Goal: Task Accomplishment & Management: Manage account settings

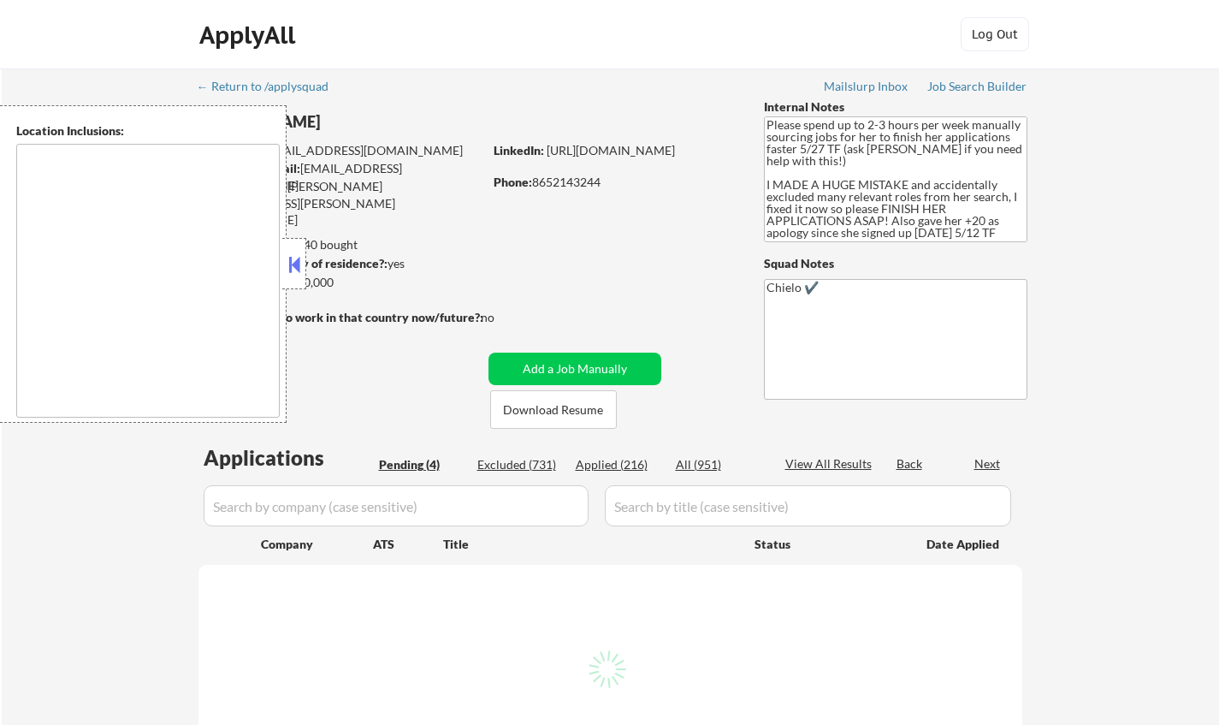
select select ""pending""
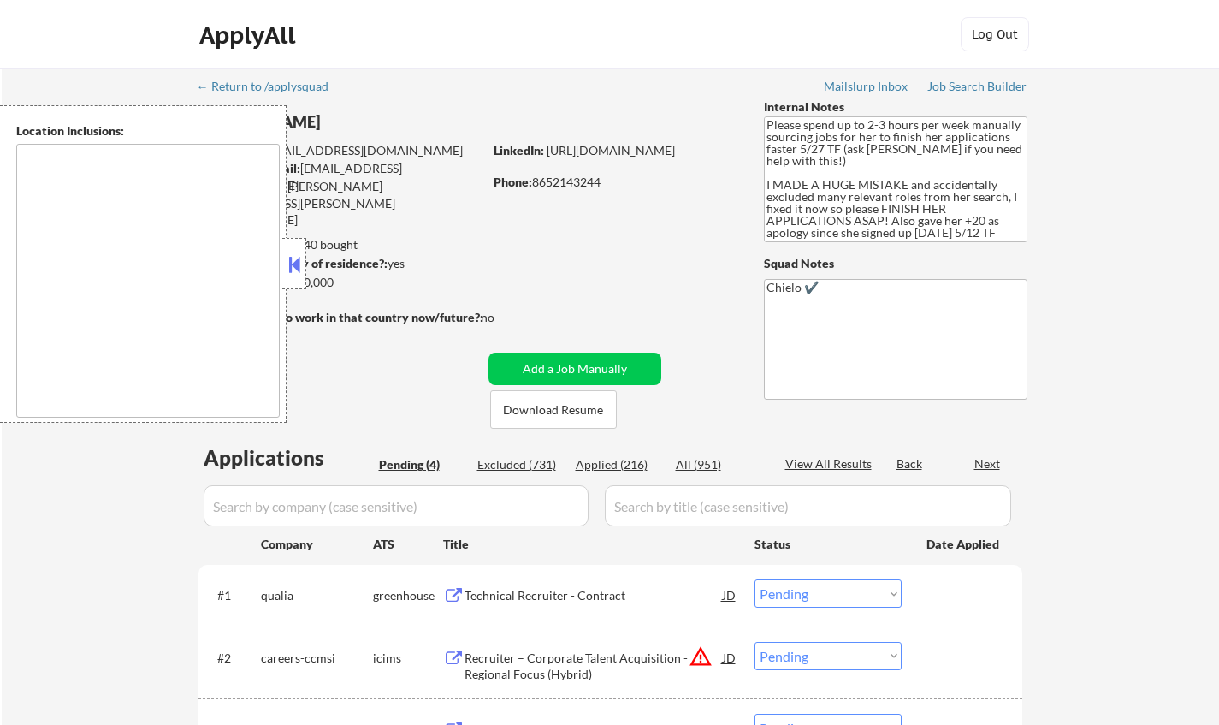
type textarea "Knoxville, TN Farragut, TN Maryville, TN Alcoa, TN Oak Ridge, TN Lenoir City, T…"
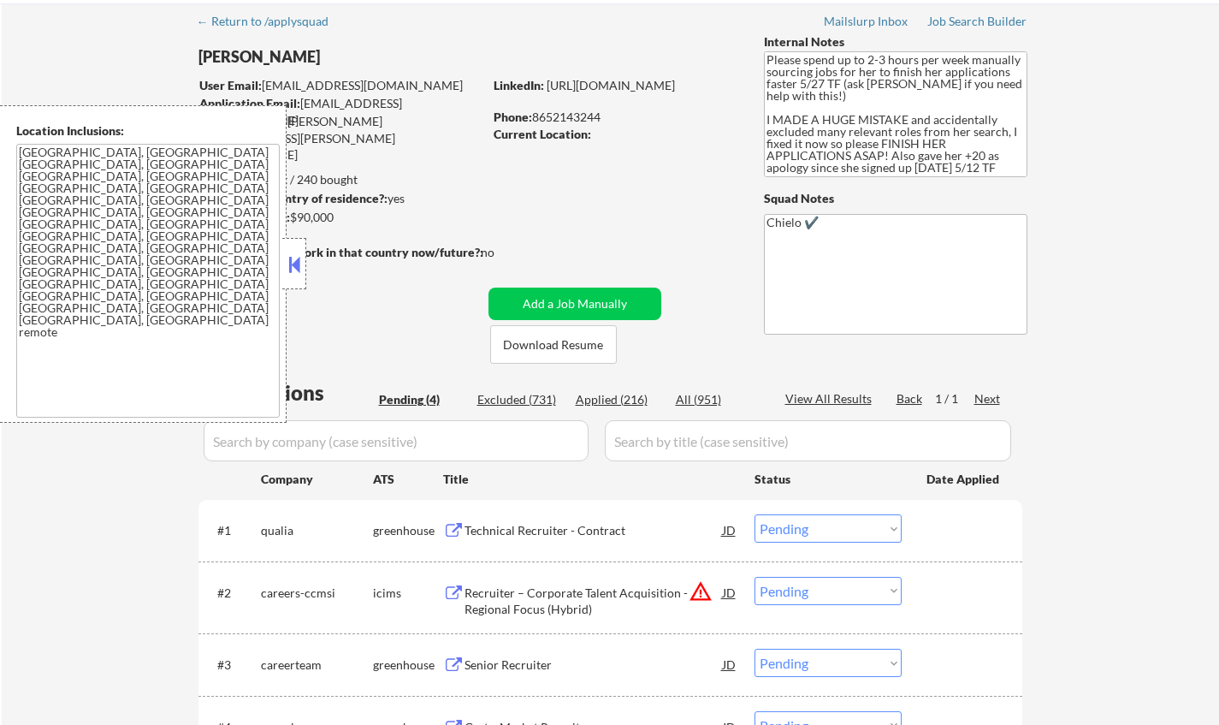
scroll to position [86, 0]
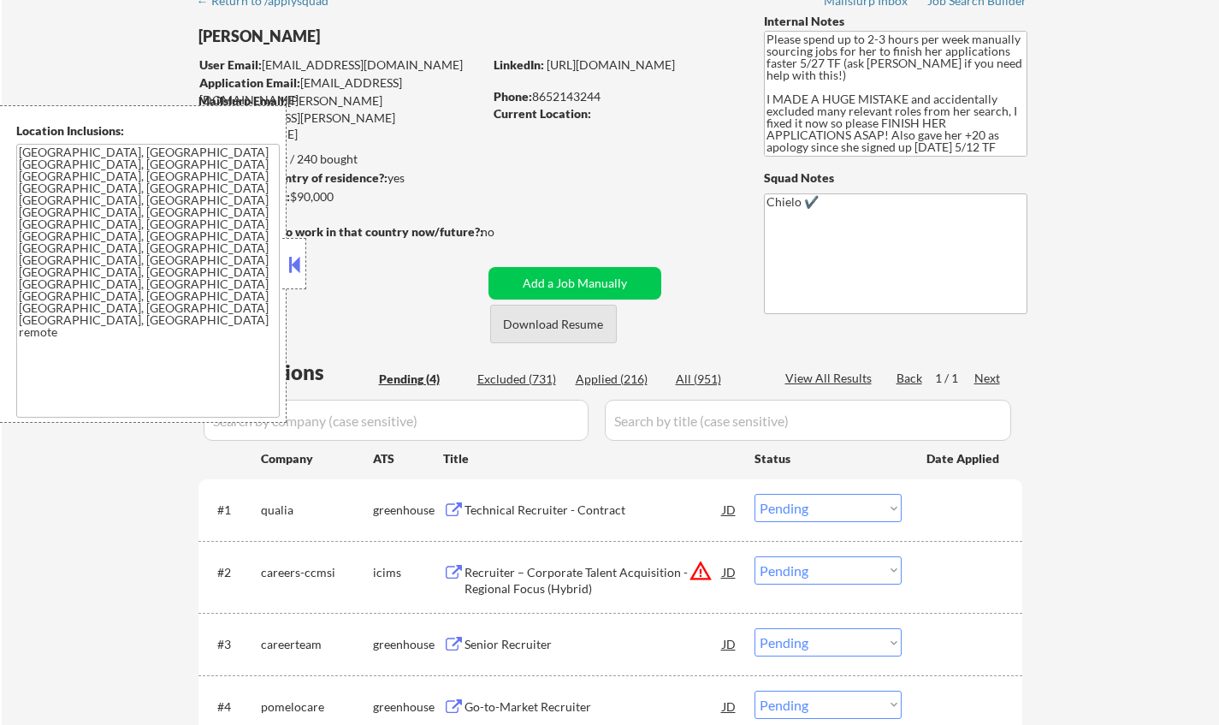
click at [578, 324] on button "Download Resume" at bounding box center [553, 324] width 127 height 39
drag, startPoint x: 297, startPoint y: 261, endPoint x: 317, endPoint y: 265, distance: 20.1
click at [296, 261] on button at bounding box center [294, 265] width 19 height 26
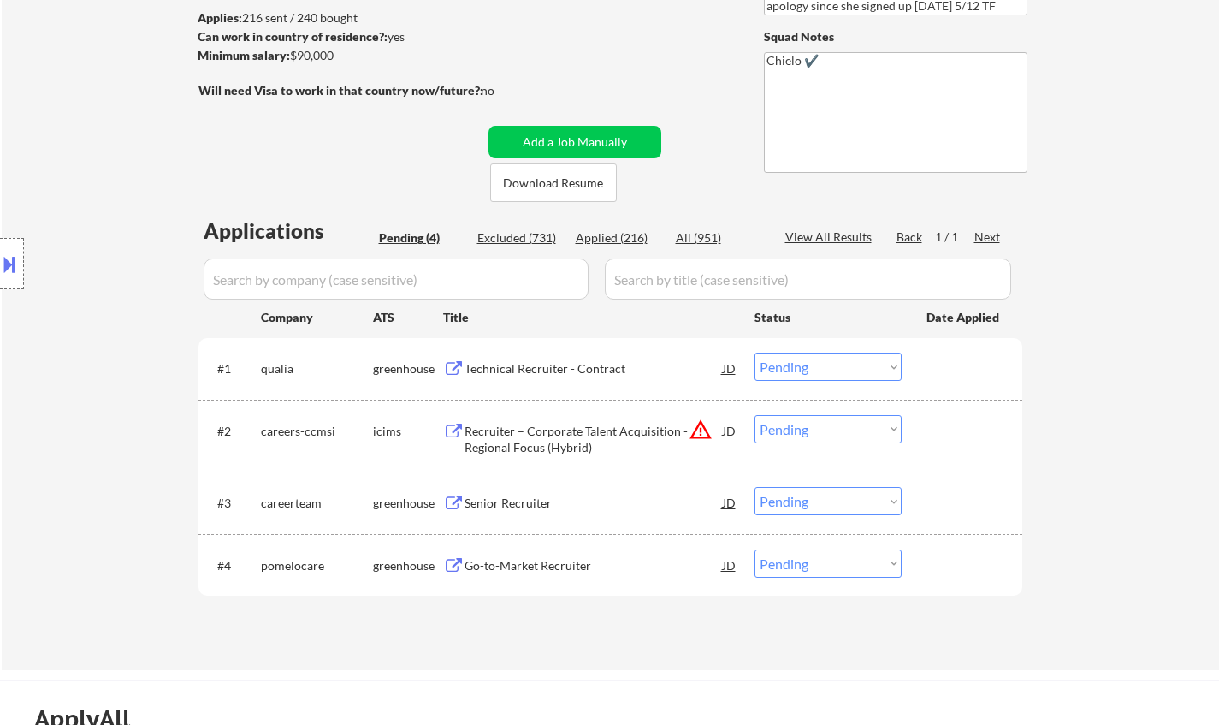
scroll to position [257, 0]
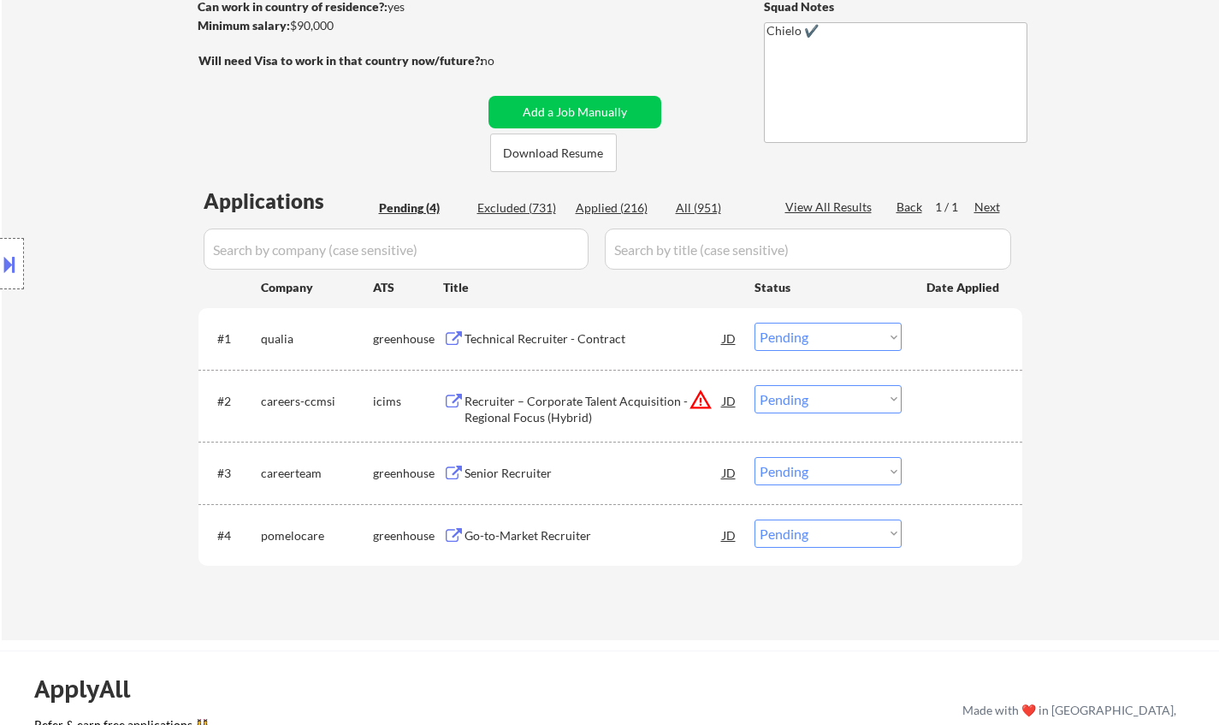
click at [535, 336] on div "Technical Recruiter - Contract" at bounding box center [594, 338] width 258 height 17
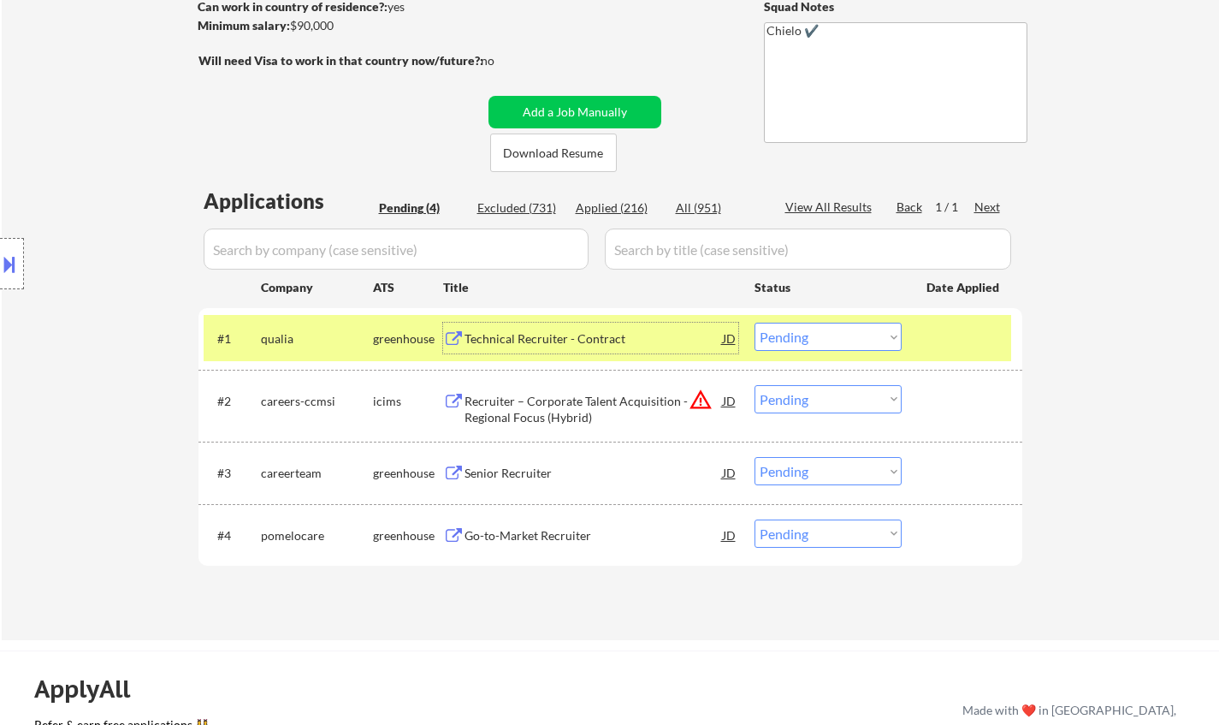
click at [814, 329] on select "Choose an option... Pending Applied Excluded (Questions) Excluded (Expired) Exc…" at bounding box center [828, 337] width 147 height 28
click at [755, 323] on select "Choose an option... Pending Applied Excluded (Questions) Excluded (Expired) Exc…" at bounding box center [828, 337] width 147 height 28
select select ""pending""
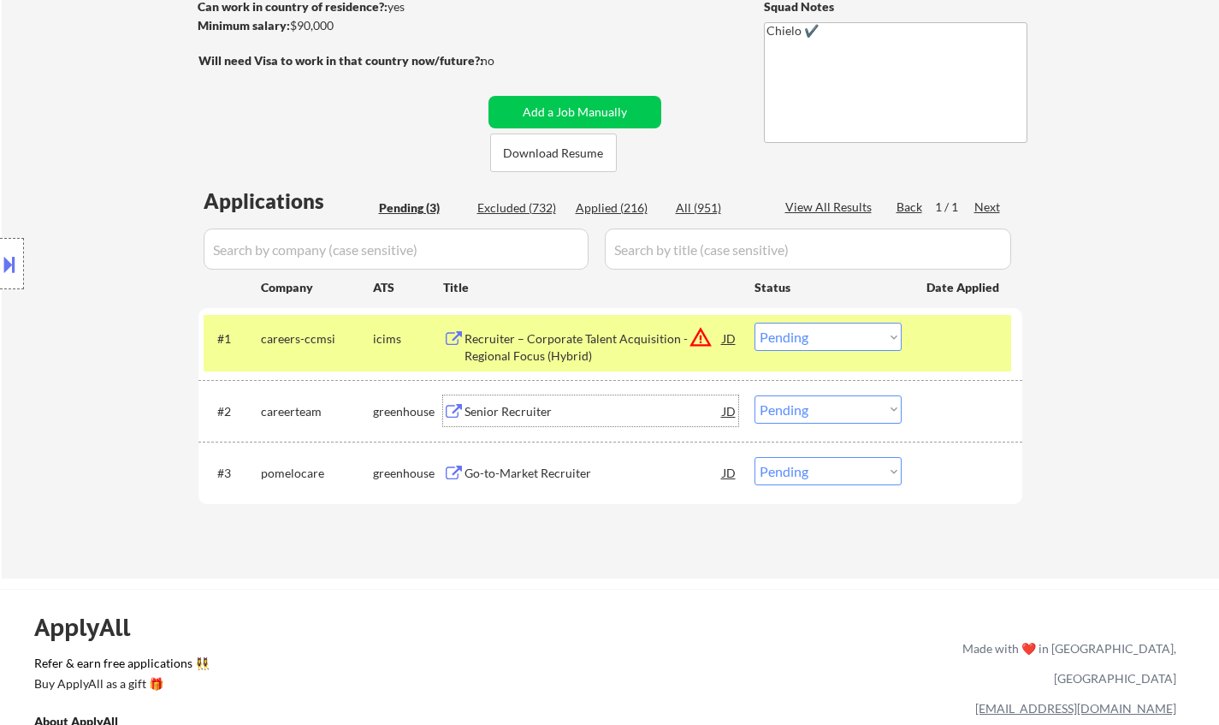
click at [532, 409] on div "Senior Recruiter" at bounding box center [594, 411] width 258 height 17
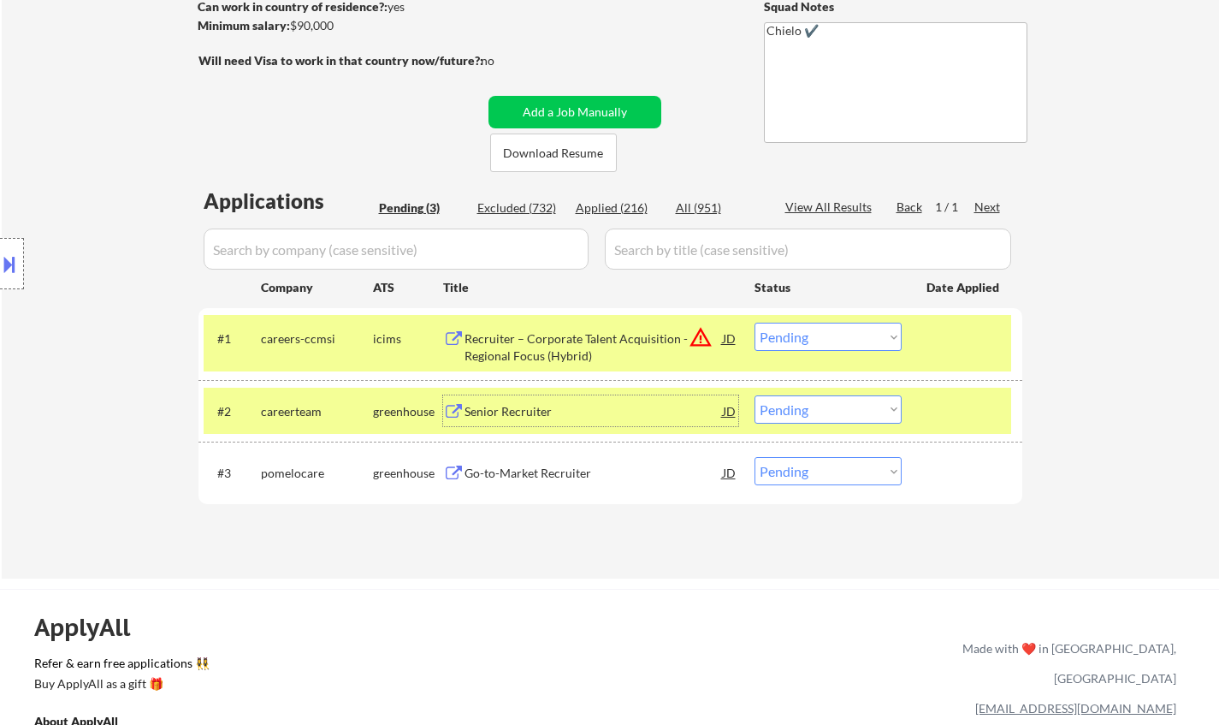
drag, startPoint x: 795, startPoint y: 409, endPoint x: 802, endPoint y: 418, distance: 11.6
click at [795, 409] on select "Choose an option... Pending Applied Excluded (Questions) Excluded (Expired) Exc…" at bounding box center [828, 409] width 147 height 28
click at [755, 395] on select "Choose an option... Pending Applied Excluded (Questions) Excluded (Expired) Exc…" at bounding box center [828, 409] width 147 height 28
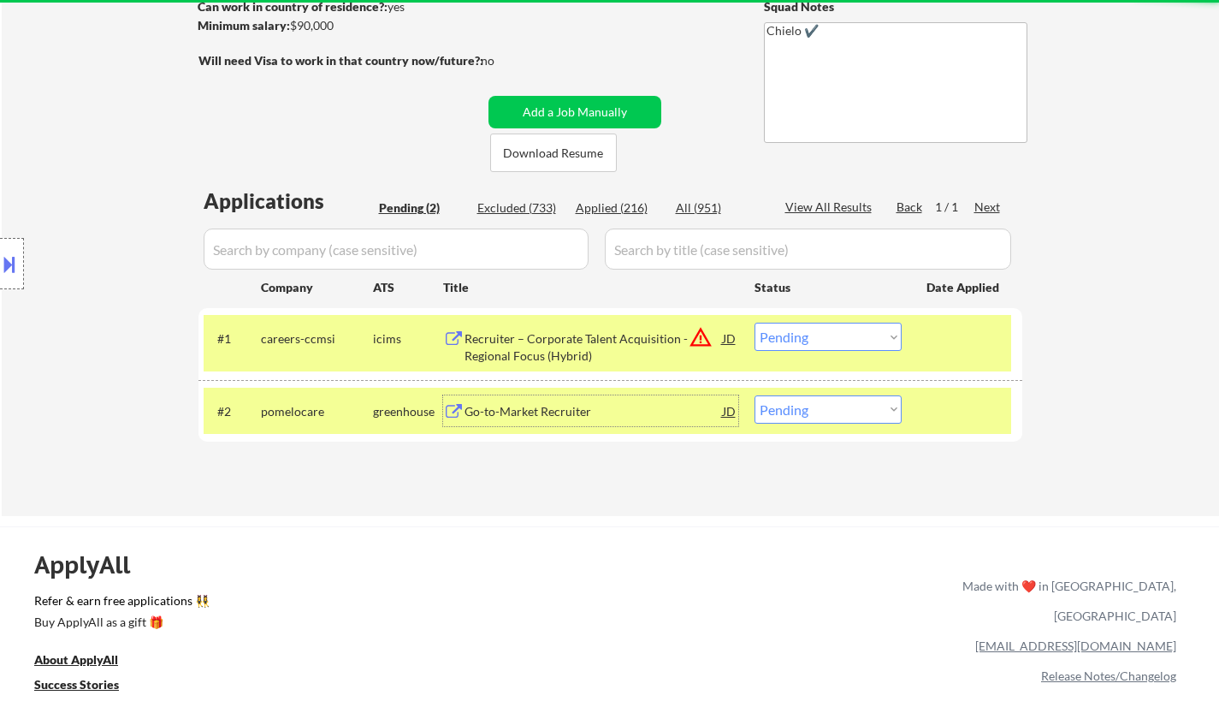
click at [533, 420] on div "Go-to-Market Recruiter" at bounding box center [594, 410] width 258 height 31
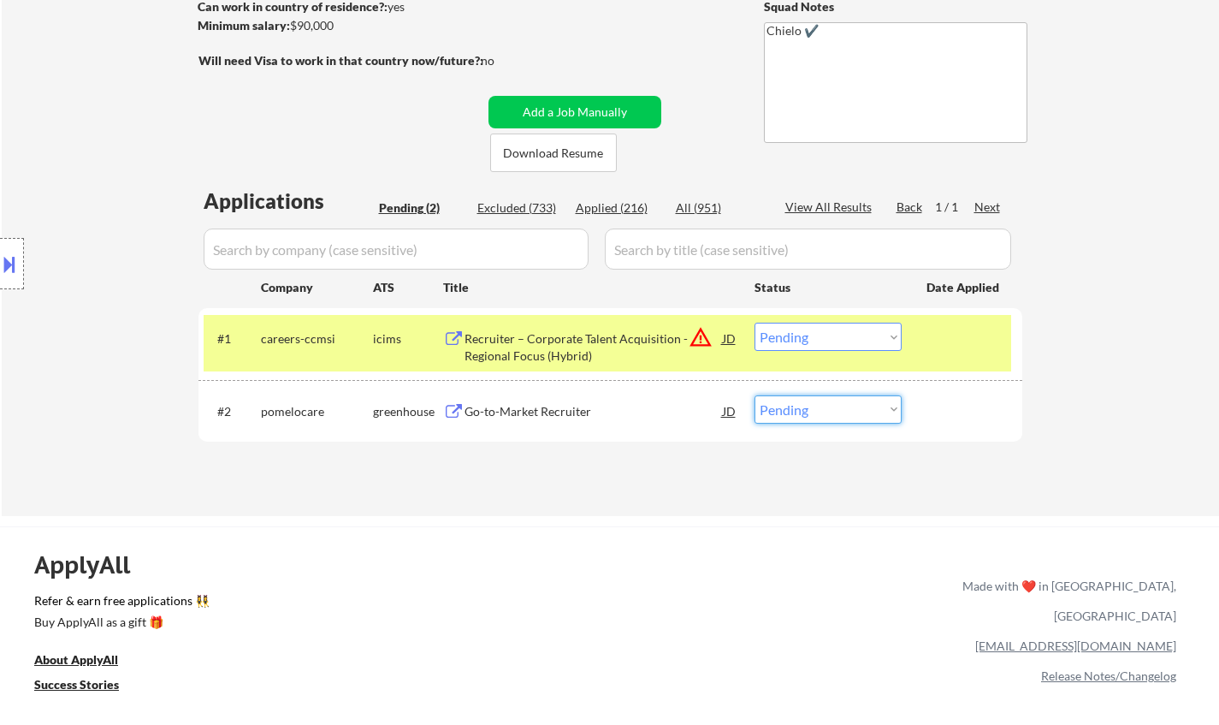
drag, startPoint x: 827, startPoint y: 410, endPoint x: 830, endPoint y: 419, distance: 10.0
click at [826, 410] on select "Choose an option... Pending Applied Excluded (Questions) Excluded (Expired) Exc…" at bounding box center [828, 409] width 147 height 28
select select ""excluded__bad_match_""
click at [755, 395] on select "Choose an option... Pending Applied Excluded (Questions) Excluded (Expired) Exc…" at bounding box center [828, 409] width 147 height 28
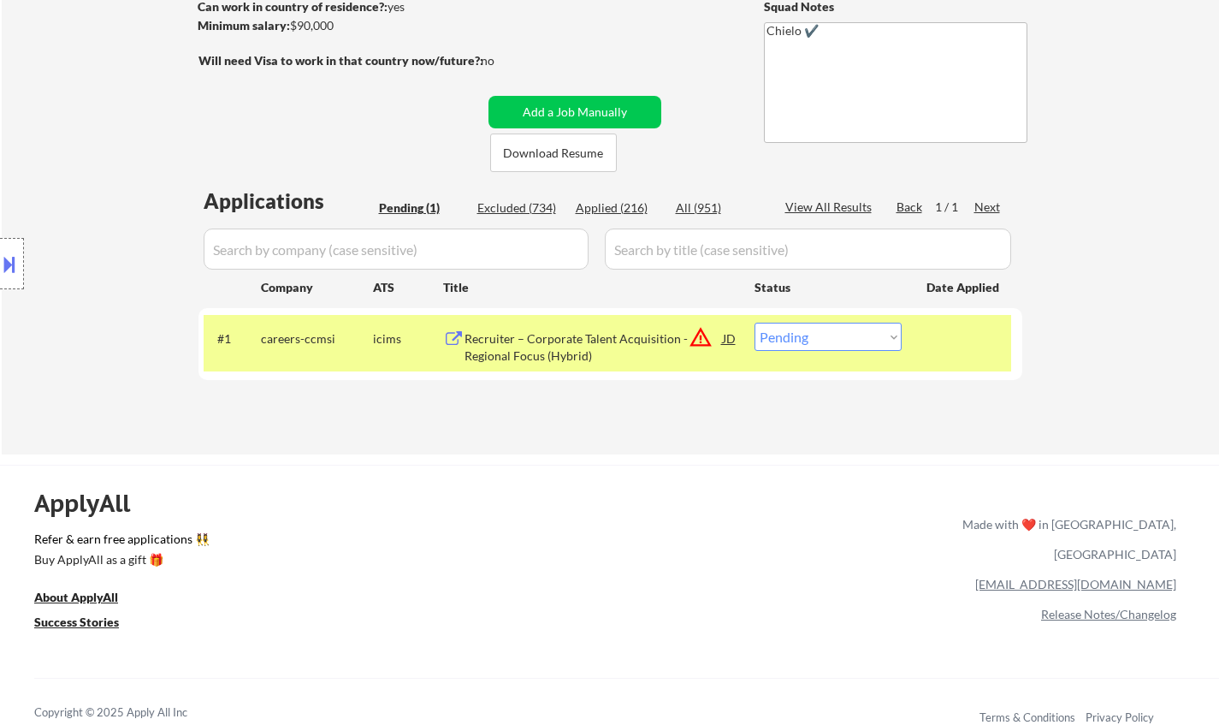
click at [727, 333] on div "JD" at bounding box center [729, 338] width 17 height 31
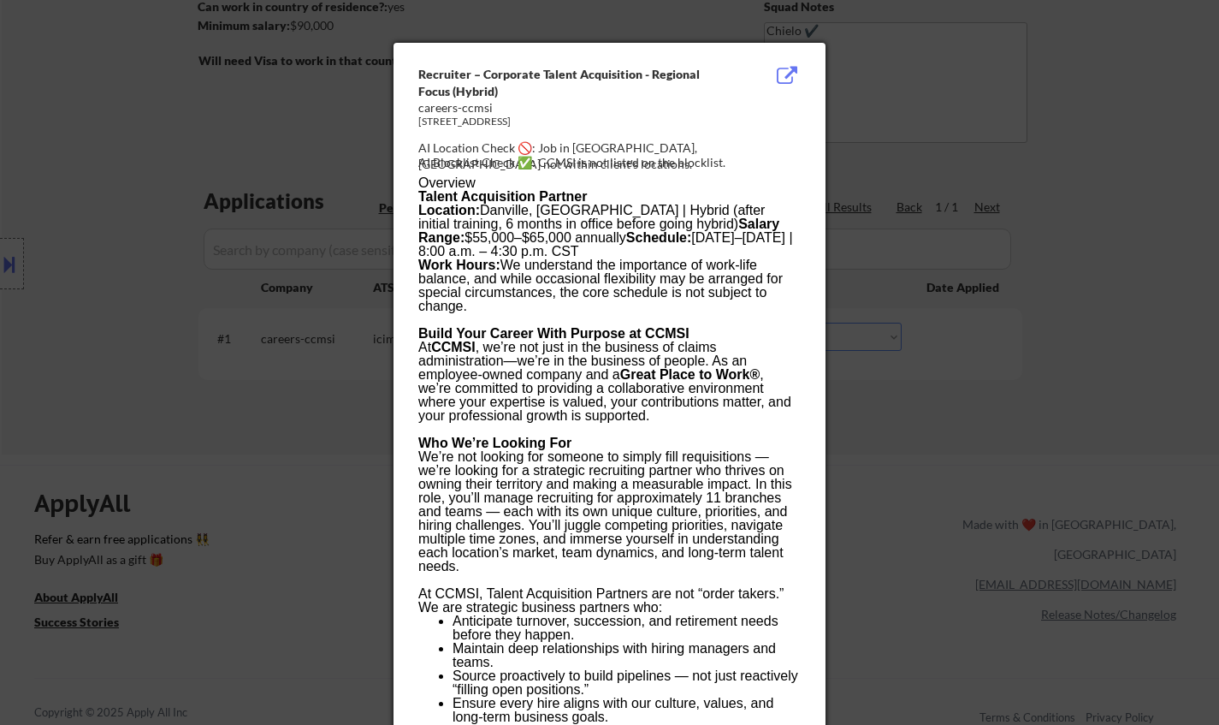
drag, startPoint x: 1070, startPoint y: 412, endPoint x: 1034, endPoint y: 395, distance: 40.2
click at [1070, 412] on div at bounding box center [609, 362] width 1219 height 725
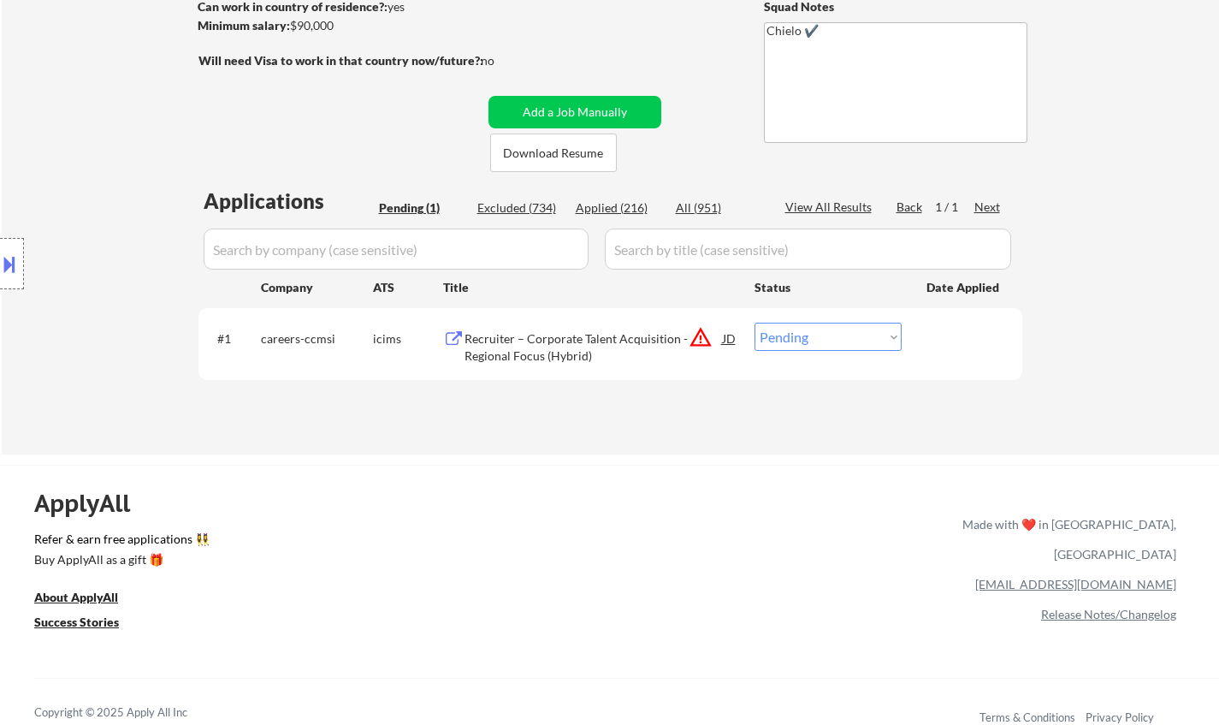
click at [887, 336] on select "Choose an option... Pending Applied Excluded (Questions) Excluded (Expired) Exc…" at bounding box center [828, 337] width 147 height 28
select select ""excluded__location_""
click at [755, 323] on select "Choose an option... Pending Applied Excluded (Questions) Excluded (Expired) Exc…" at bounding box center [828, 337] width 147 height 28
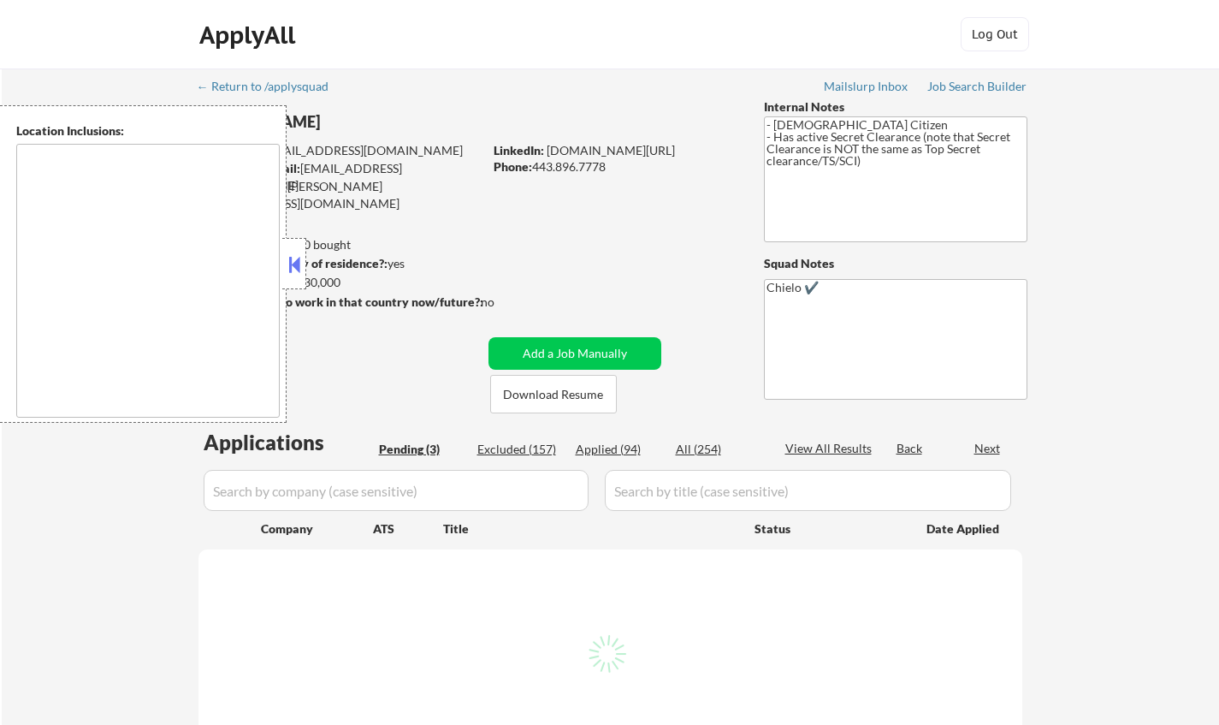
select select ""pending""
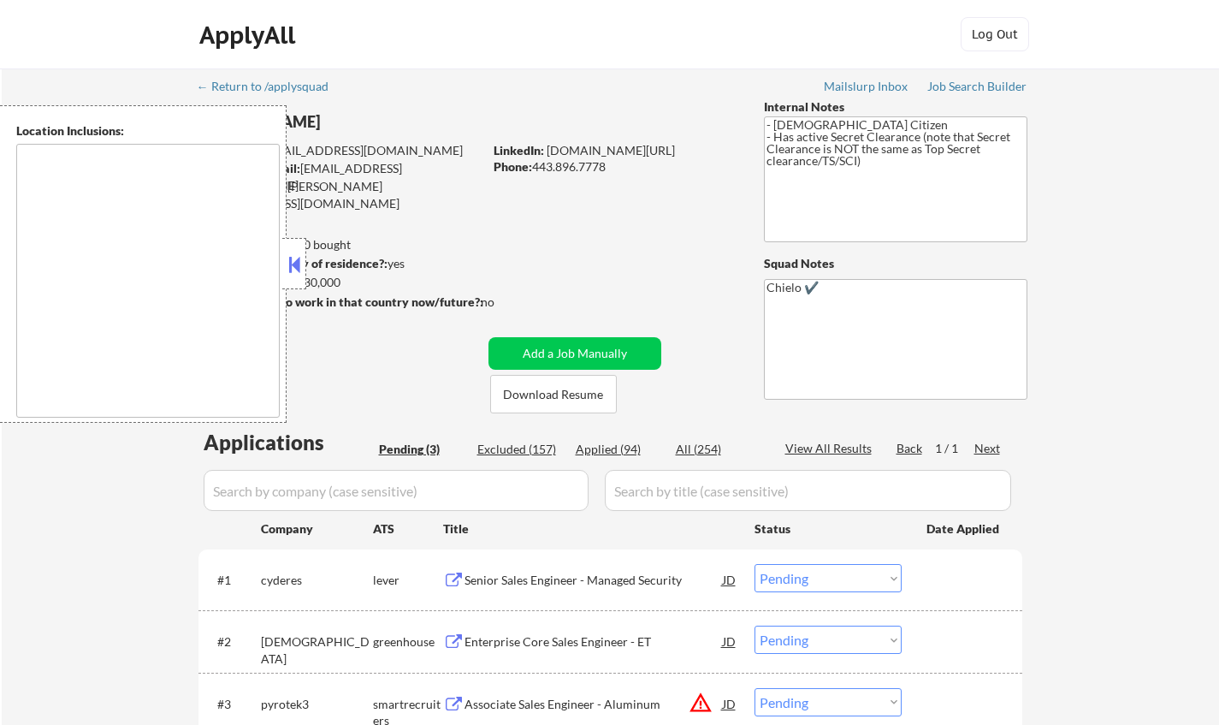
type textarea "Arlington, VA Alexandria, VA Bethesda, MD Silver Spring, MD Falls Church, VA Hy…"
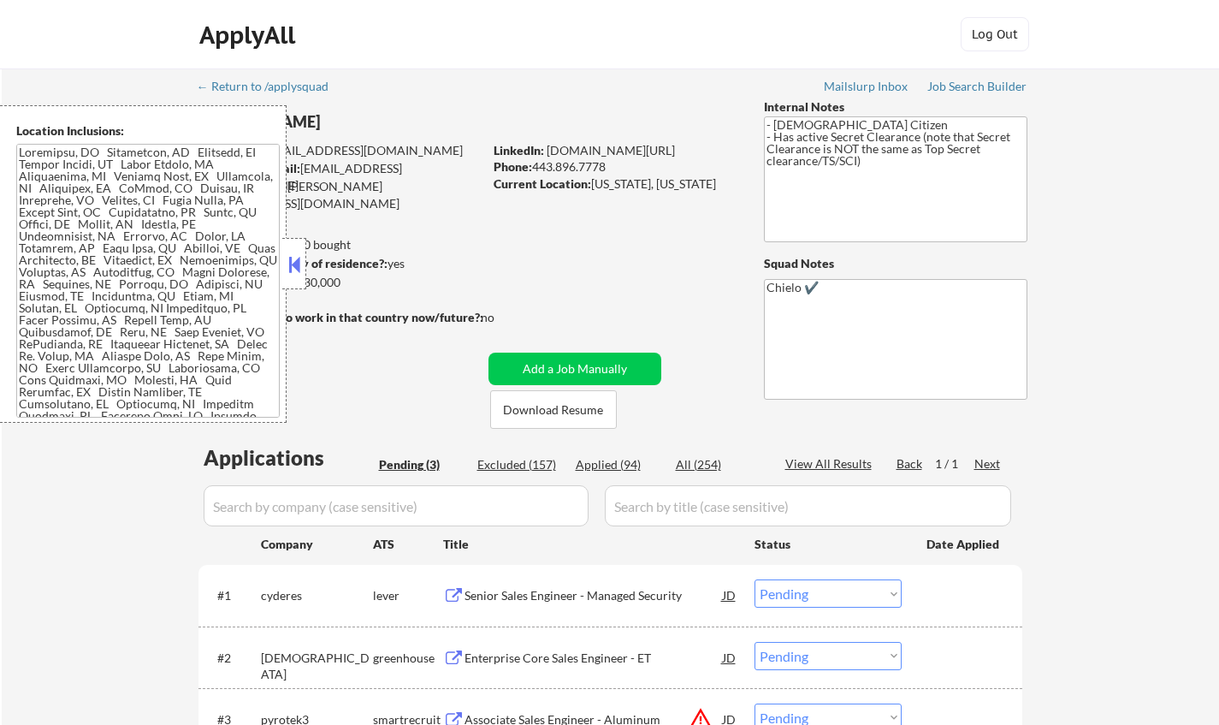
click at [299, 265] on button at bounding box center [294, 265] width 19 height 26
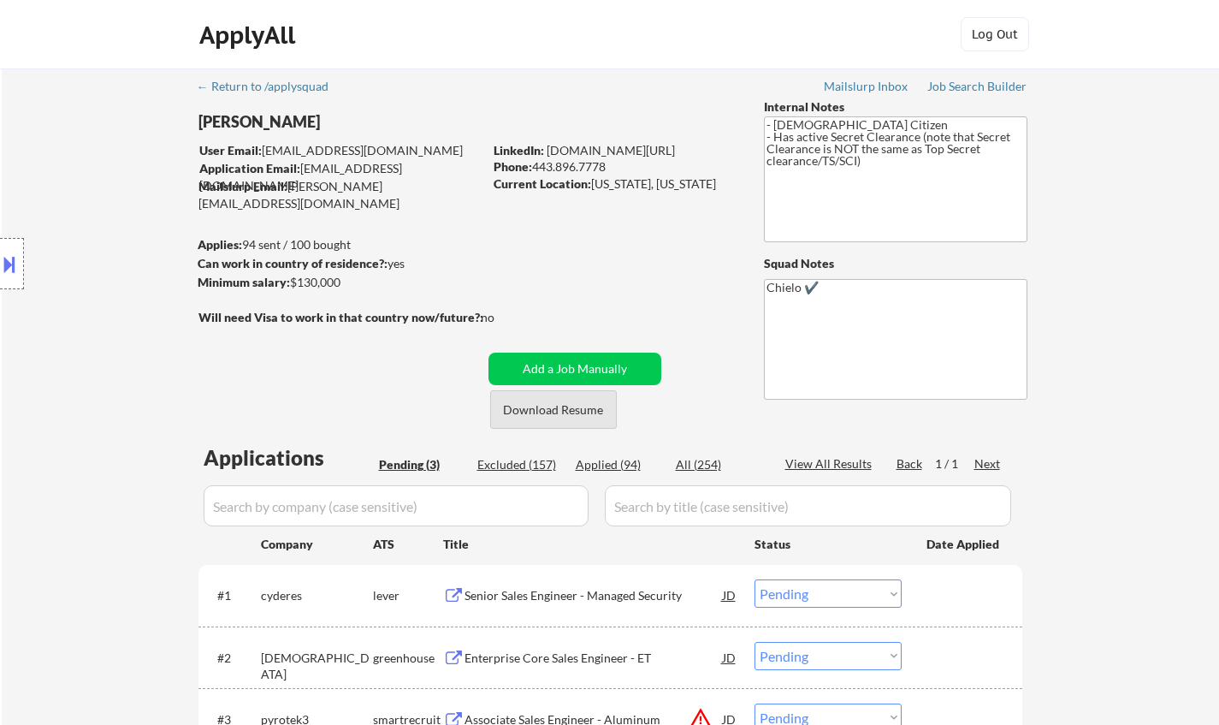
click at [565, 409] on button "Download Resume" at bounding box center [553, 409] width 127 height 39
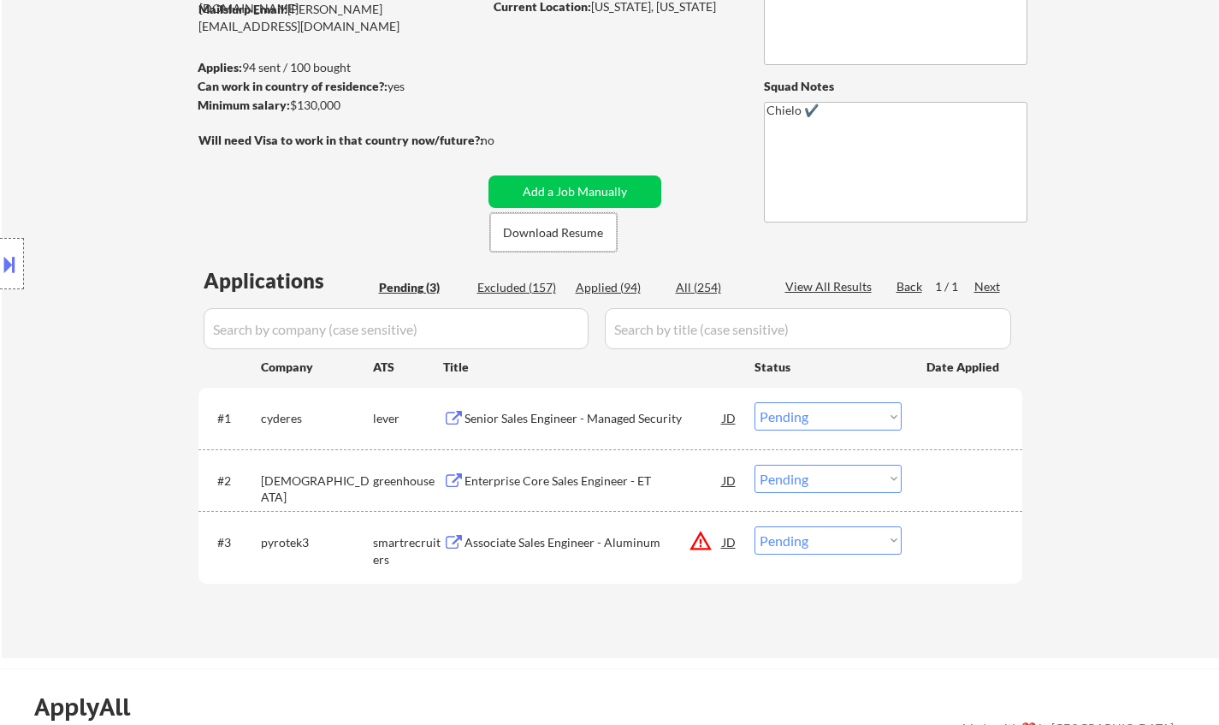
scroll to position [257, 0]
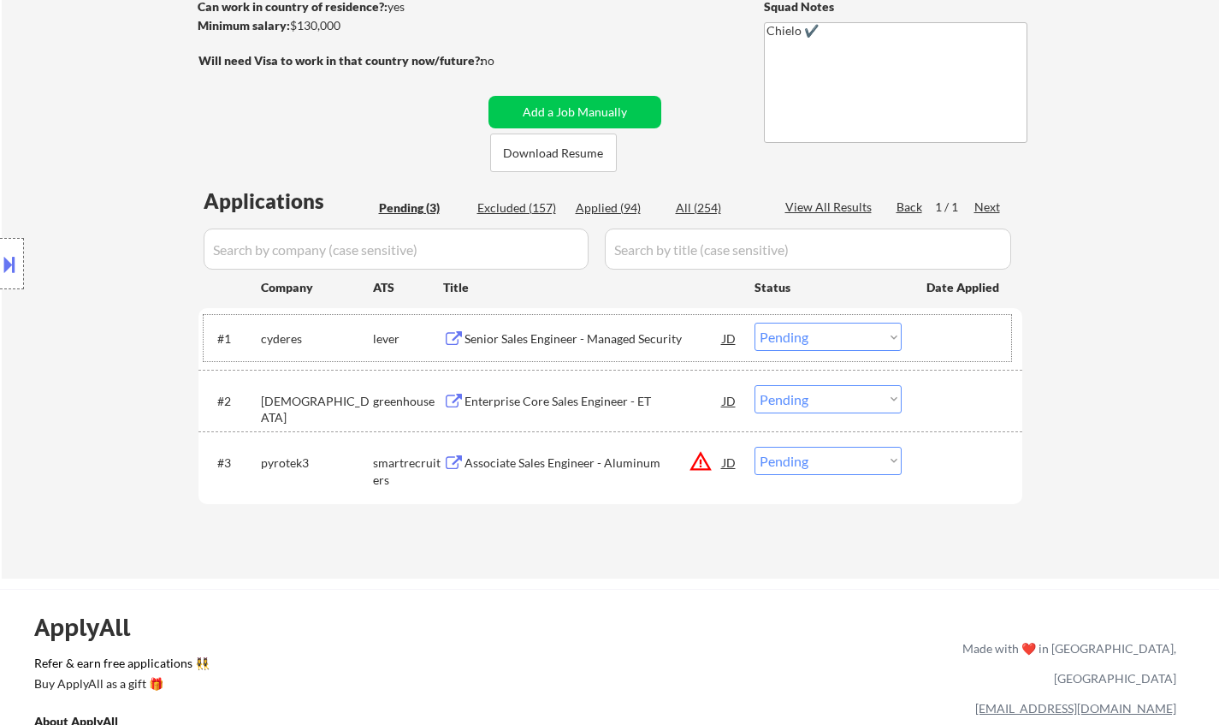
click at [541, 322] on div "#1 cyderes lever Senior Sales Engineer - Managed Security JD Choose an option..…" at bounding box center [608, 338] width 808 height 46
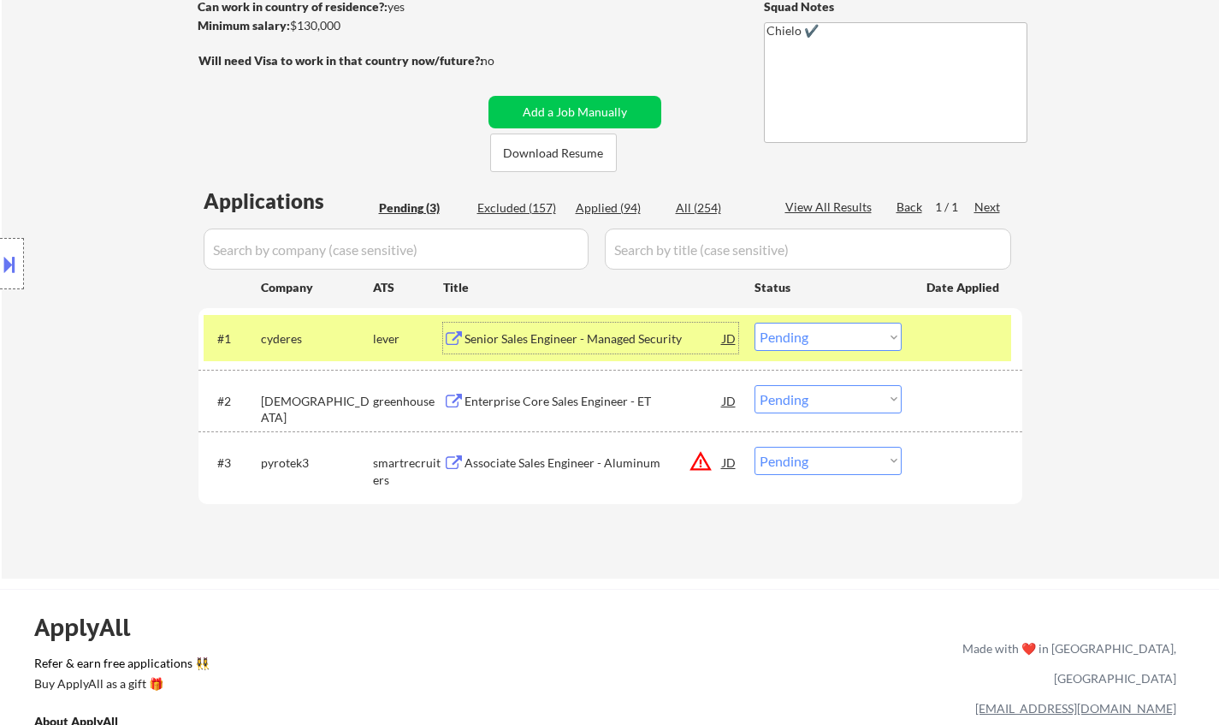
click at [541, 326] on div "Senior Sales Engineer - Managed Security" at bounding box center [594, 338] width 258 height 31
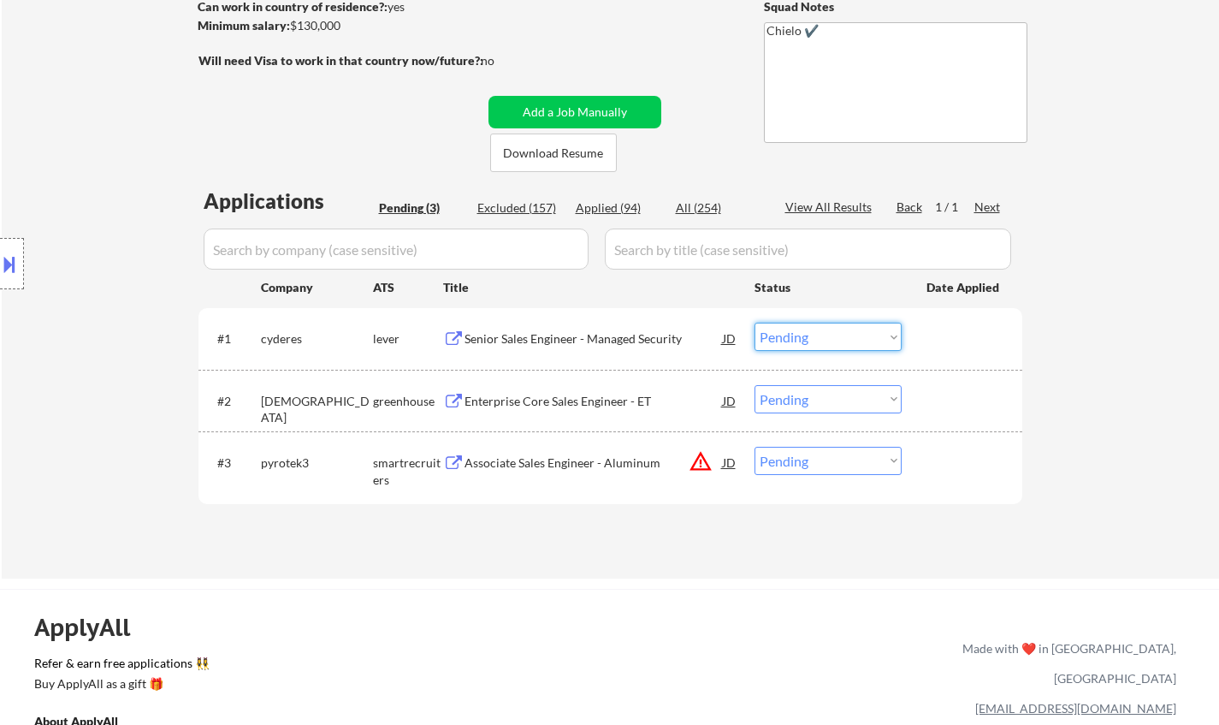
click at [815, 329] on select "Choose an option... Pending Applied Excluded (Questions) Excluded (Expired) Exc…" at bounding box center [828, 337] width 147 height 28
click at [755, 323] on select "Choose an option... Pending Applied Excluded (Questions) Excluded (Expired) Exc…" at bounding box center [828, 337] width 147 height 28
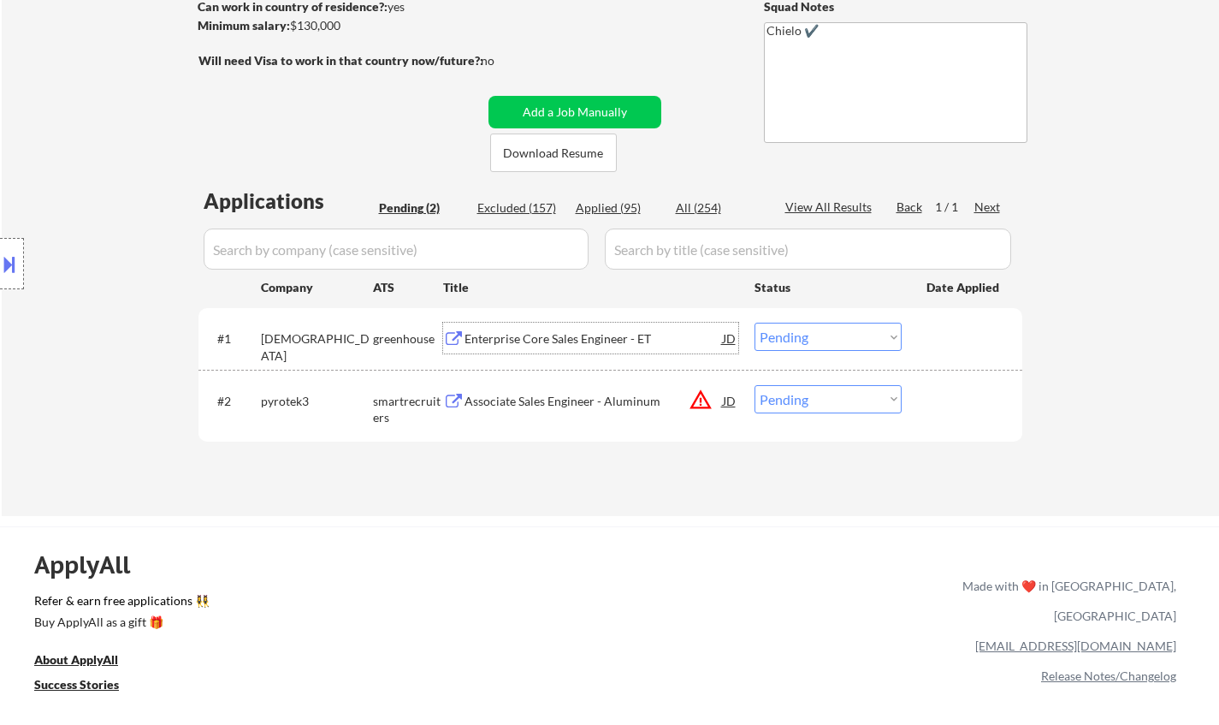
click at [543, 336] on div "Enterprise Core Sales Engineer - ET" at bounding box center [594, 338] width 258 height 17
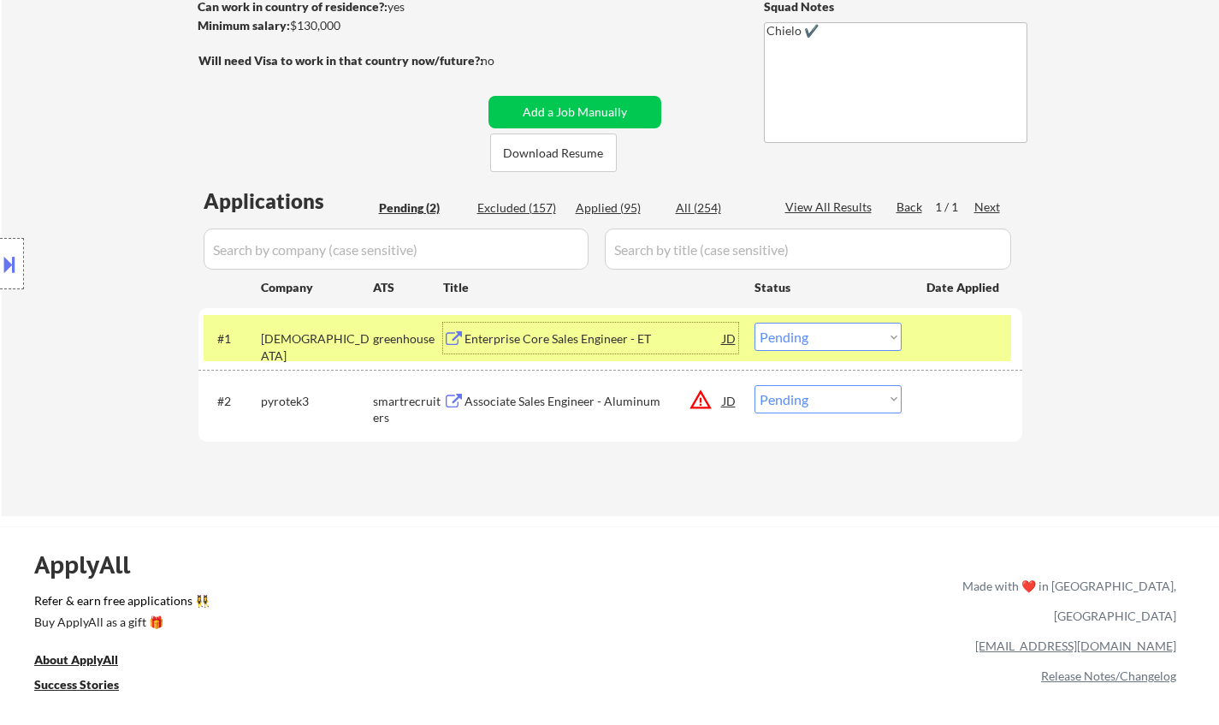
drag, startPoint x: 816, startPoint y: 331, endPoint x: 835, endPoint y: 347, distance: 24.9
click at [816, 331] on select "Choose an option... Pending Applied Excluded (Questions) Excluded (Expired) Exc…" at bounding box center [828, 337] width 147 height 28
click at [755, 323] on select "Choose an option... Pending Applied Excluded (Questions) Excluded (Expired) Exc…" at bounding box center [828, 337] width 147 height 28
click at [0, 256] on button at bounding box center [9, 264] width 19 height 28
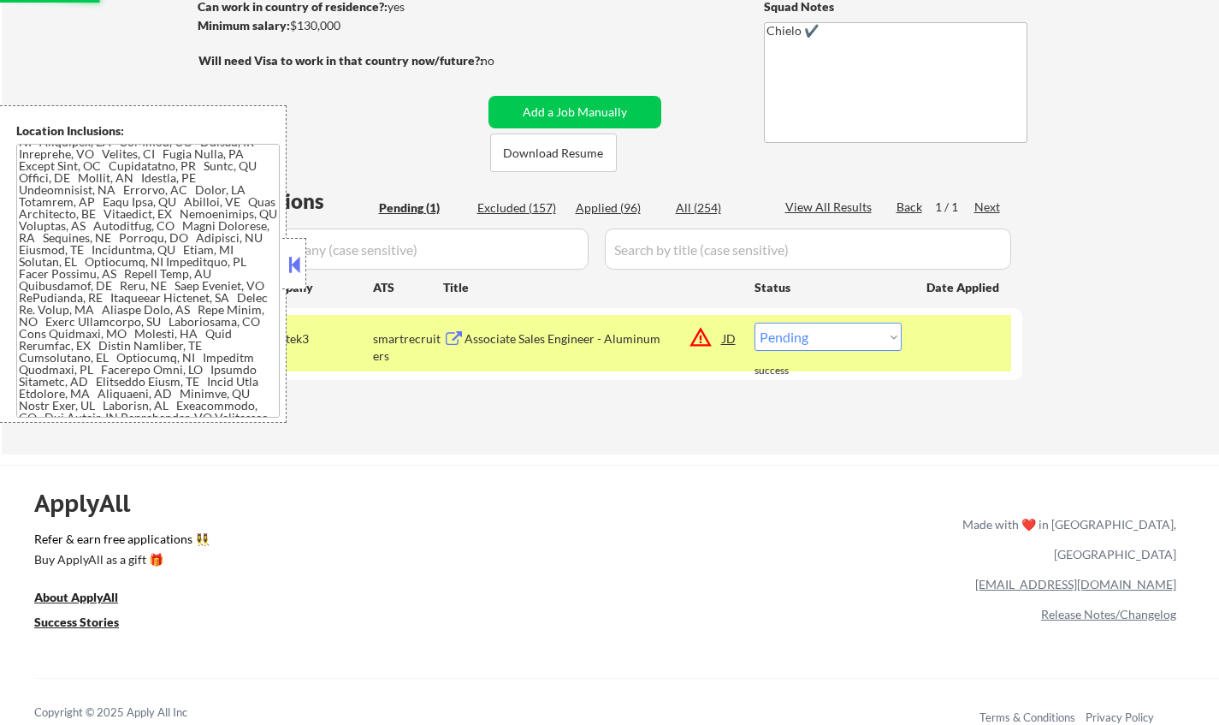
scroll to position [67, 0]
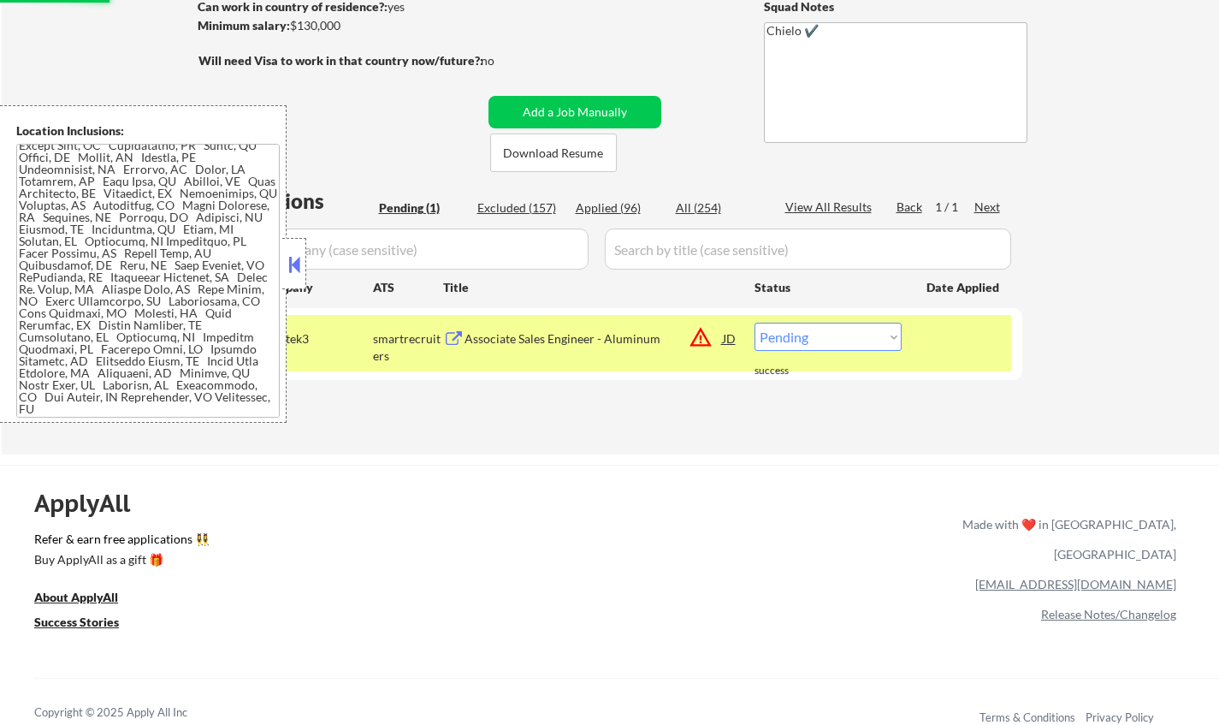
click at [733, 344] on div "JD" at bounding box center [729, 338] width 17 height 31
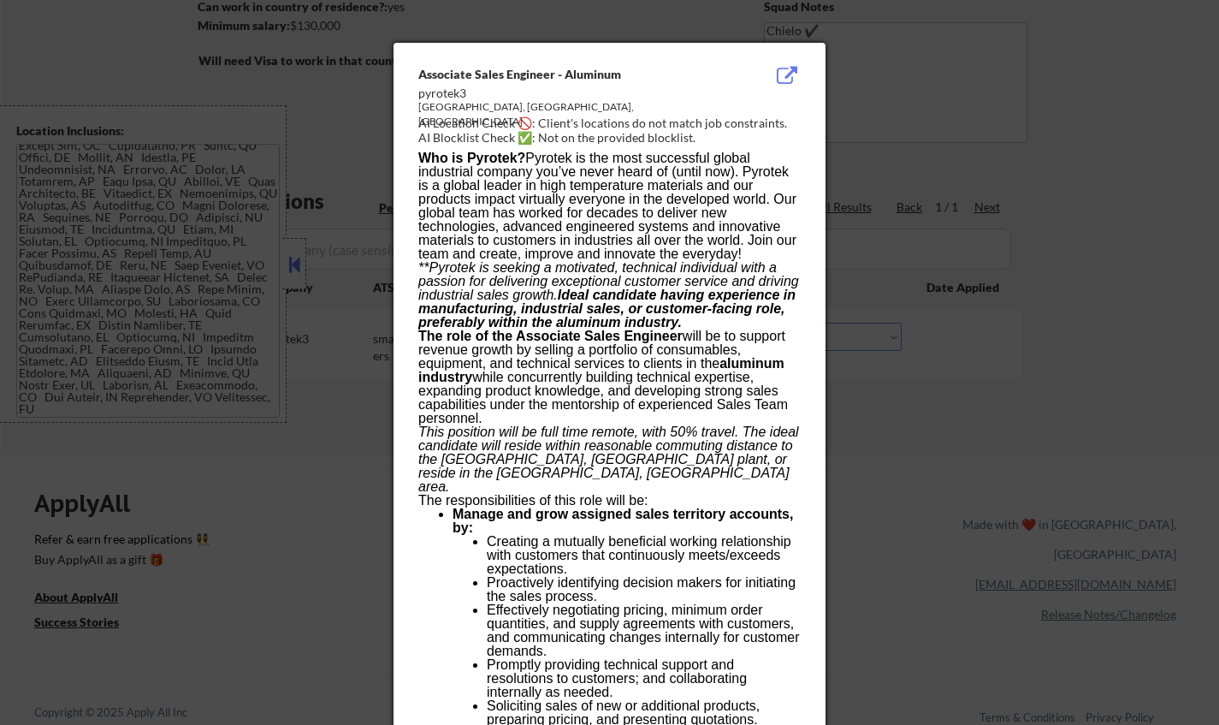
click at [1019, 436] on div at bounding box center [609, 362] width 1219 height 725
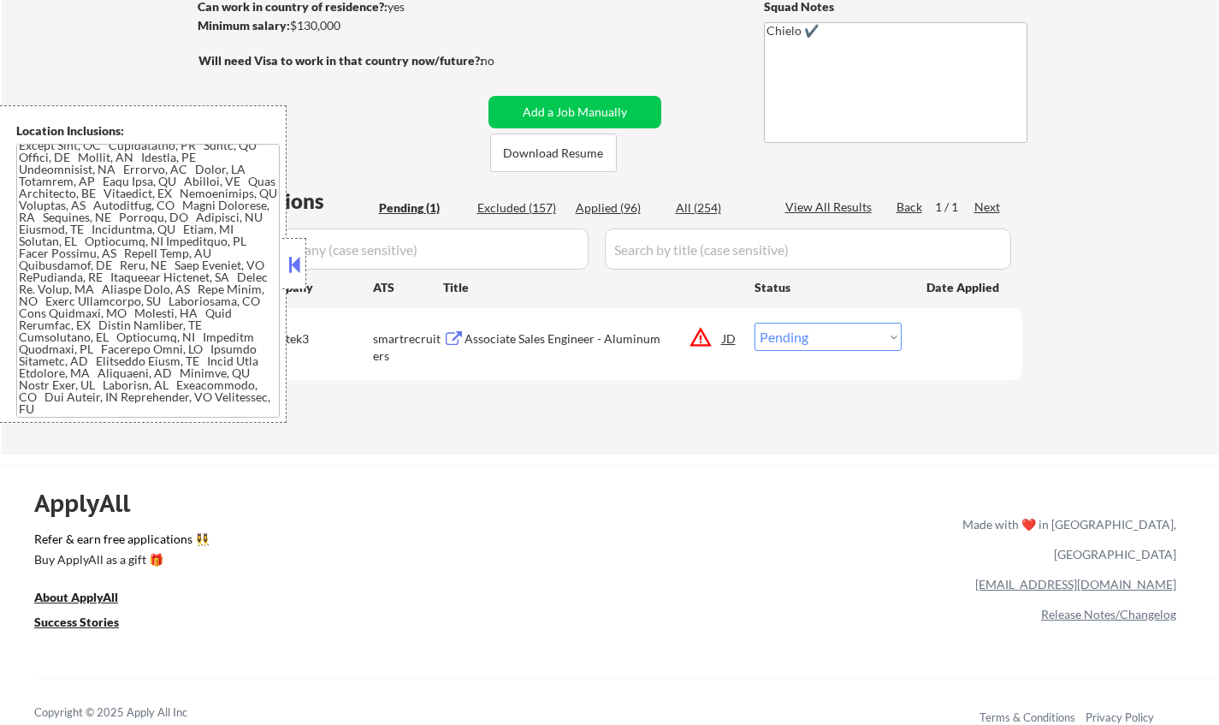
click at [839, 342] on select "Choose an option... Pending Applied Excluded (Questions) Excluded (Expired) Exc…" at bounding box center [828, 337] width 147 height 28
select select ""excluded__location_""
click at [755, 323] on select "Choose an option... Pending Applied Excluded (Questions) Excluded (Expired) Exc…" at bounding box center [828, 337] width 147 height 28
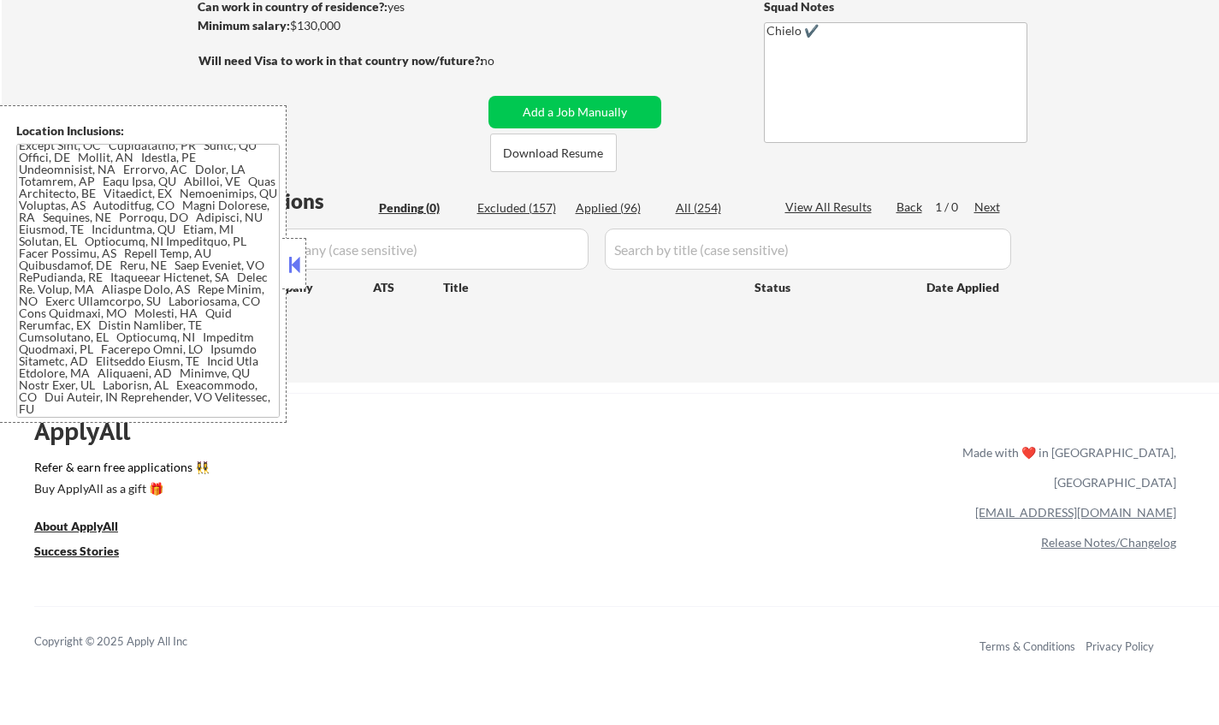
click at [287, 265] on button at bounding box center [294, 265] width 19 height 26
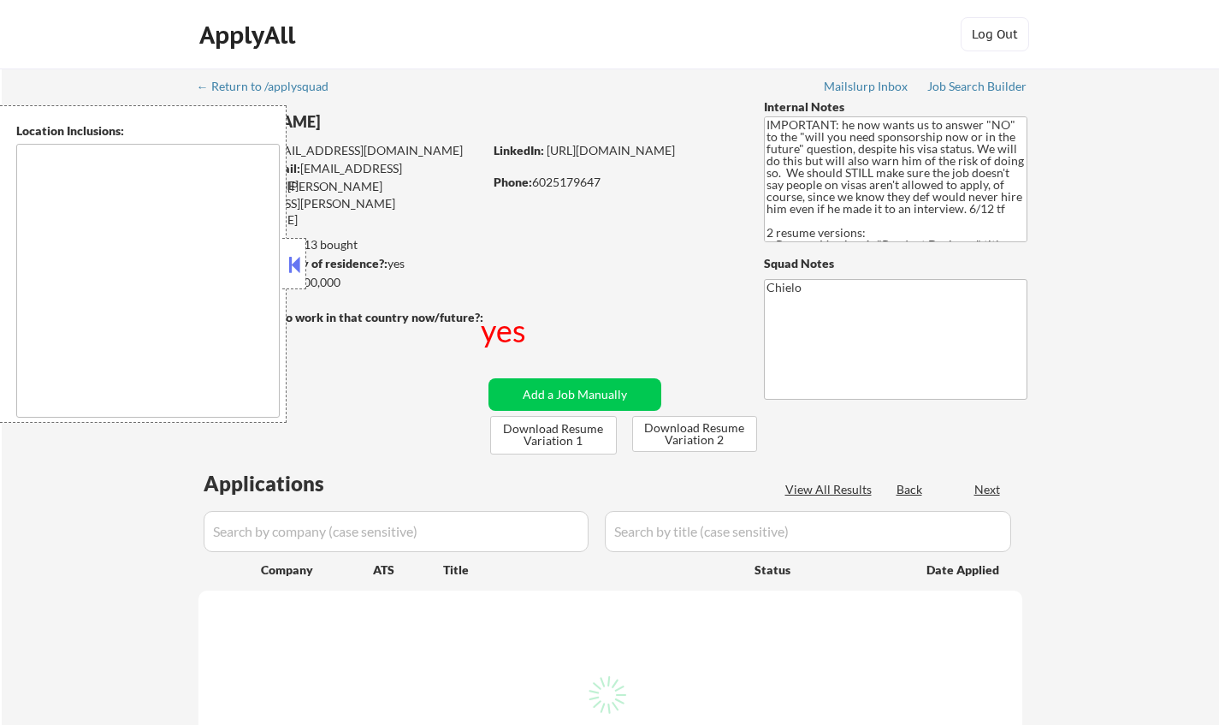
type textarea "country:US"
select select ""pending""
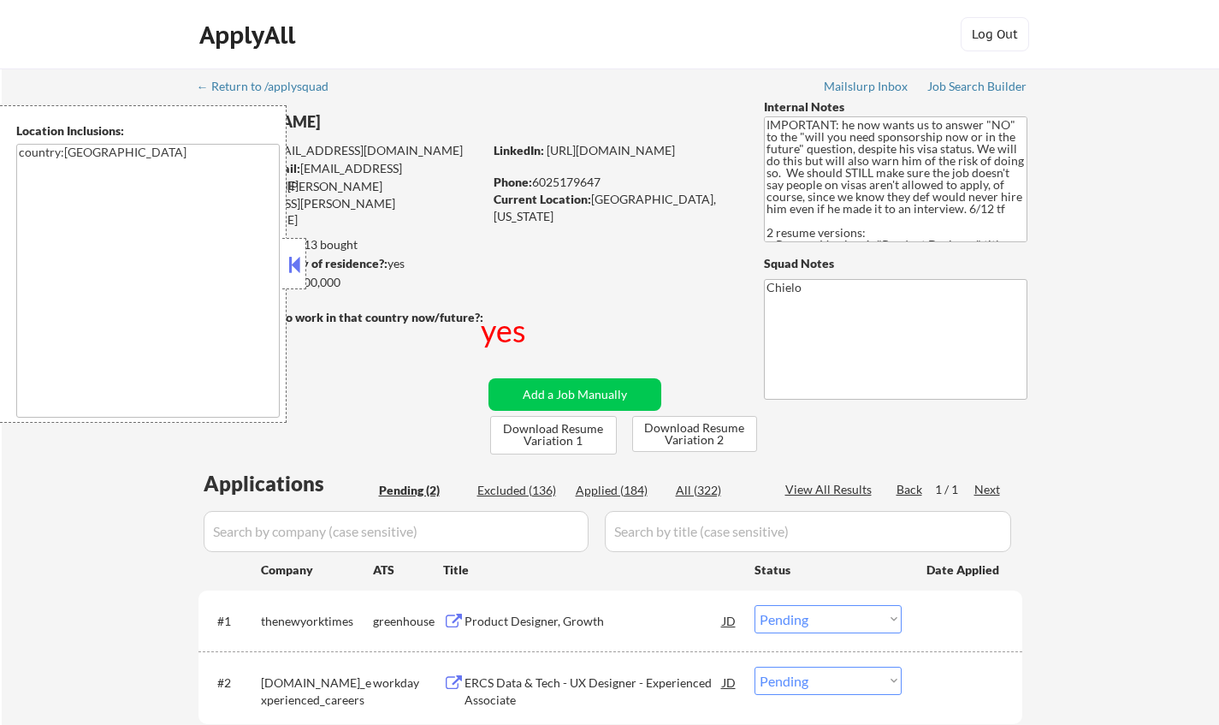
click at [288, 267] on button at bounding box center [294, 265] width 19 height 26
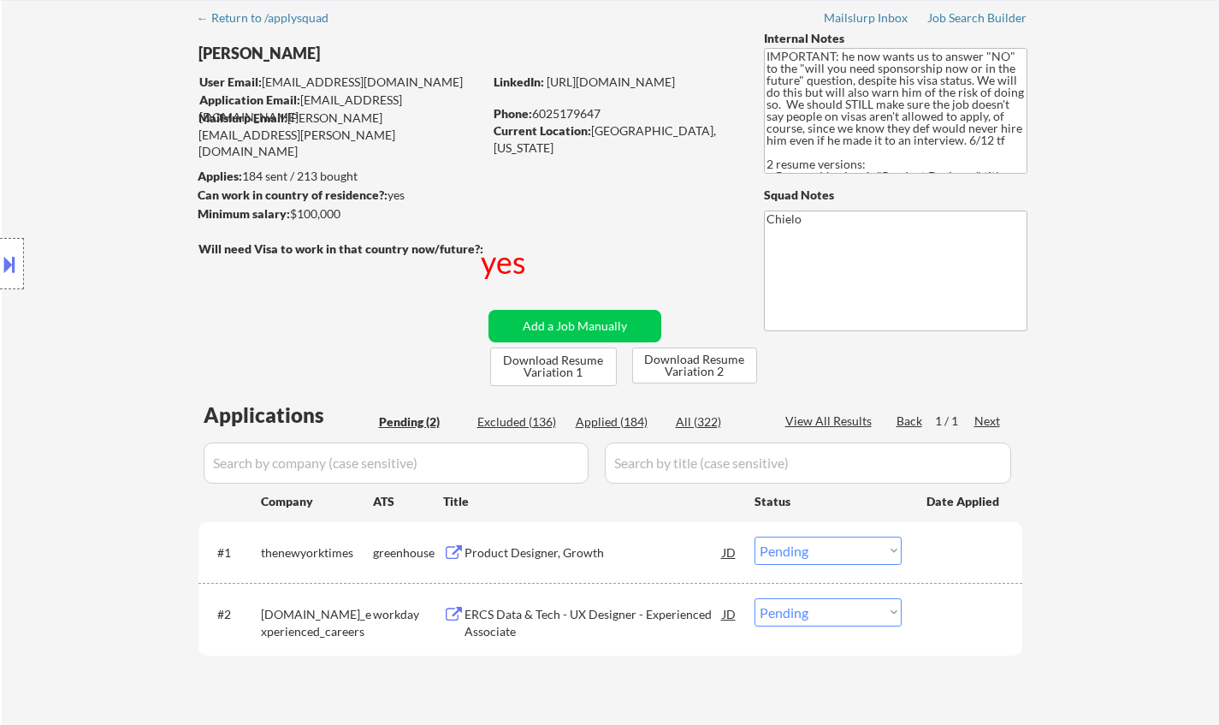
scroll to position [171, 0]
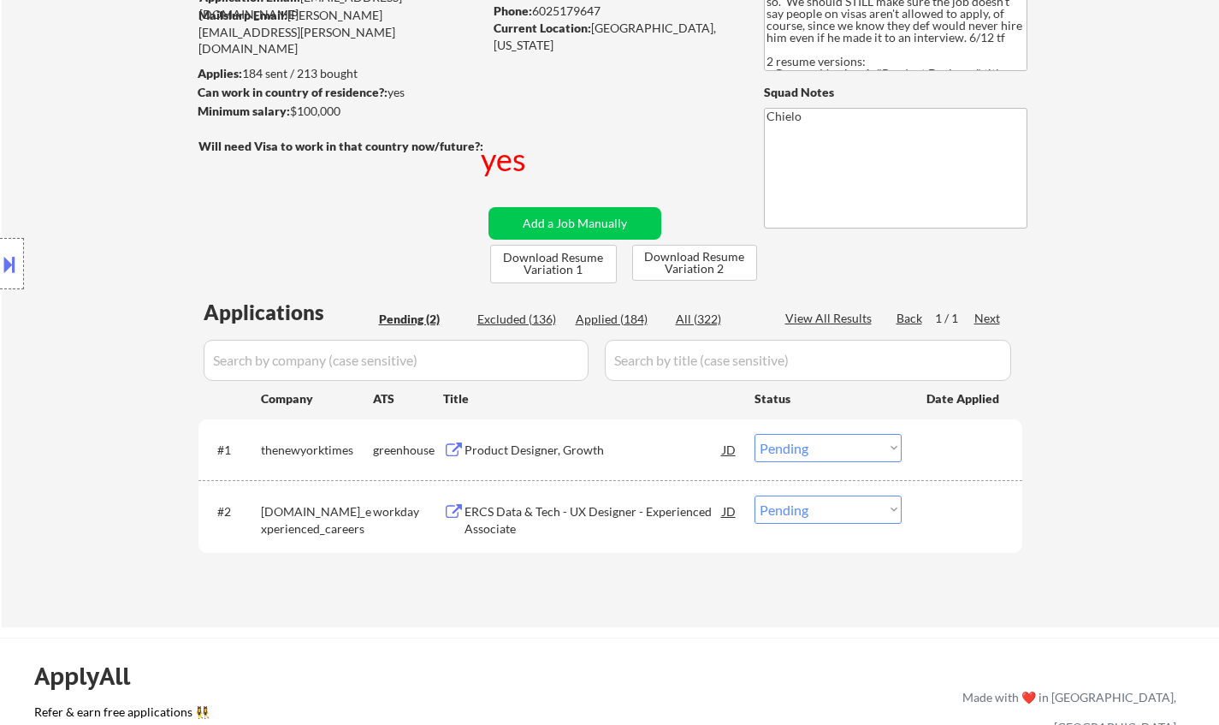
click at [614, 314] on div "Applied (184)" at bounding box center [619, 319] width 86 height 17
select select ""applied""
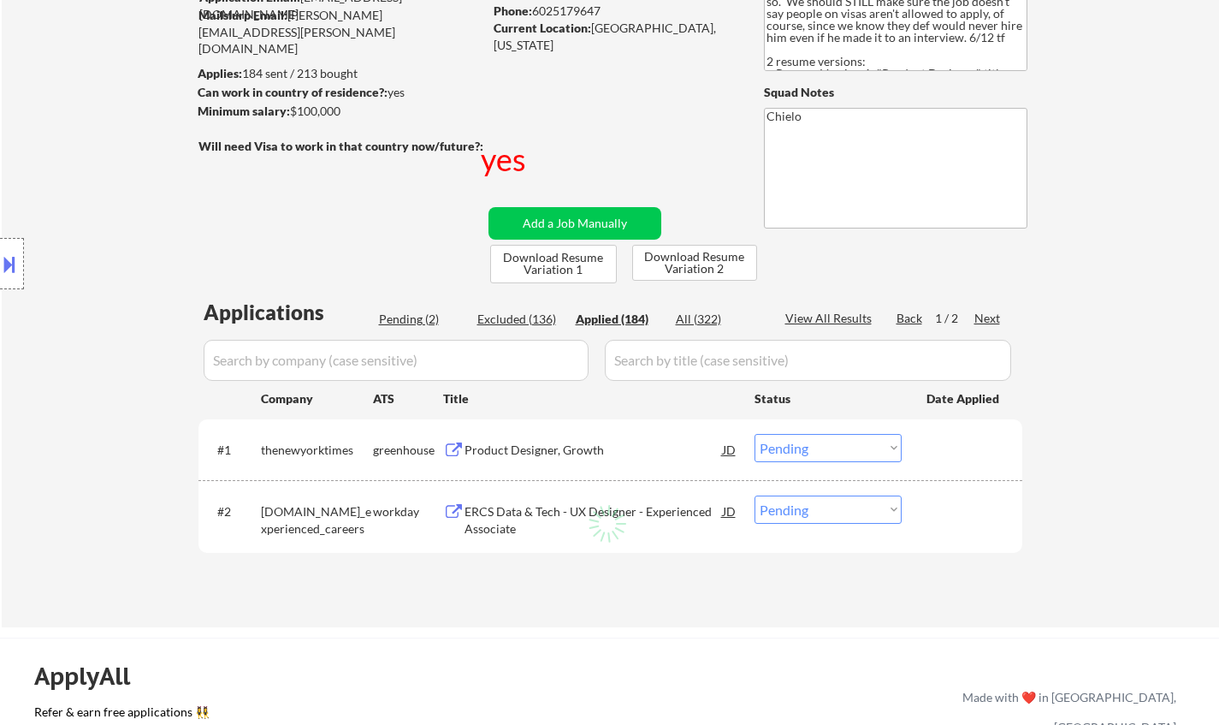
select select ""applied""
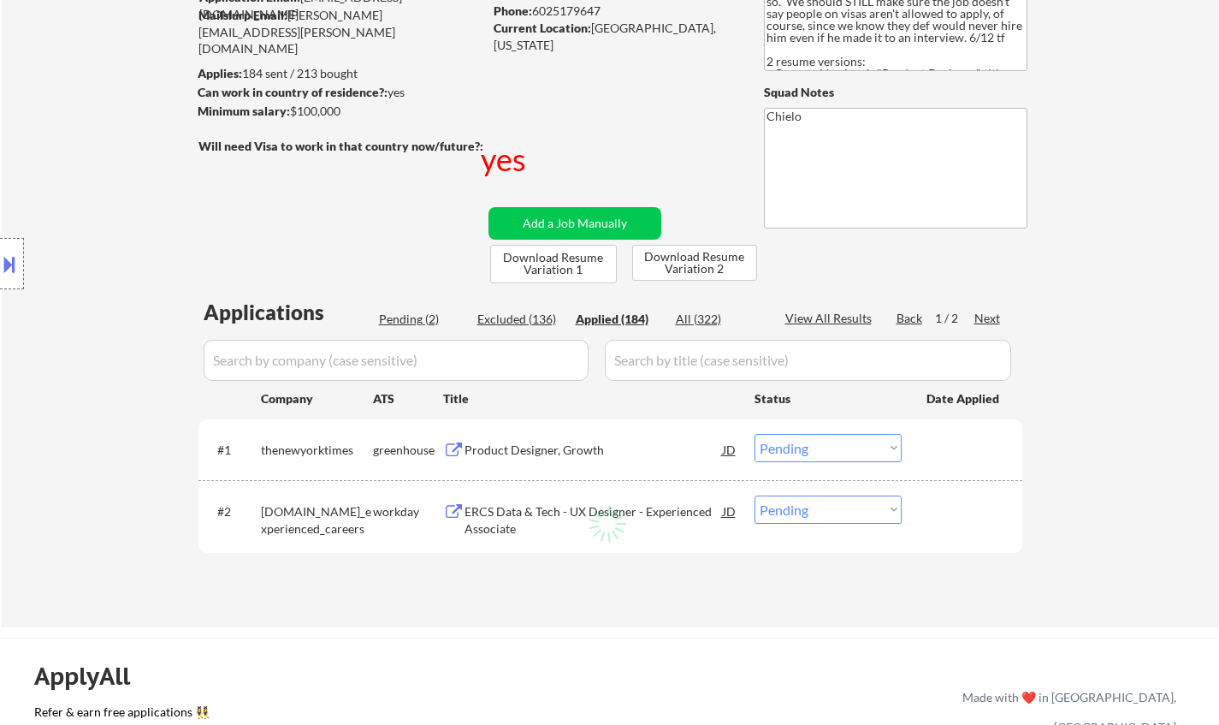
select select ""applied""
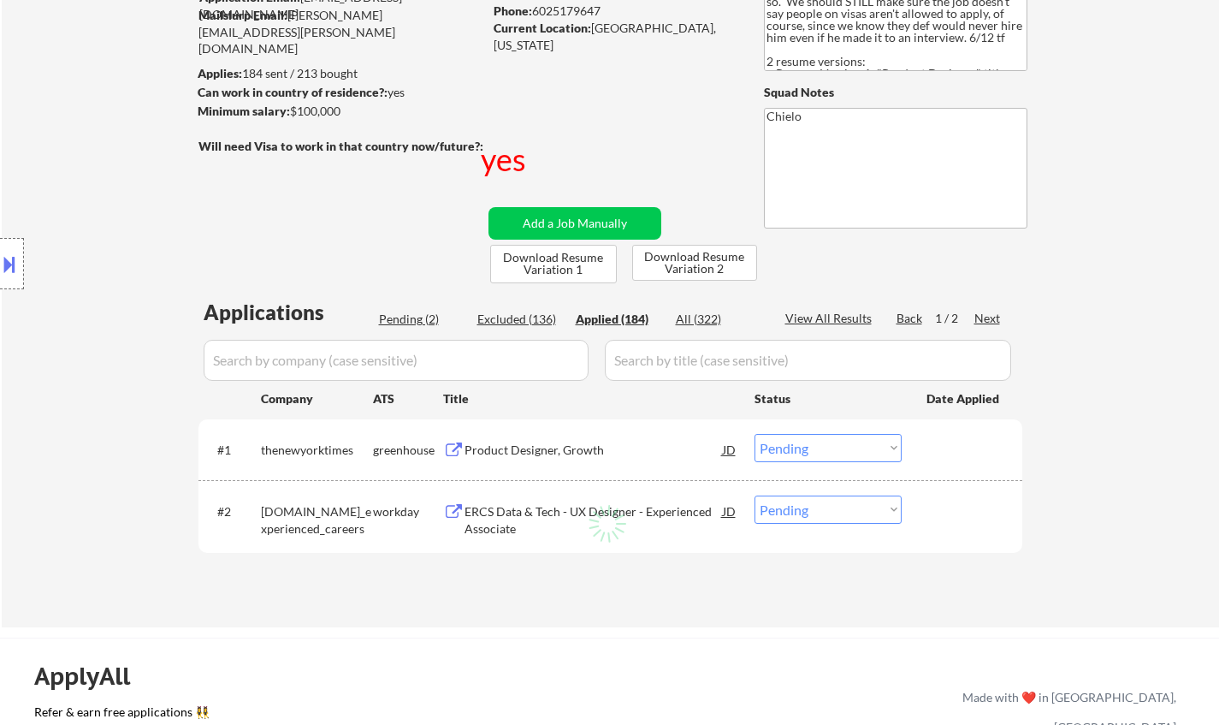
select select ""applied""
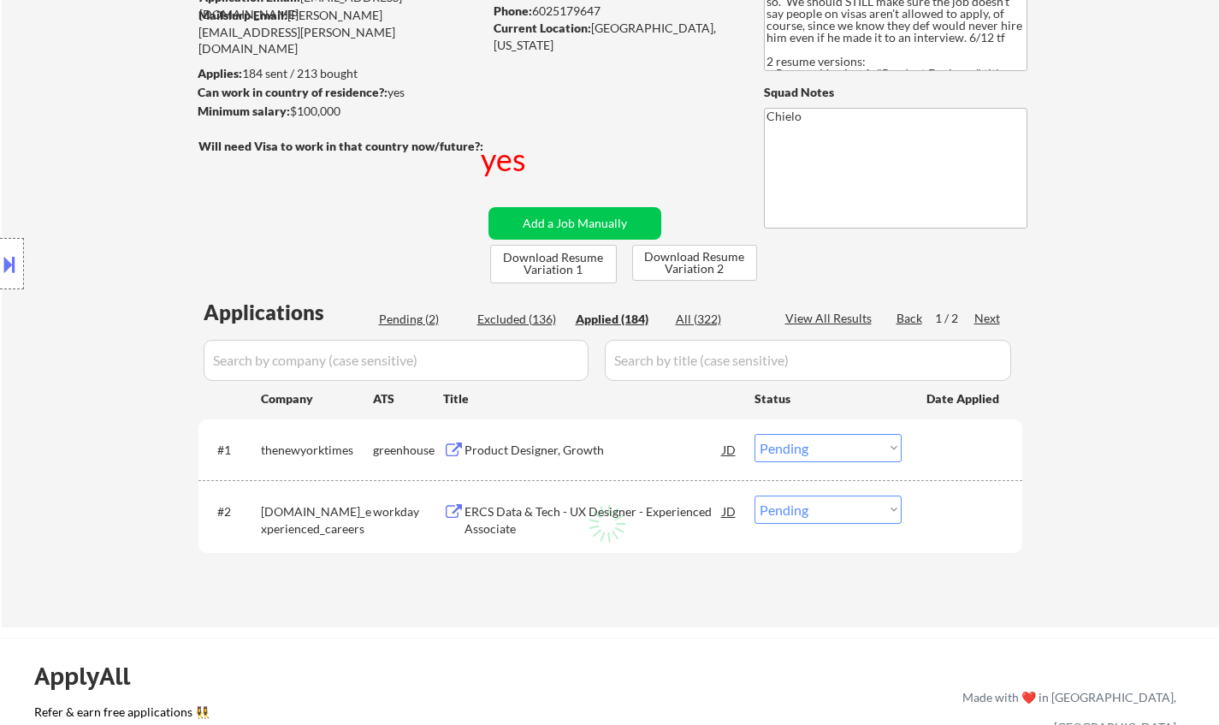
select select ""applied""
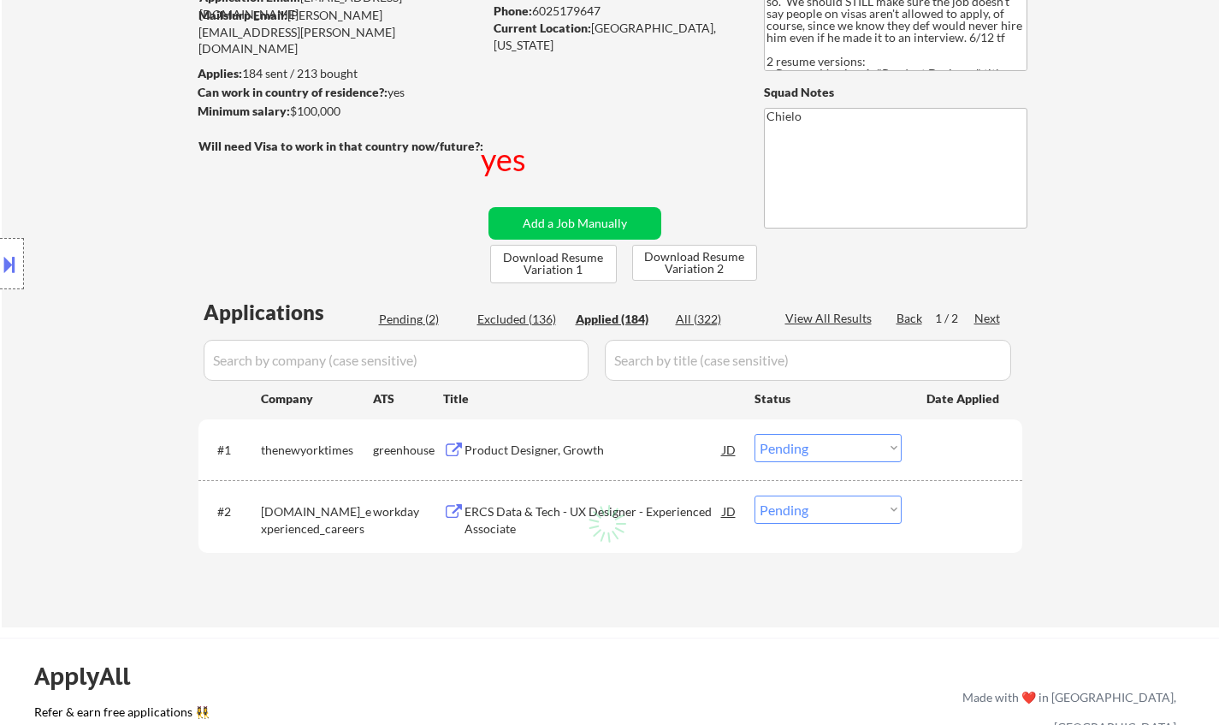
select select ""applied""
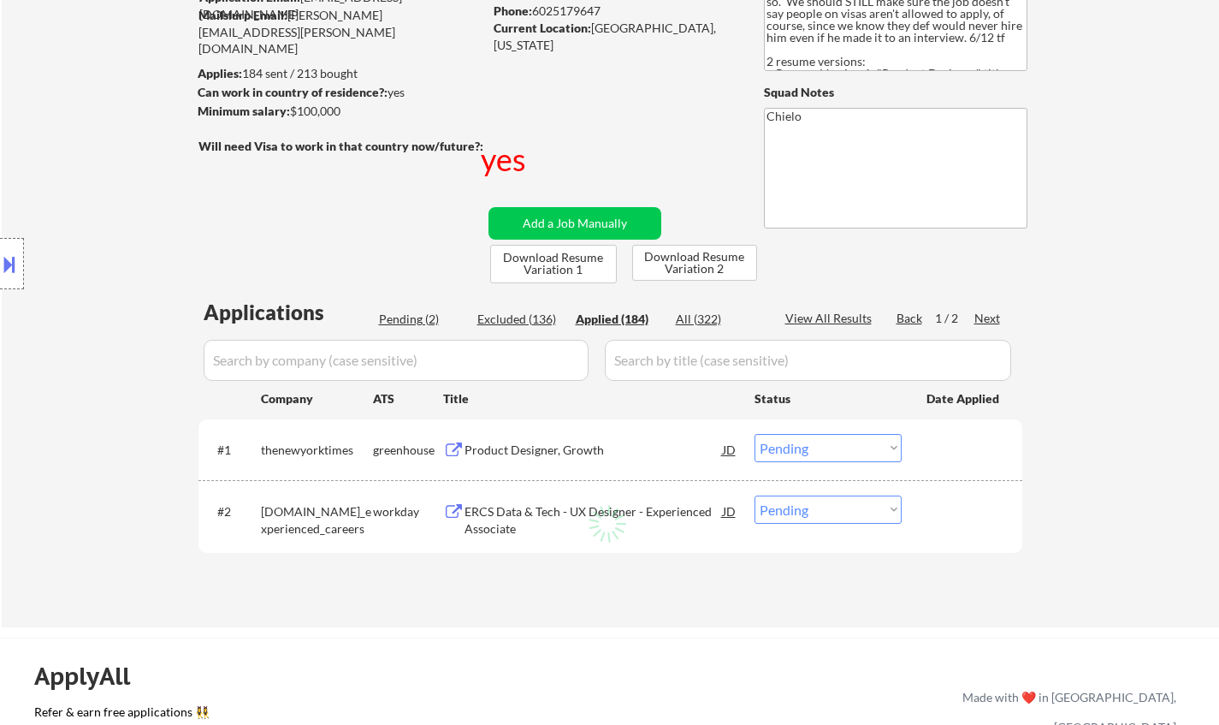
select select ""applied""
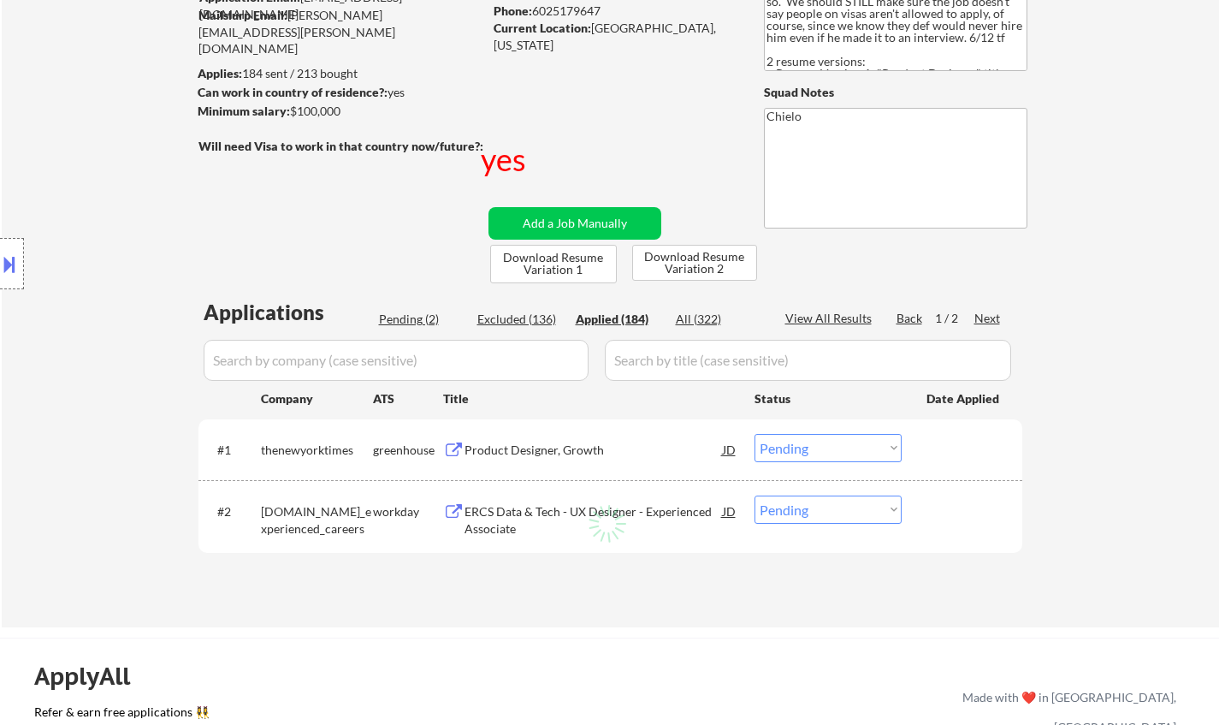
select select ""applied""
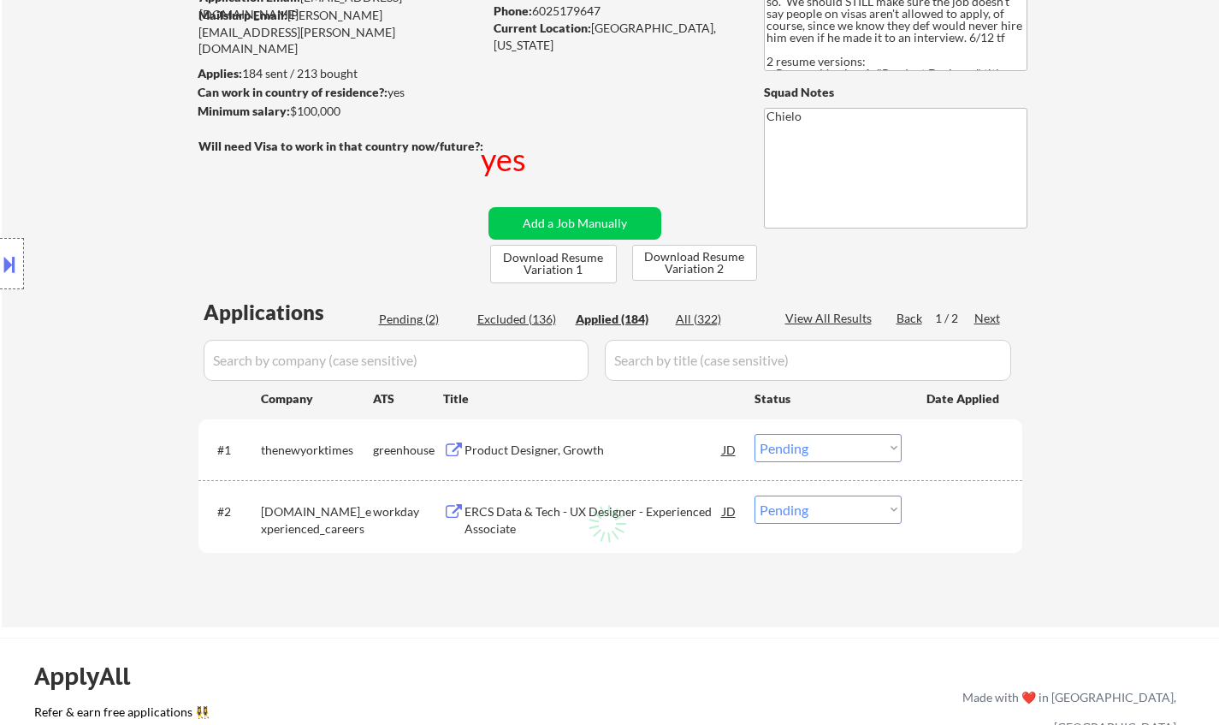
select select ""applied""
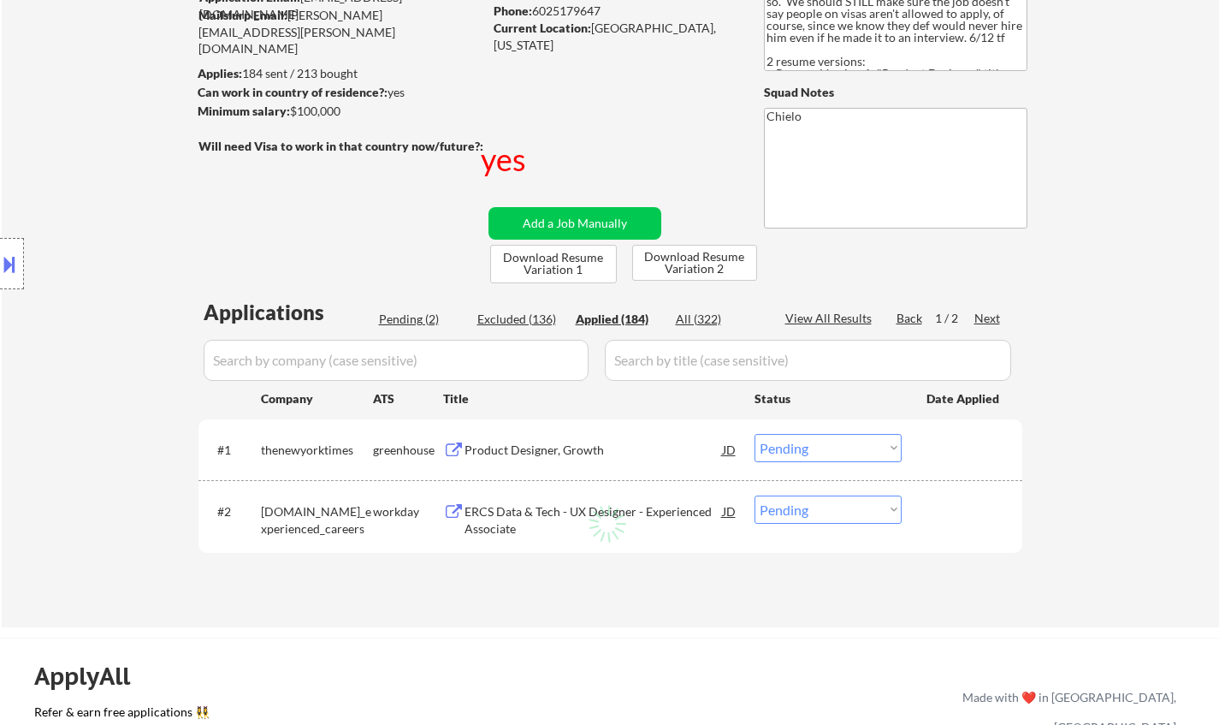
select select ""applied""
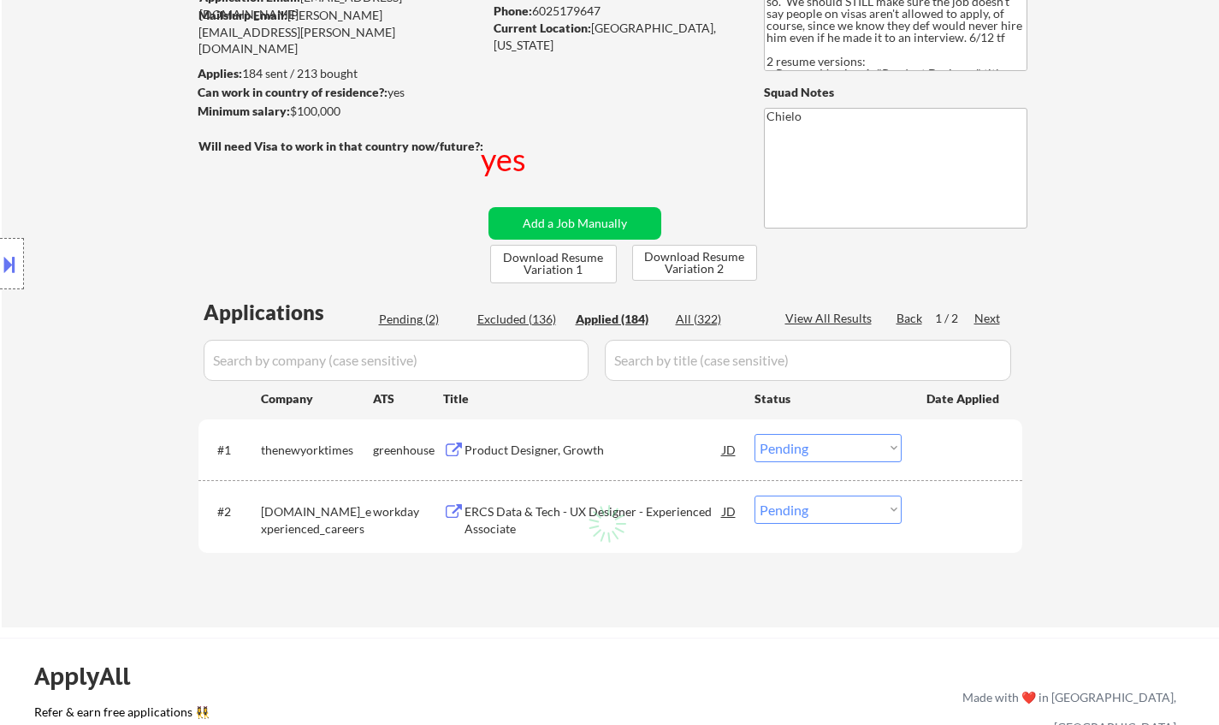
select select ""applied""
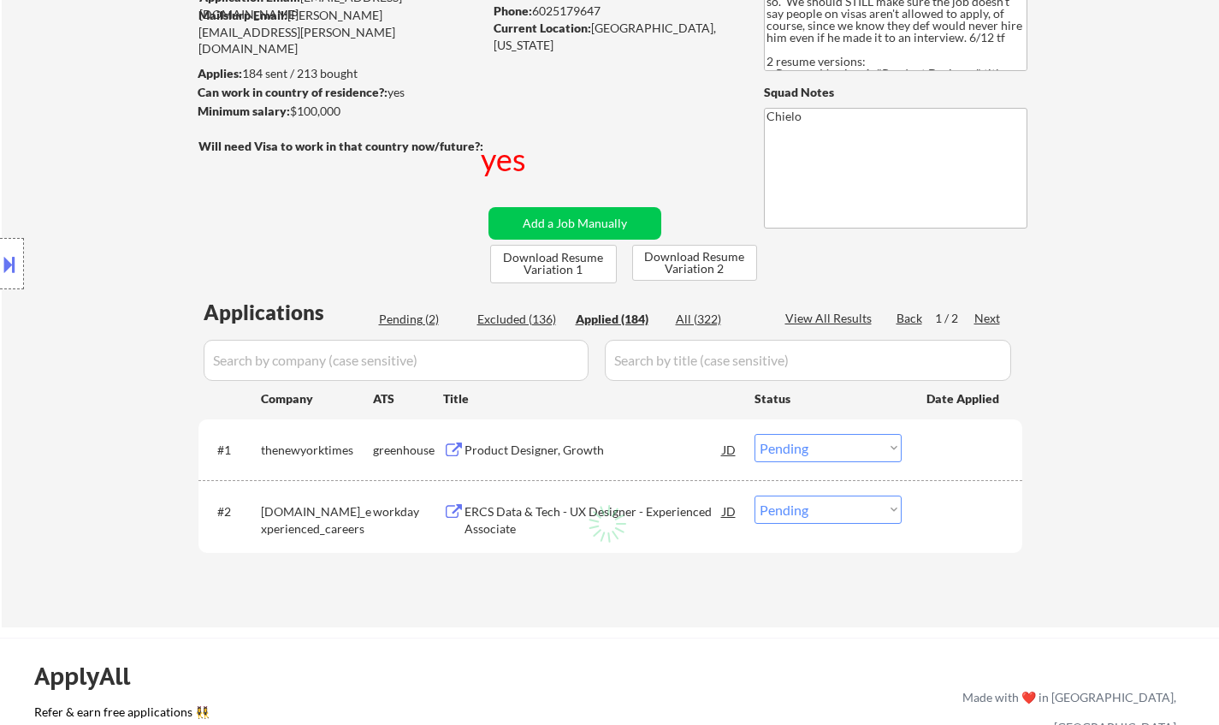
select select ""applied""
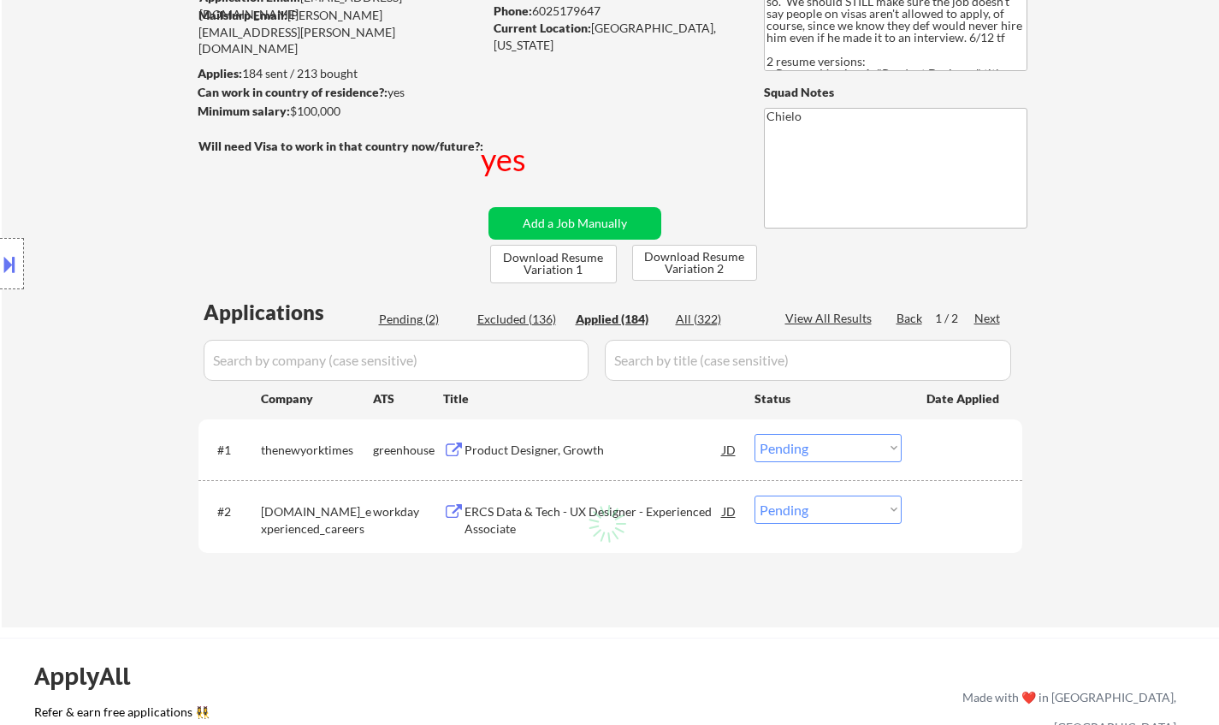
select select ""applied""
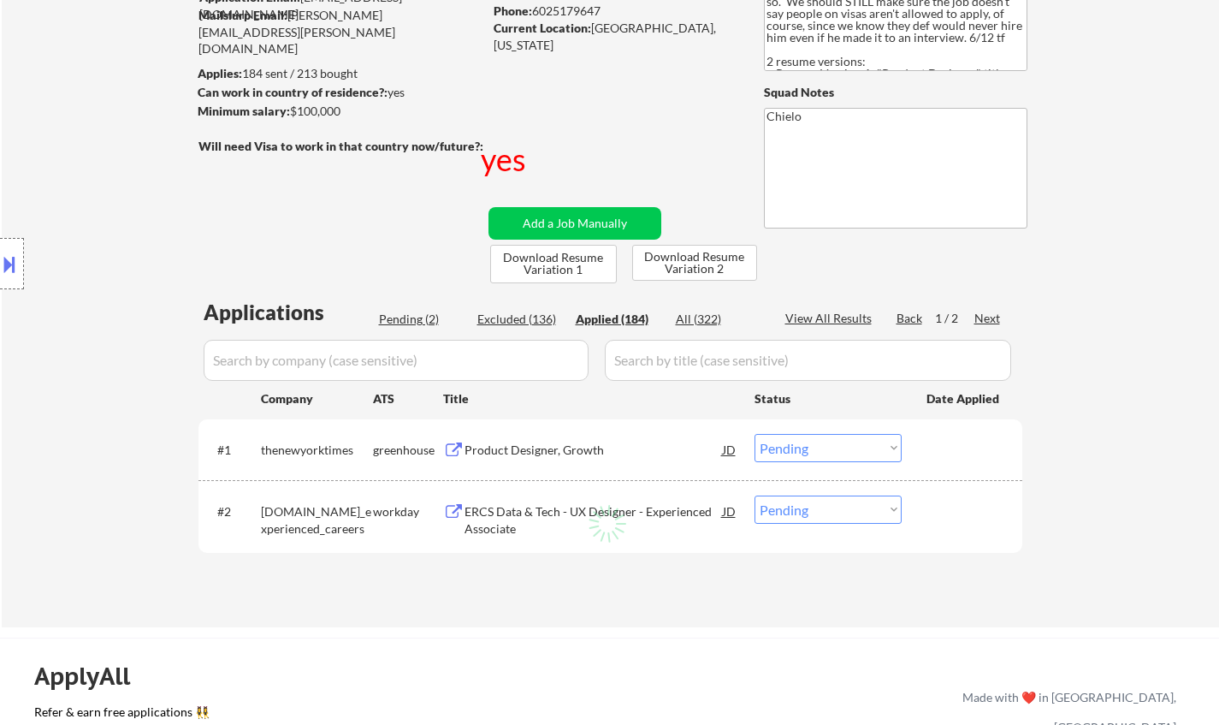
select select ""applied""
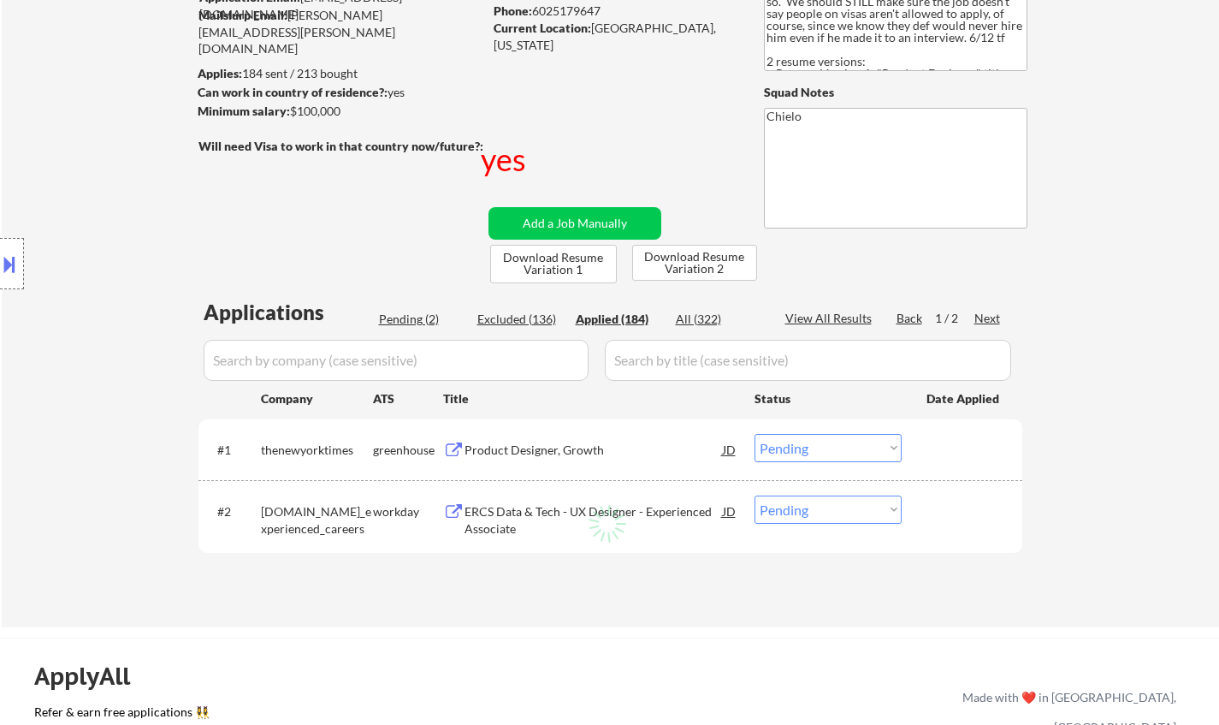
select select ""applied""
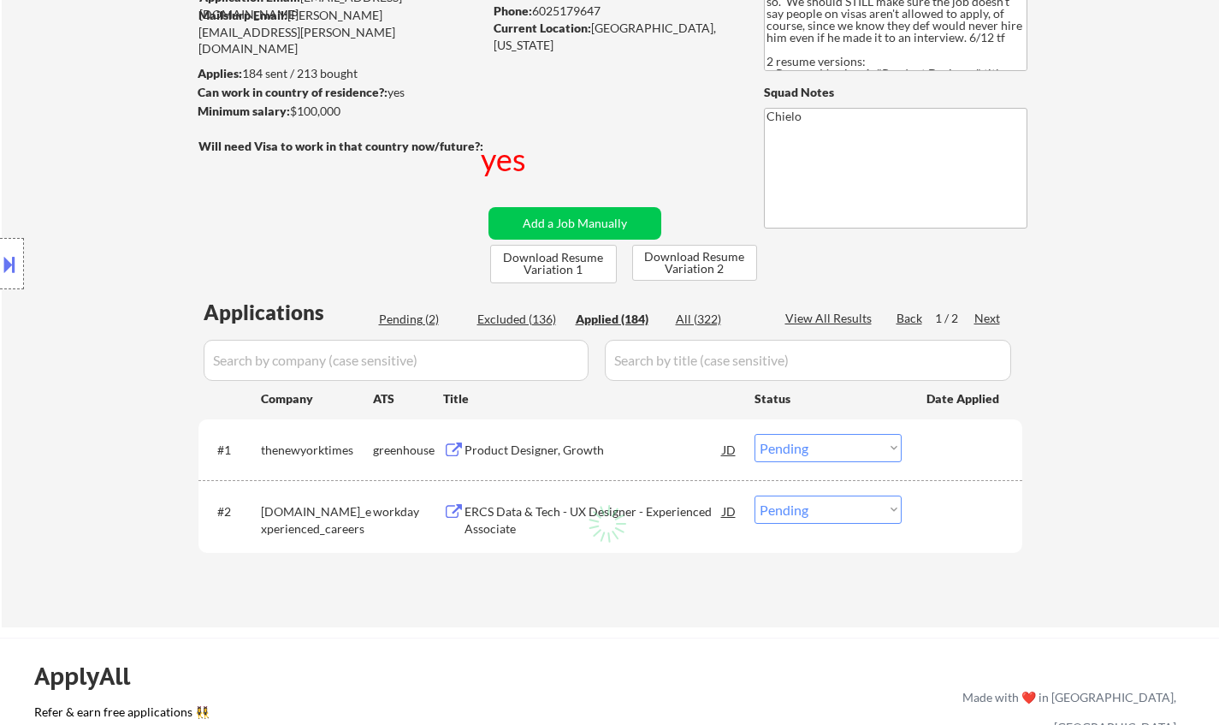
select select ""applied""
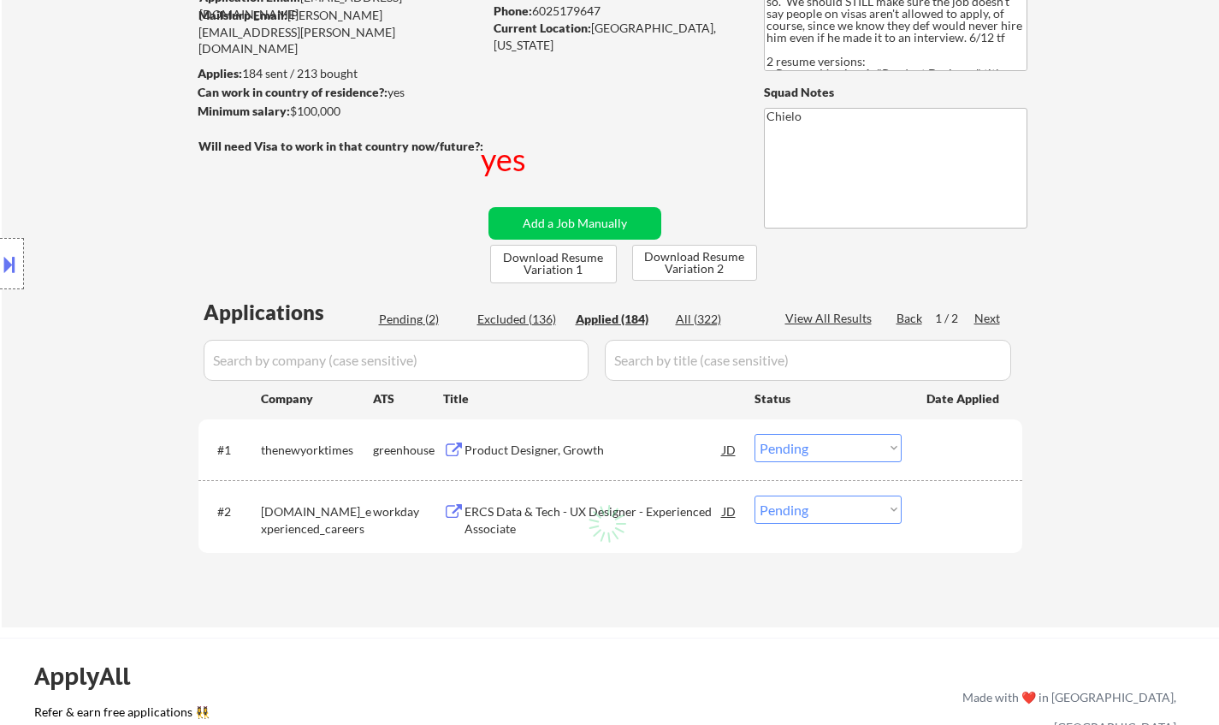
select select ""applied""
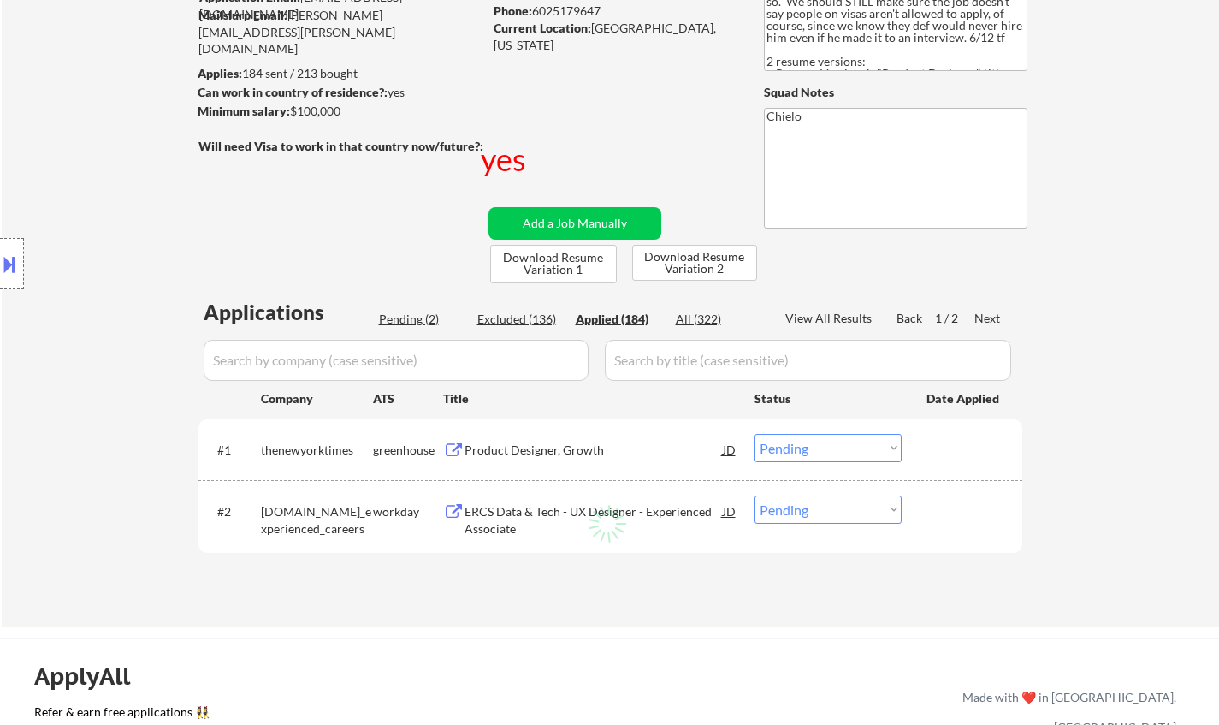
select select ""applied""
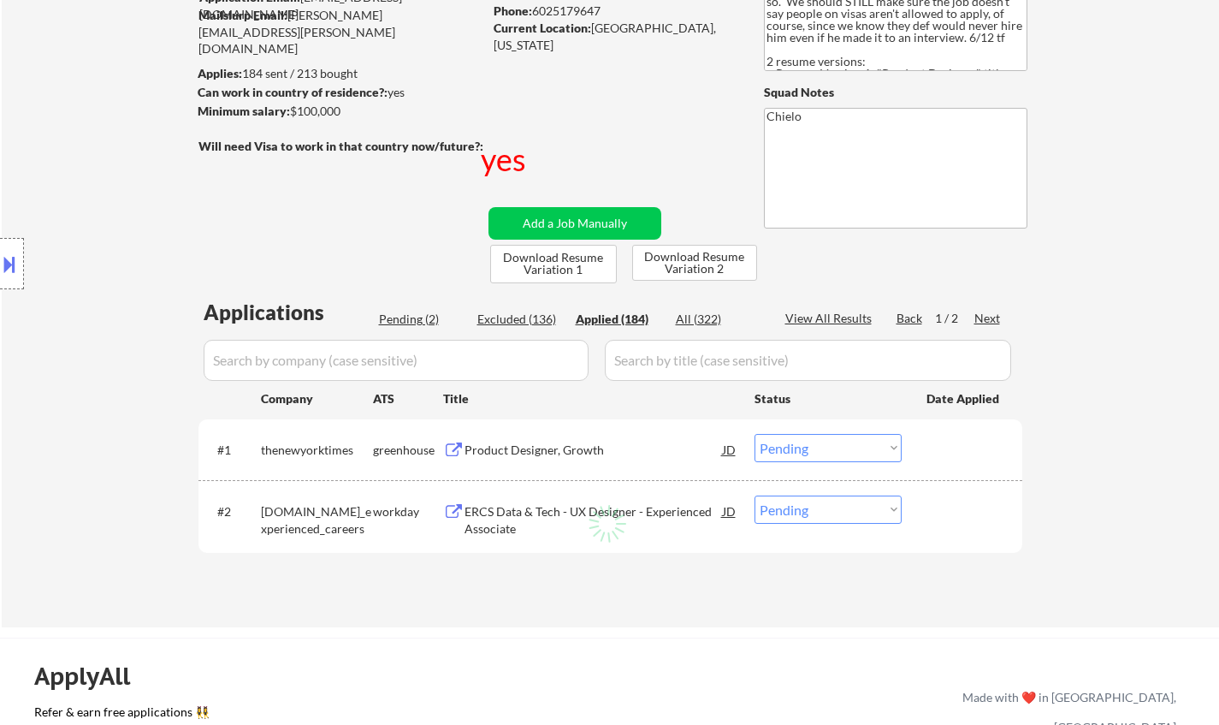
select select ""applied""
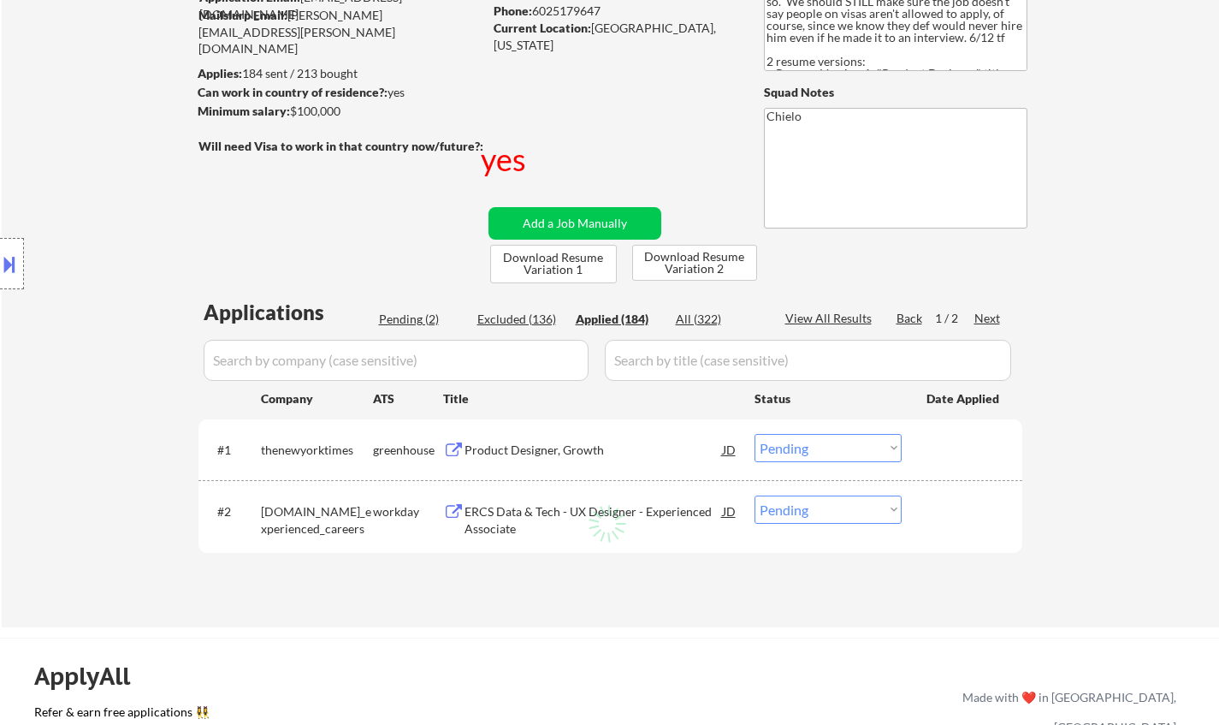
select select ""applied""
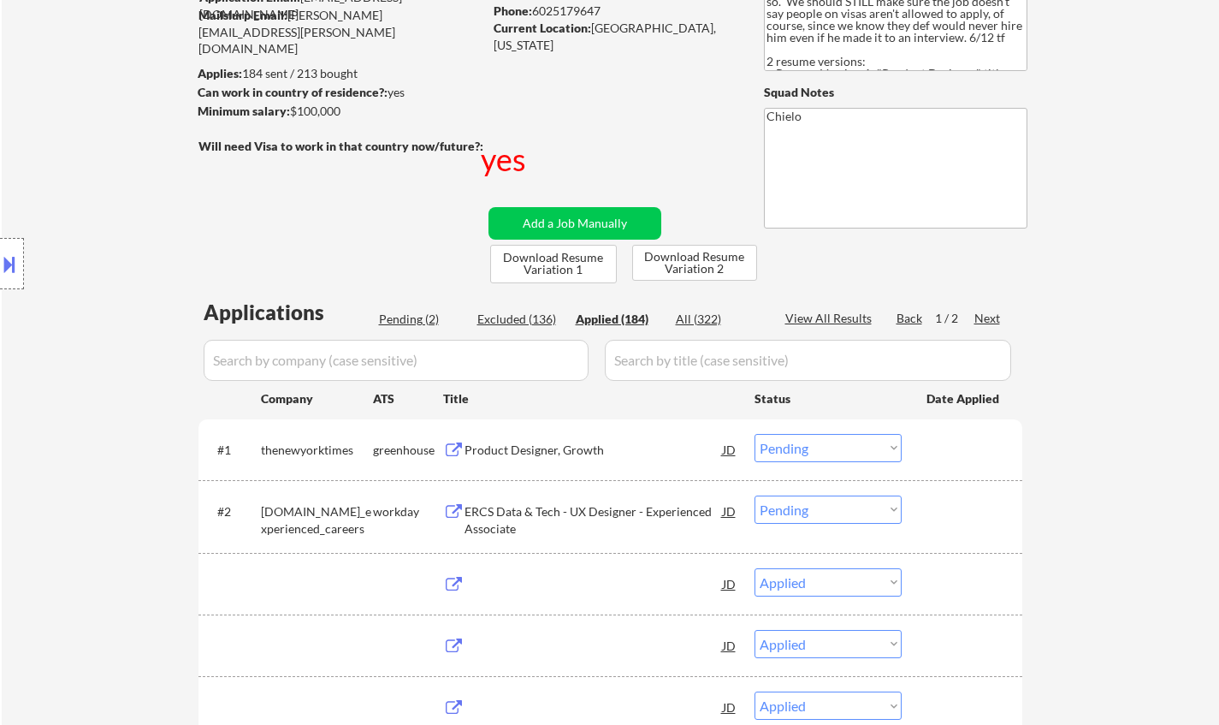
select select ""applied""
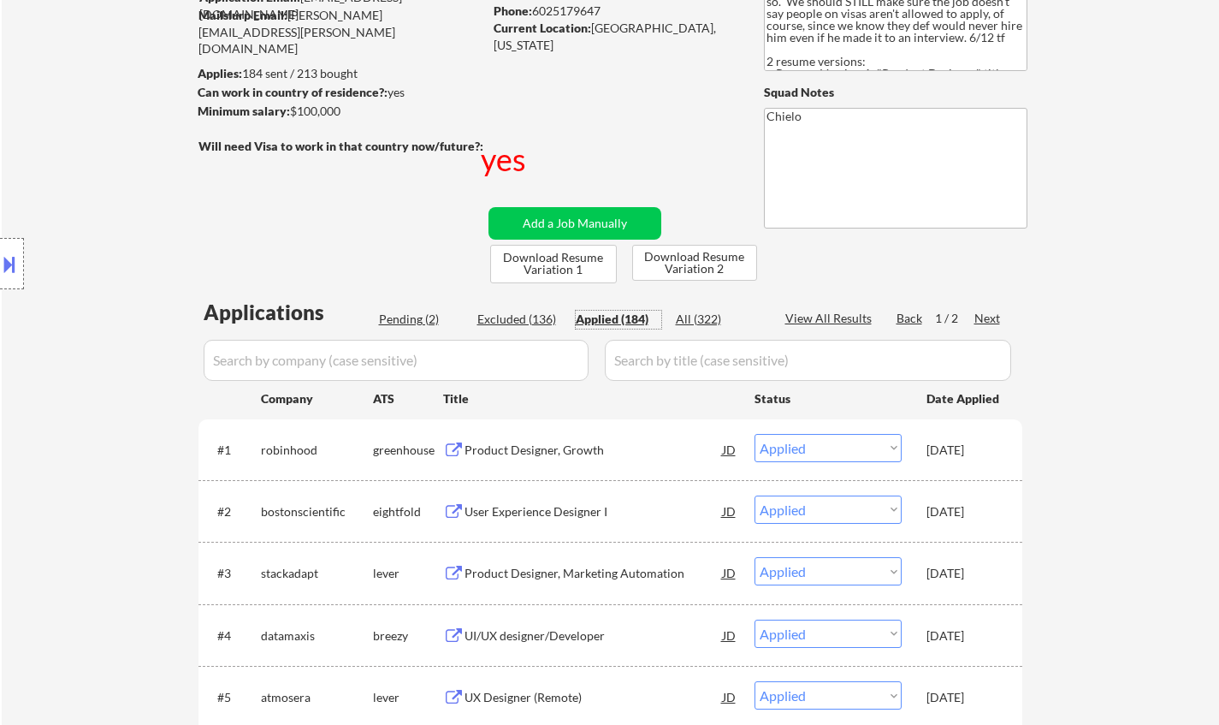
click at [818, 320] on div "View All Results" at bounding box center [831, 318] width 92 height 17
select select ""applied""
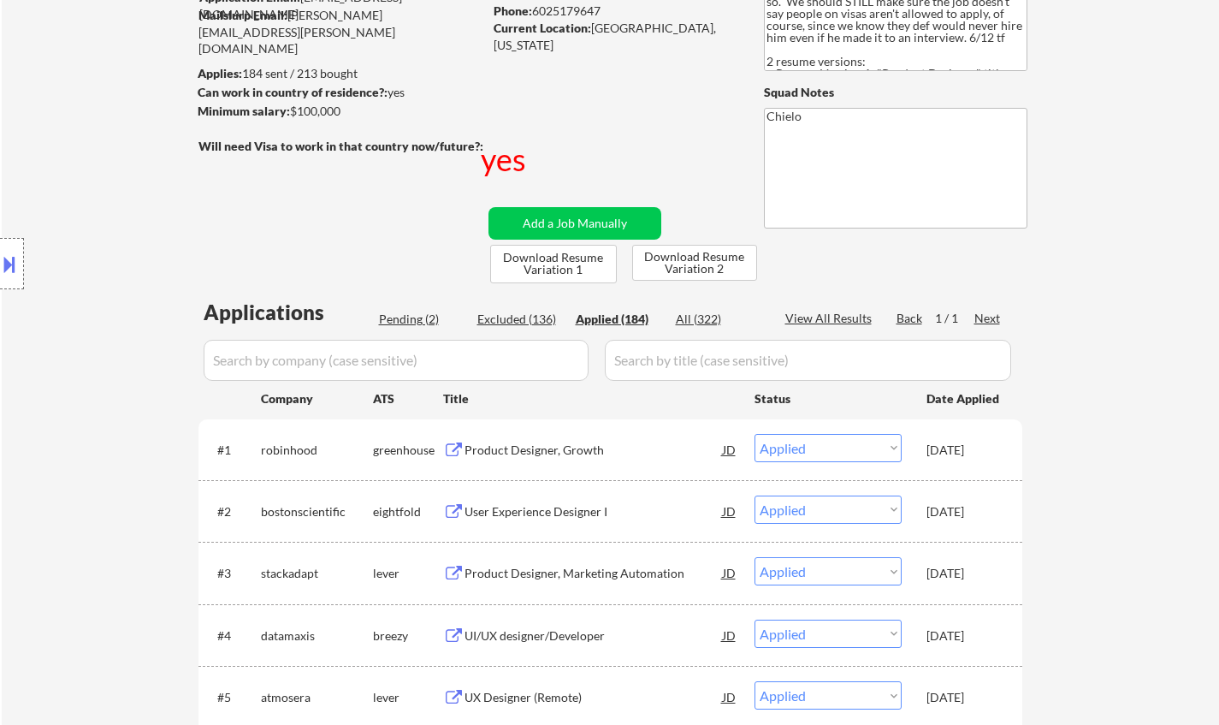
select select ""applied""
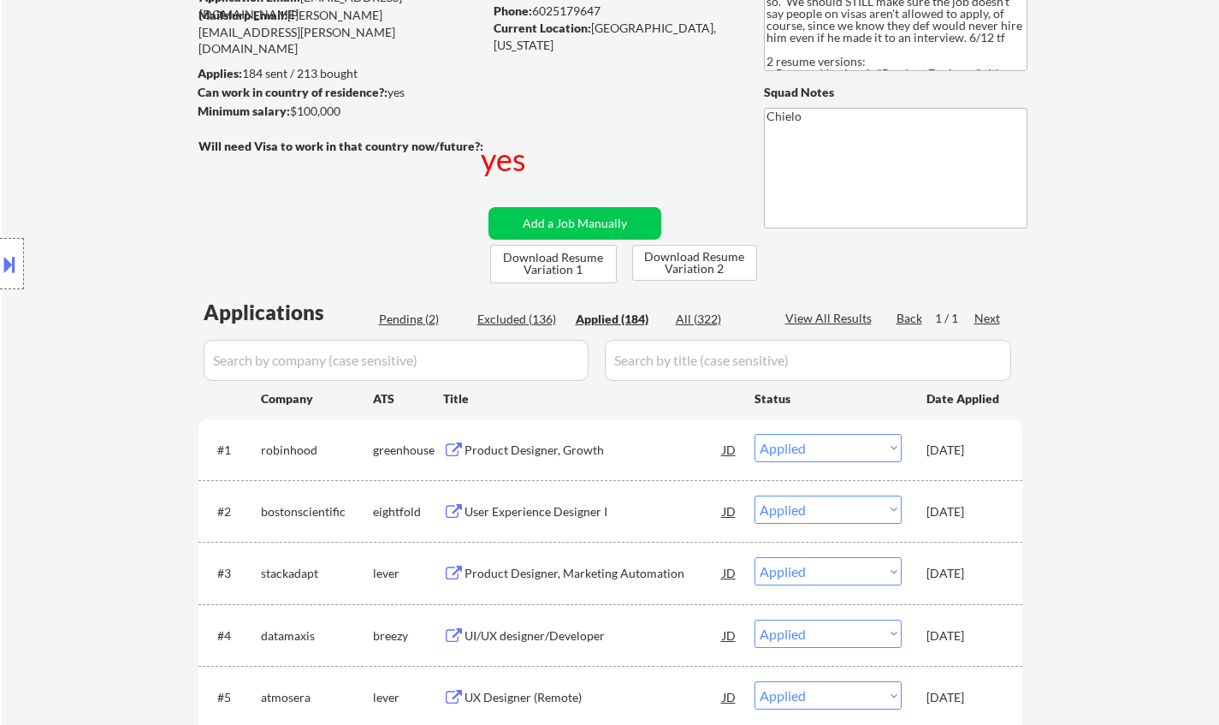
select select ""applied""
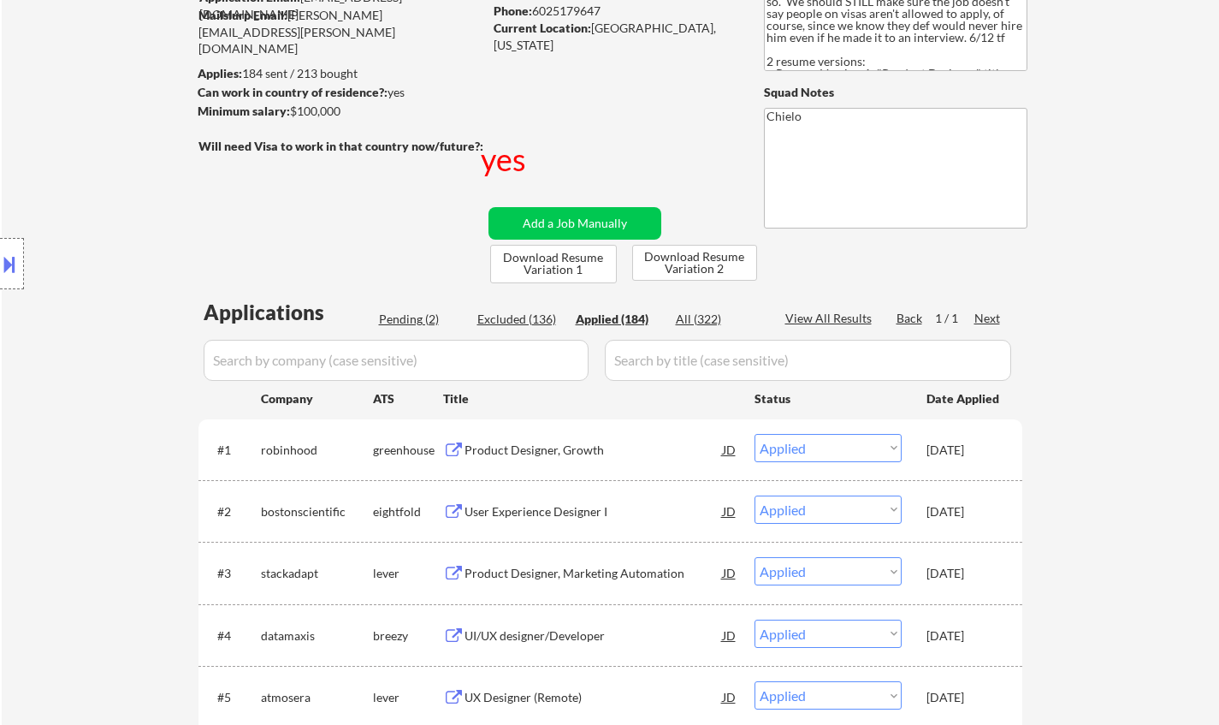
select select ""applied""
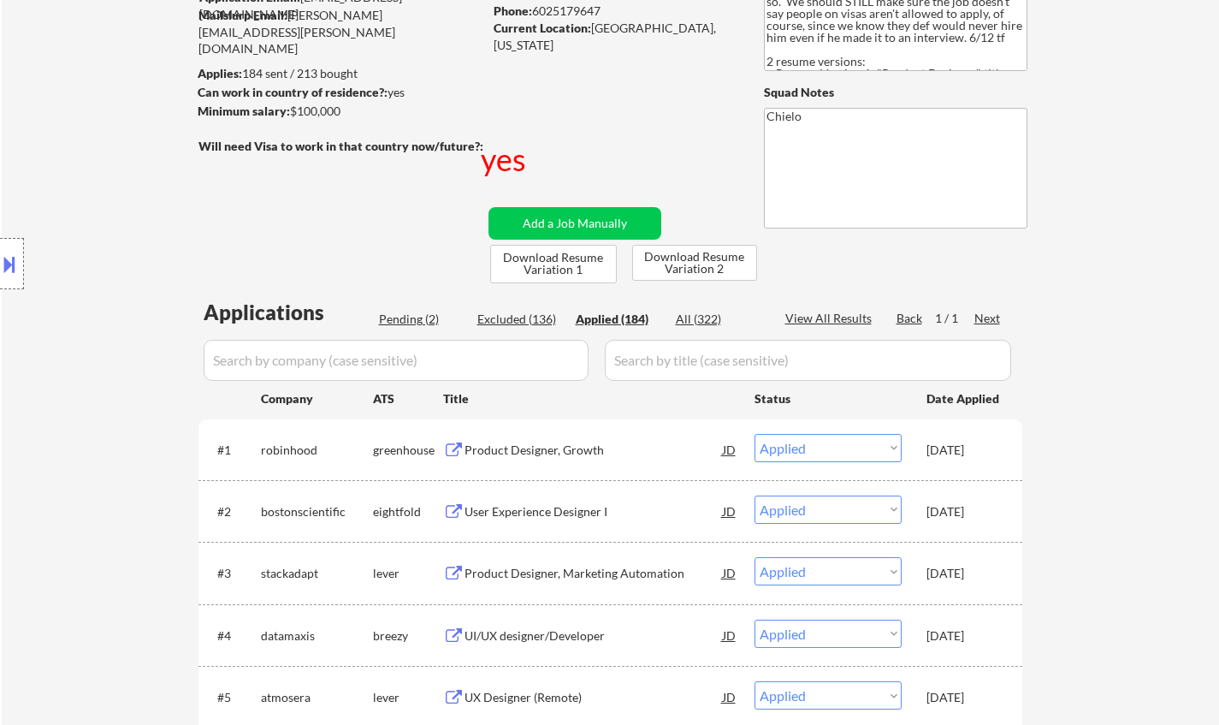
select select ""applied""
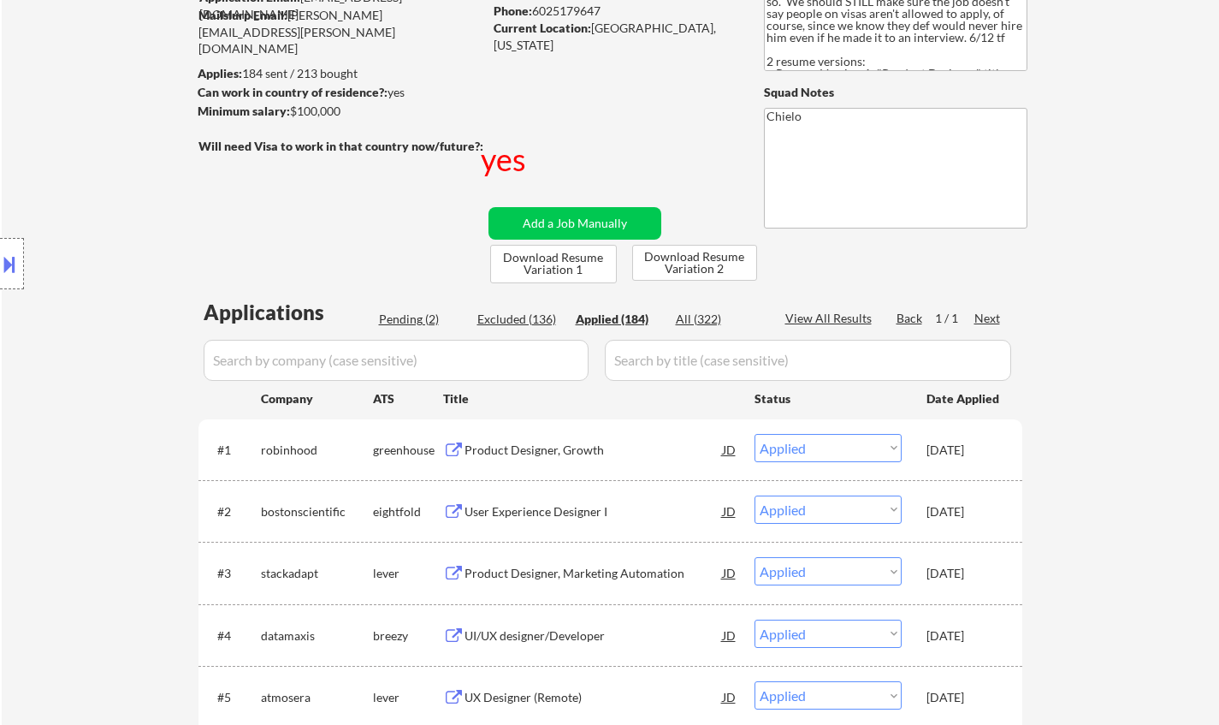
select select ""applied""
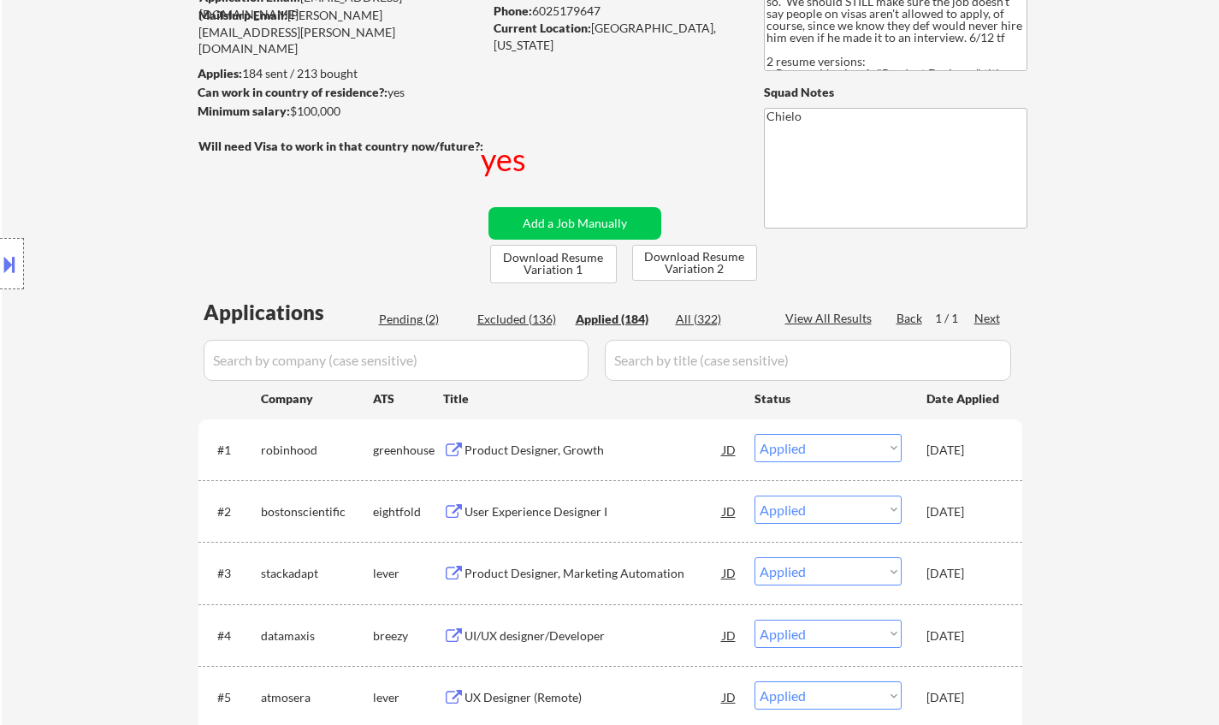
select select ""applied""
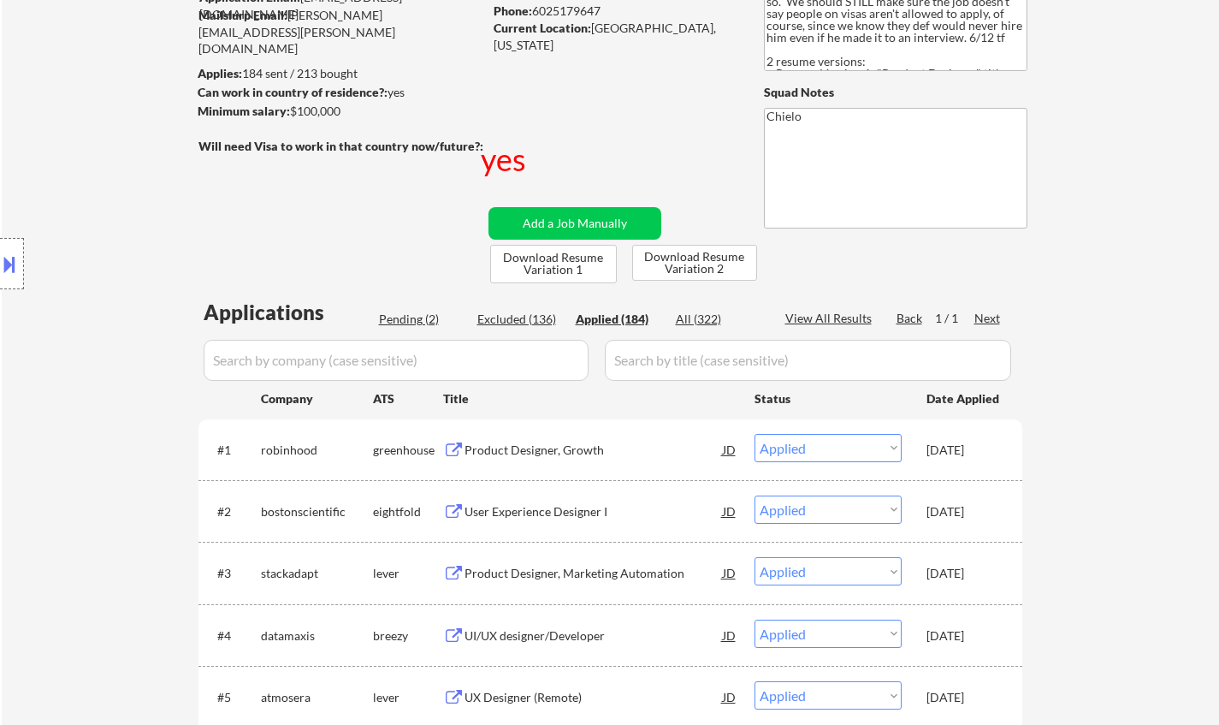
select select ""applied""
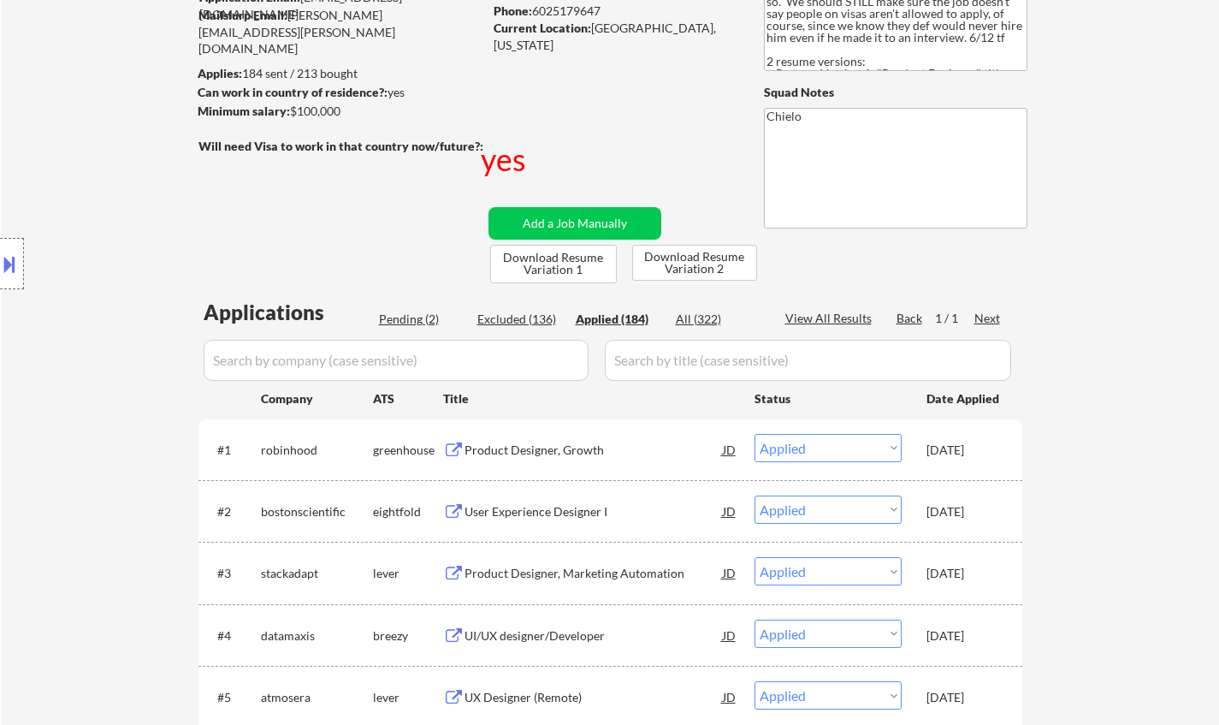
select select ""applied""
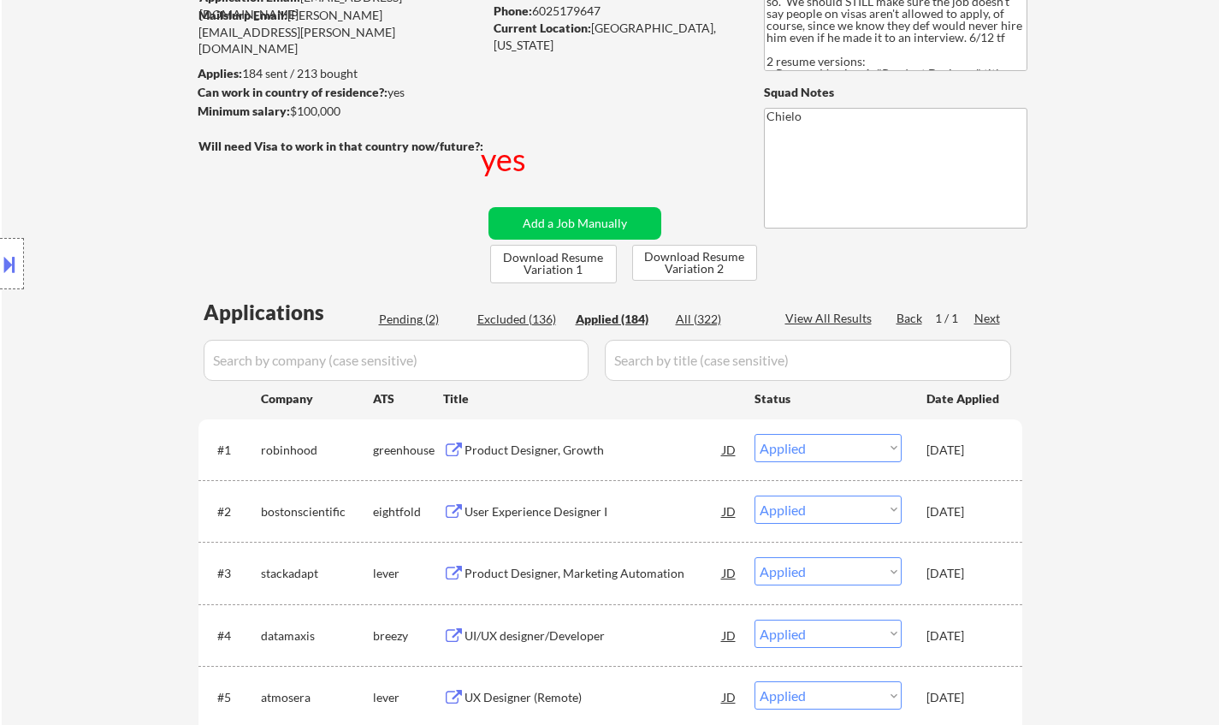
select select ""applied""
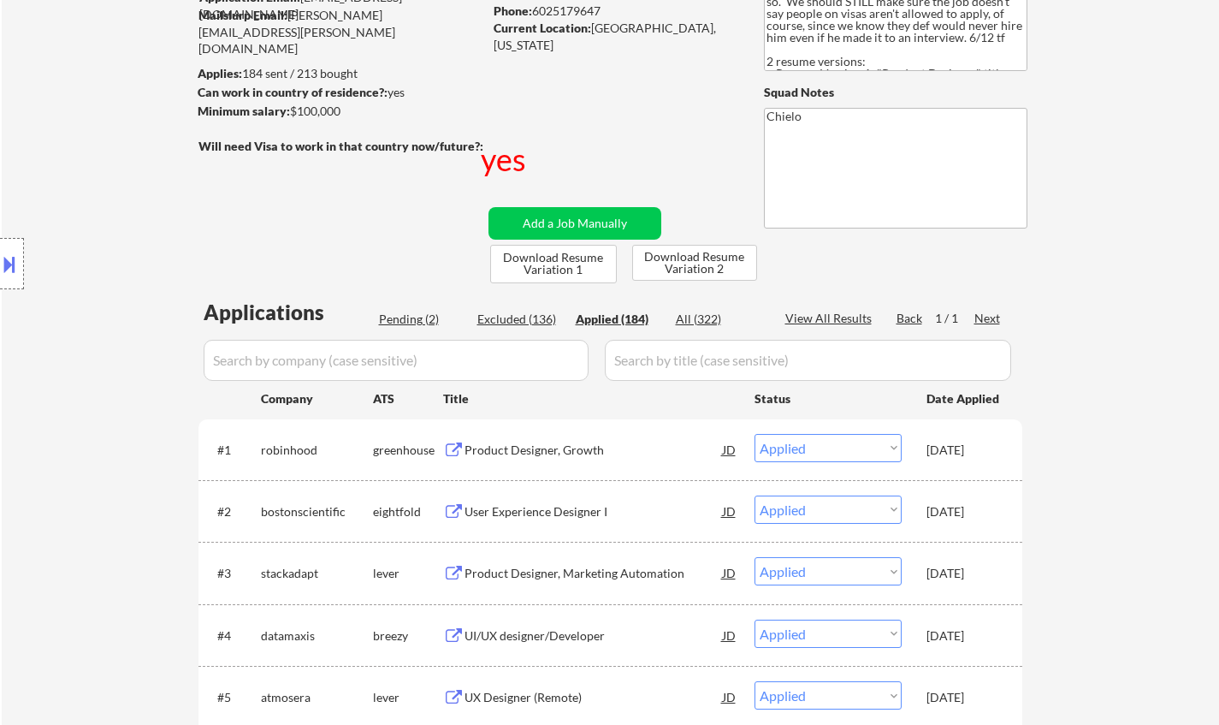
select select ""applied""
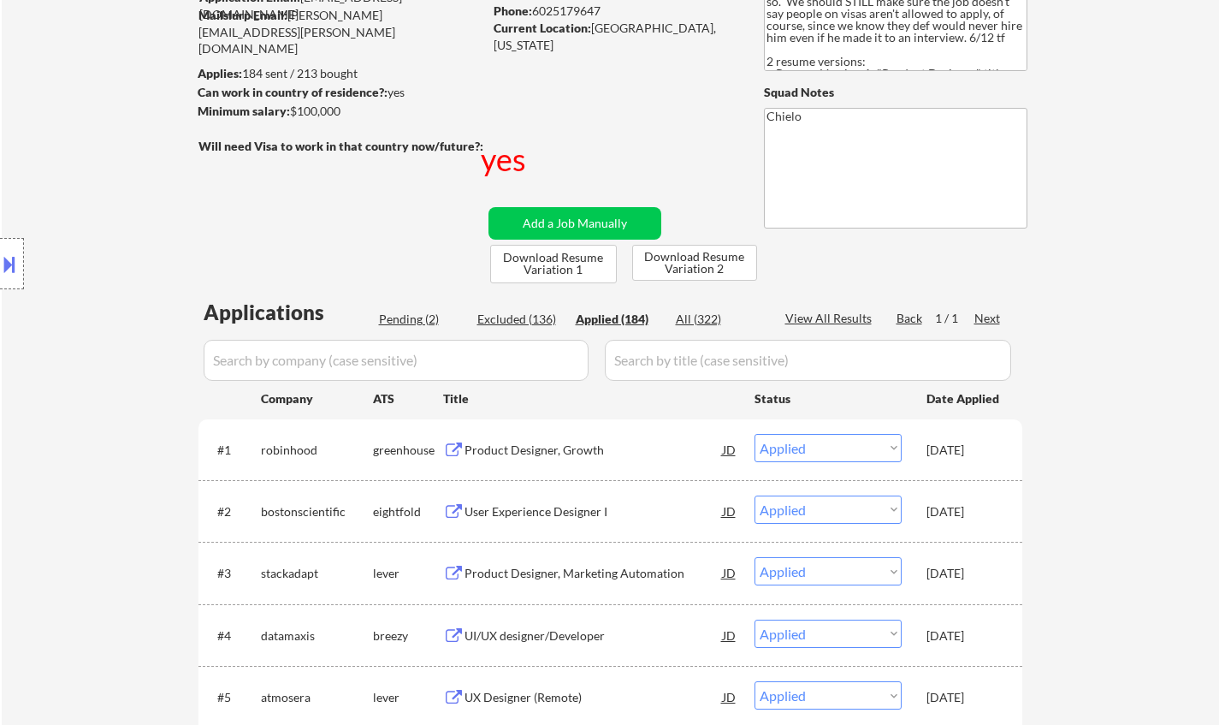
select select ""applied""
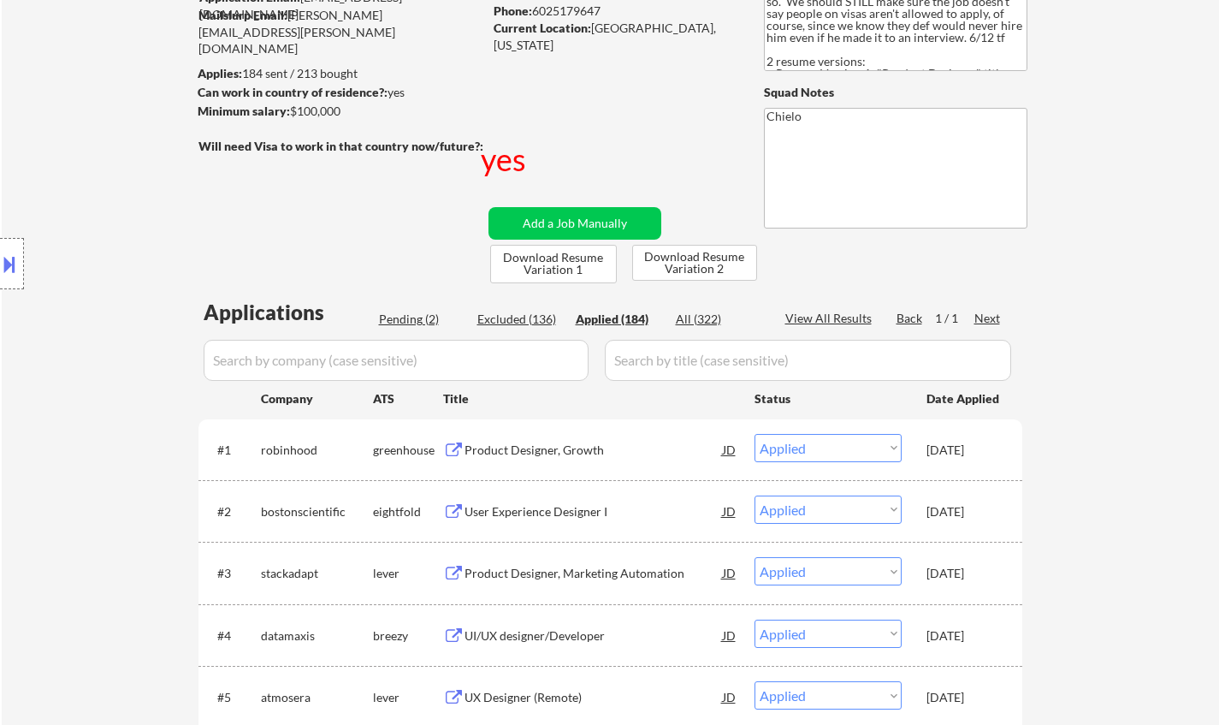
select select ""applied""
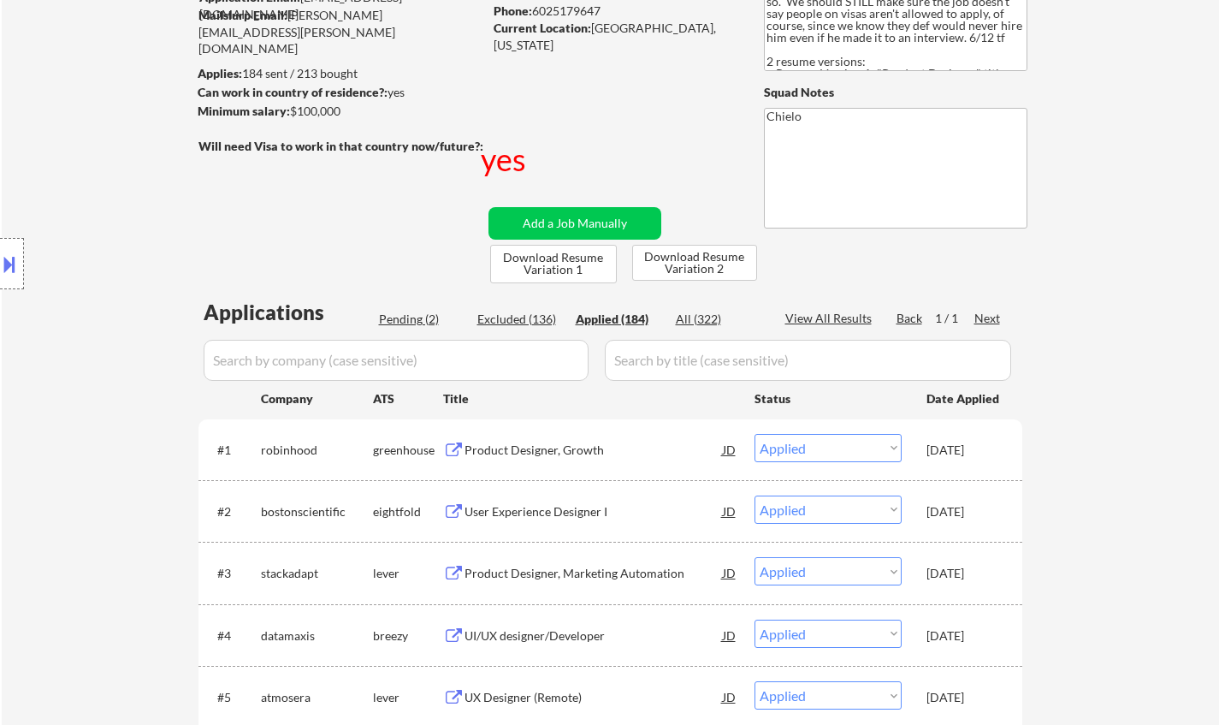
select select ""applied""
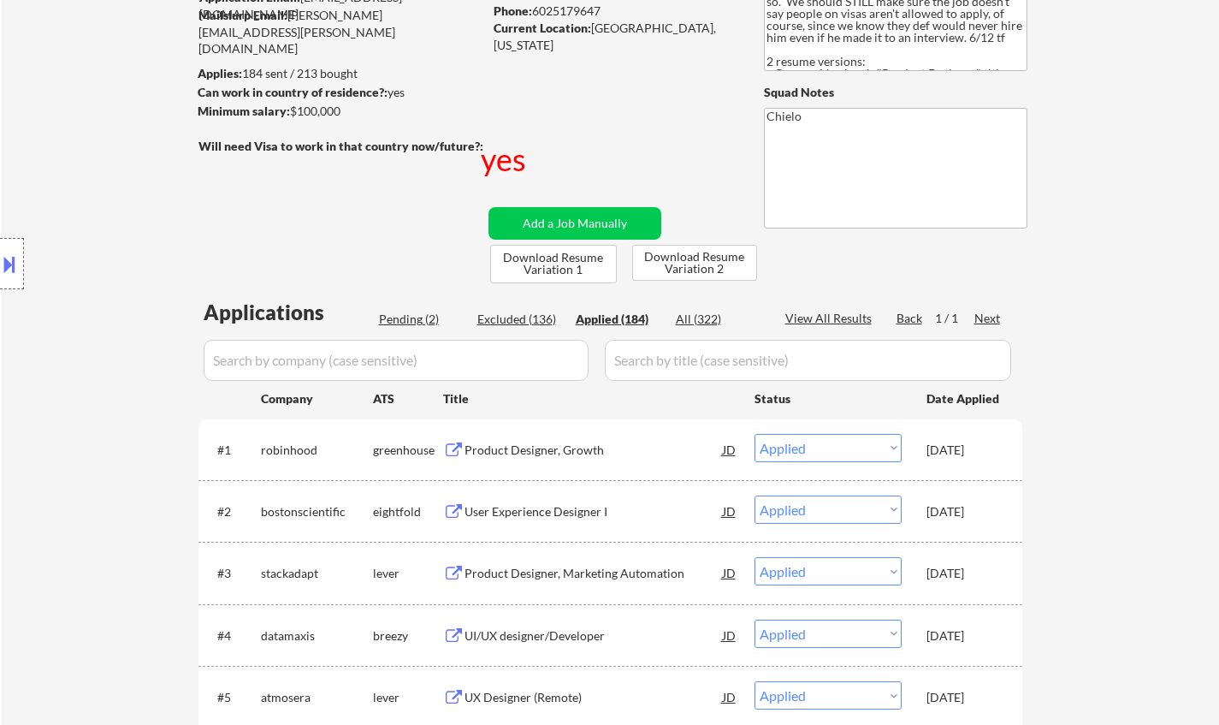
select select ""applied""
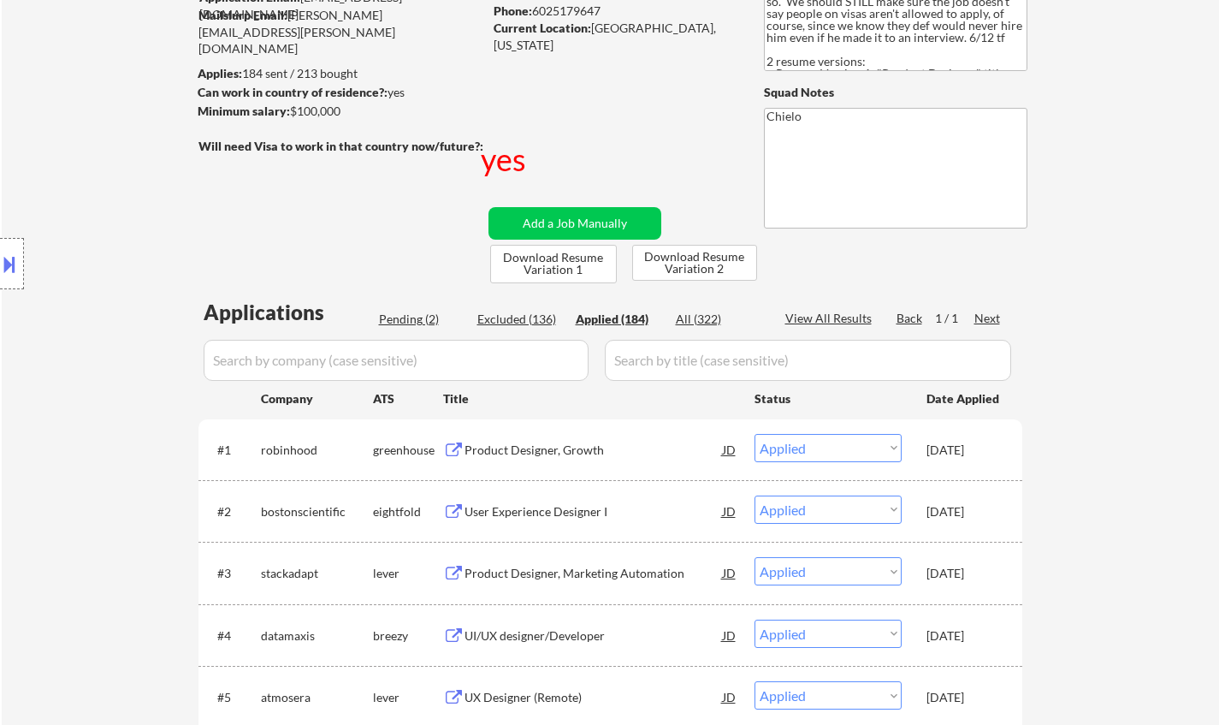
select select ""applied""
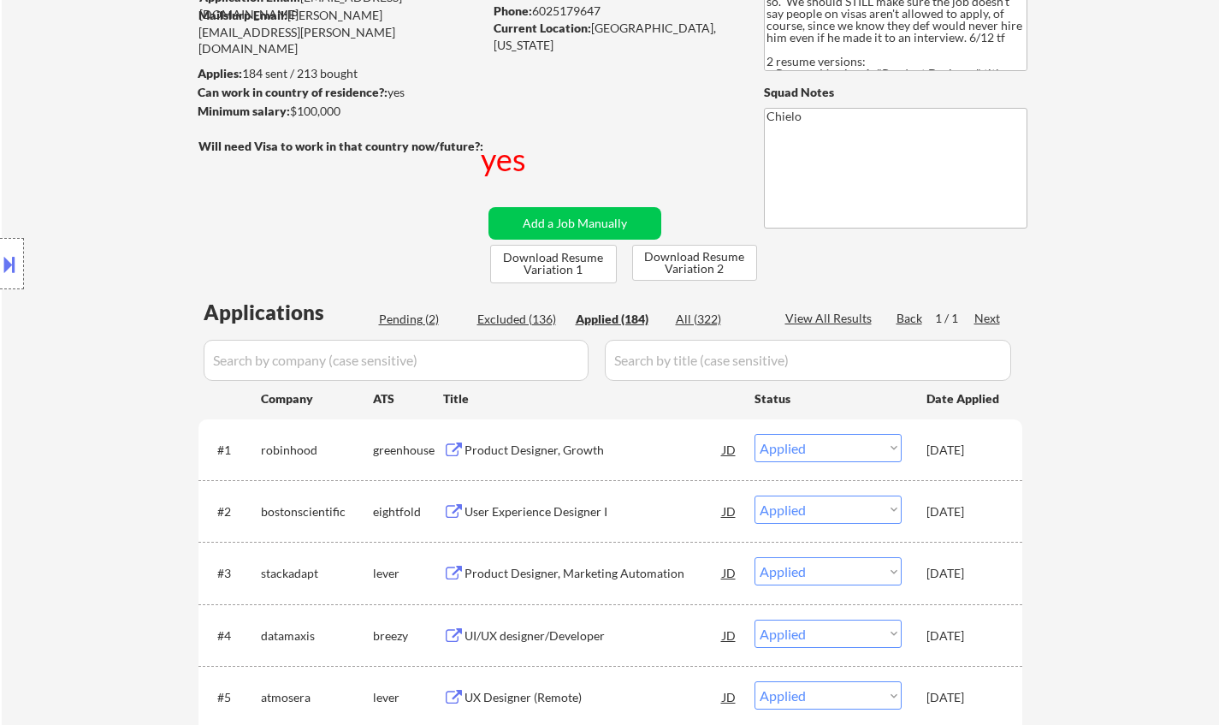
select select ""applied""
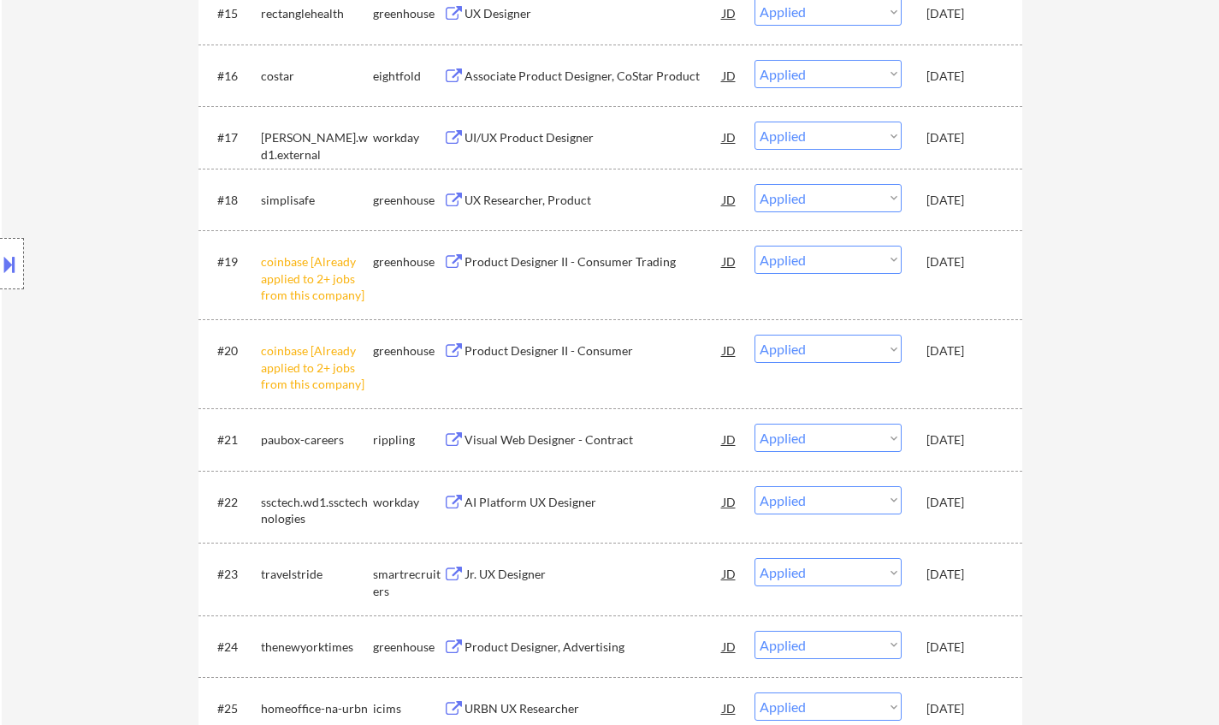
scroll to position [1437, 0]
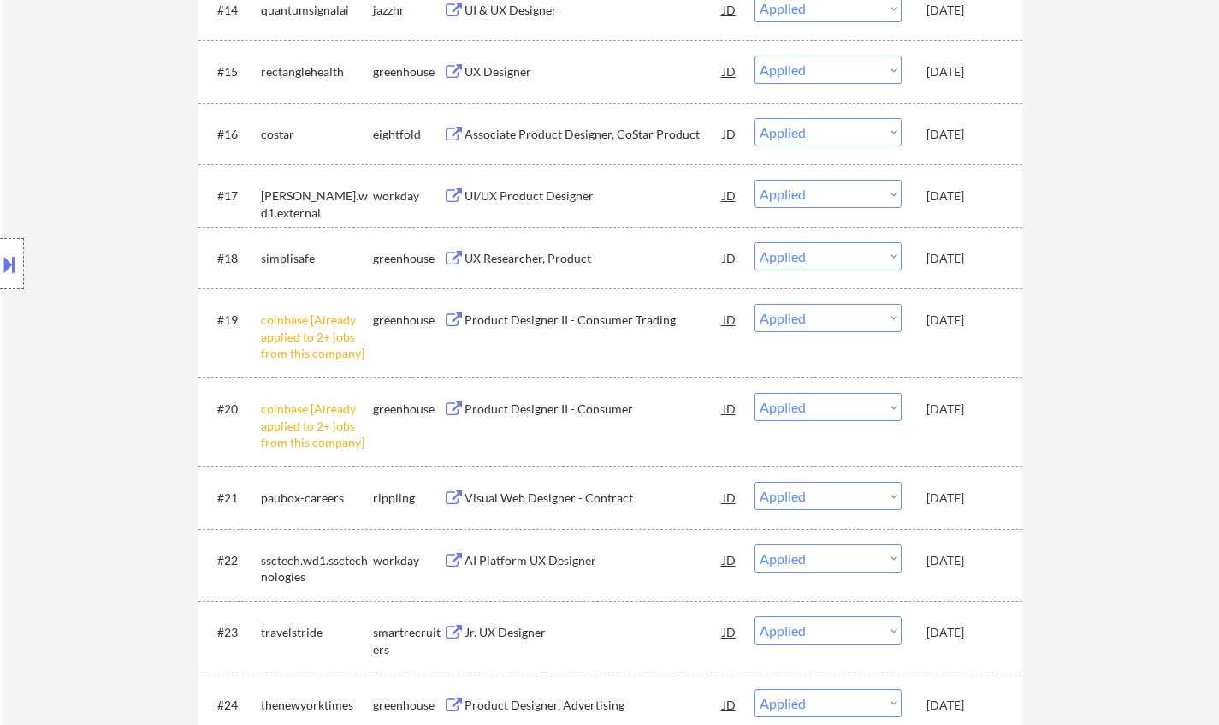
select select ""applied""
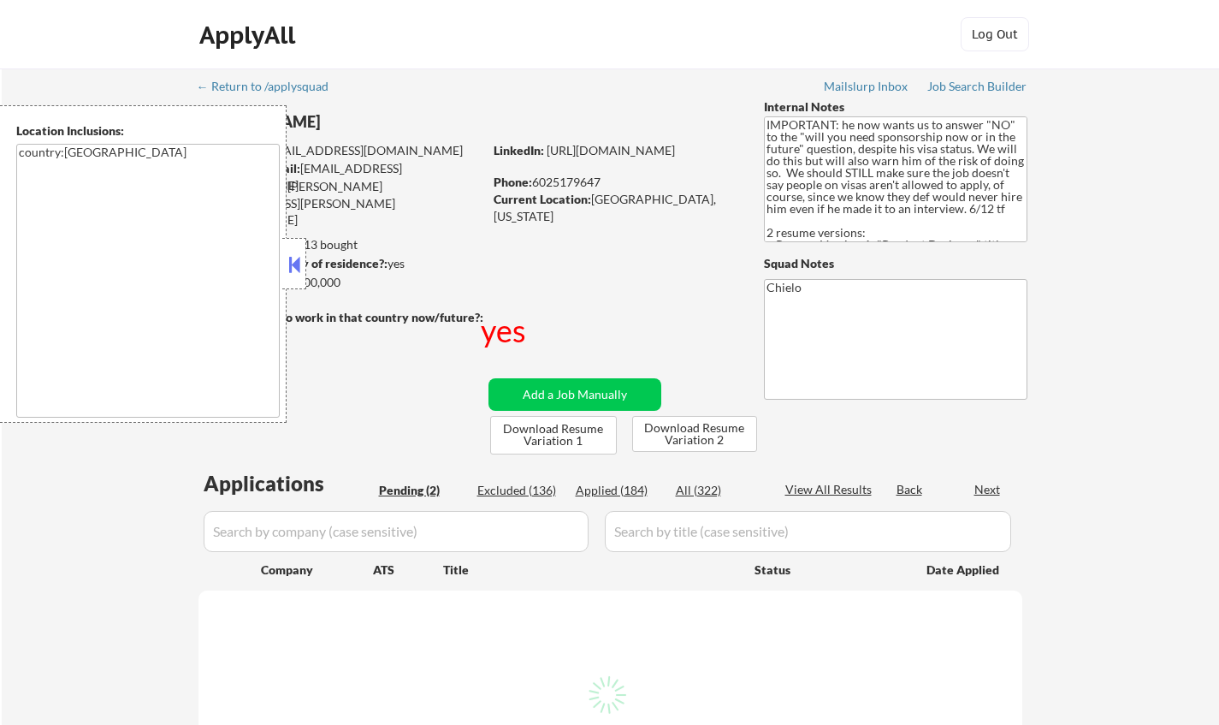
select select ""pending""
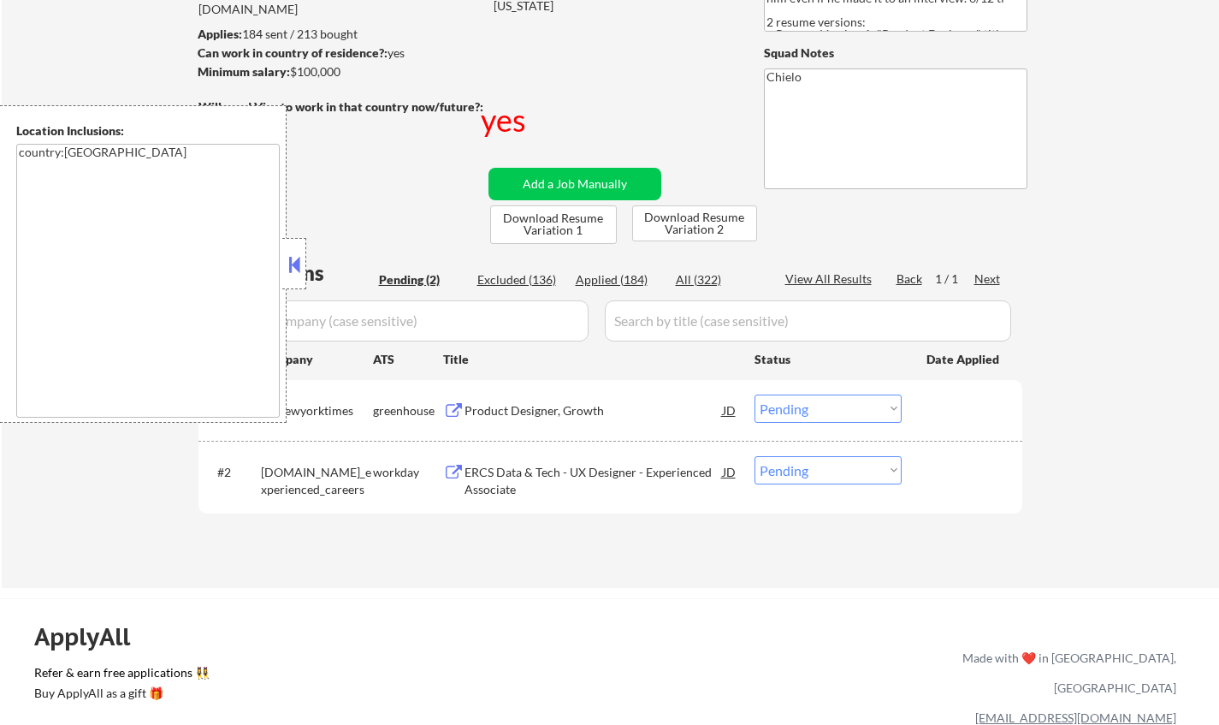
scroll to position [257, 0]
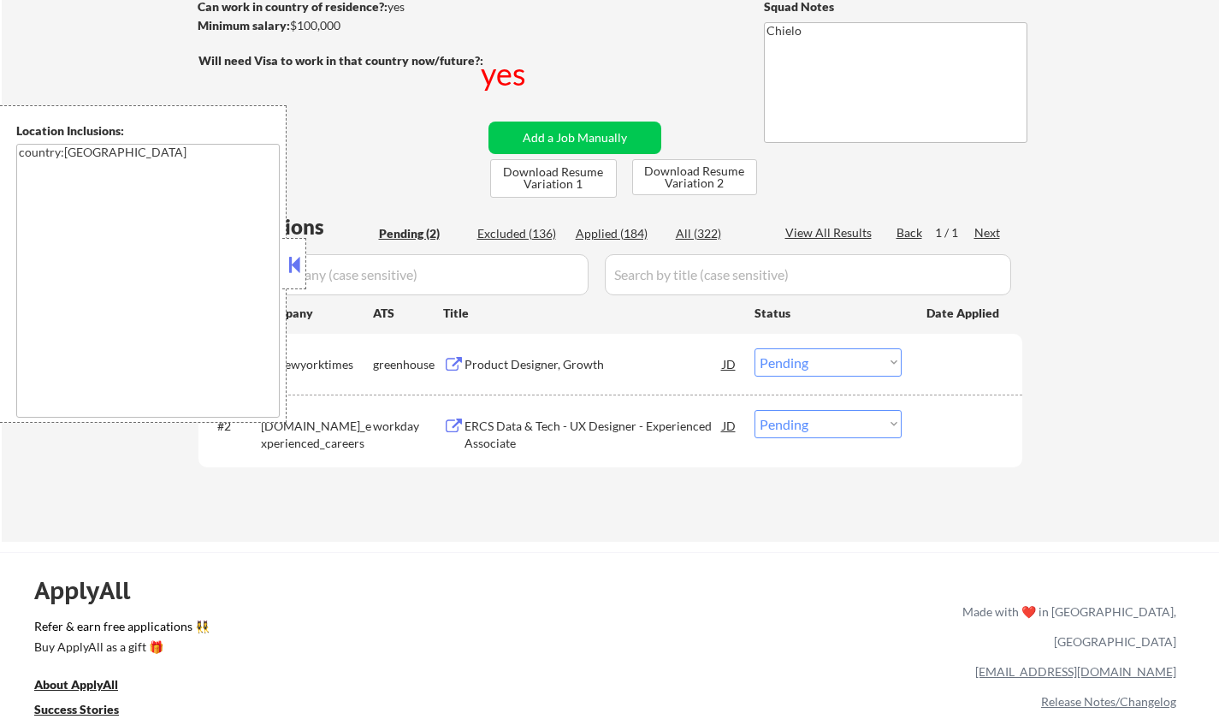
click at [536, 366] on div "Product Designer, Growth" at bounding box center [594, 364] width 258 height 17
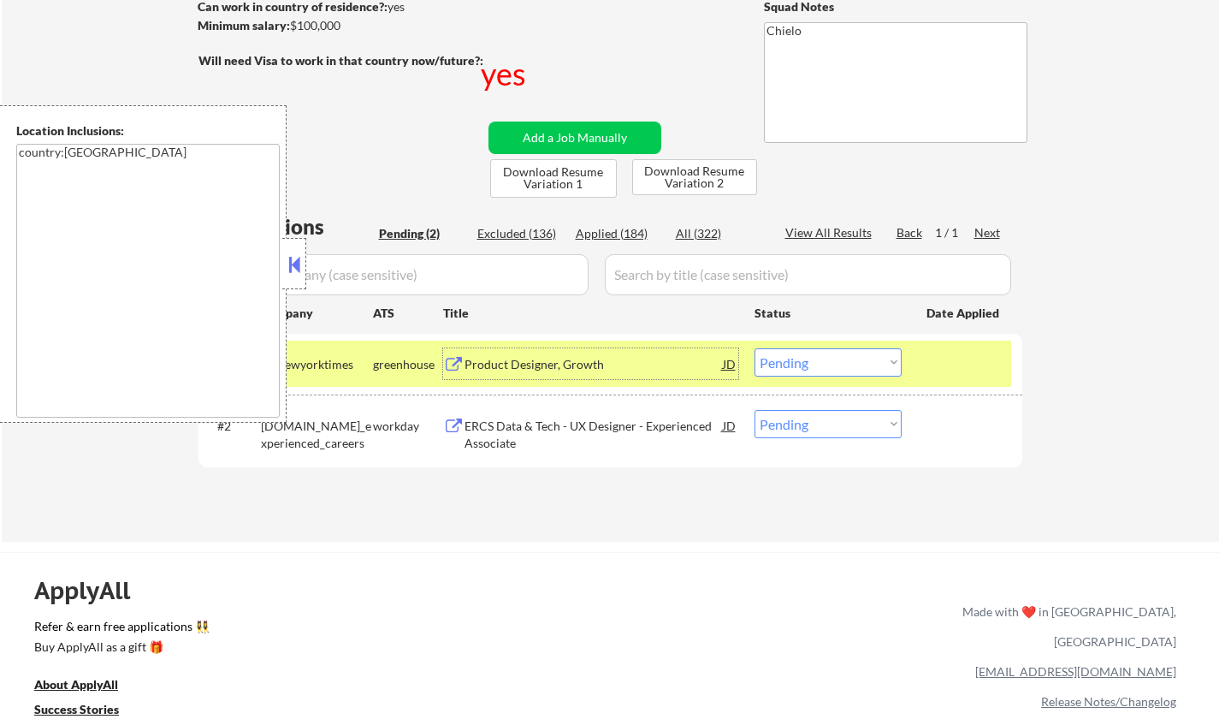
scroll to position [0, 0]
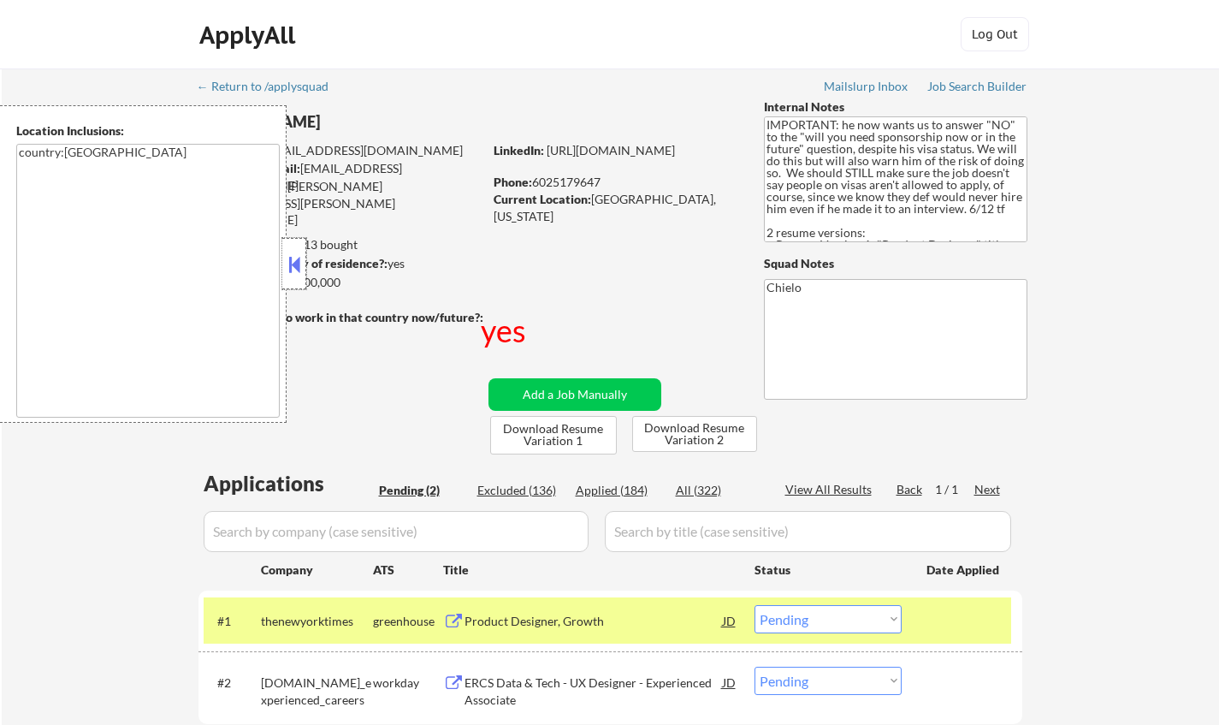
drag, startPoint x: 296, startPoint y: 247, endPoint x: 374, endPoint y: 27, distance: 234.1
click at [296, 245] on div at bounding box center [294, 263] width 24 height 51
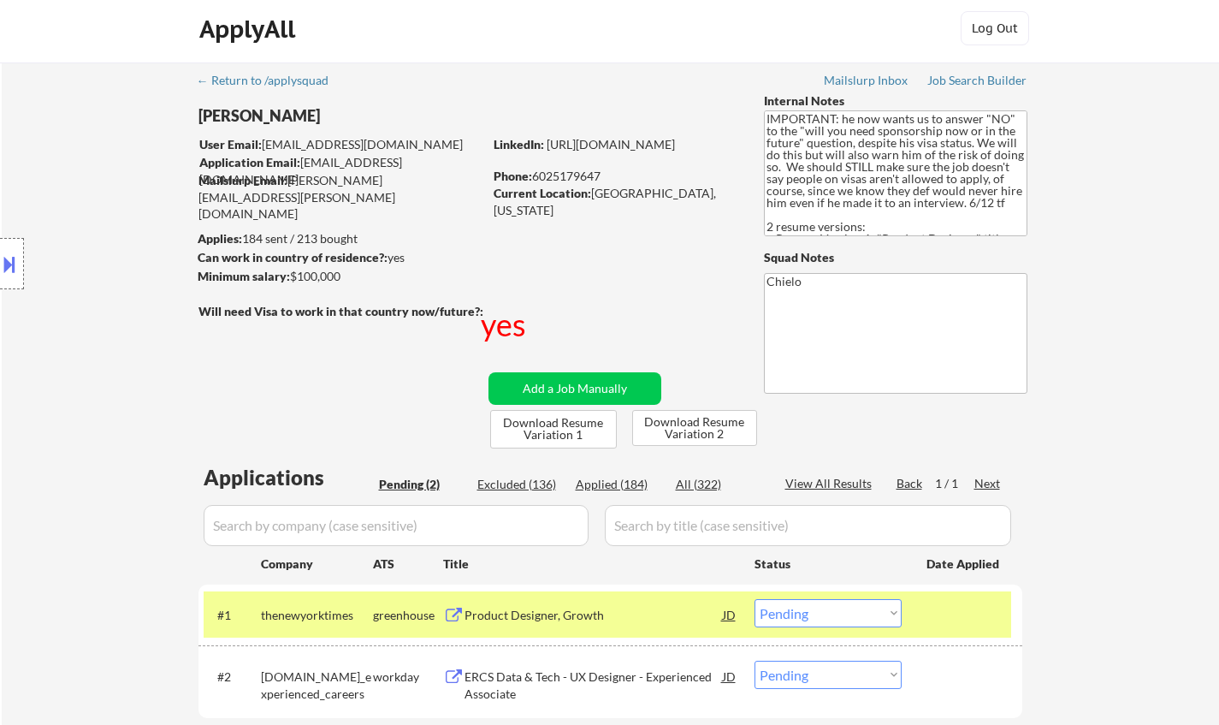
scroll to position [342, 0]
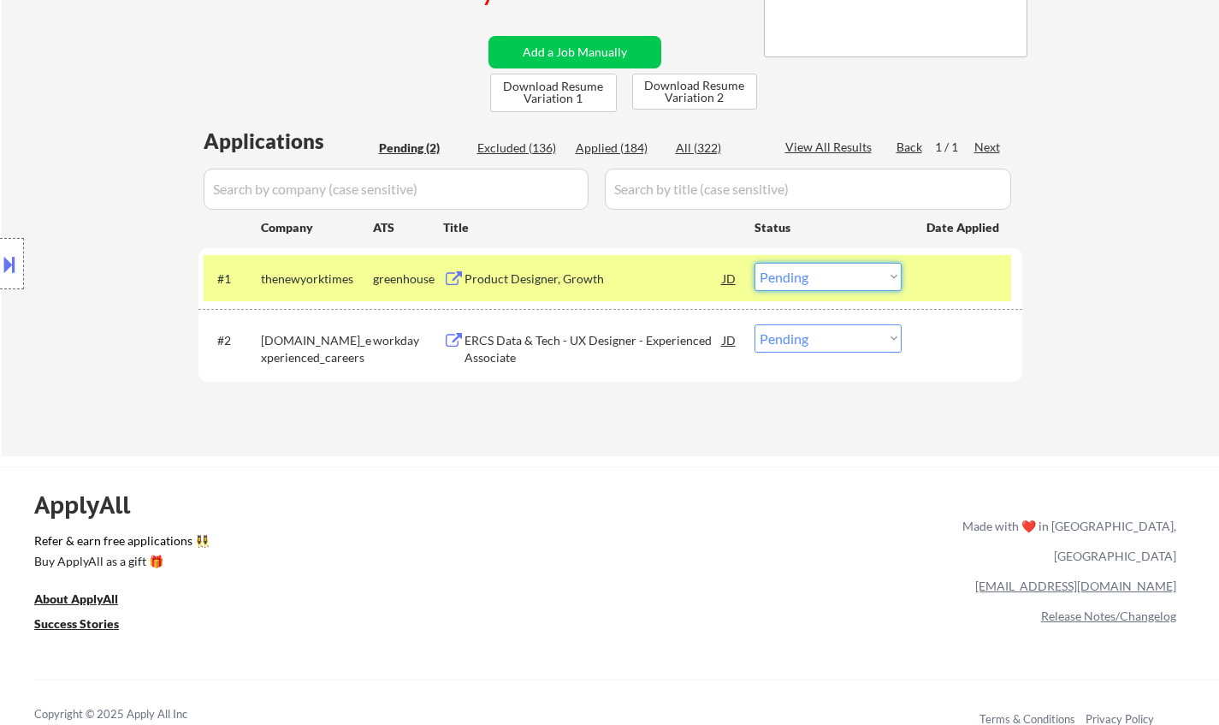
click at [849, 270] on select "Choose an option... Pending Applied Excluded (Questions) Excluded (Expired) Exc…" at bounding box center [828, 277] width 147 height 28
click at [755, 263] on select "Choose an option... Pending Applied Excluded (Questions) Excluded (Expired) Exc…" at bounding box center [828, 277] width 147 height 28
click at [535, 341] on div "ERCS Data & Tech - UX Designer - Experienced Associate" at bounding box center [594, 348] width 258 height 33
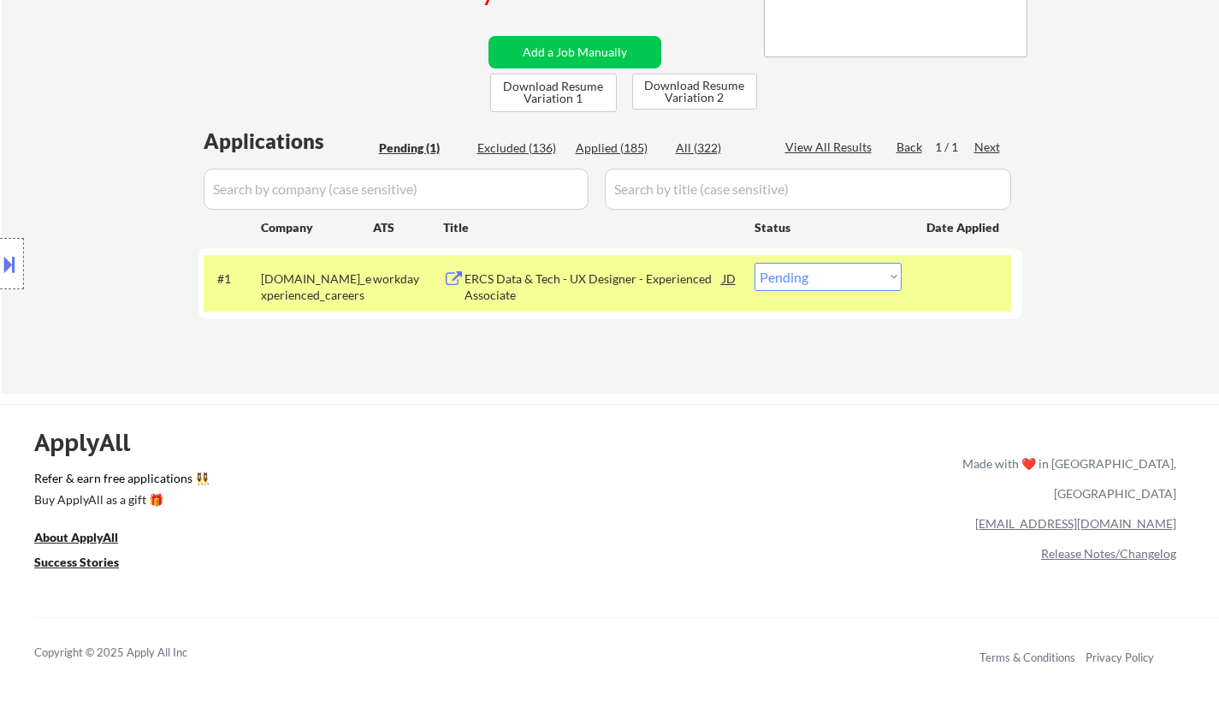
click at [550, 276] on div "ERCS Data & Tech - UX Designer - Experienced Associate" at bounding box center [594, 286] width 258 height 33
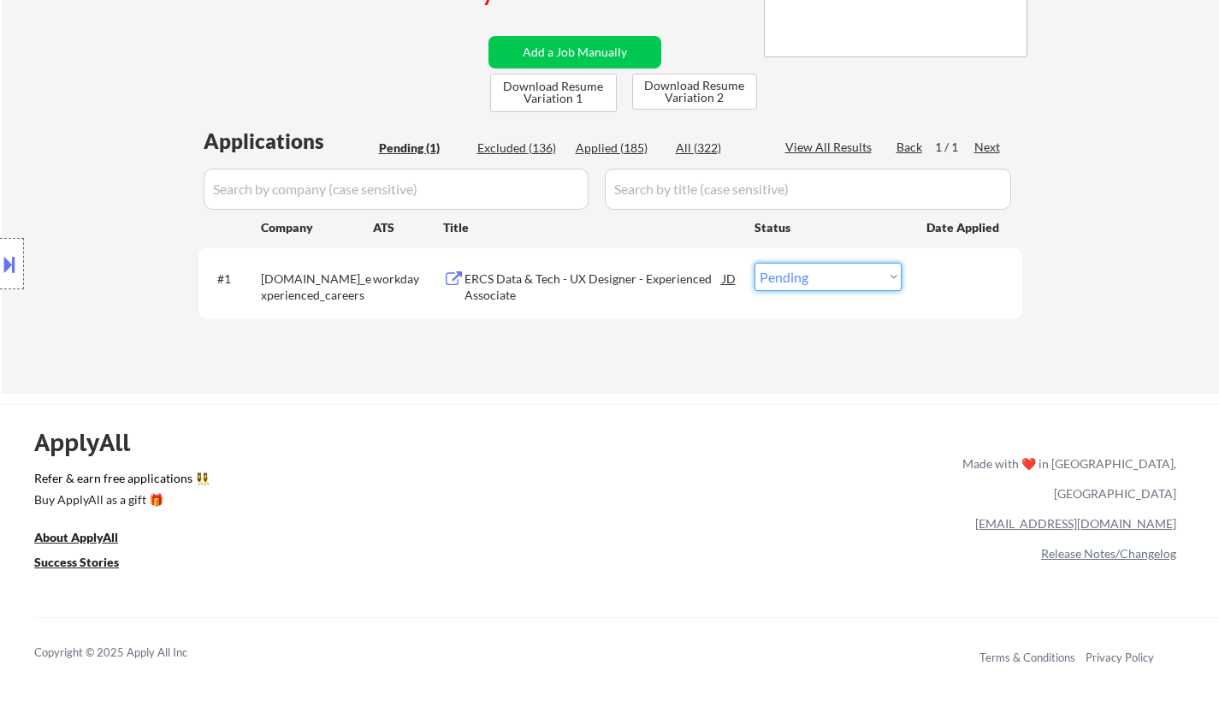
click at [845, 273] on select "Choose an option... Pending Applied Excluded (Questions) Excluded (Expired) Exc…" at bounding box center [828, 277] width 147 height 28
select select ""applied""
click at [755, 263] on select "Choose an option... Pending Applied Excluded (Questions) Excluded (Expired) Exc…" at bounding box center [828, 277] width 147 height 28
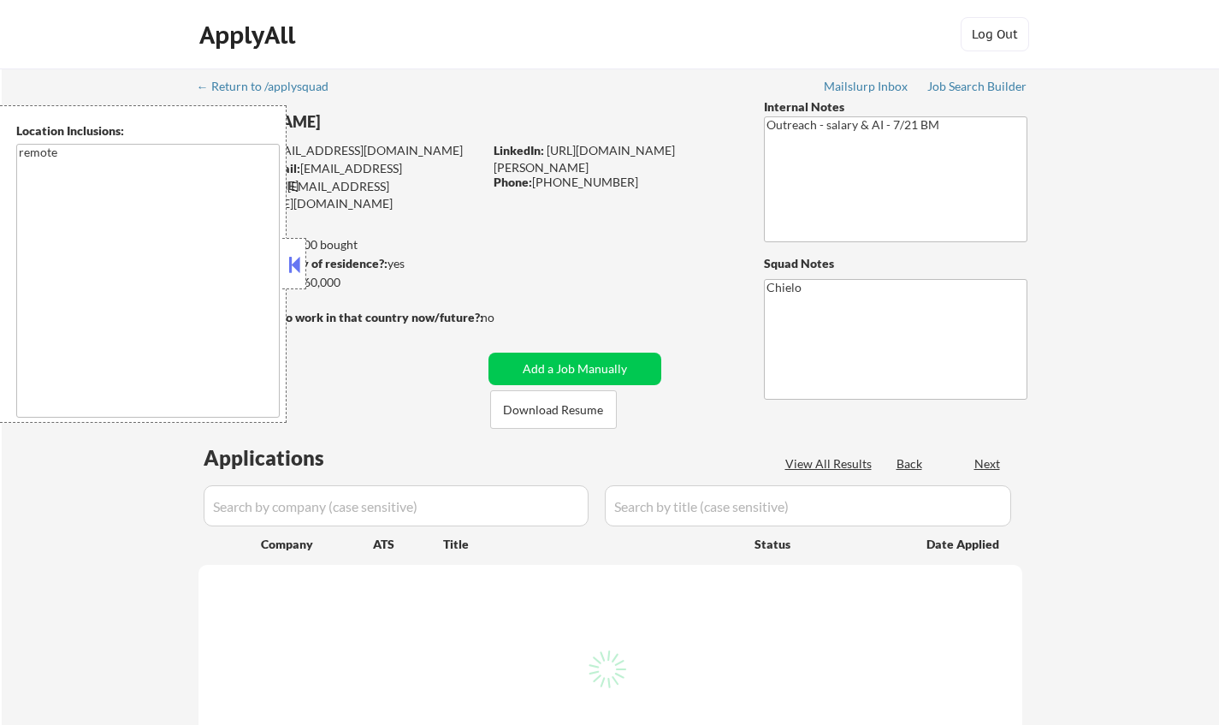
click at [289, 258] on button at bounding box center [294, 265] width 19 height 26
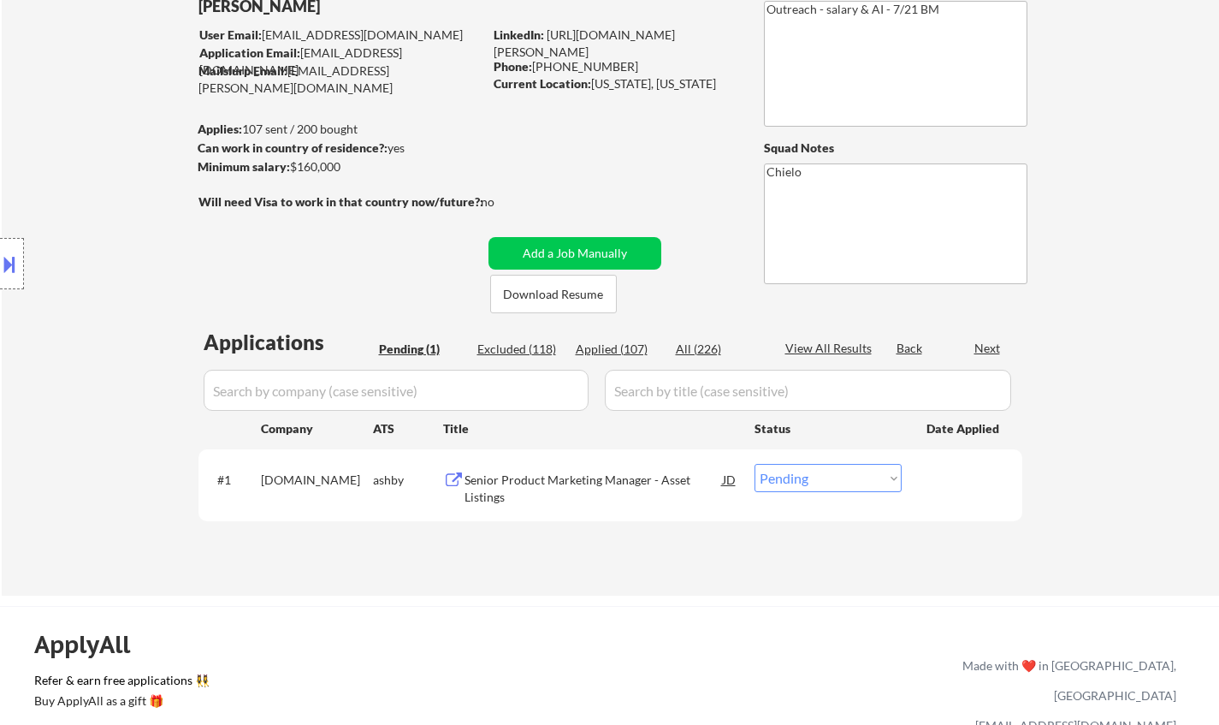
scroll to position [171, 0]
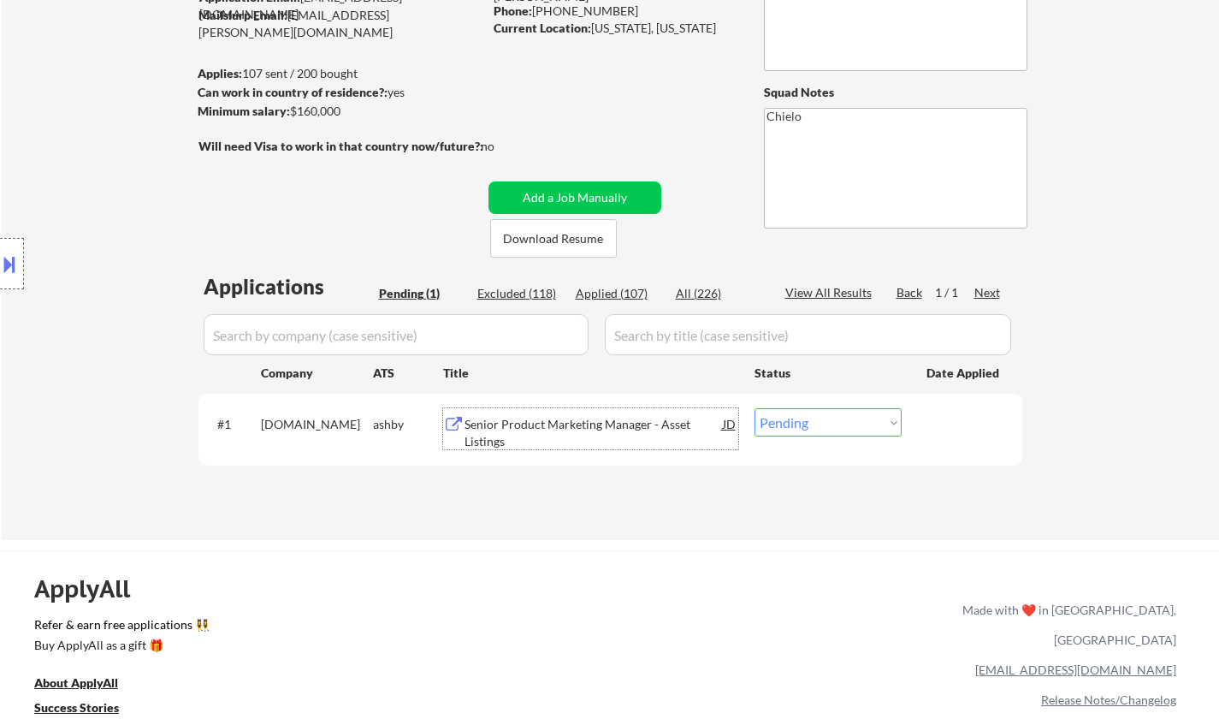
click at [577, 424] on div "Senior Product Marketing Manager - Asset Listings" at bounding box center [594, 432] width 258 height 33
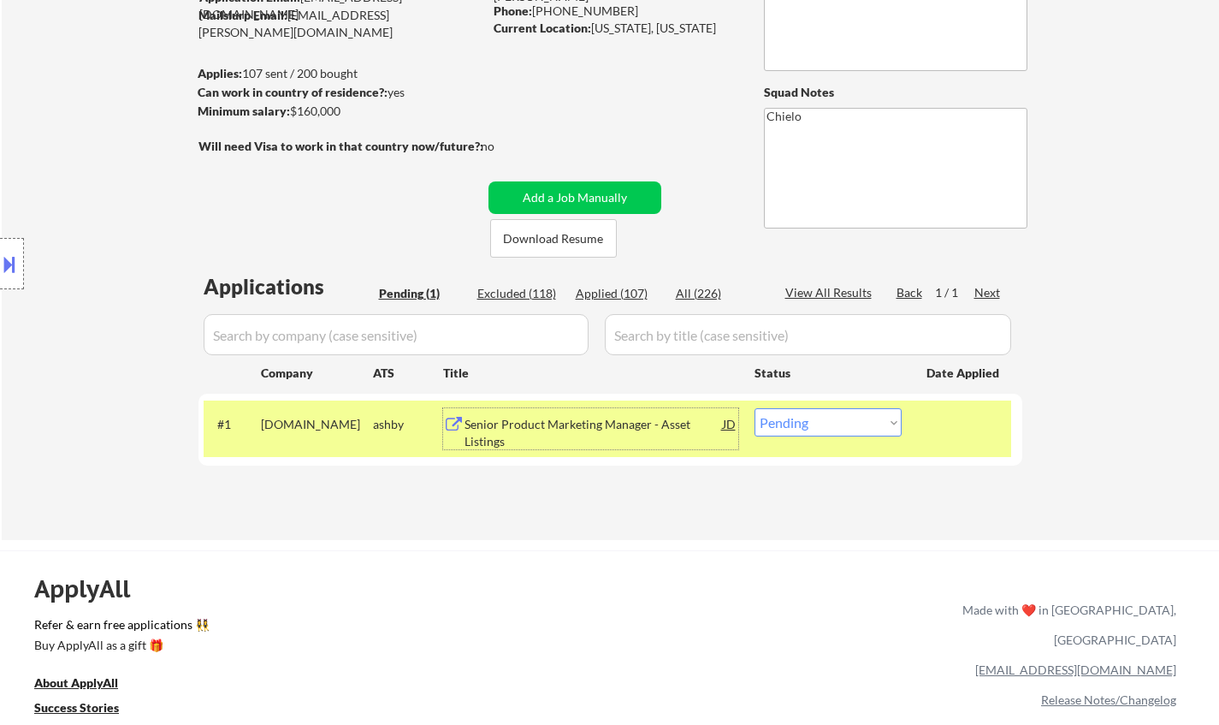
click at [809, 430] on select "Choose an option... Pending Applied Excluded (Questions) Excluded (Expired) Exc…" at bounding box center [828, 422] width 147 height 28
select select ""excluded""
click at [755, 408] on select "Choose an option... Pending Applied Excluded (Questions) Excluded (Expired) Exc…" at bounding box center [828, 422] width 147 height 28
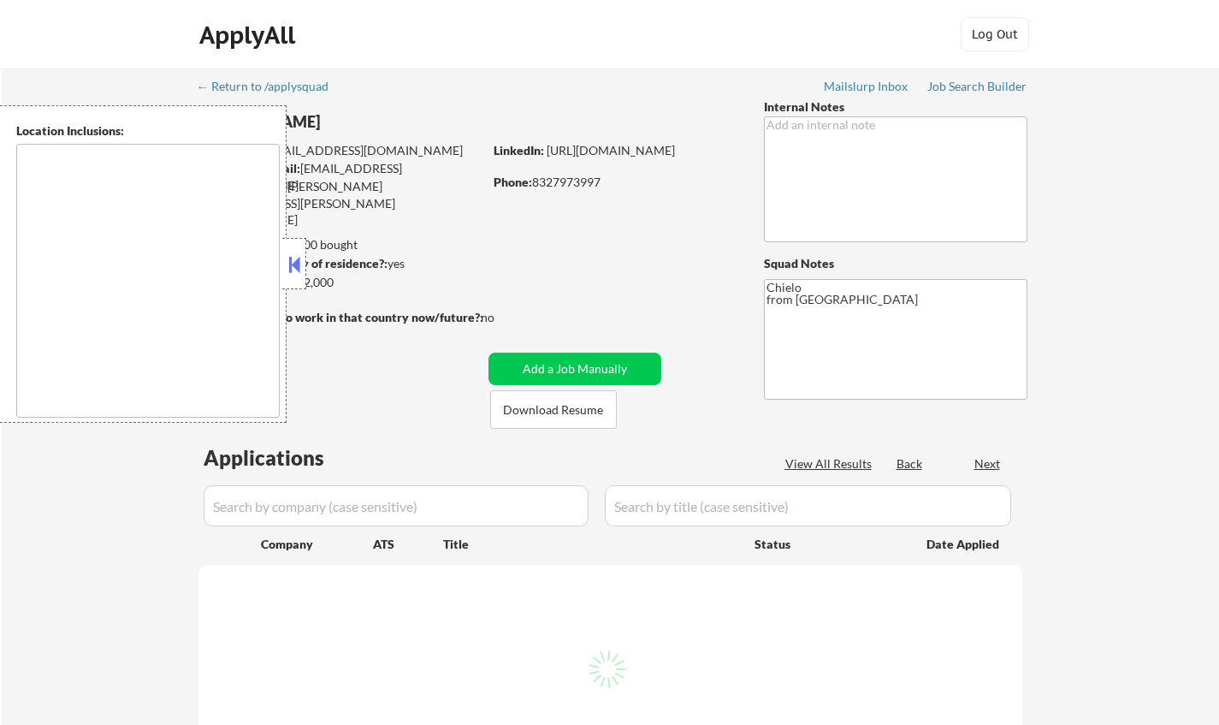
type textarea "[GEOGRAPHIC_DATA], [GEOGRAPHIC_DATA] [GEOGRAPHIC_DATA], [GEOGRAPHIC_DATA] [GEOG…"
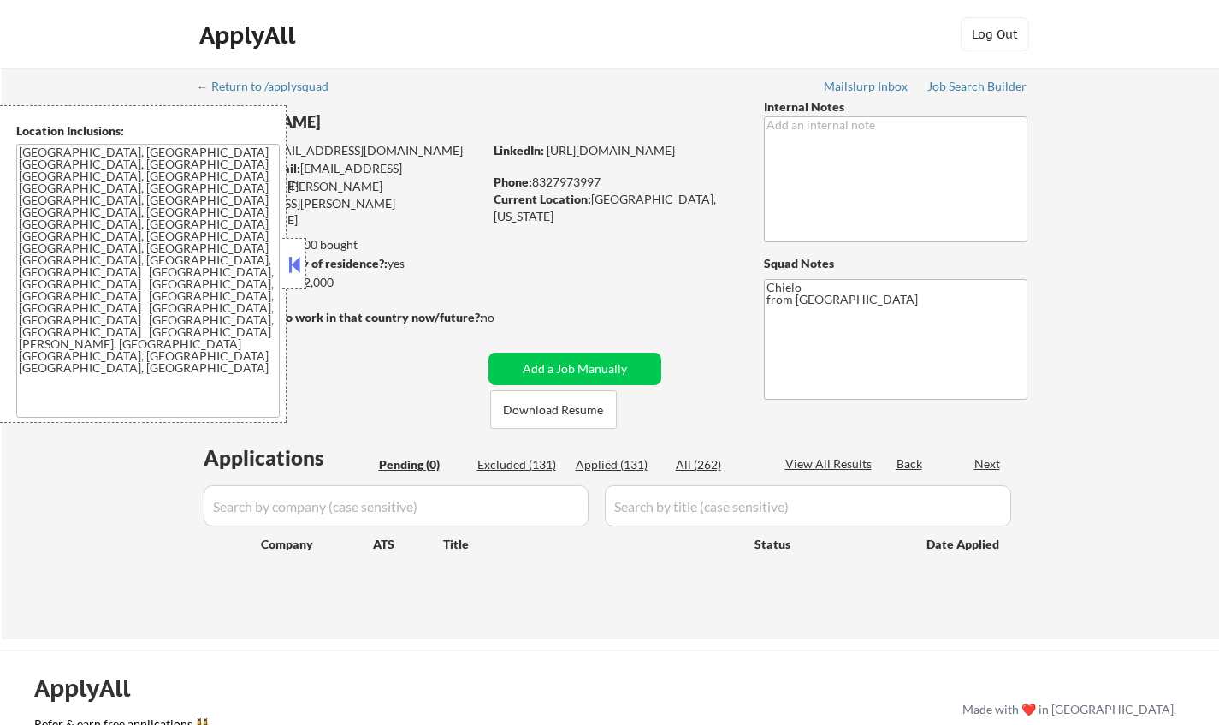
click at [300, 257] on button at bounding box center [294, 265] width 19 height 26
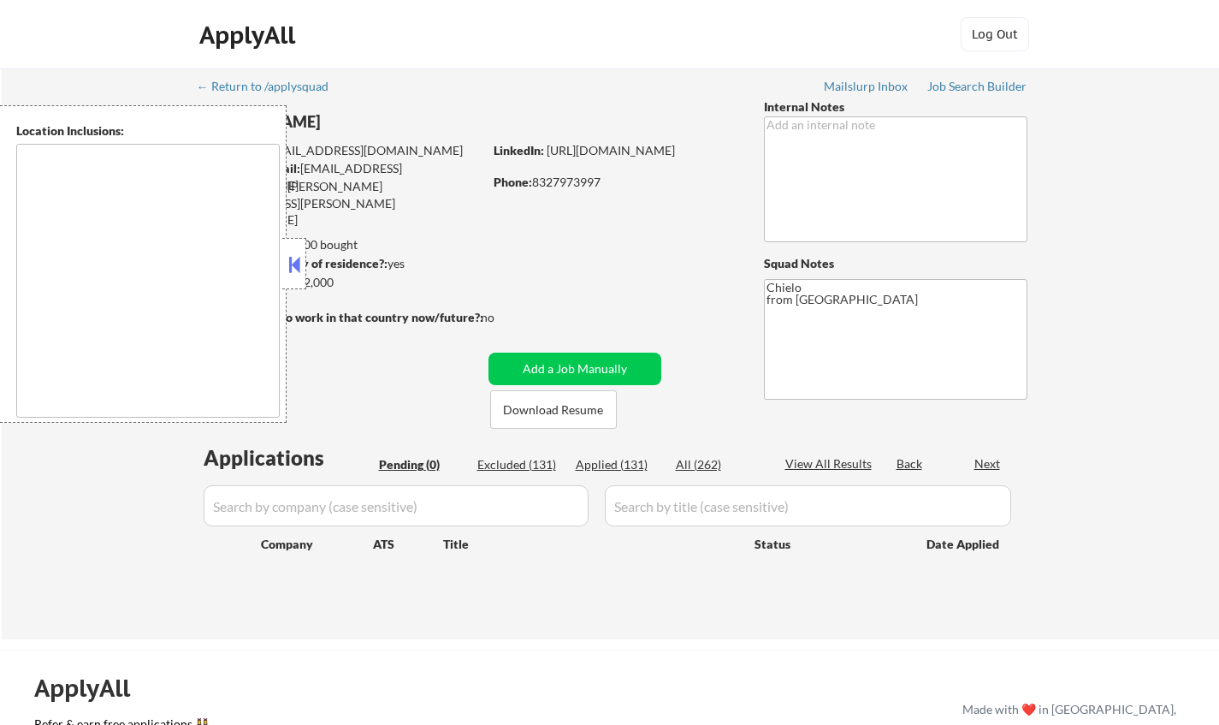
type textarea "[GEOGRAPHIC_DATA], [GEOGRAPHIC_DATA] [GEOGRAPHIC_DATA], [GEOGRAPHIC_DATA] [GEOG…"
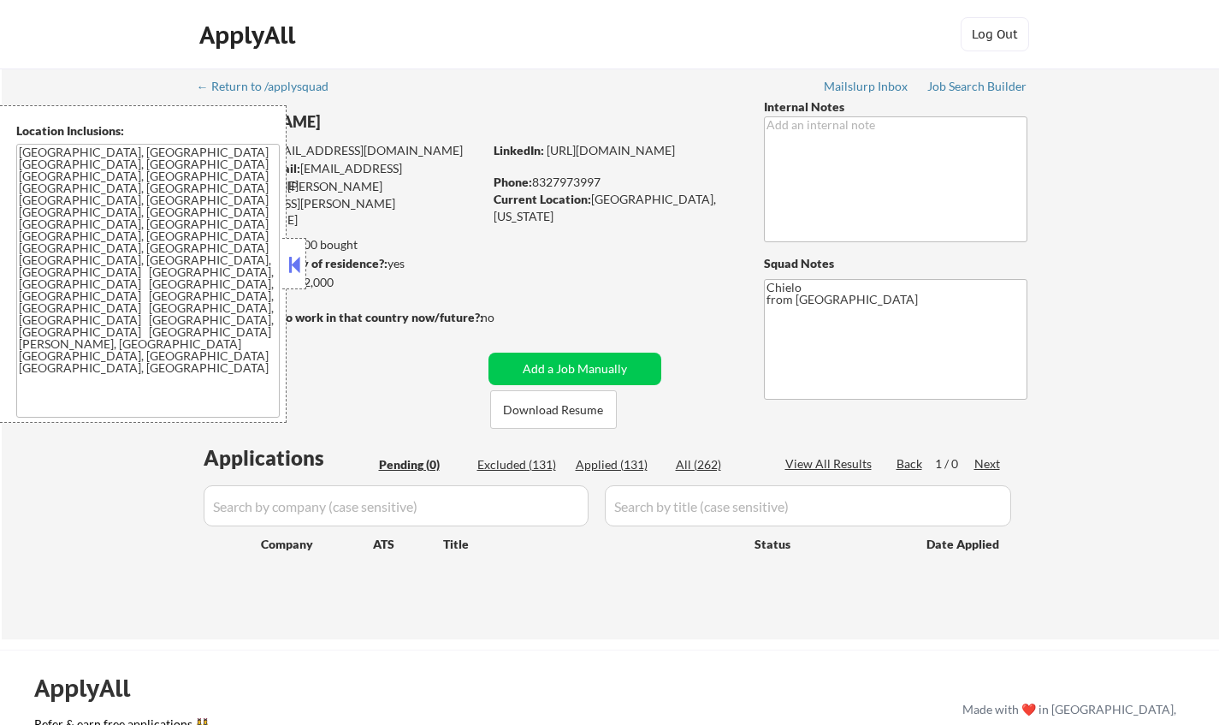
click at [298, 256] on button at bounding box center [294, 265] width 19 height 26
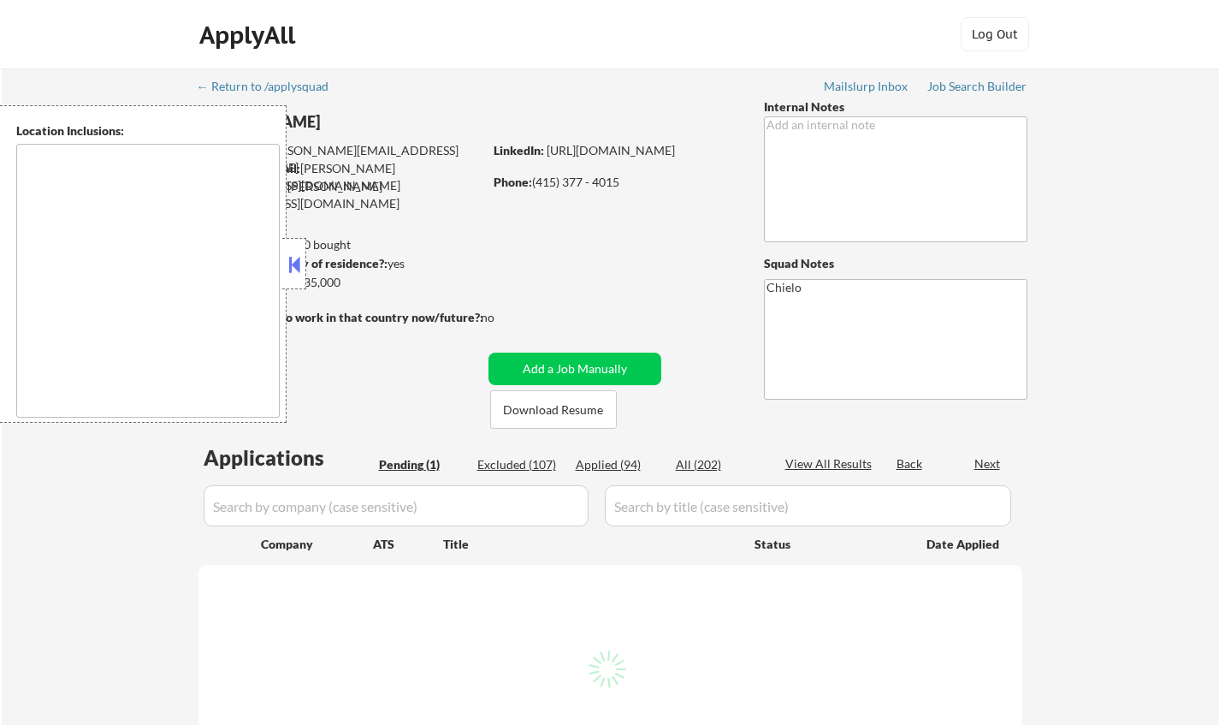
select select ""pending""
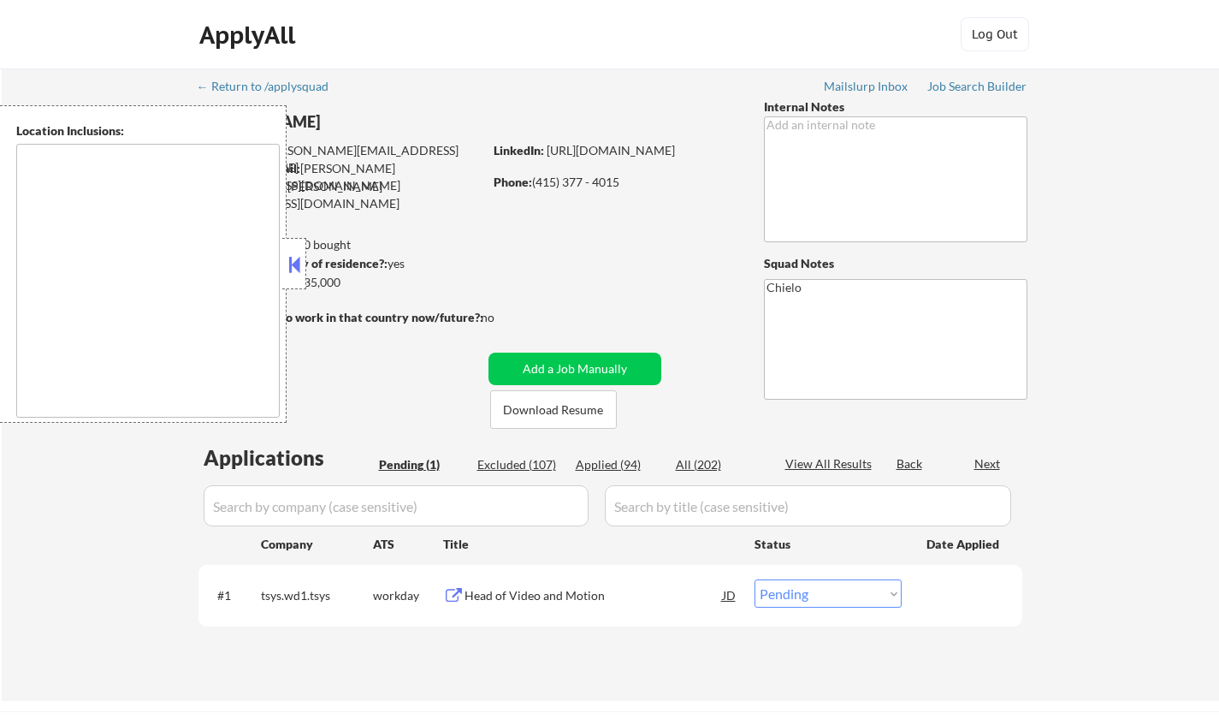
type textarea "[GEOGRAPHIC_DATA], [GEOGRAPHIC_DATA] [GEOGRAPHIC_DATA], [GEOGRAPHIC_DATA] [GEOG…"
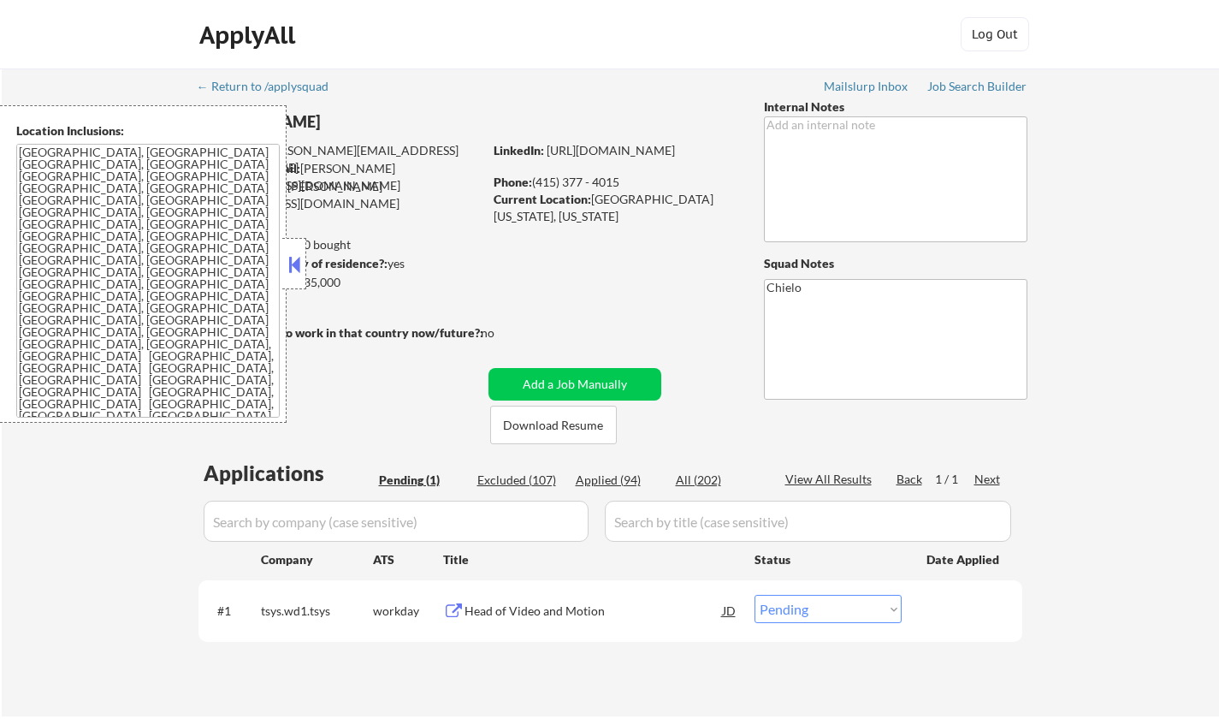
click at [291, 267] on button at bounding box center [294, 265] width 19 height 26
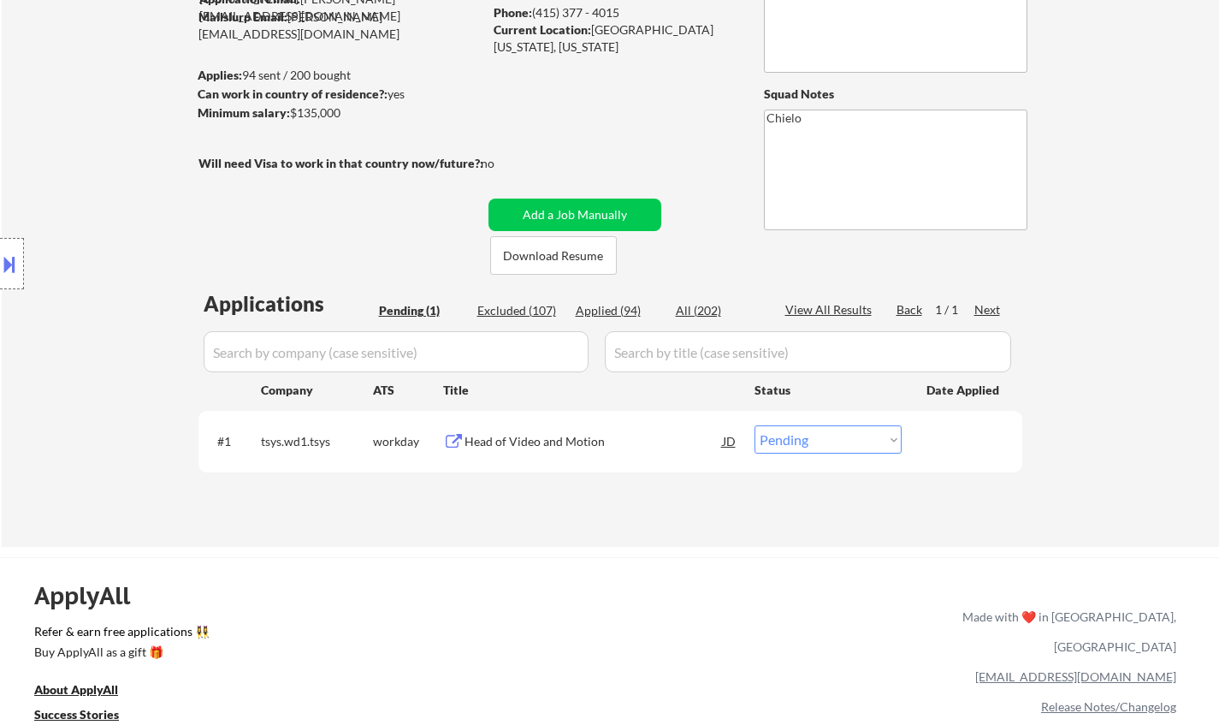
scroll to position [257, 0]
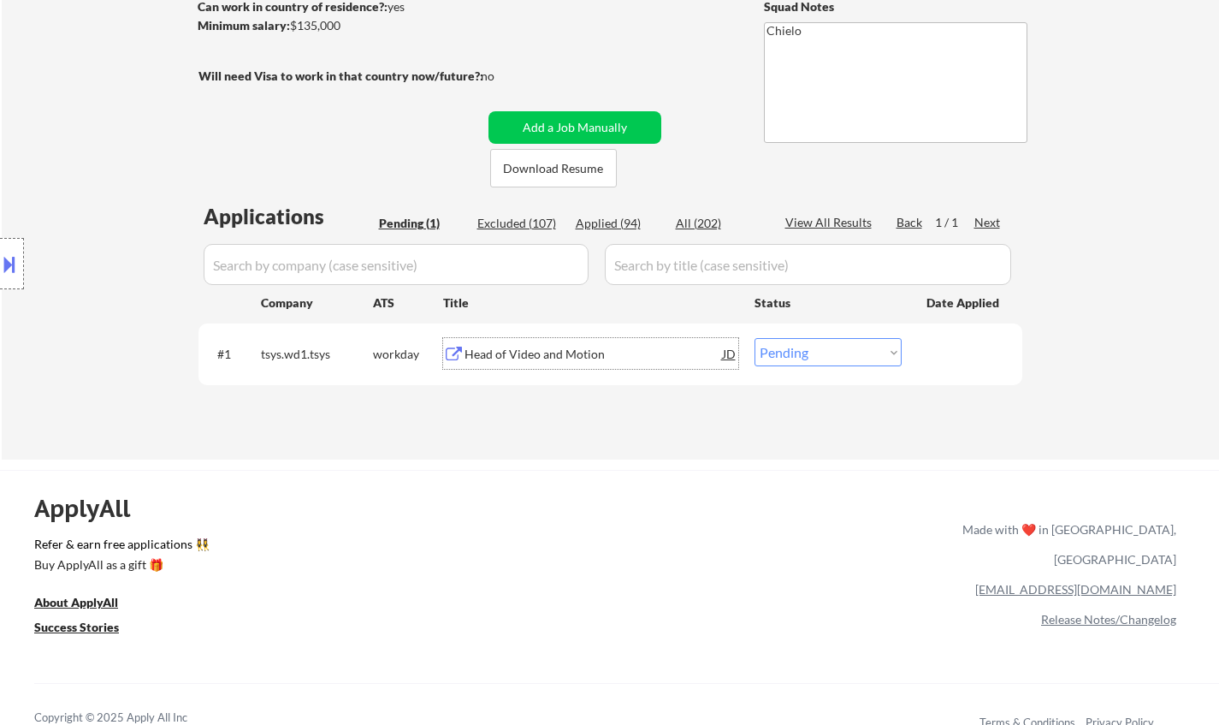
click at [537, 353] on div "Head of Video and Motion" at bounding box center [594, 354] width 258 height 17
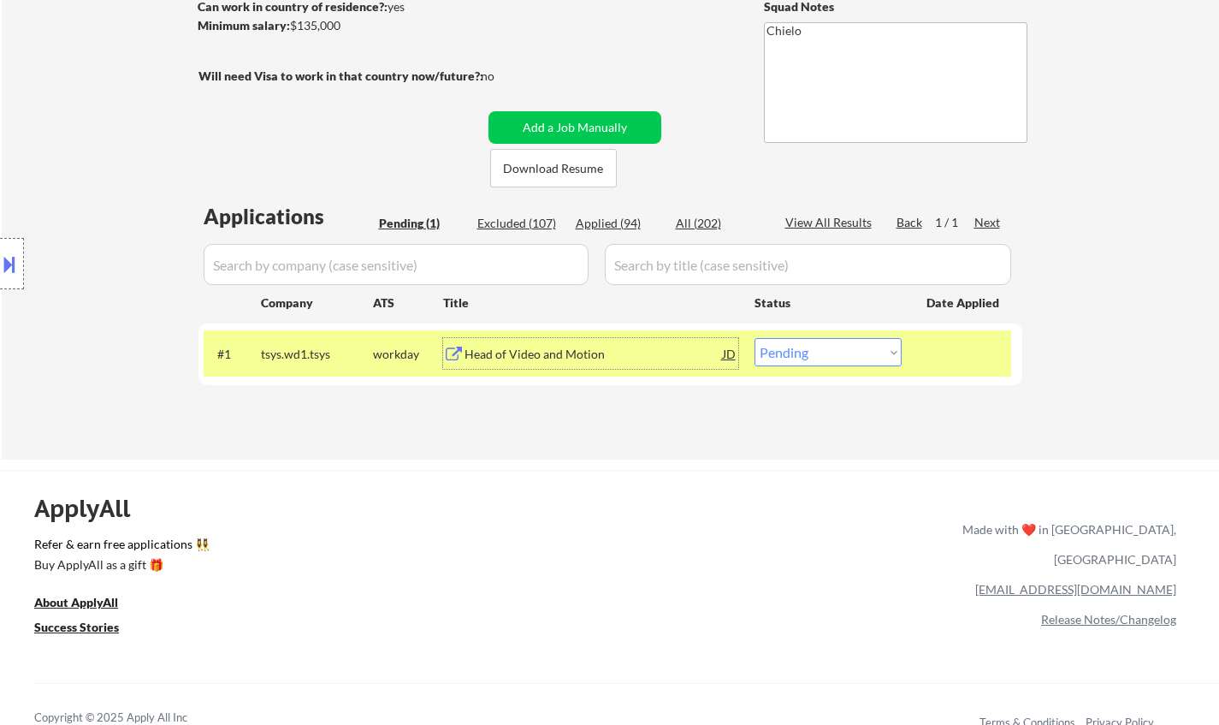
click at [5, 258] on button at bounding box center [9, 264] width 19 height 28
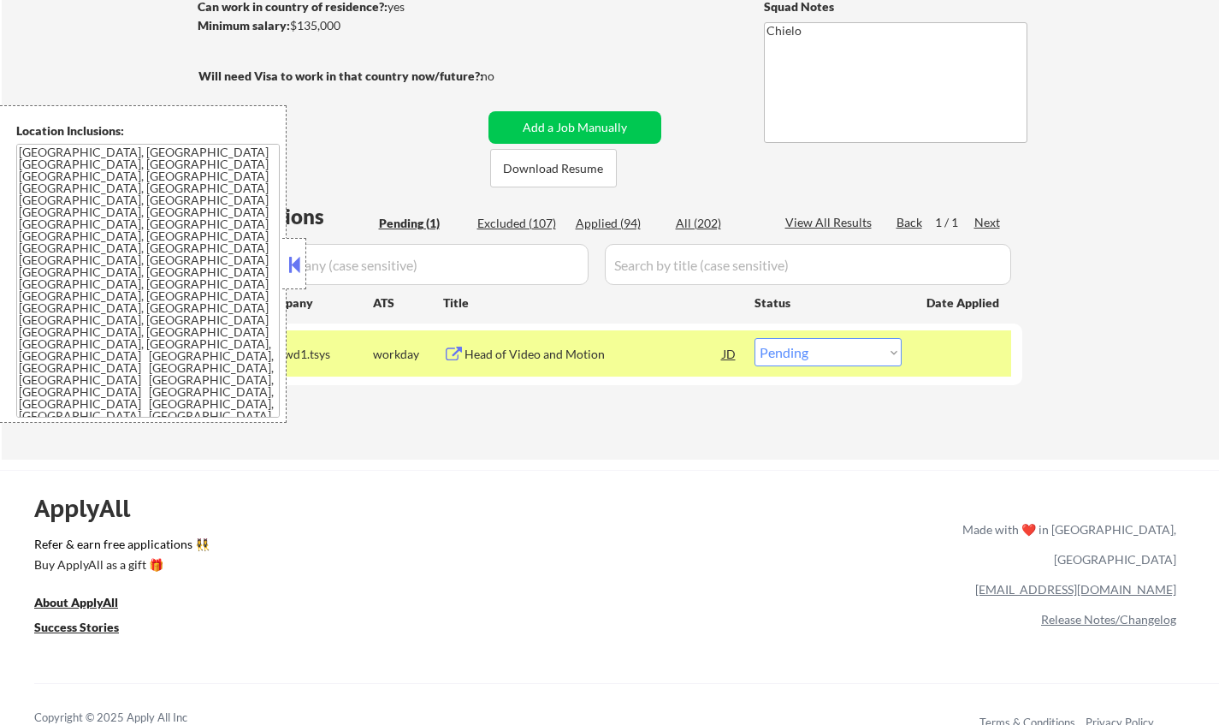
click at [287, 258] on button at bounding box center [294, 265] width 19 height 26
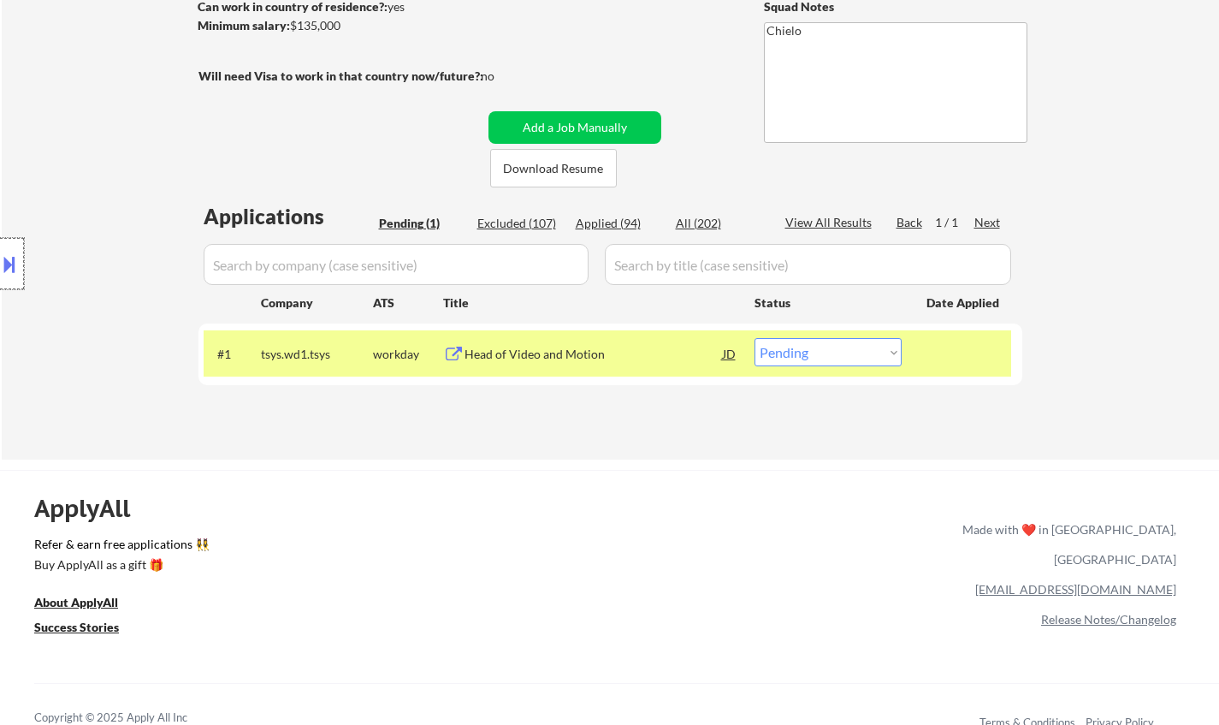
click at [0, 241] on div at bounding box center [12, 263] width 24 height 51
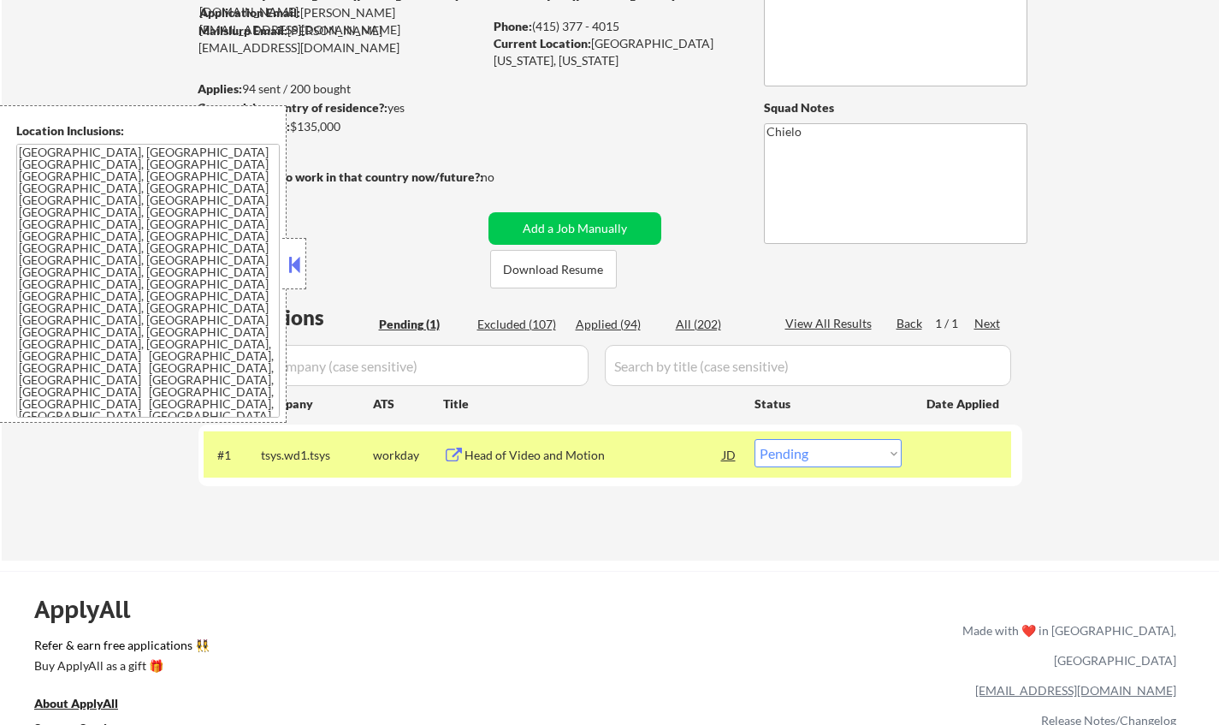
scroll to position [171, 0]
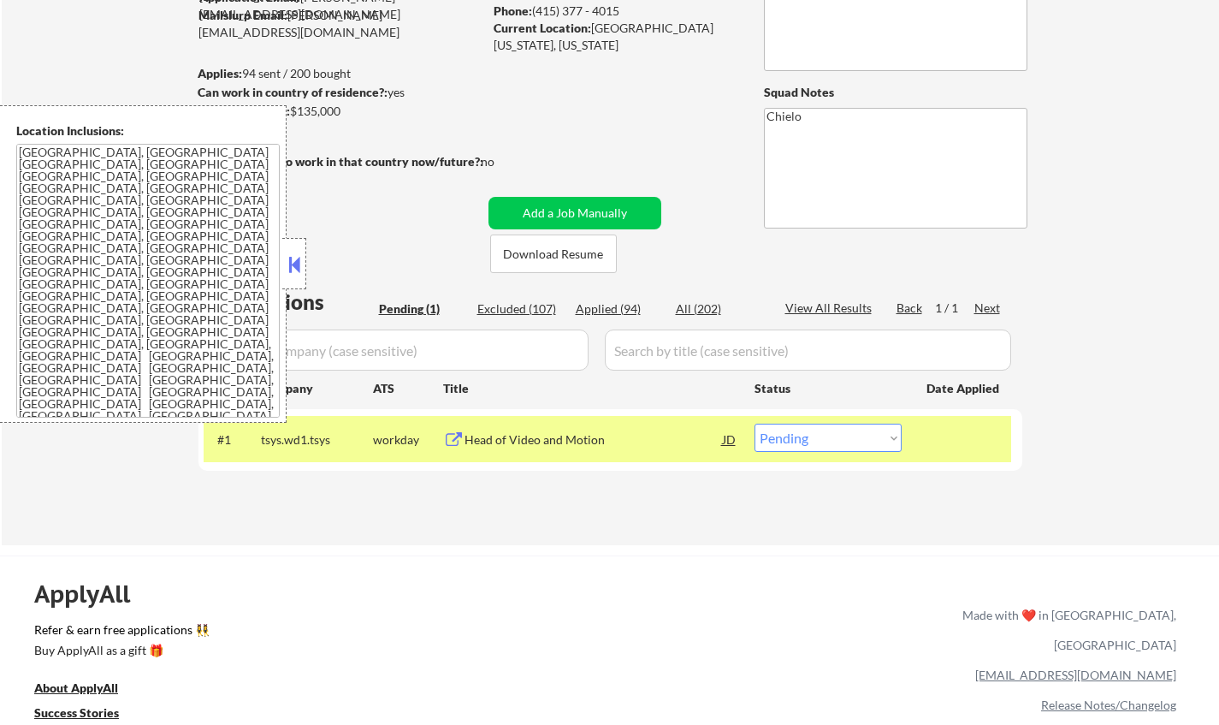
click at [280, 260] on div "Location Inclusions: [GEOGRAPHIC_DATA], [GEOGRAPHIC_DATA] [GEOGRAPHIC_DATA], [G…" at bounding box center [143, 263] width 287 height 317
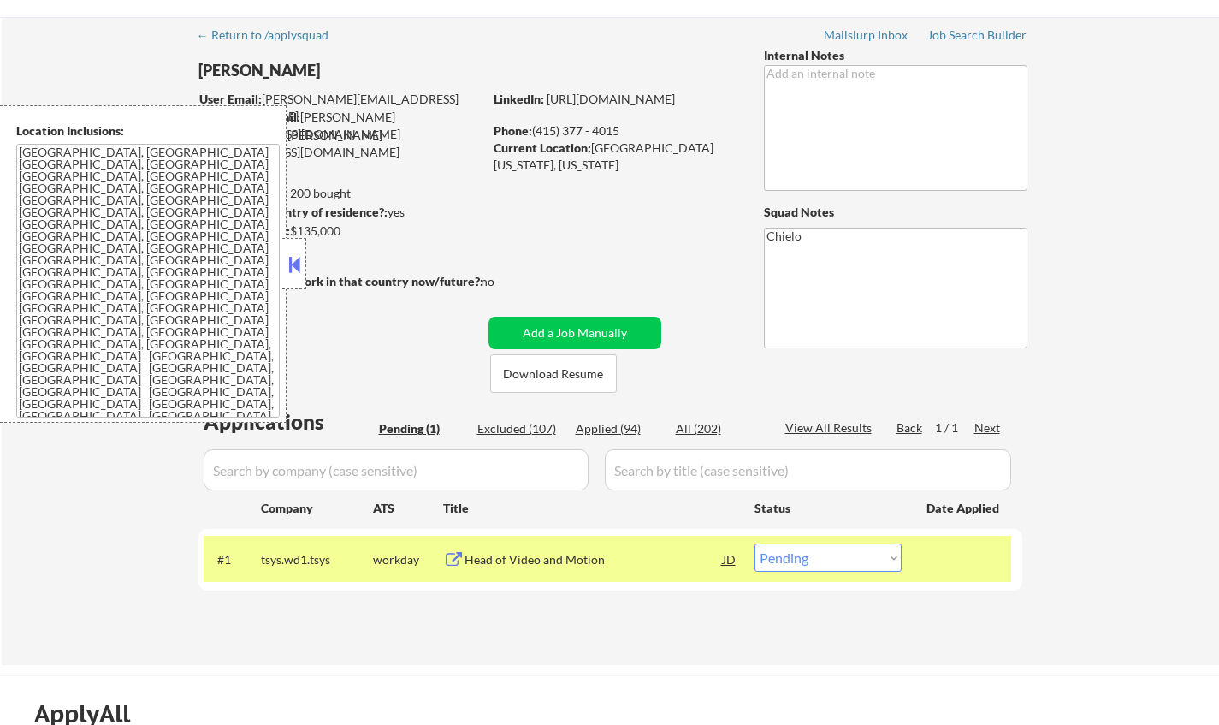
scroll to position [0, 0]
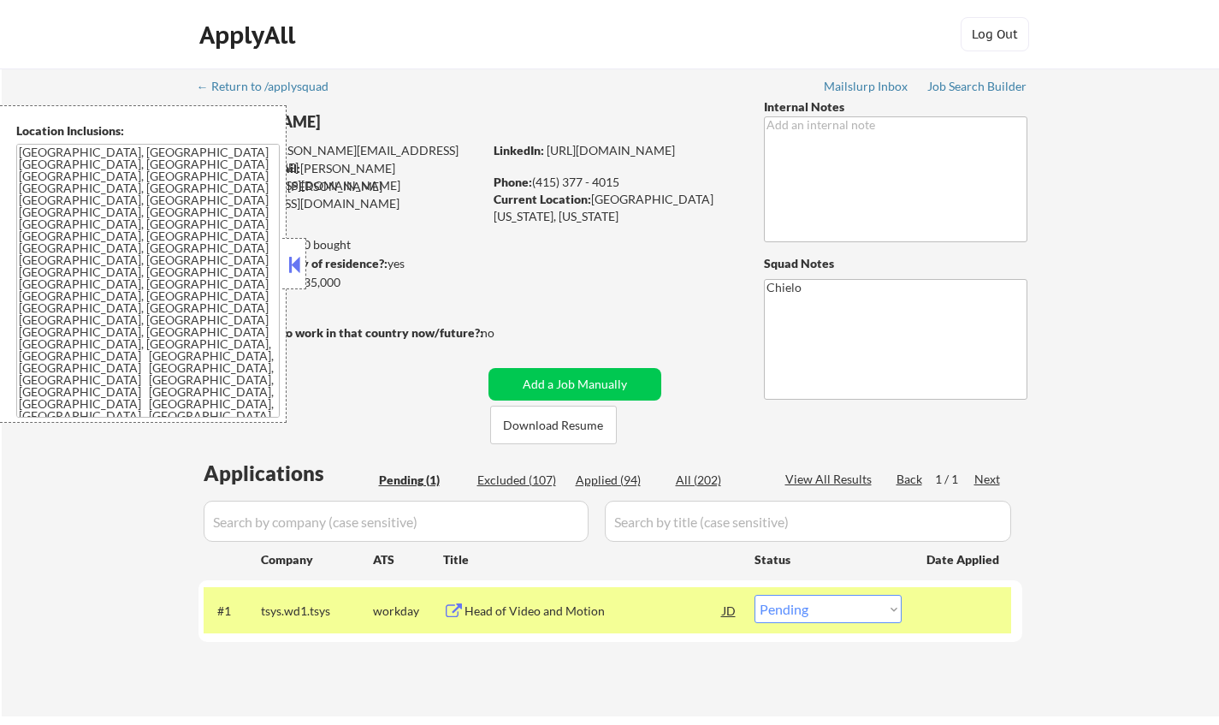
click at [294, 259] on button at bounding box center [294, 265] width 19 height 26
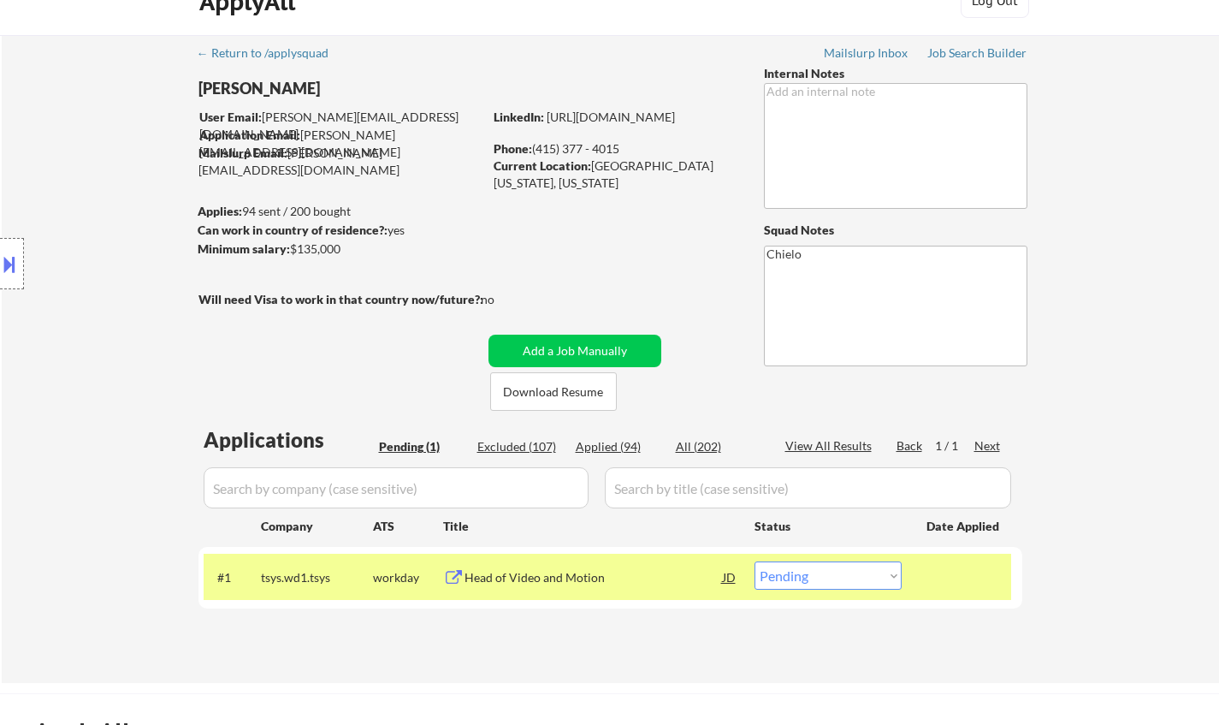
scroll to position [171, 0]
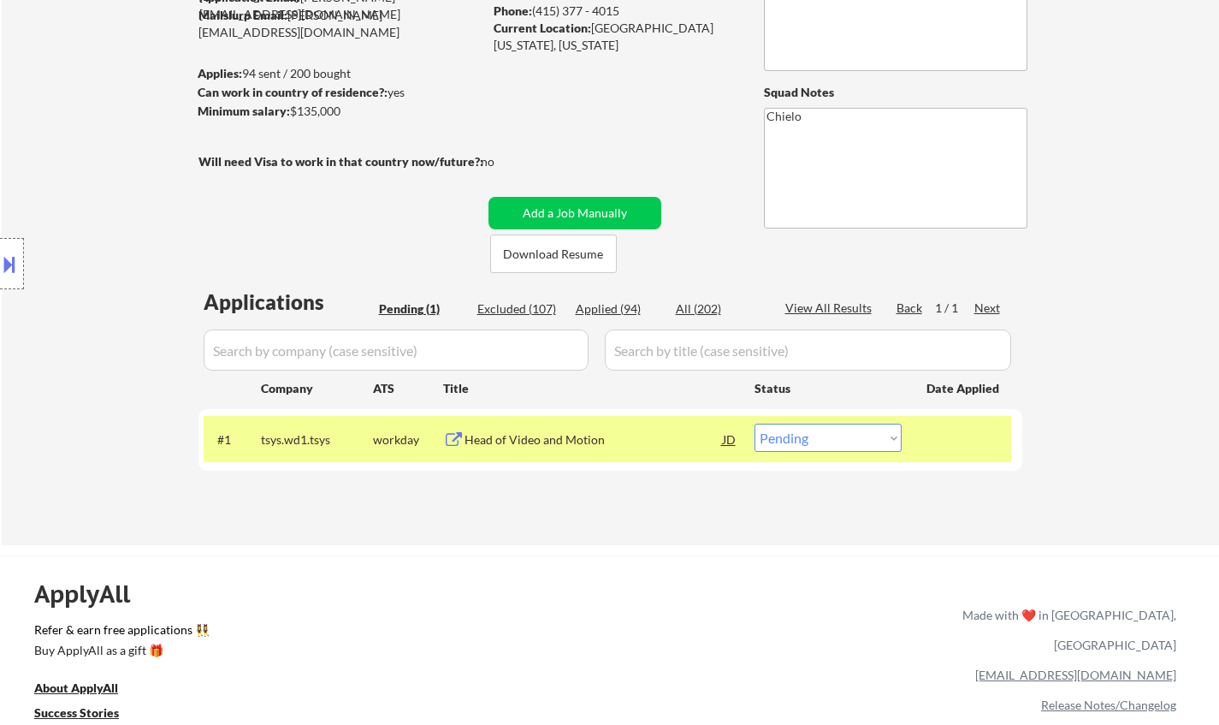
drag, startPoint x: 835, startPoint y: 441, endPoint x: 833, endPoint y: 450, distance: 9.8
click at [833, 442] on select "Choose an option... Pending Applied Excluded (Questions) Excluded (Expired) Exc…" at bounding box center [828, 438] width 147 height 28
select select ""applied""
click at [755, 424] on select "Choose an option... Pending Applied Excluded (Questions) Excluded (Expired) Exc…" at bounding box center [828, 438] width 147 height 28
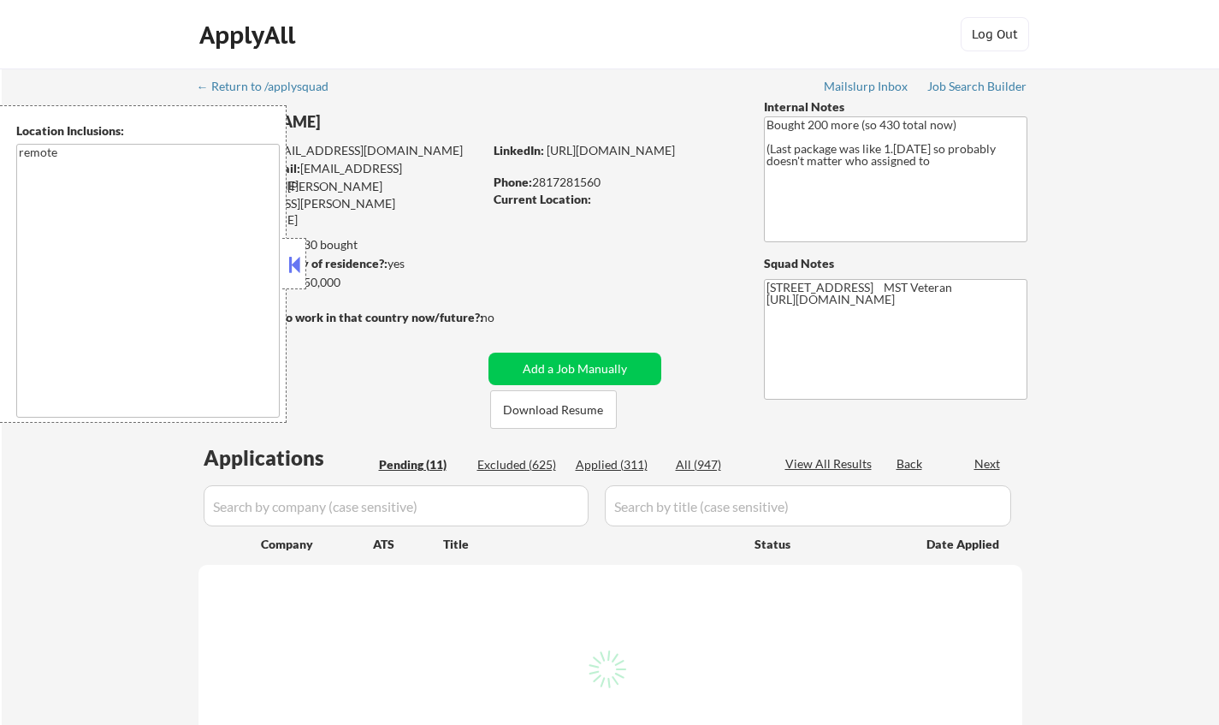
select select ""pending""
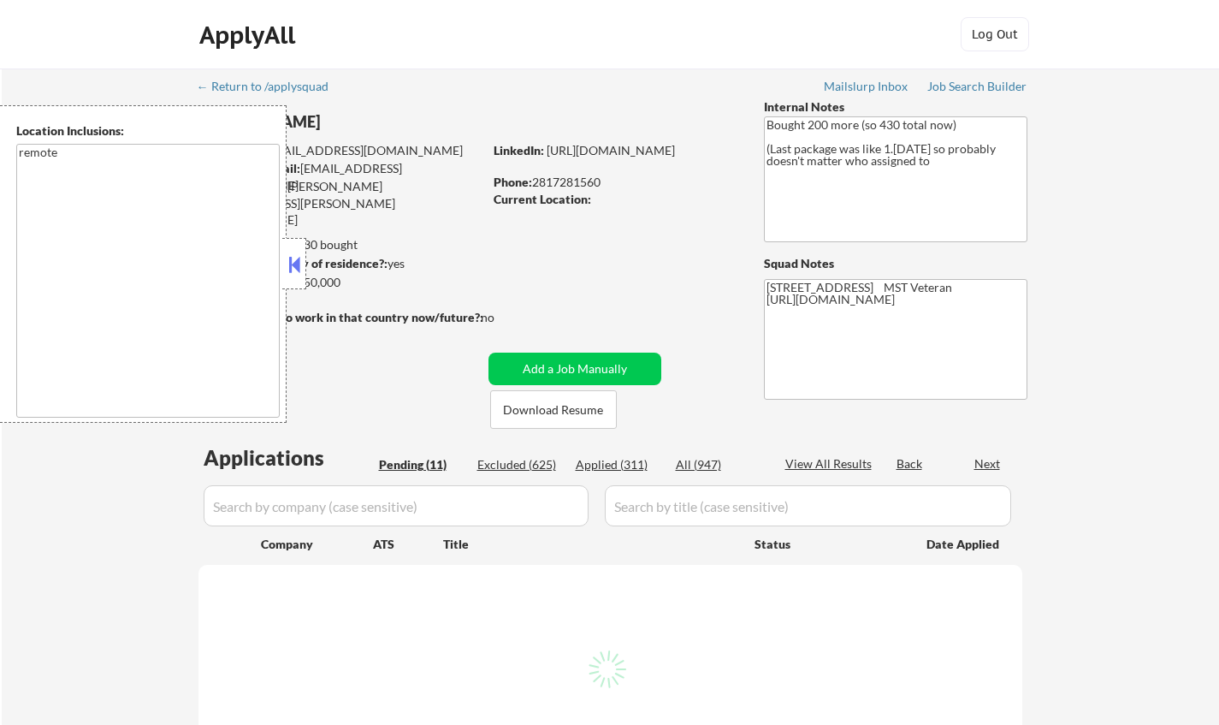
select select ""pending""
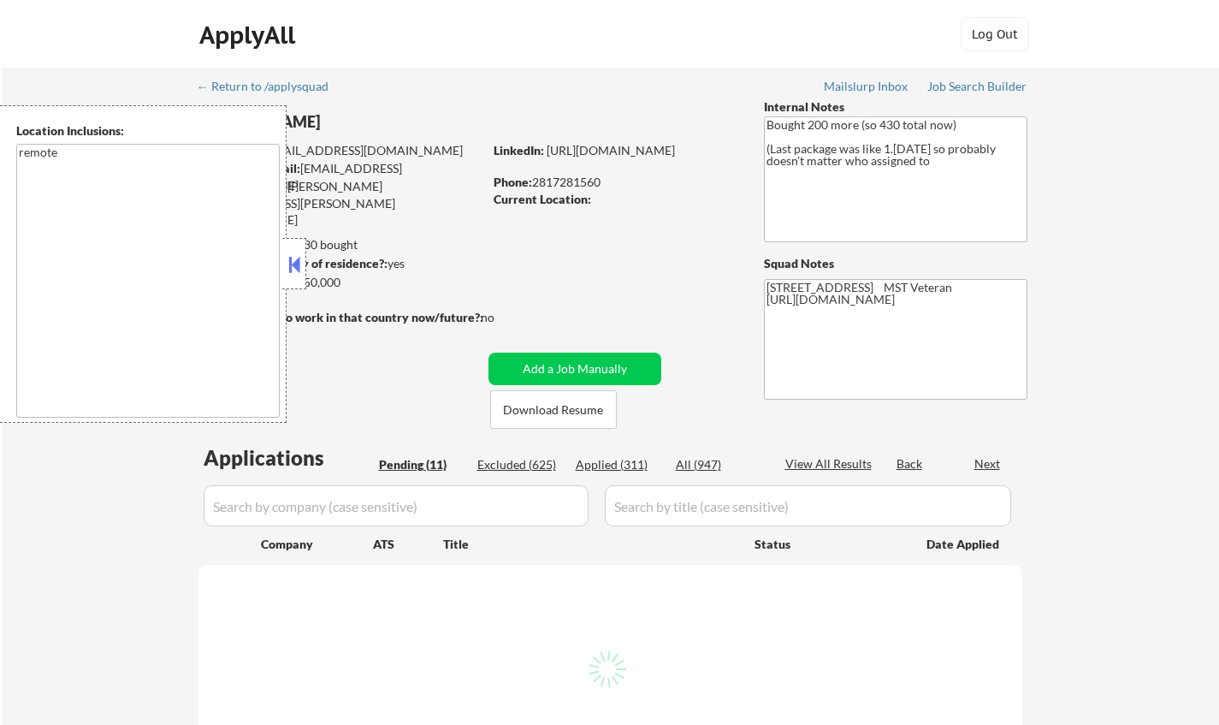
select select ""pending""
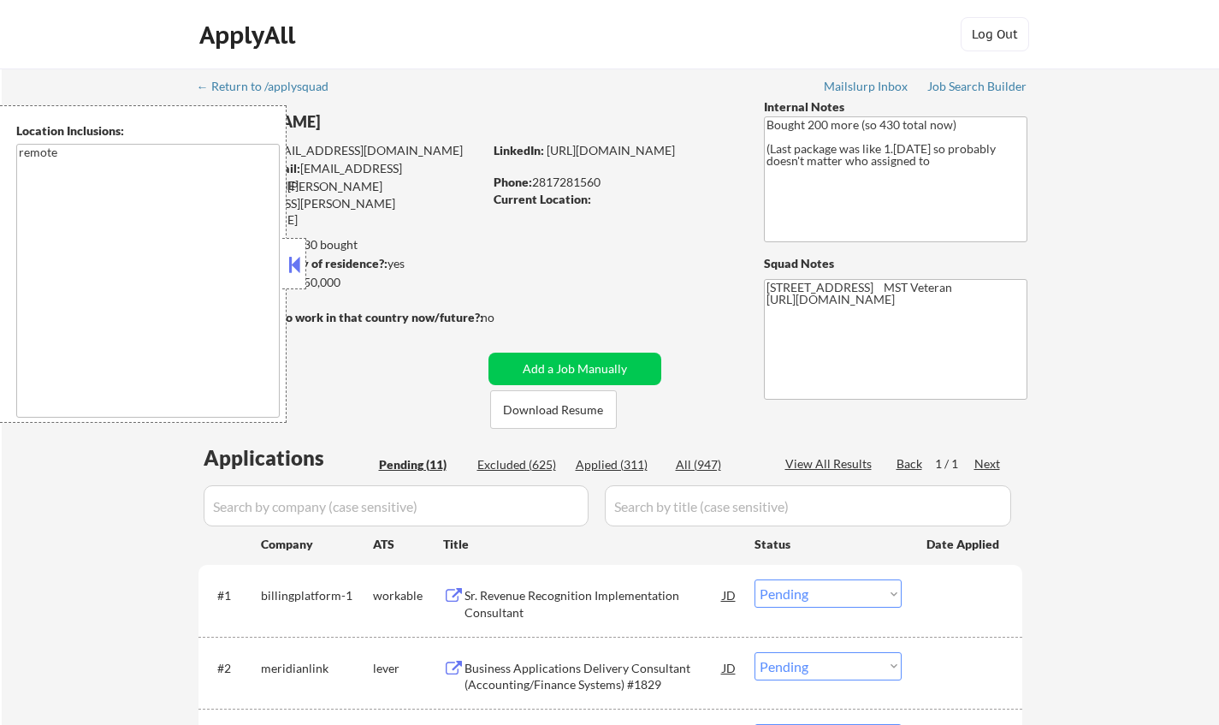
drag, startPoint x: 296, startPoint y: 259, endPoint x: 338, endPoint y: 275, distance: 44.7
click at [296, 259] on button at bounding box center [294, 265] width 19 height 26
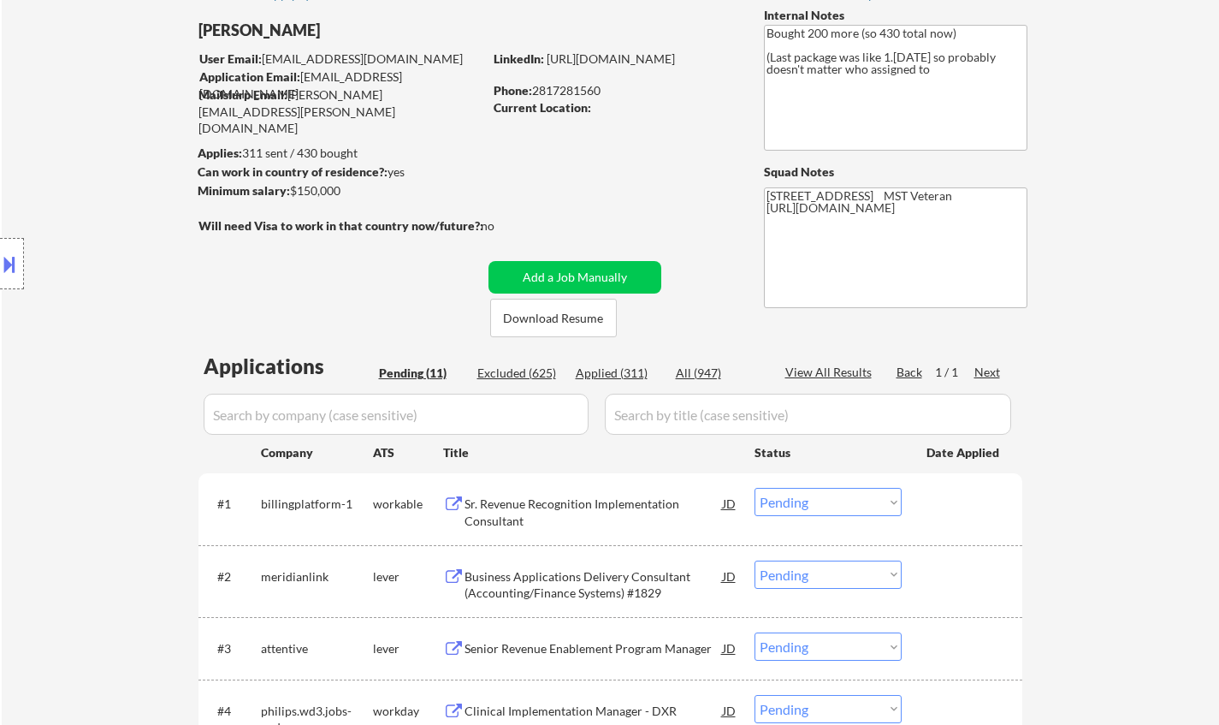
scroll to position [171, 0]
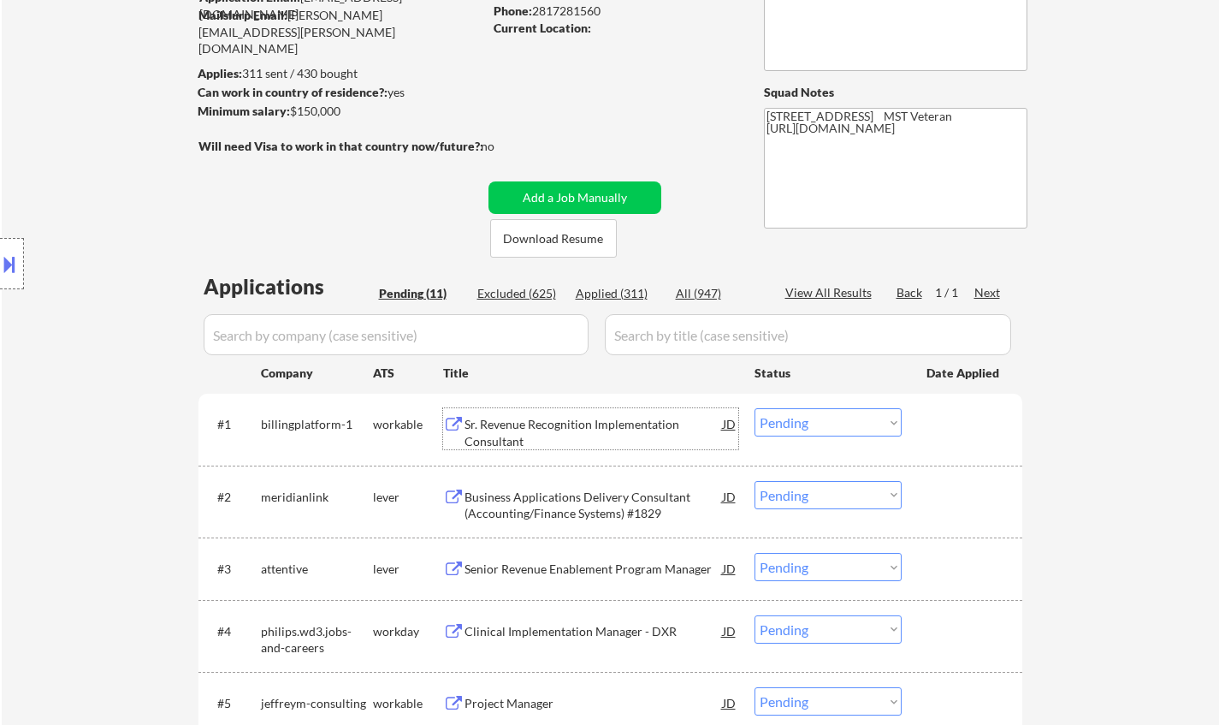
click at [568, 429] on div "Sr. Revenue Recognition Implementation Consultant" at bounding box center [594, 432] width 258 height 33
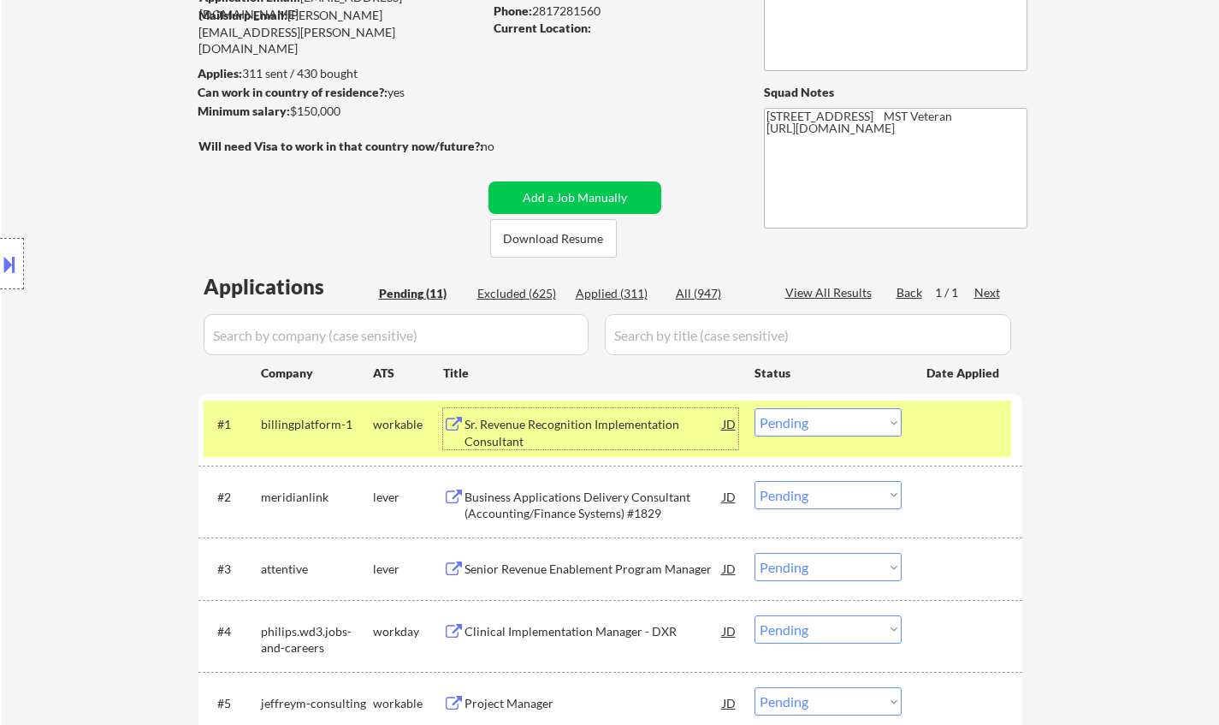
drag, startPoint x: 797, startPoint y: 425, endPoint x: 803, endPoint y: 434, distance: 10.0
click at [798, 426] on select "Choose an option... Pending Applied Excluded (Questions) Excluded (Expired) Exc…" at bounding box center [828, 422] width 147 height 28
click at [755, 408] on select "Choose an option... Pending Applied Excluded (Questions) Excluded (Expired) Exc…" at bounding box center [828, 422] width 147 height 28
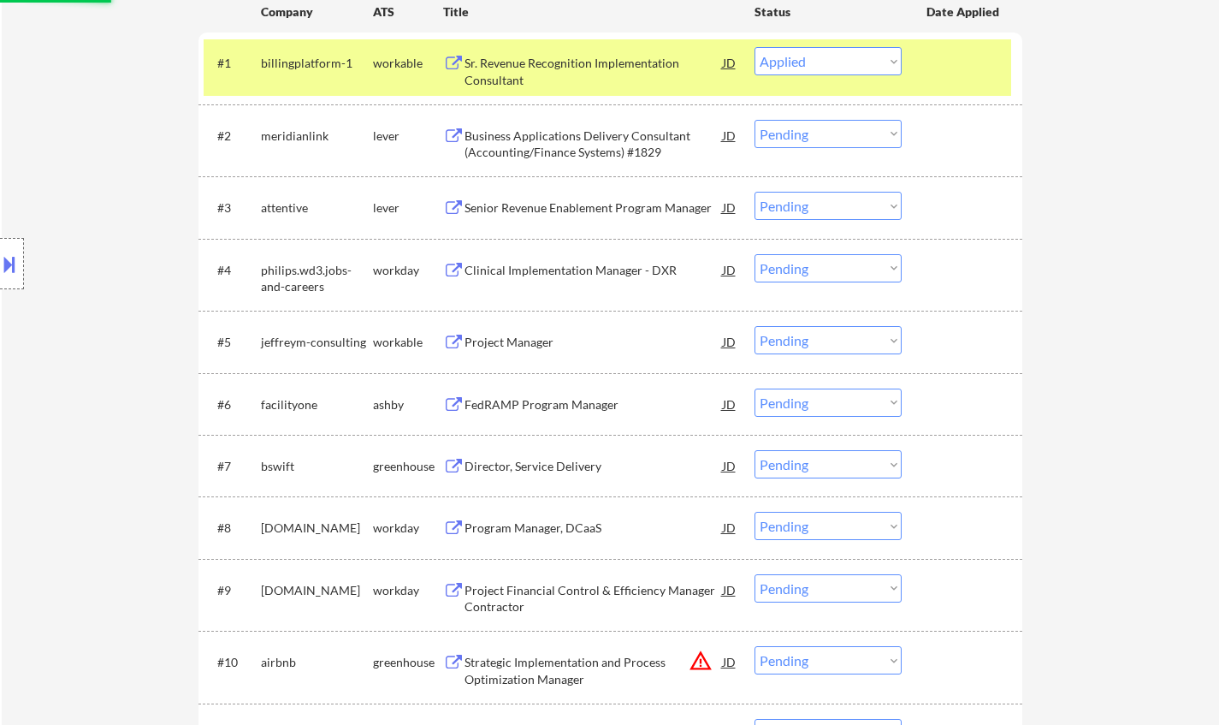
scroll to position [513, 0]
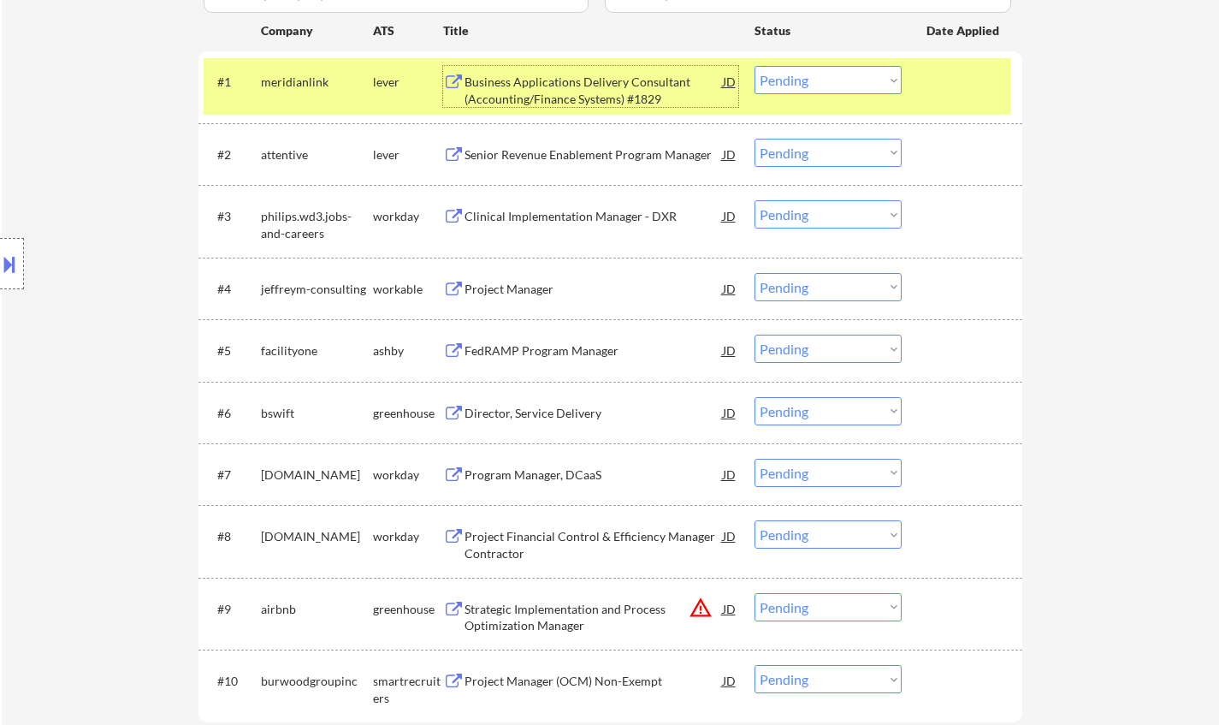
click at [517, 89] on div "Business Applications Delivery Consultant (Accounting/Finance Systems) #1829" at bounding box center [594, 90] width 258 height 33
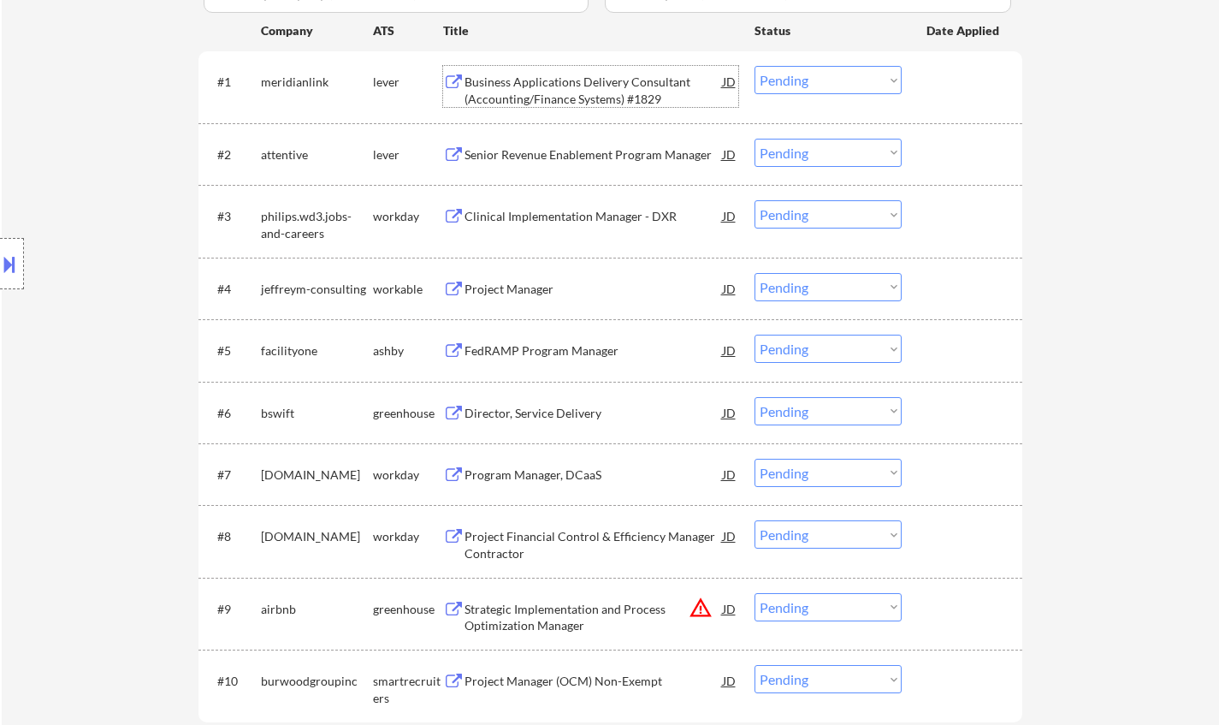
drag, startPoint x: 796, startPoint y: 75, endPoint x: 809, endPoint y: 86, distance: 17.6
click at [796, 75] on select "Choose an option... Pending Applied Excluded (Questions) Excluded (Expired) Exc…" at bounding box center [828, 80] width 147 height 28
click at [755, 66] on select "Choose an option... Pending Applied Excluded (Questions) Excluded (Expired) Exc…" at bounding box center [828, 80] width 147 height 28
click at [600, 159] on div "Senior Revenue Enablement Program Manager" at bounding box center [594, 154] width 258 height 17
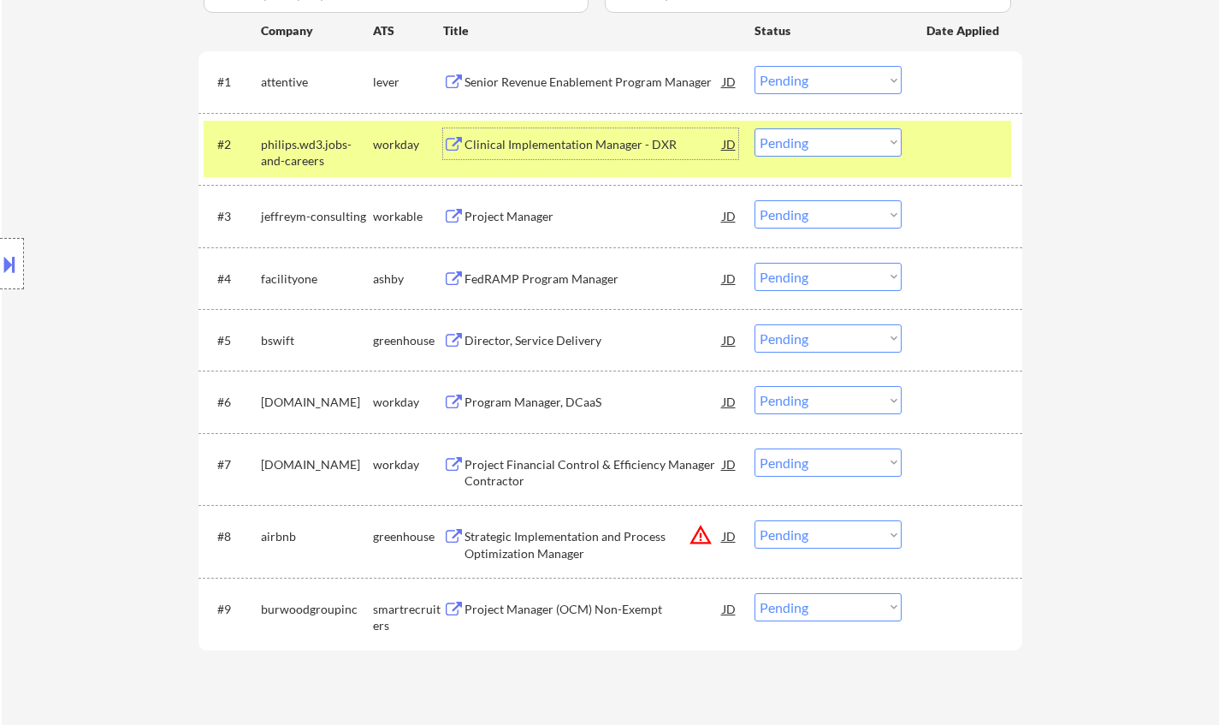
click at [814, 76] on select "Choose an option... Pending Applied Excluded (Questions) Excluded (Expired) Exc…" at bounding box center [828, 80] width 147 height 28
click at [755, 66] on select "Choose an option... Pending Applied Excluded (Questions) Excluded (Expired) Exc…" at bounding box center [828, 80] width 147 height 28
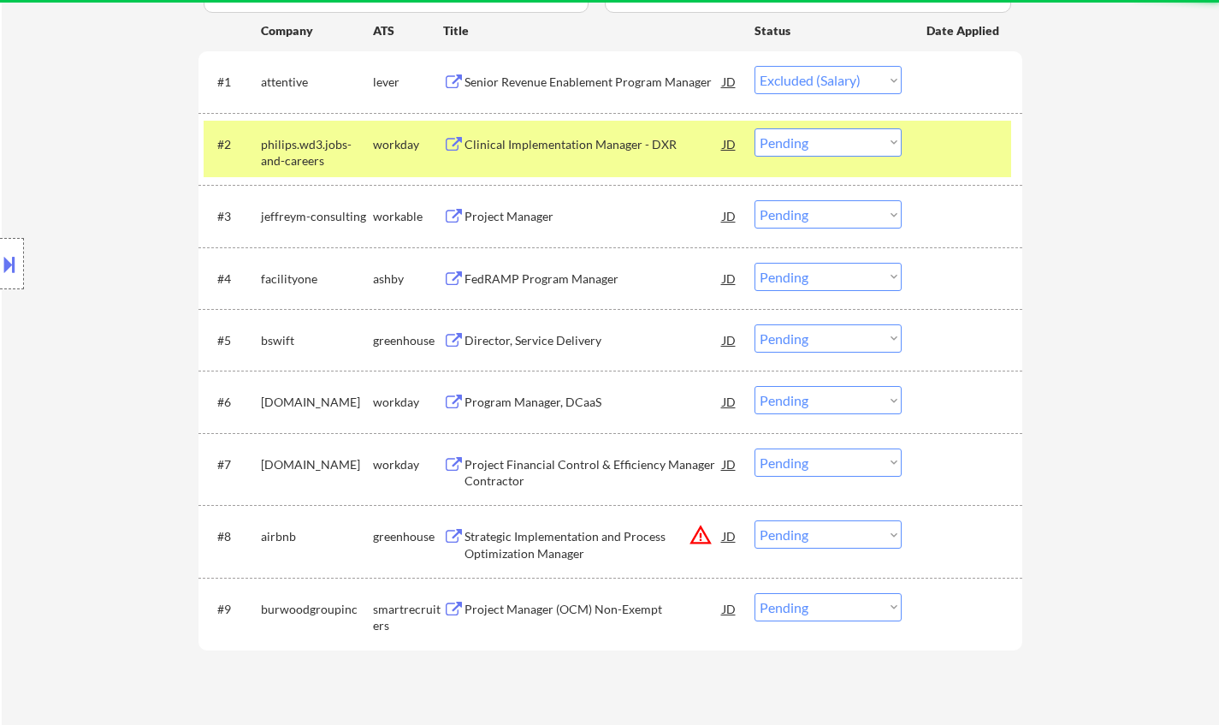
select select ""pending""
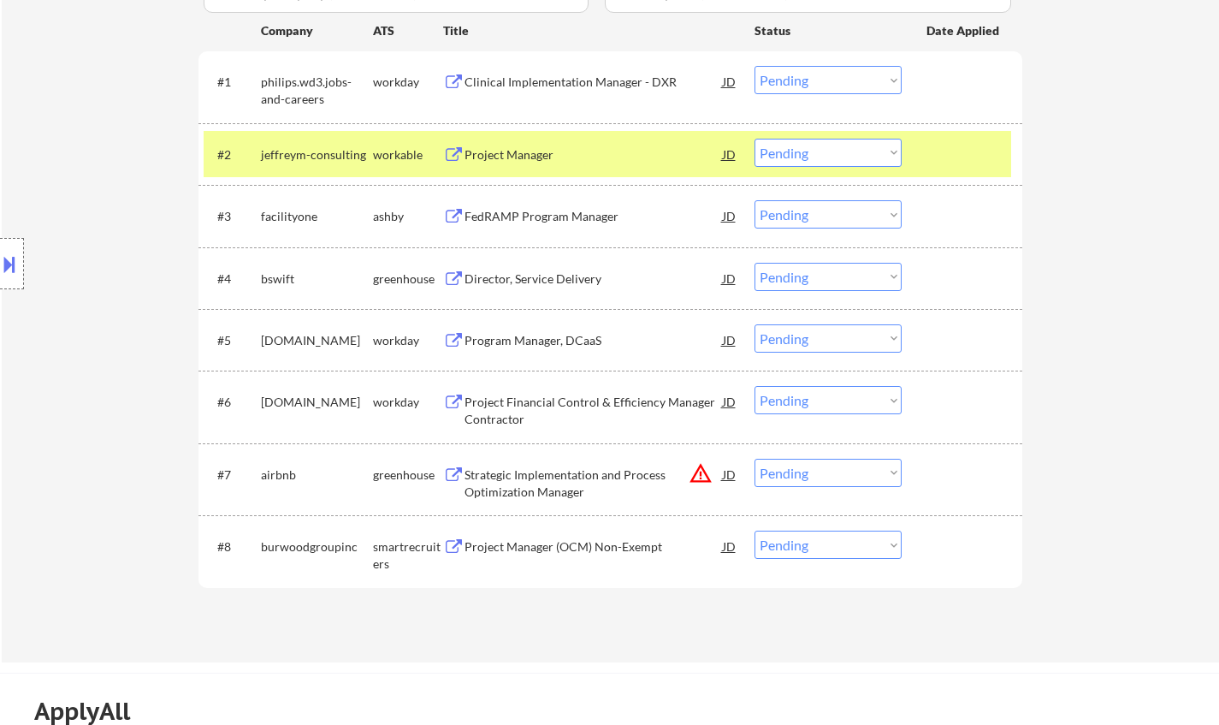
click at [524, 155] on div "Project Manager" at bounding box center [594, 154] width 258 height 17
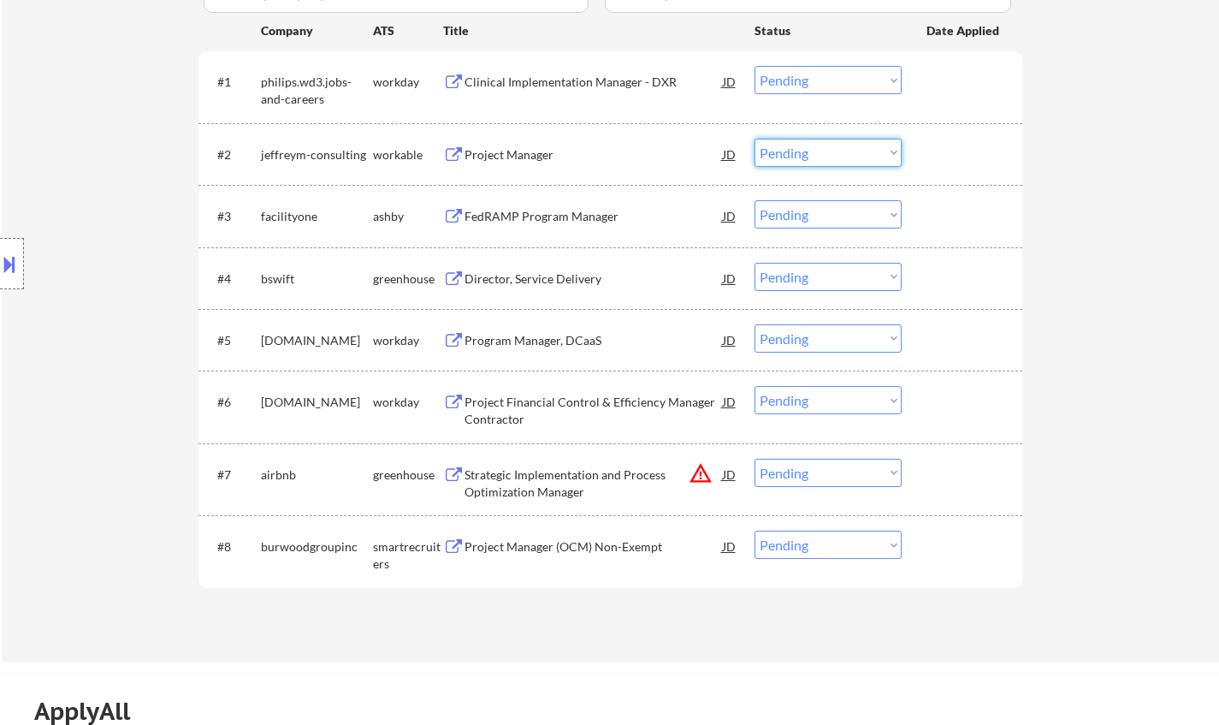
drag, startPoint x: 815, startPoint y: 151, endPoint x: 826, endPoint y: 163, distance: 15.8
click at [815, 151] on select "Choose an option... Pending Applied Excluded (Questions) Excluded (Expired) Exc…" at bounding box center [828, 153] width 147 height 28
click at [755, 139] on select "Choose an option... Pending Applied Excluded (Questions) Excluded (Expired) Exc…" at bounding box center [828, 153] width 147 height 28
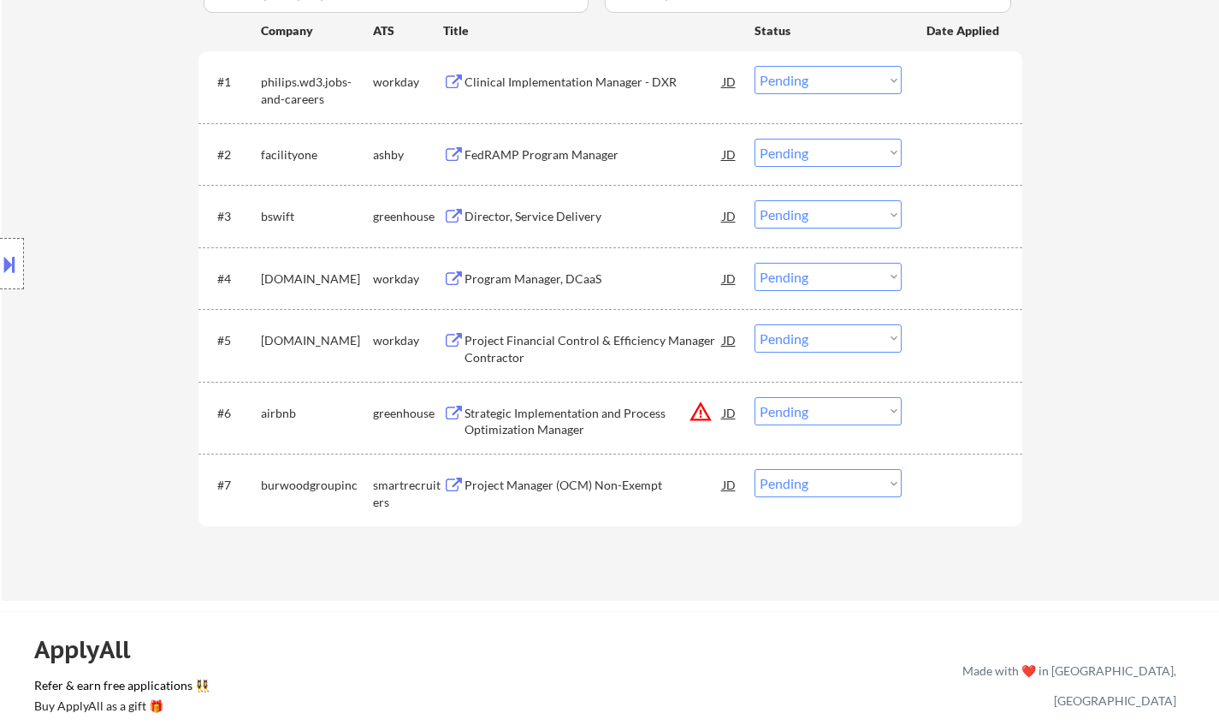
click at [576, 157] on div "FedRAMP Program Manager" at bounding box center [594, 154] width 258 height 17
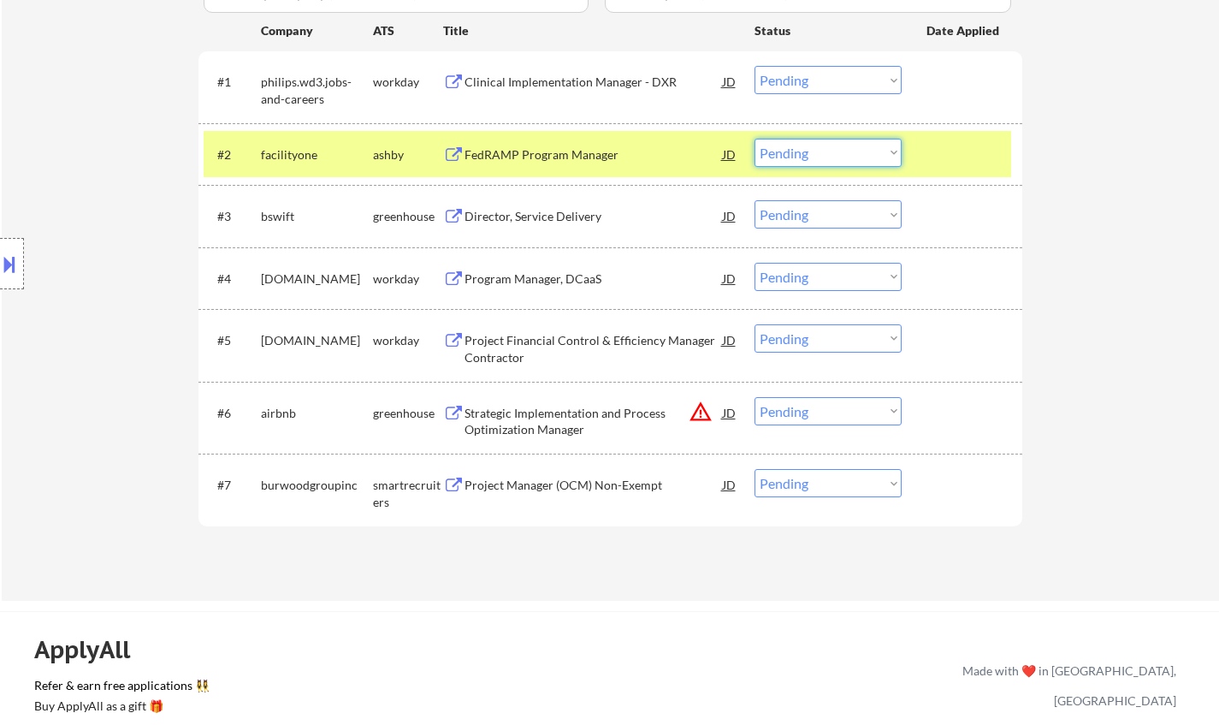
click at [865, 161] on select "Choose an option... Pending Applied Excluded (Questions) Excluded (Expired) Exc…" at bounding box center [828, 153] width 147 height 28
click at [755, 139] on select "Choose an option... Pending Applied Excluded (Questions) Excluded (Expired) Exc…" at bounding box center [828, 153] width 147 height 28
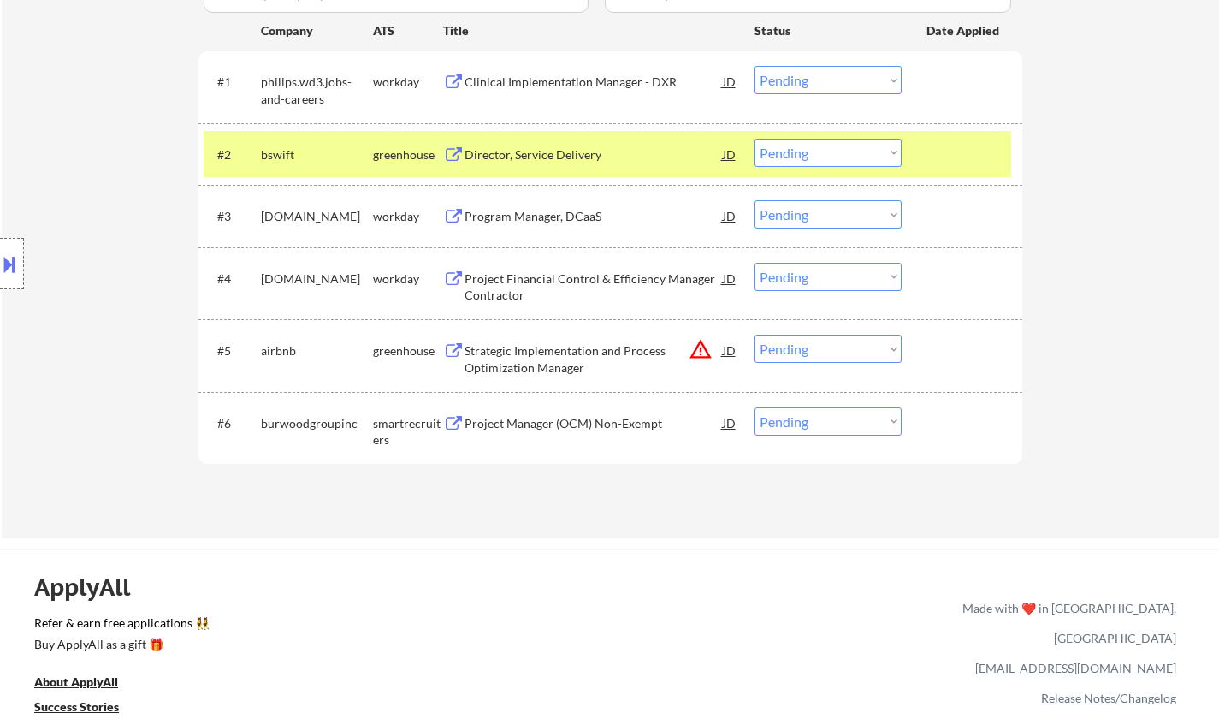
click at [547, 164] on div "Director, Service Delivery" at bounding box center [594, 154] width 258 height 31
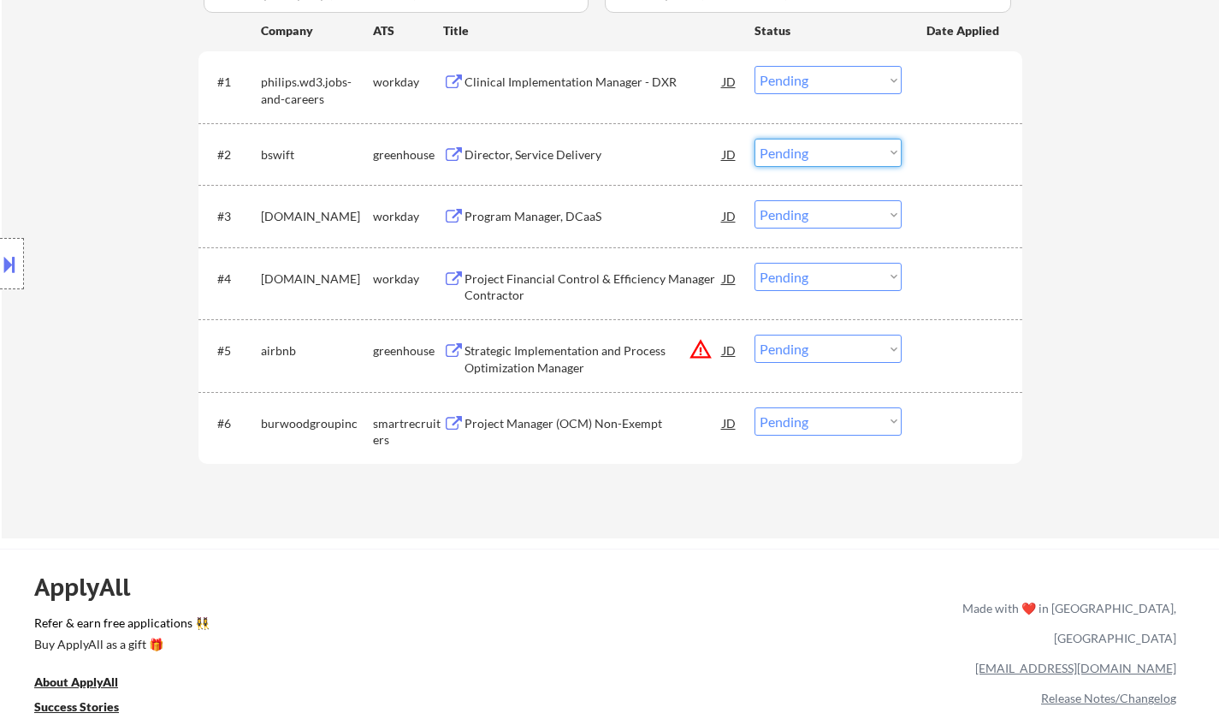
drag, startPoint x: 836, startPoint y: 151, endPoint x: 837, endPoint y: 166, distance: 15.4
click at [836, 151] on select "Choose an option... Pending Applied Excluded (Questions) Excluded (Expired) Exc…" at bounding box center [828, 153] width 147 height 28
click at [755, 139] on select "Choose an option... Pending Applied Excluded (Questions) Excluded (Expired) Exc…" at bounding box center [828, 153] width 147 height 28
select select ""pending""
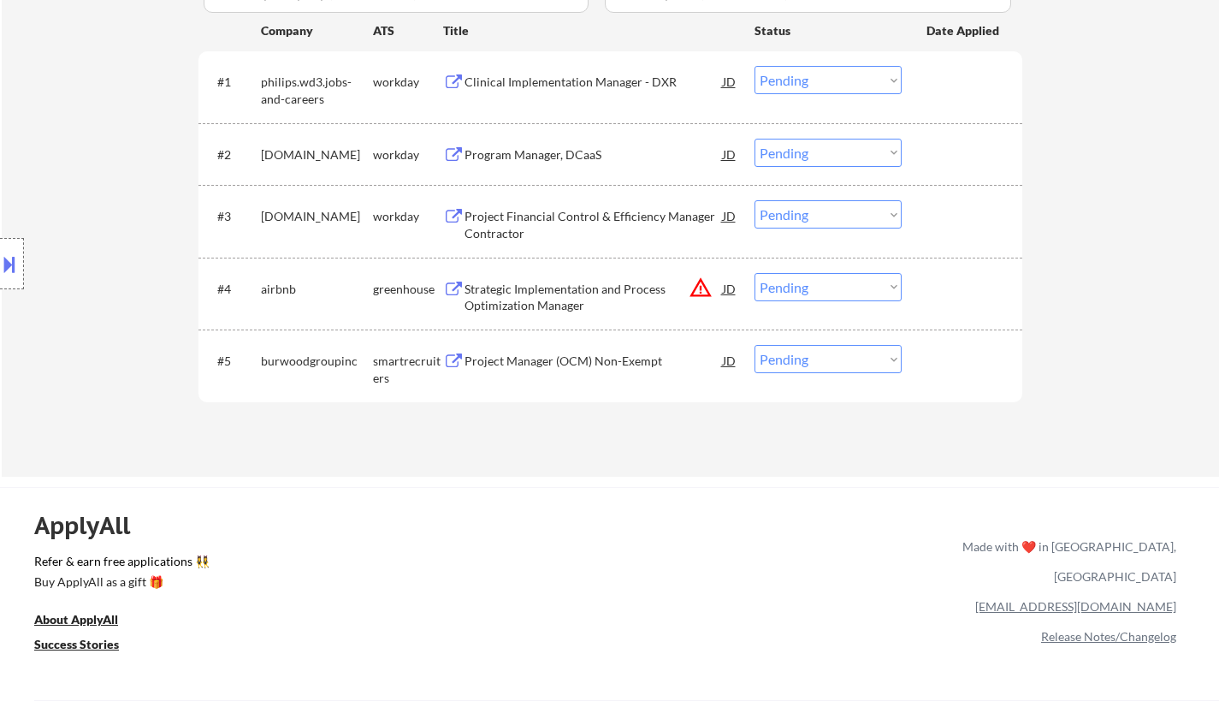
click at [548, 360] on div "Project Manager (OCM) Non-Exempt" at bounding box center [594, 361] width 258 height 17
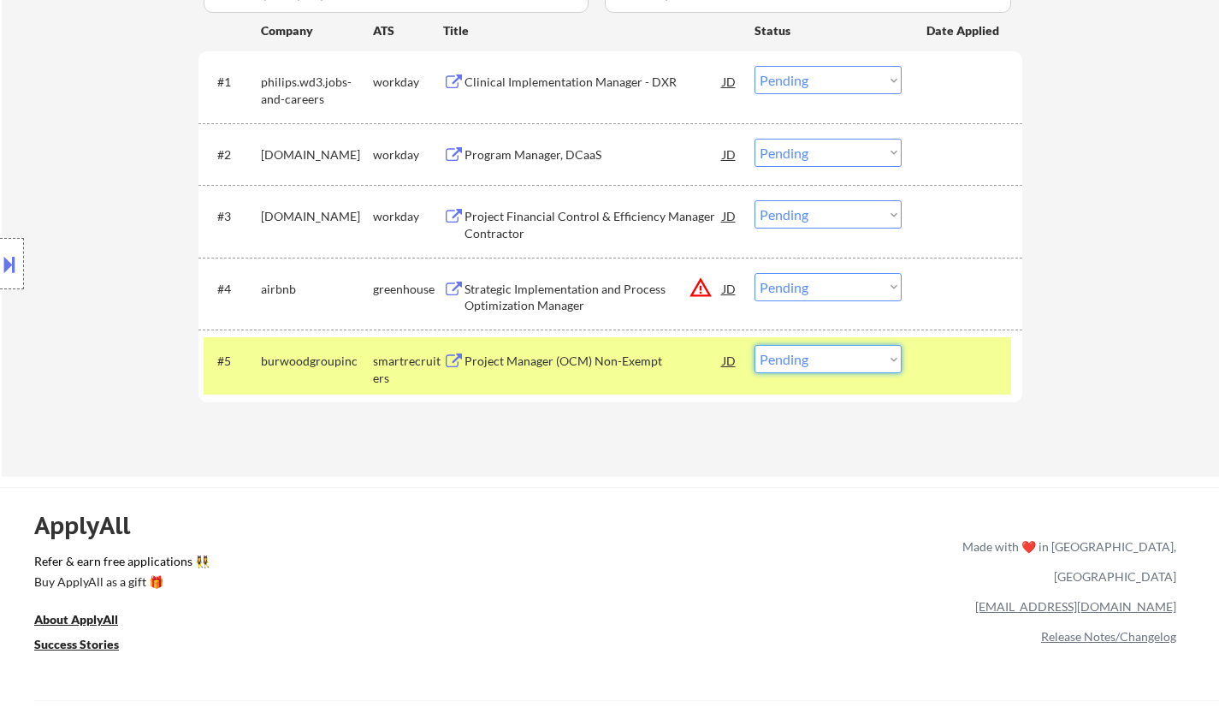
drag, startPoint x: 836, startPoint y: 354, endPoint x: 830, endPoint y: 372, distance: 18.9
click at [836, 354] on select "Choose an option... Pending Applied Excluded (Questions) Excluded (Expired) Exc…" at bounding box center [828, 359] width 147 height 28
select select ""applied""
click at [755, 345] on select "Choose an option... Pending Applied Excluded (Questions) Excluded (Expired) Exc…" at bounding box center [828, 359] width 147 height 28
click at [1, 252] on div at bounding box center [12, 263] width 24 height 51
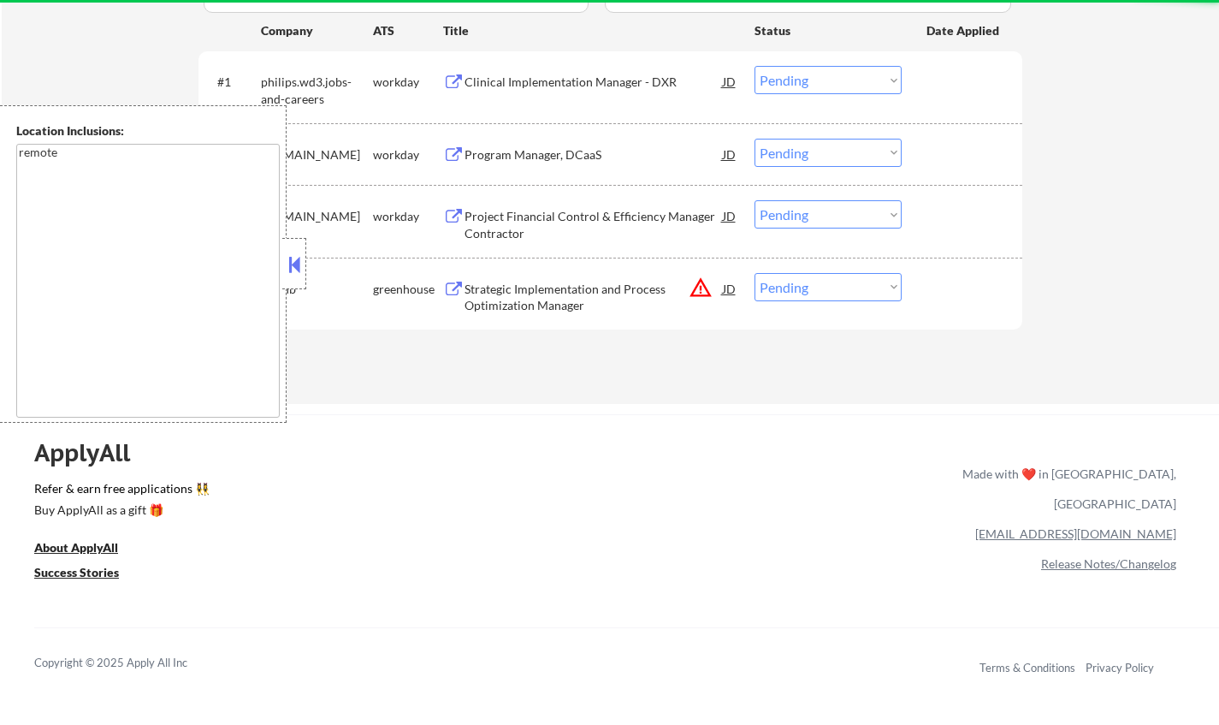
click at [732, 290] on div "JD" at bounding box center [729, 288] width 17 height 31
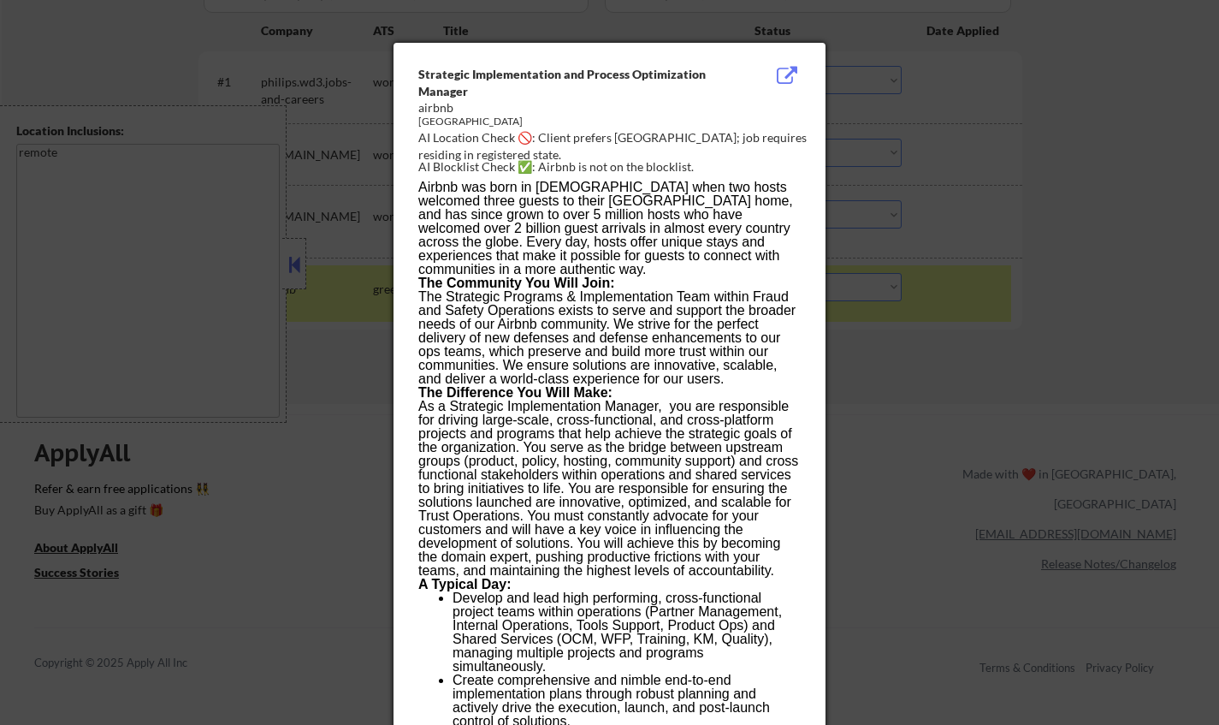
click at [1150, 487] on div at bounding box center [609, 362] width 1219 height 725
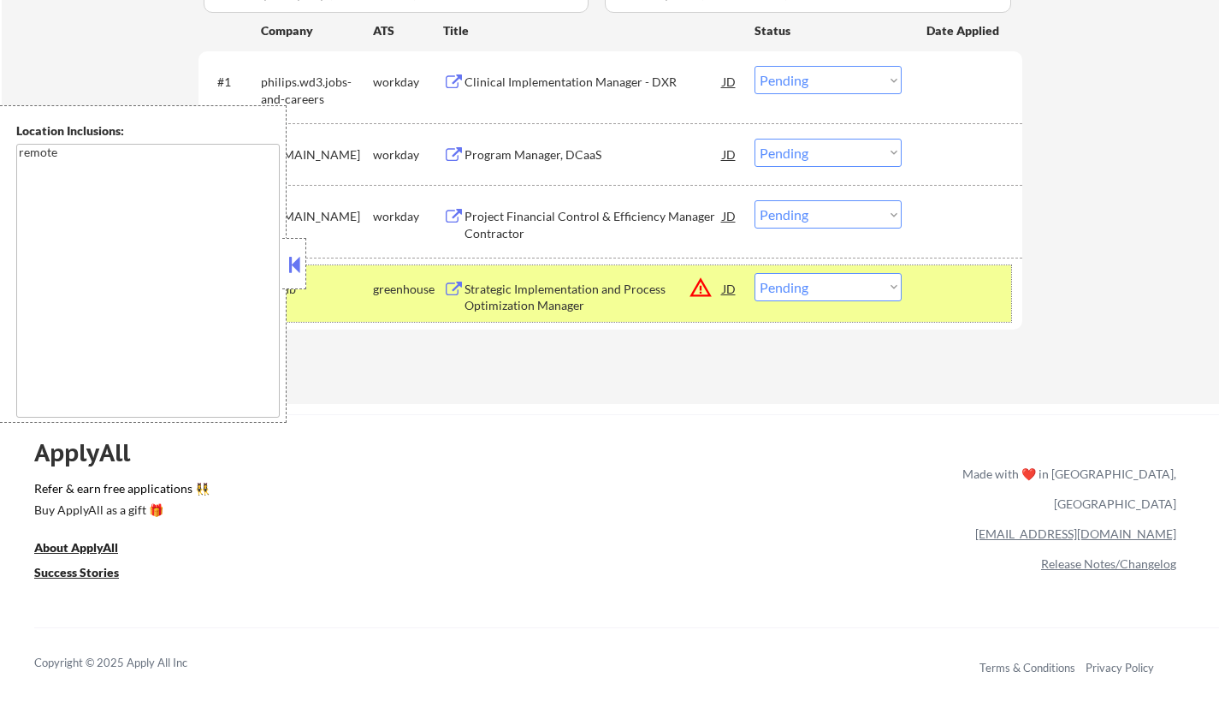
click at [577, 320] on div "#4 airbnb greenhouse Strategic Implementation and Process Optimization Manager …" at bounding box center [608, 293] width 808 height 56
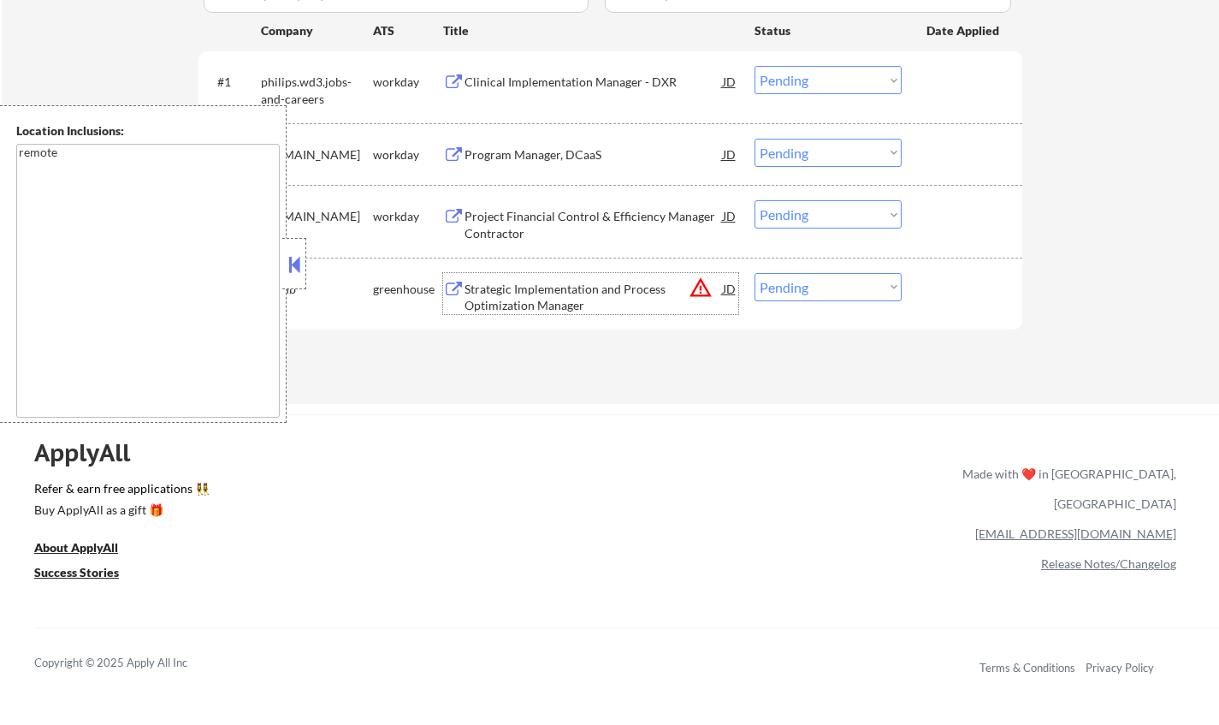
click at [571, 299] on div "Strategic Implementation and Process Optimization Manager" at bounding box center [594, 297] width 258 height 33
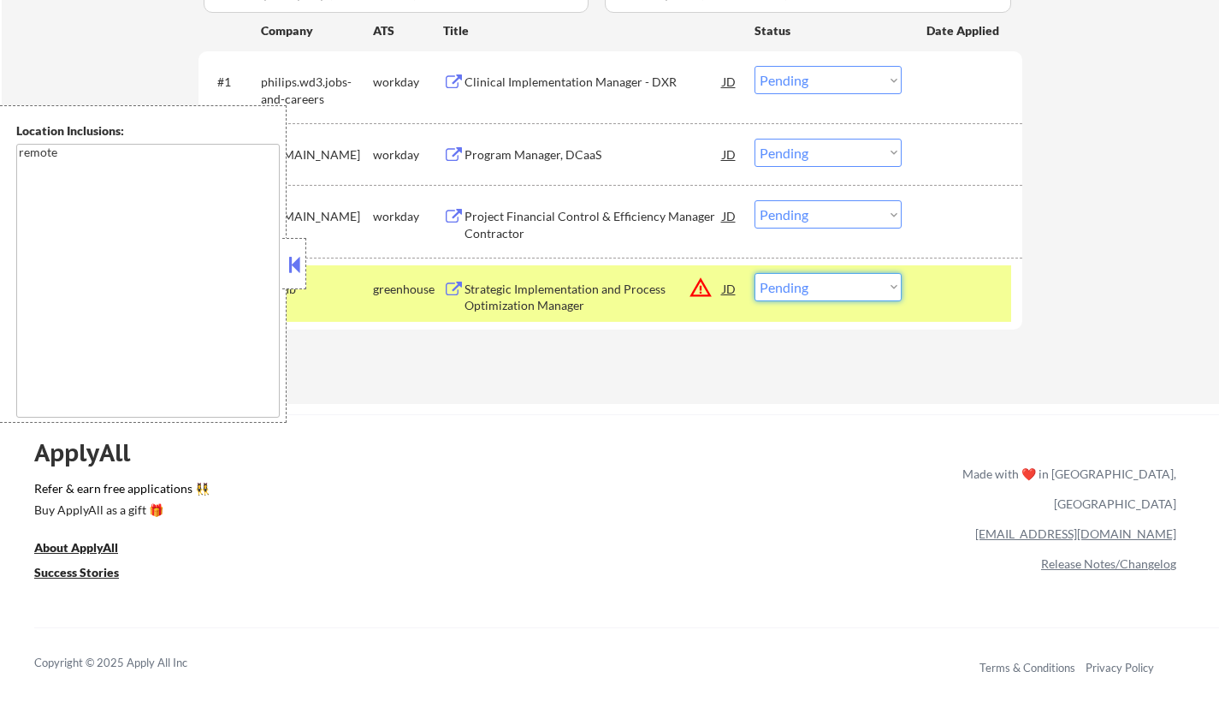
drag, startPoint x: 852, startPoint y: 291, endPoint x: 854, endPoint y: 299, distance: 8.7
click at [852, 291] on select "Choose an option... Pending Applied Excluded (Questions) Excluded (Expired) Exc…" at bounding box center [828, 287] width 147 height 28
select select ""excluded__salary_""
click at [755, 273] on select "Choose an option... Pending Applied Excluded (Questions) Excluded (Expired) Exc…" at bounding box center [828, 287] width 147 height 28
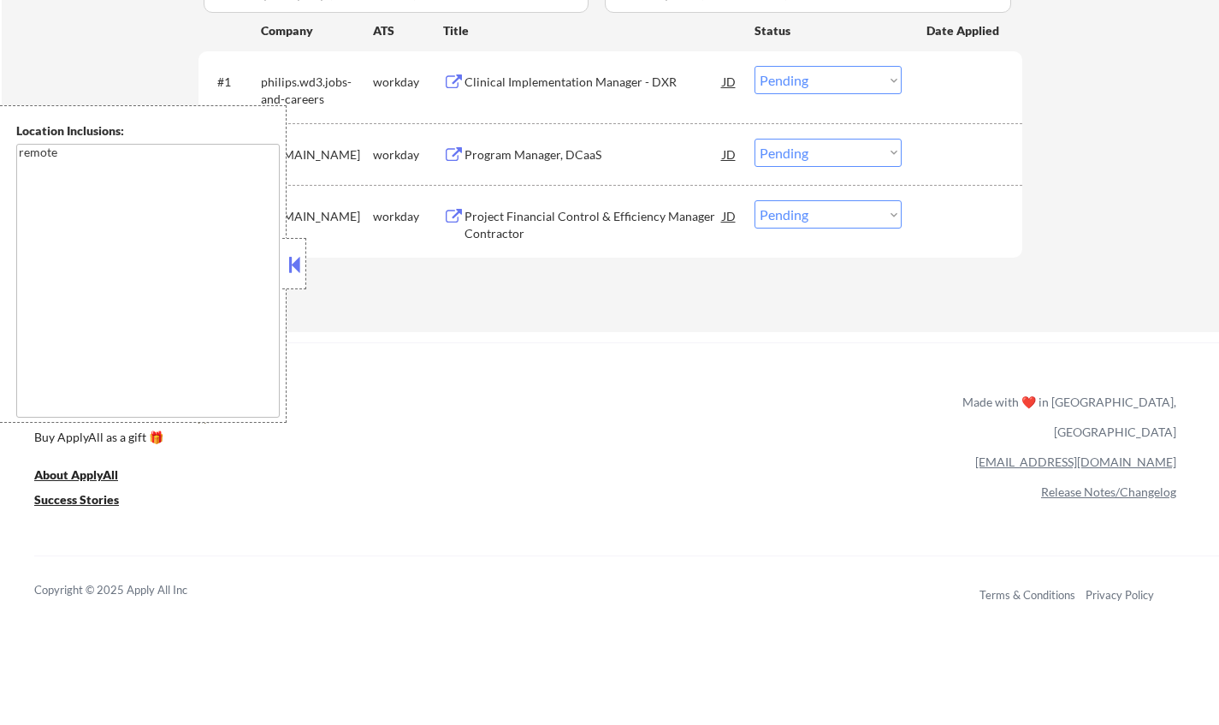
click at [293, 264] on button at bounding box center [294, 265] width 19 height 26
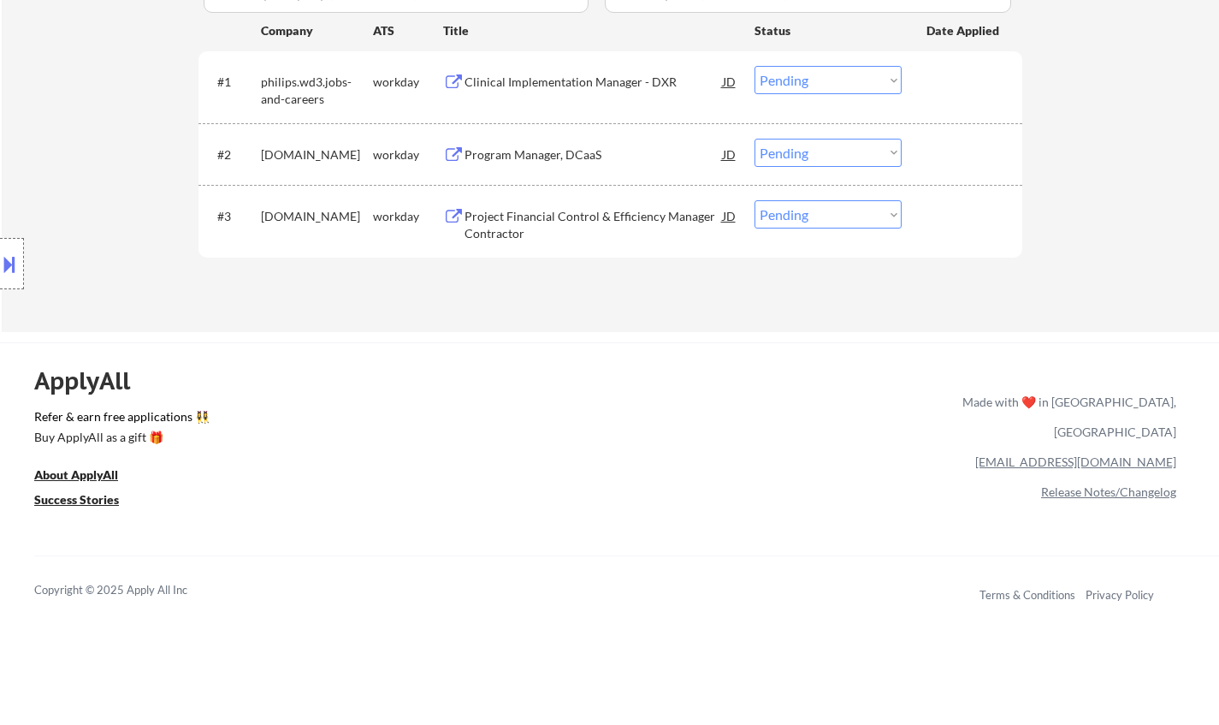
scroll to position [428, 0]
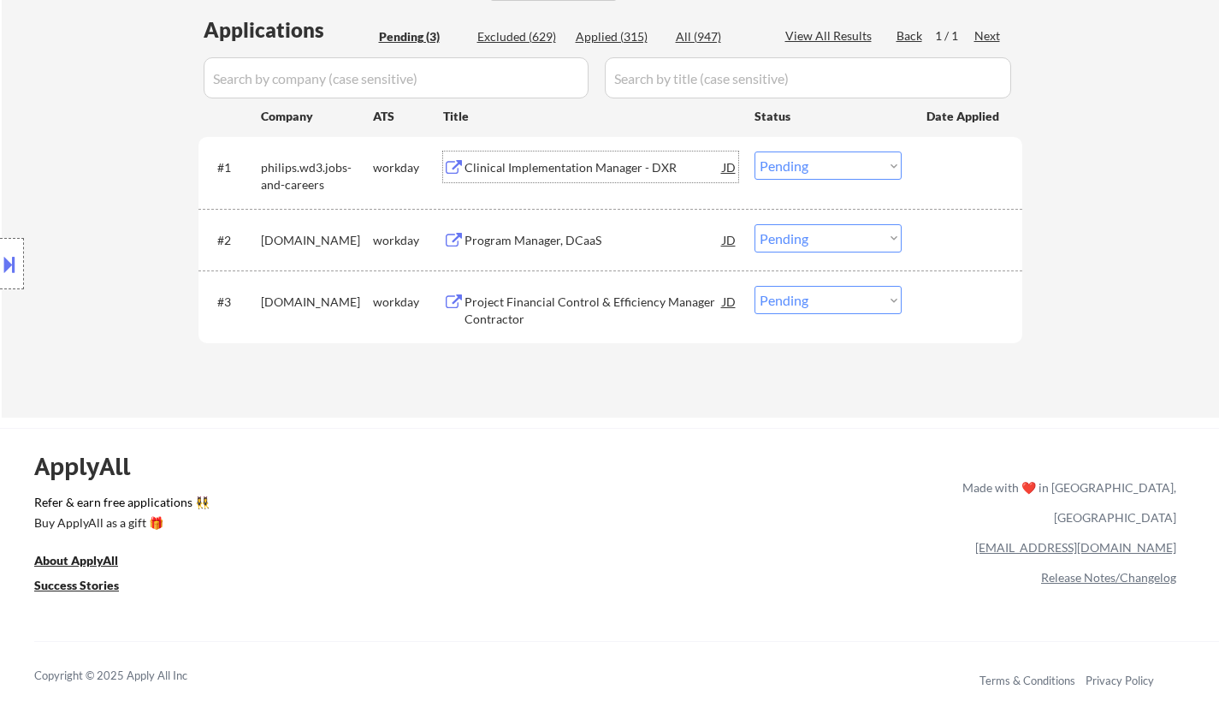
click at [540, 171] on div "Clinical Implementation Manager - DXR" at bounding box center [594, 167] width 258 height 17
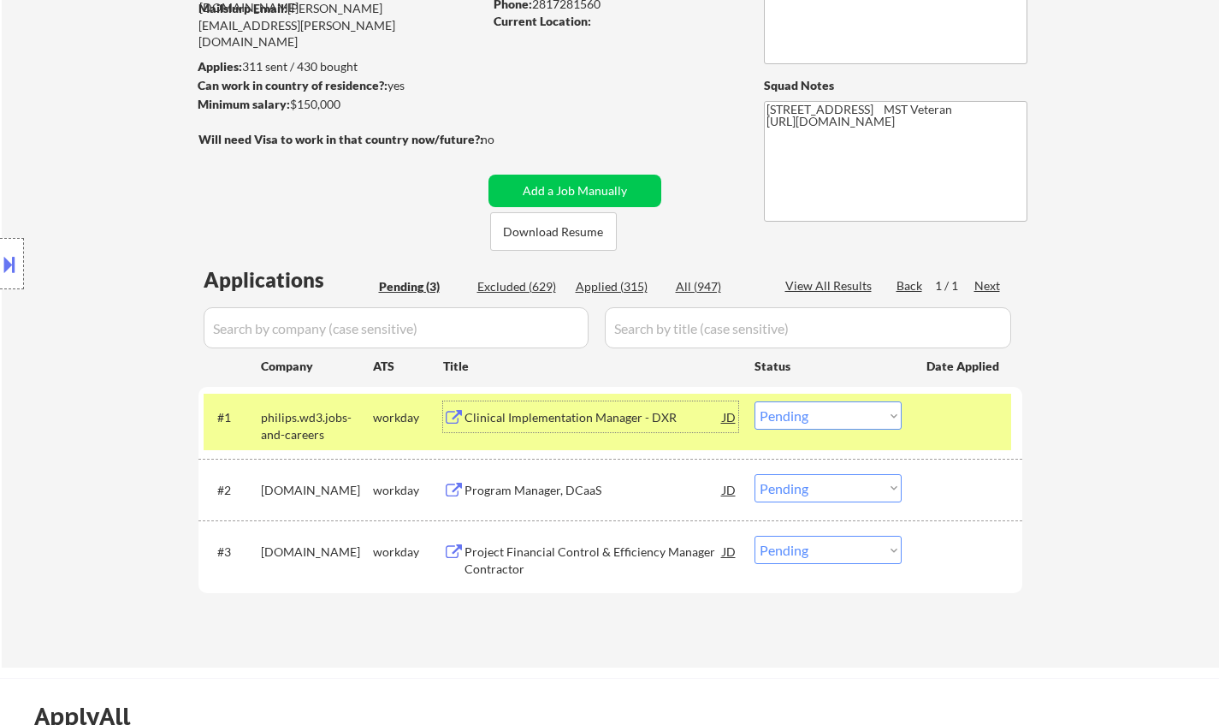
scroll to position [342, 0]
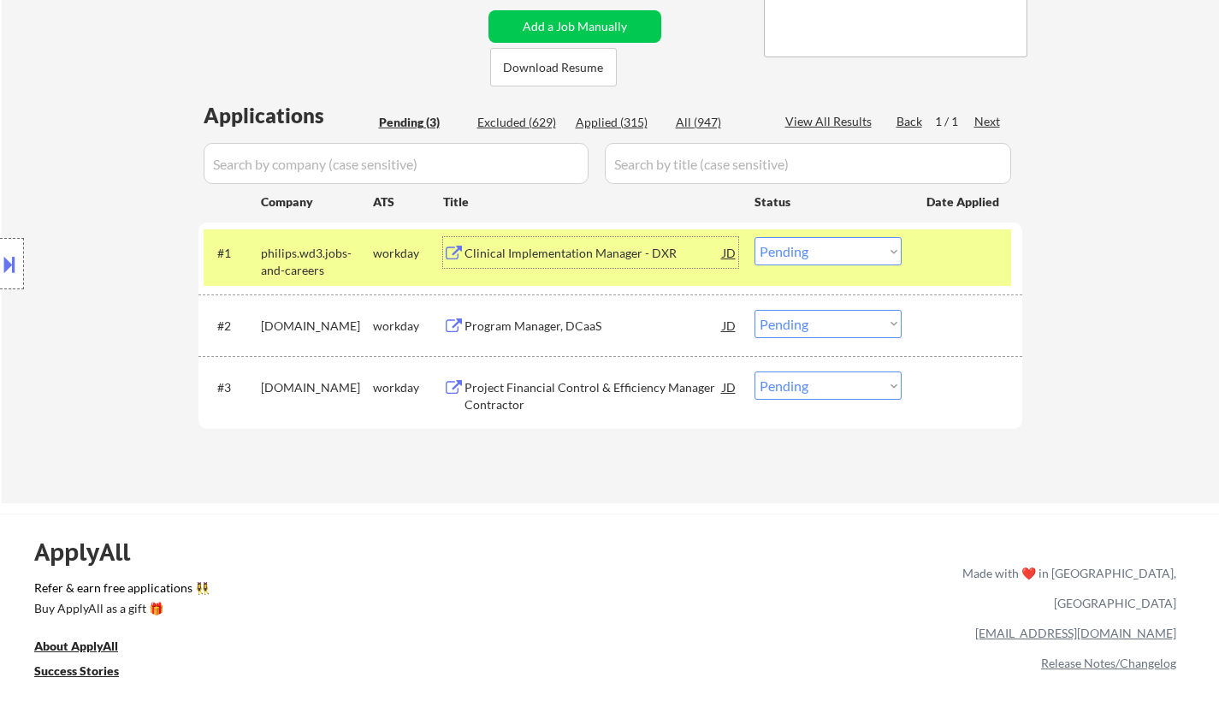
click at [567, 255] on div "Clinical Implementation Manager - DXR" at bounding box center [594, 253] width 258 height 17
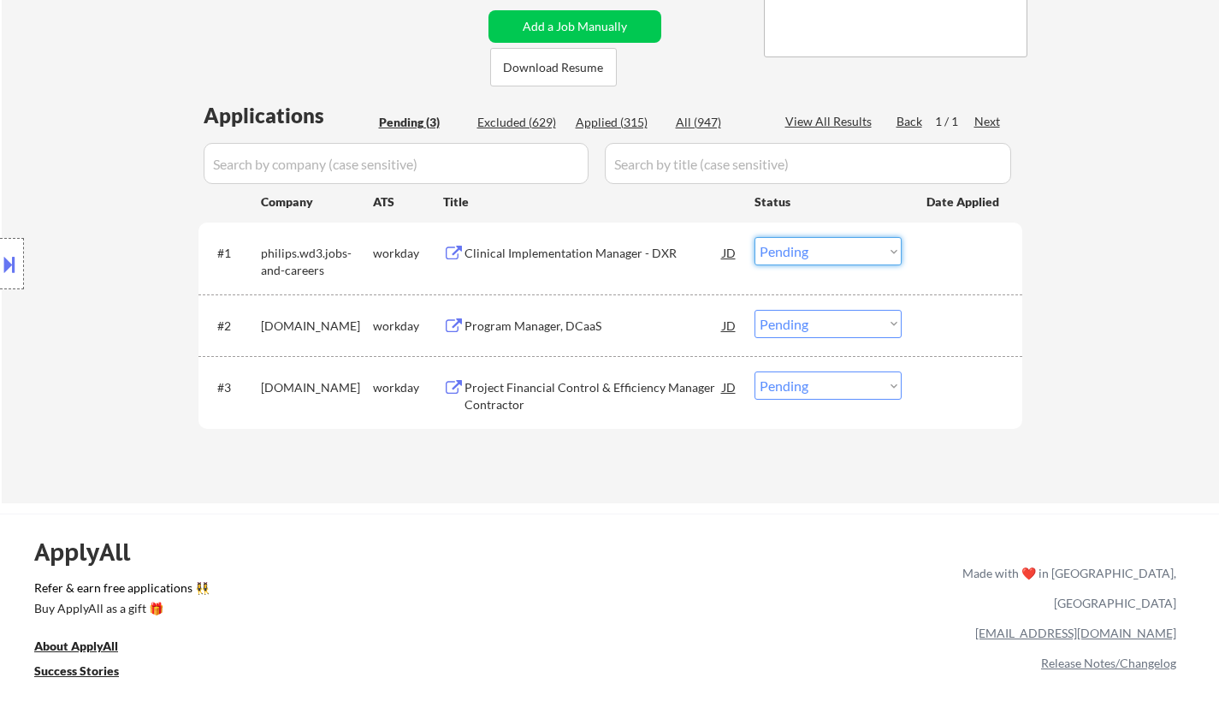
drag, startPoint x: 815, startPoint y: 246, endPoint x: 825, endPoint y: 259, distance: 17.1
click at [815, 246] on select "Choose an option... Pending Applied Excluded (Questions) Excluded (Expired) Exc…" at bounding box center [828, 251] width 147 height 28
click at [755, 237] on select "Choose an option... Pending Applied Excluded (Questions) Excluded (Expired) Exc…" at bounding box center [828, 251] width 147 height 28
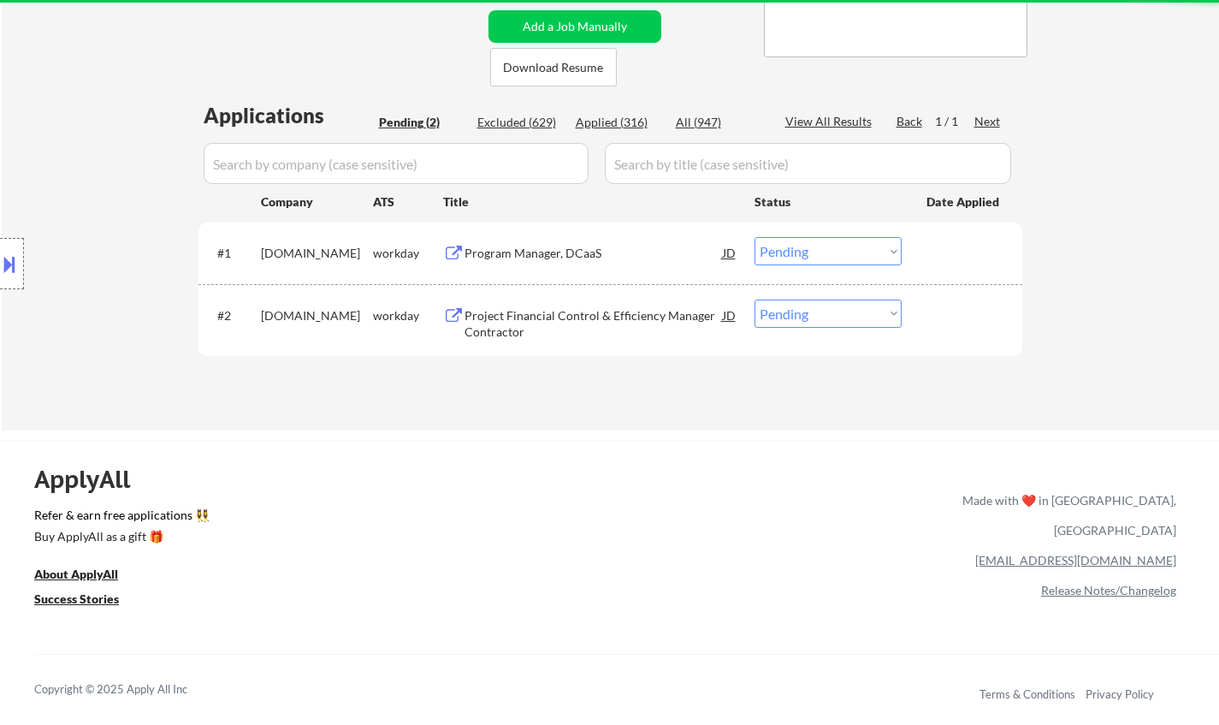
click at [514, 251] on div "Program Manager, DCaaS" at bounding box center [594, 253] width 258 height 17
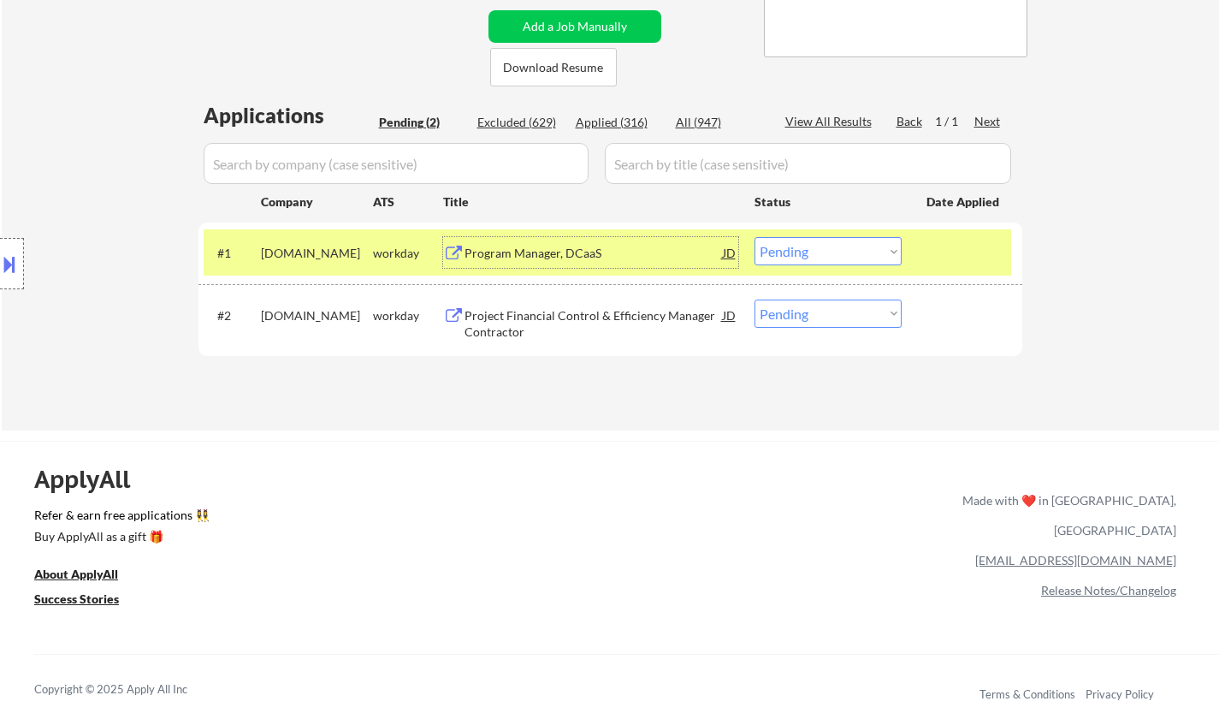
click at [809, 260] on select "Choose an option... Pending Applied Excluded (Questions) Excluded (Expired) Exc…" at bounding box center [828, 251] width 147 height 28
click at [755, 237] on select "Choose an option... Pending Applied Excluded (Questions) Excluded (Expired) Exc…" at bounding box center [828, 251] width 147 height 28
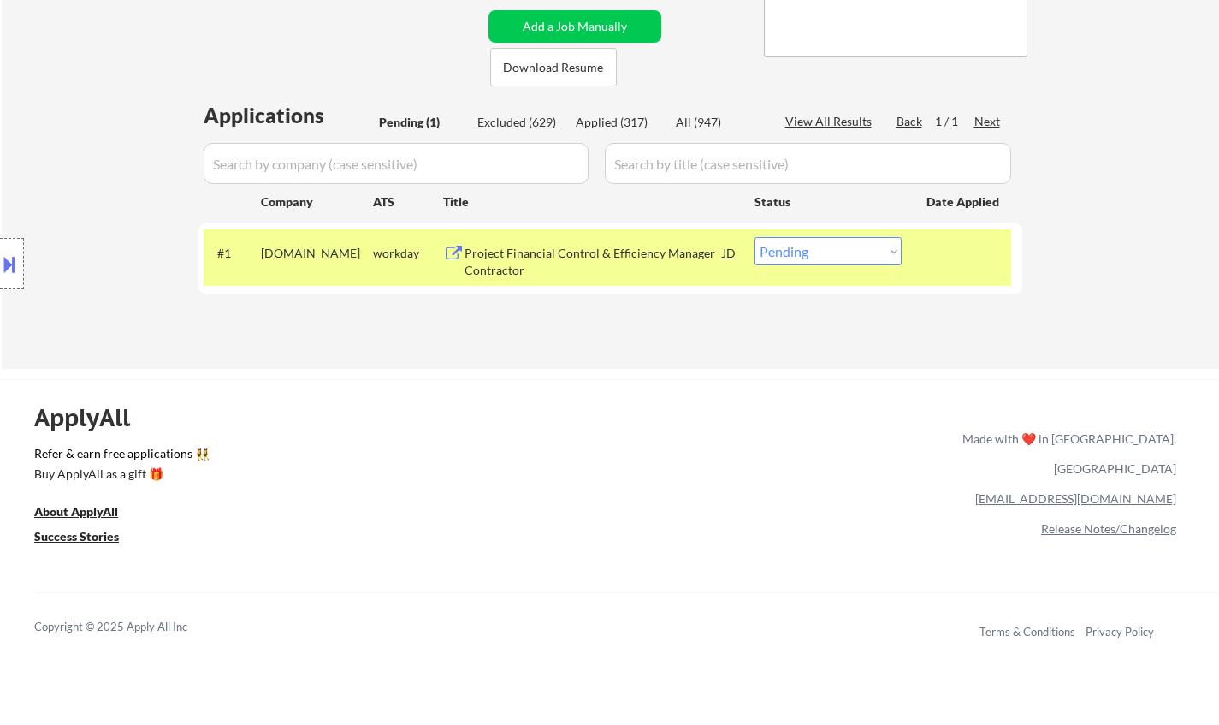
click at [560, 256] on div "Project Financial Control & Efficiency Manager Contractor" at bounding box center [594, 261] width 258 height 33
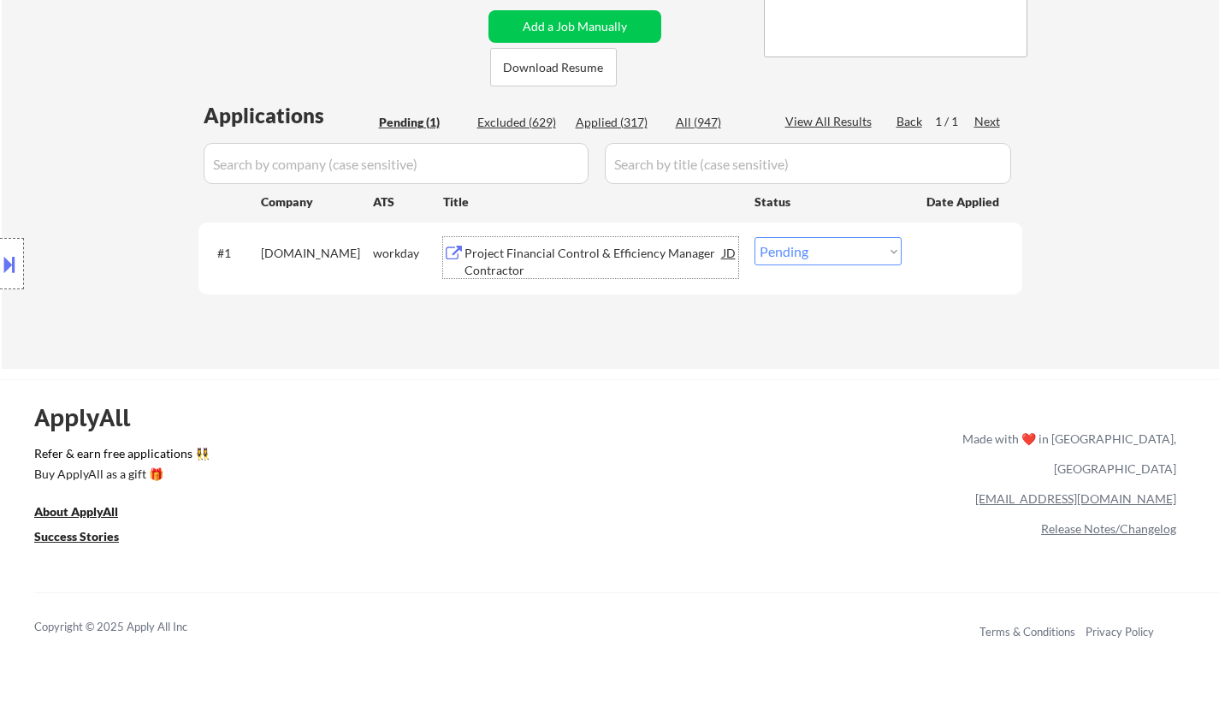
drag, startPoint x: 825, startPoint y: 253, endPoint x: 826, endPoint y: 262, distance: 8.6
click at [826, 262] on select "Choose an option... Pending Applied Excluded (Questions) Excluded (Expired) Exc…" at bounding box center [828, 251] width 147 height 28
select select ""excluded__salary_""
click at [755, 237] on select "Choose an option... Pending Applied Excluded (Questions) Excluded (Expired) Exc…" at bounding box center [828, 251] width 147 height 28
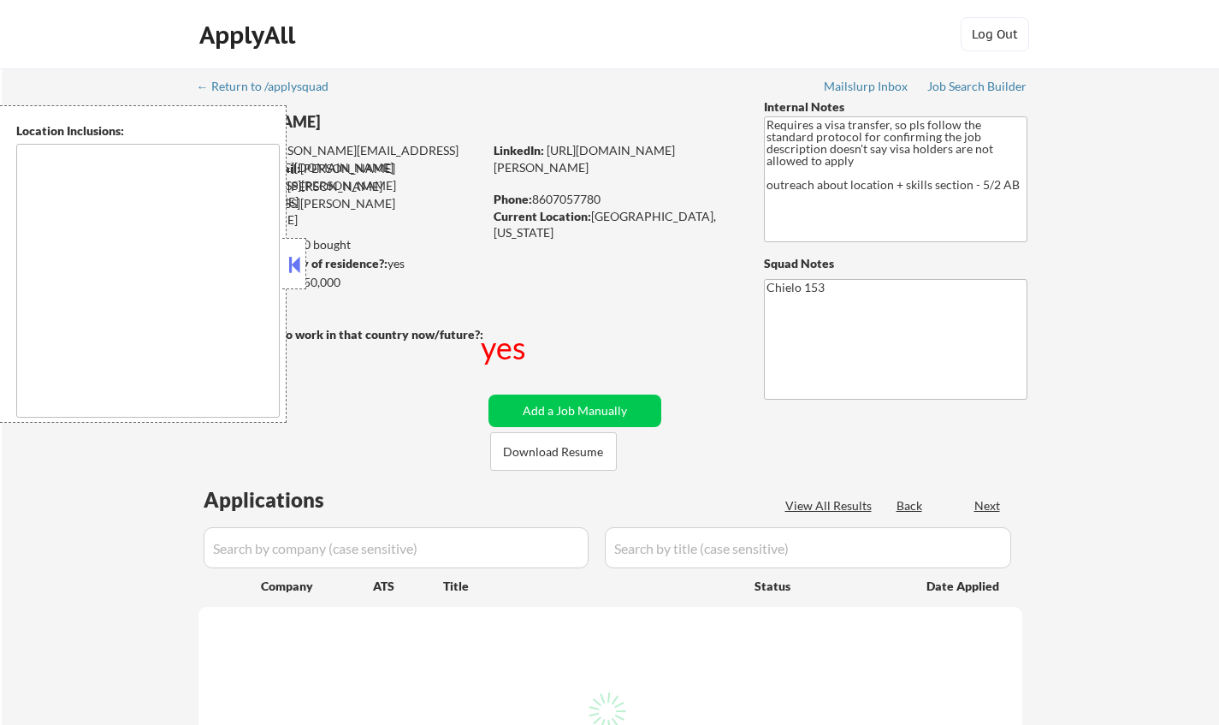
select select ""pending""
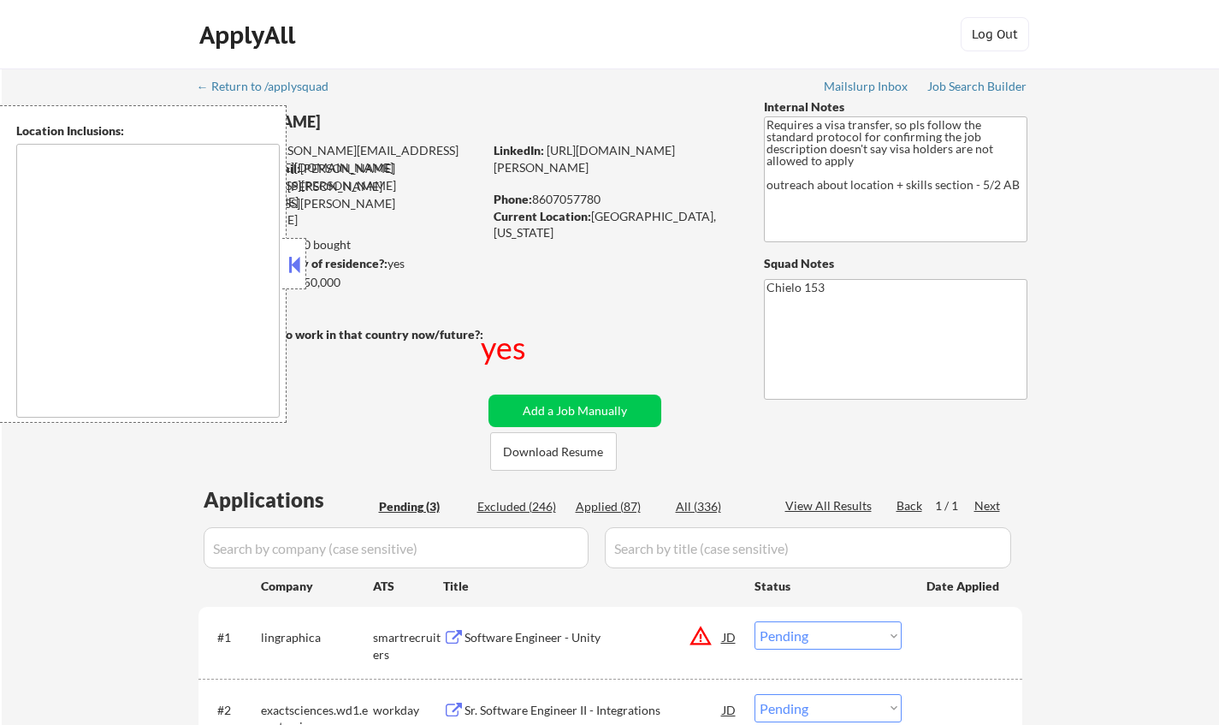
scroll to position [257, 0]
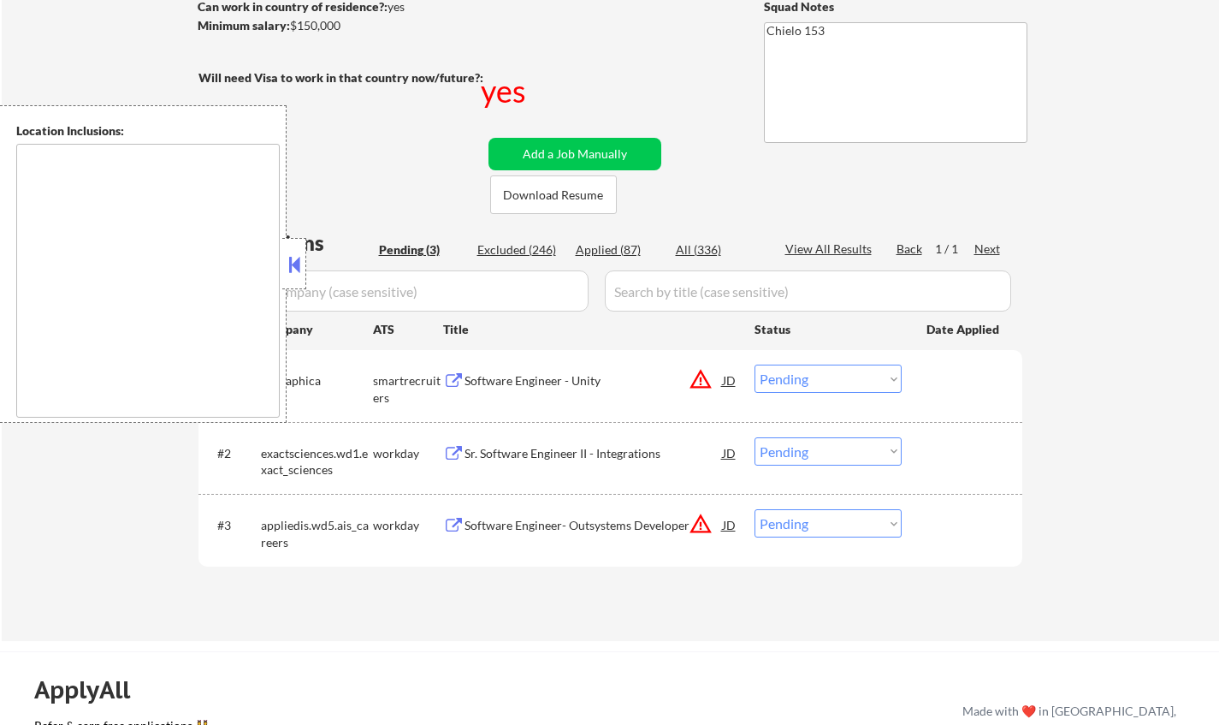
click at [293, 276] on button at bounding box center [294, 265] width 19 height 26
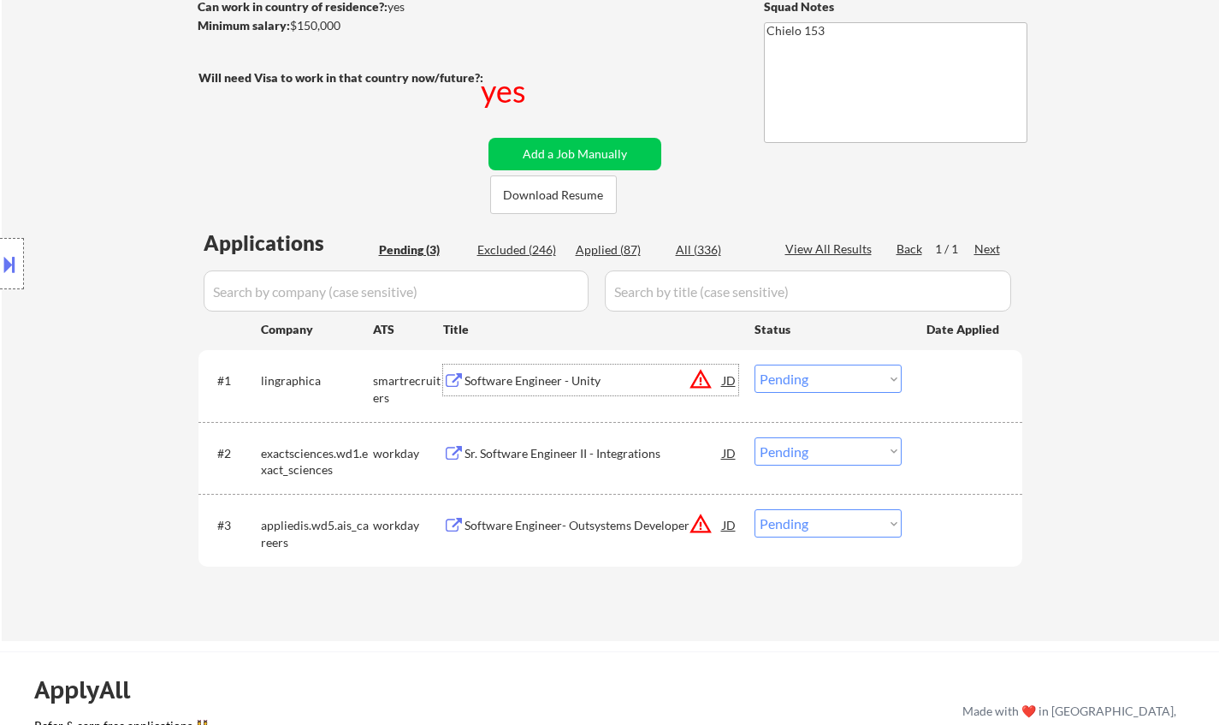
click at [538, 379] on div "Software Engineer - Unity" at bounding box center [594, 380] width 258 height 17
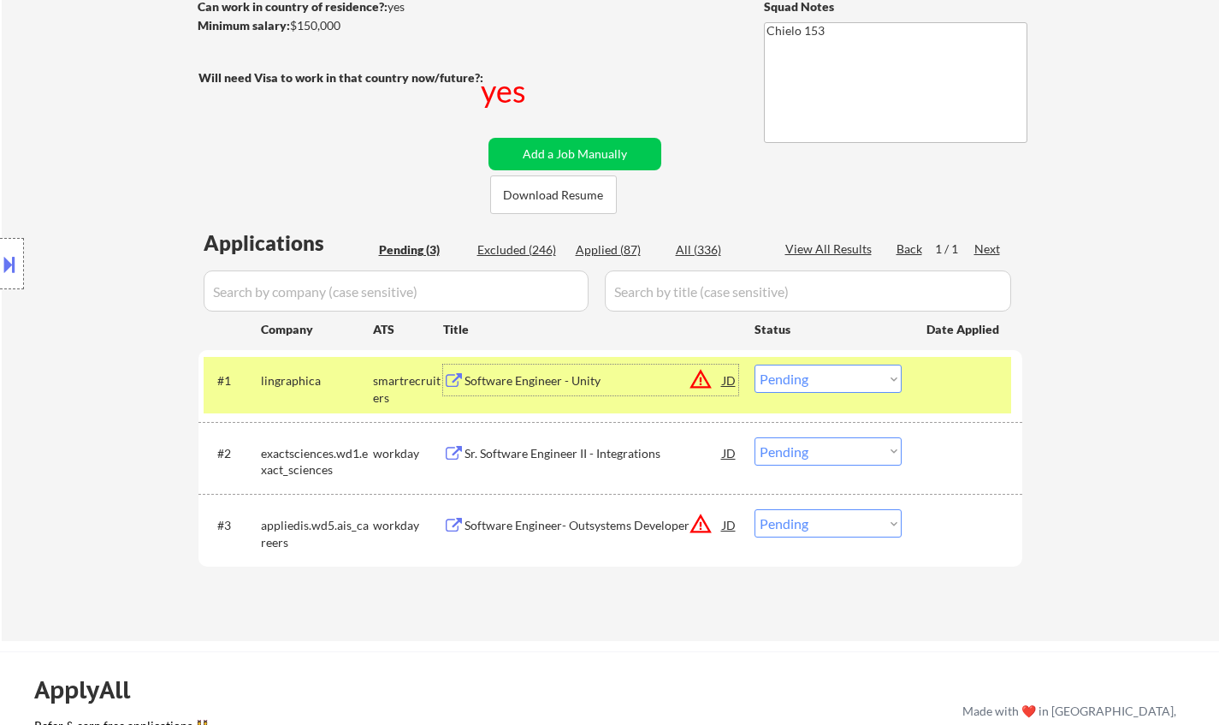
click at [828, 368] on select "Choose an option... Pending Applied Excluded (Questions) Excluded (Expired) Exc…" at bounding box center [828, 378] width 147 height 28
click at [755, 364] on select "Choose an option... Pending Applied Excluded (Questions) Excluded (Expired) Exc…" at bounding box center [828, 378] width 147 height 28
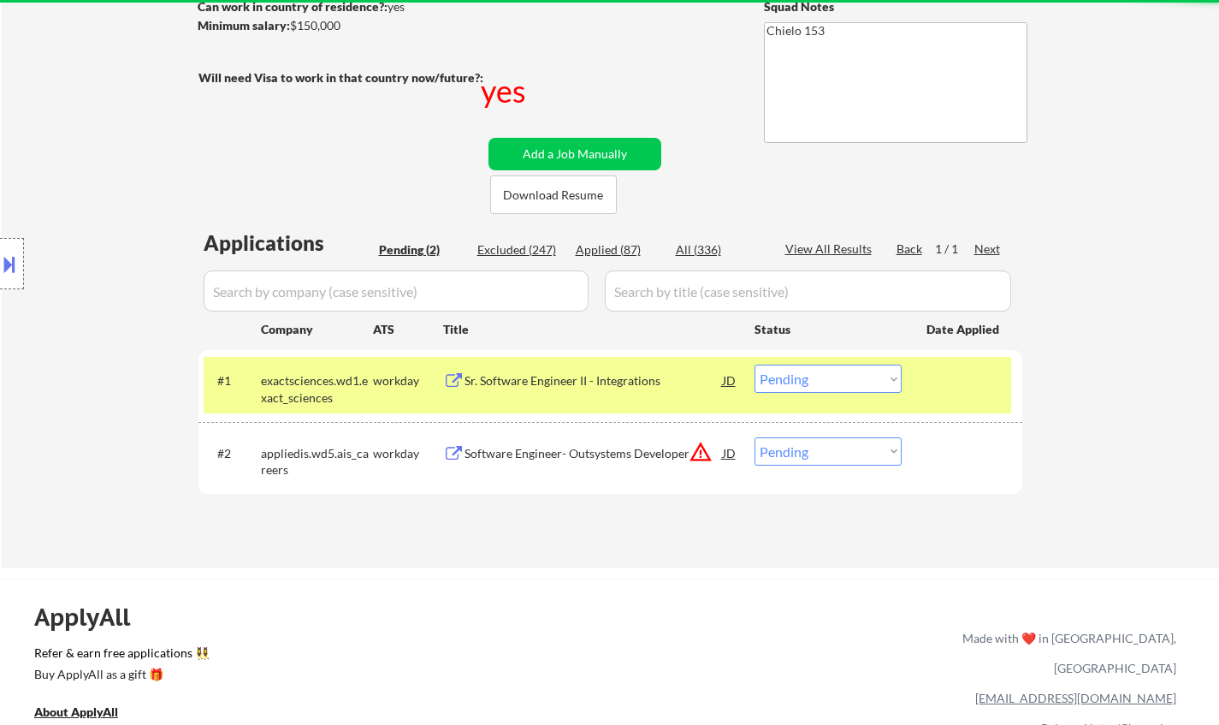
click at [535, 374] on div "Sr. Software Engineer II - Integrations" at bounding box center [594, 380] width 258 height 17
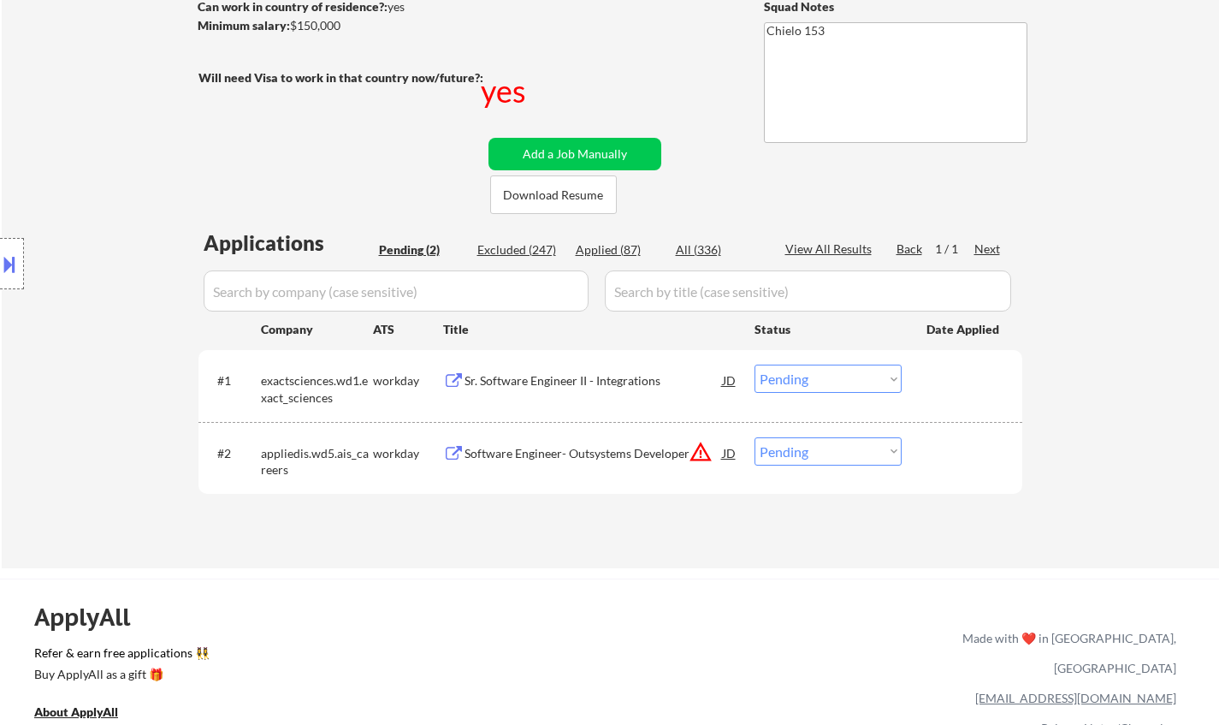
click at [5, 255] on button at bounding box center [9, 264] width 19 height 28
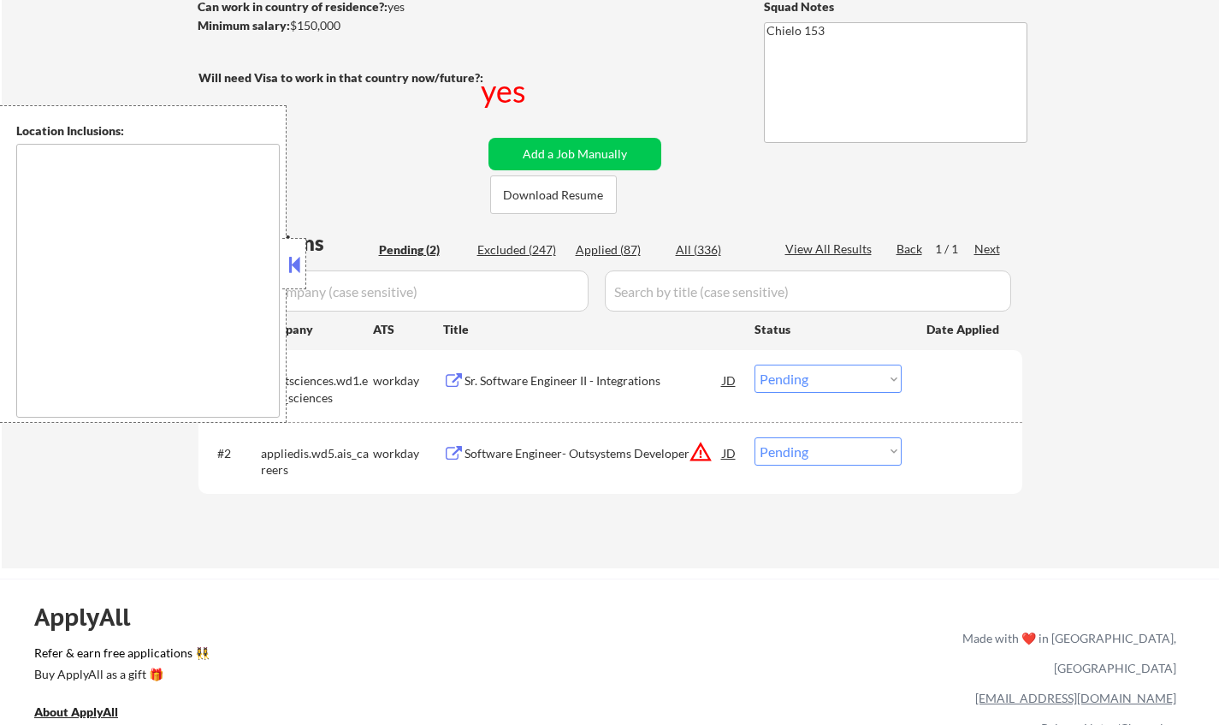
click at [297, 269] on button at bounding box center [294, 265] width 19 height 26
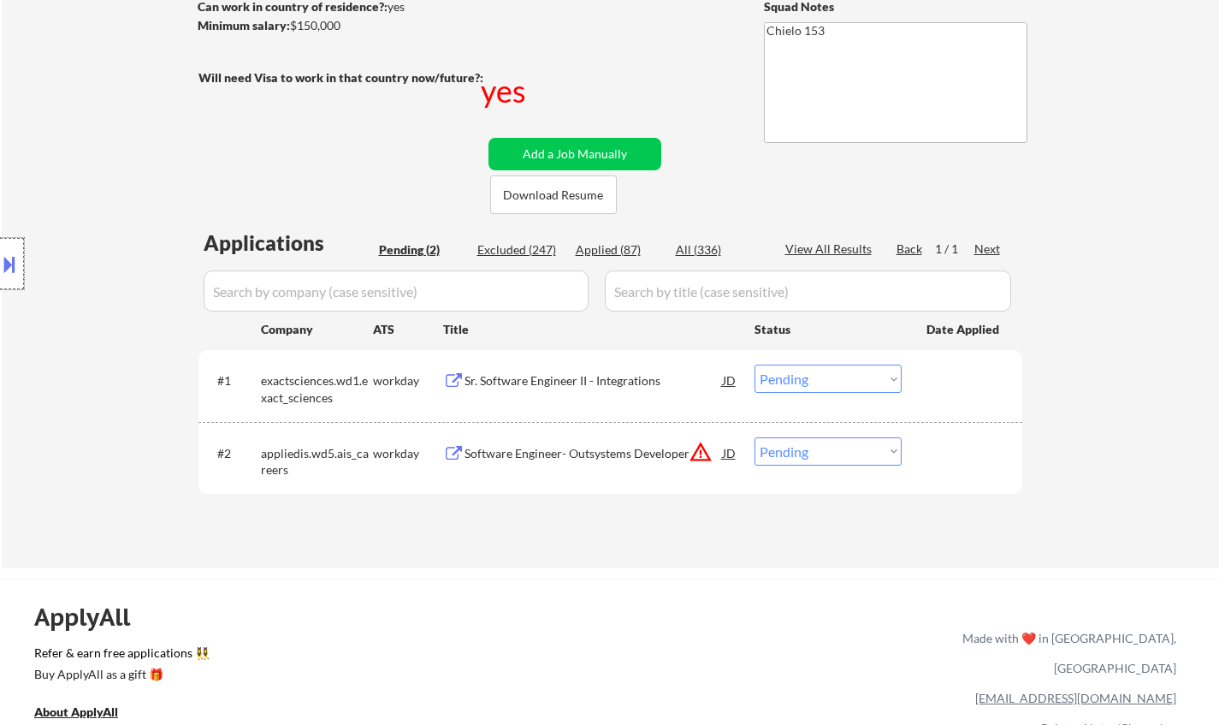
click at [3, 282] on div at bounding box center [12, 263] width 24 height 51
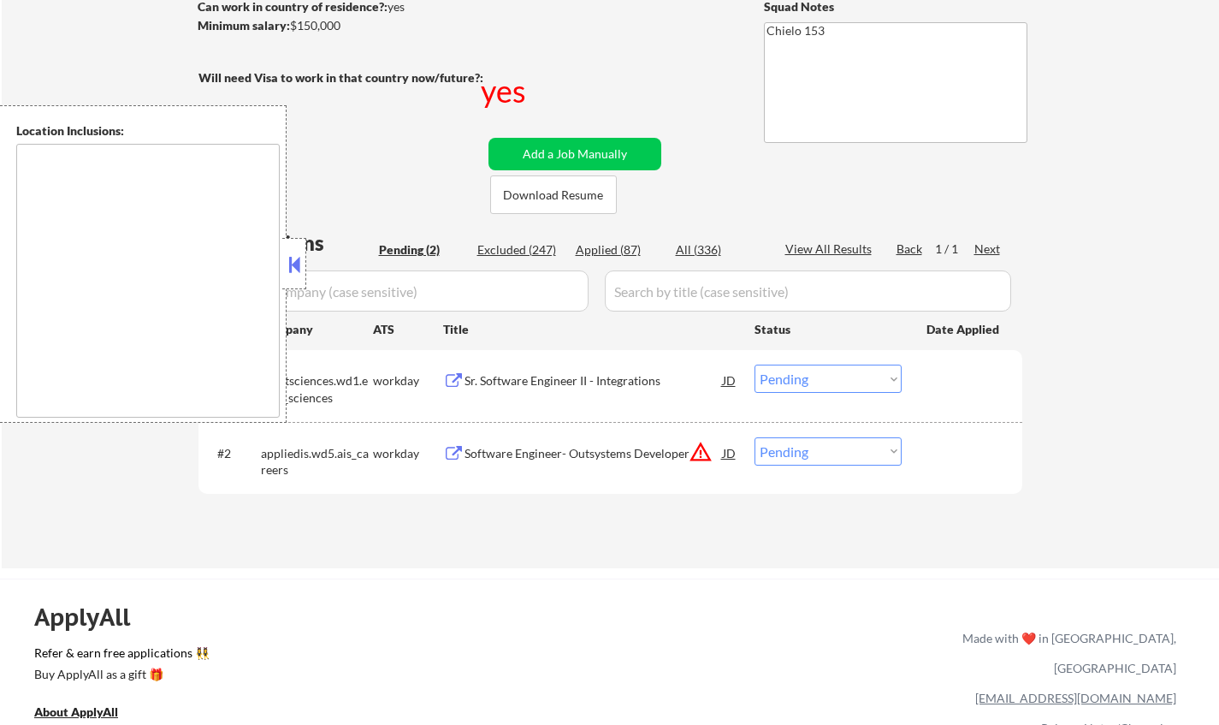
drag, startPoint x: 303, startPoint y: 272, endPoint x: 338, endPoint y: 11, distance: 263.3
click at [300, 260] on button at bounding box center [294, 265] width 19 height 26
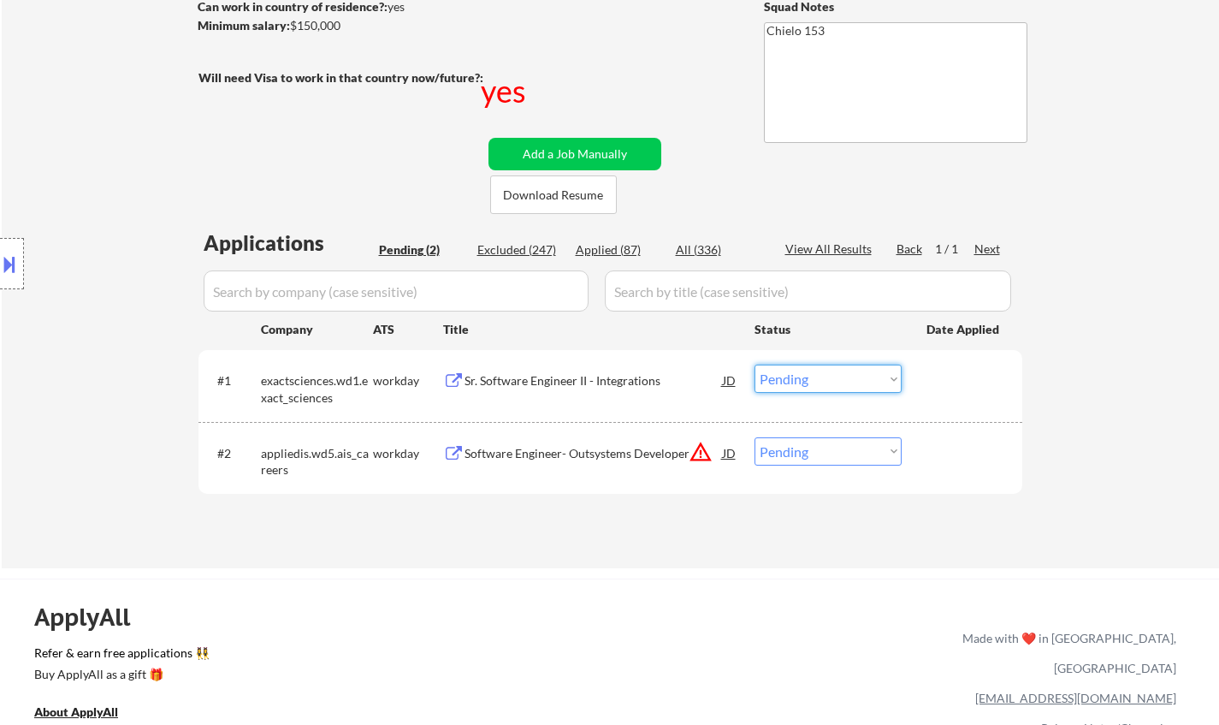
click at [811, 385] on select "Choose an option... Pending Applied Excluded (Questions) Excluded (Expired) Exc…" at bounding box center [828, 378] width 147 height 28
click at [755, 364] on select "Choose an option... Pending Applied Excluded (Questions) Excluded (Expired) Exc…" at bounding box center [828, 378] width 147 height 28
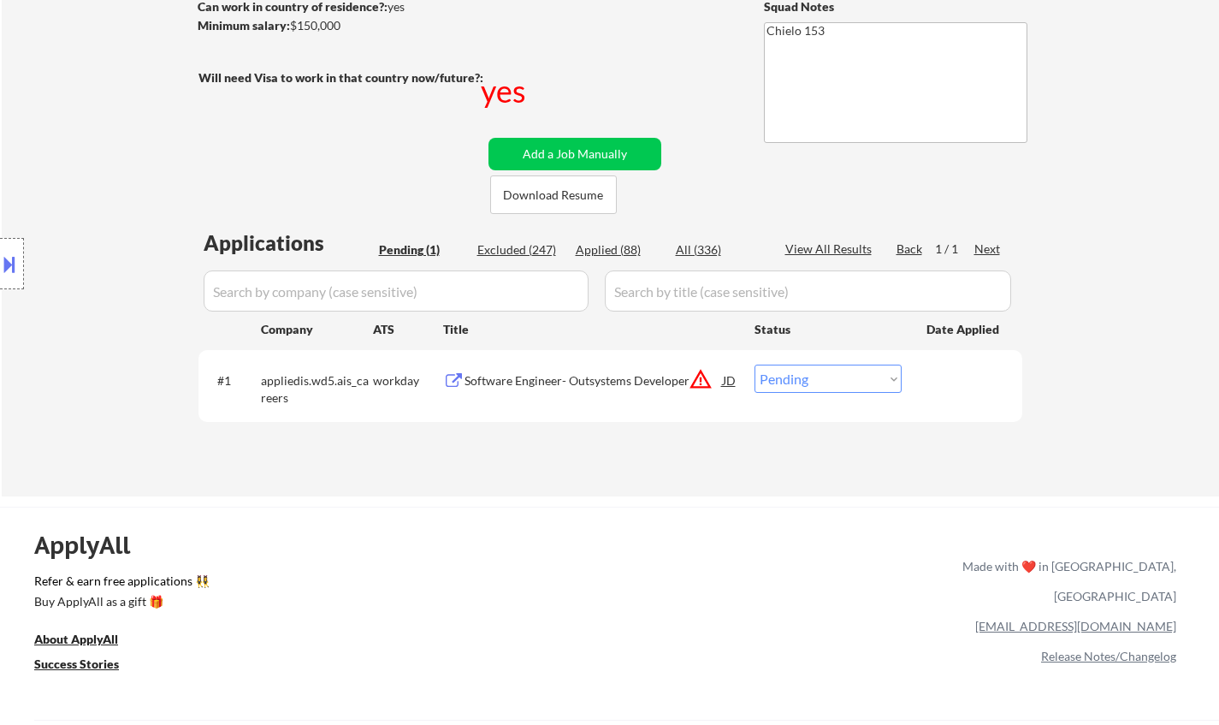
click at [3, 253] on button at bounding box center [9, 264] width 19 height 28
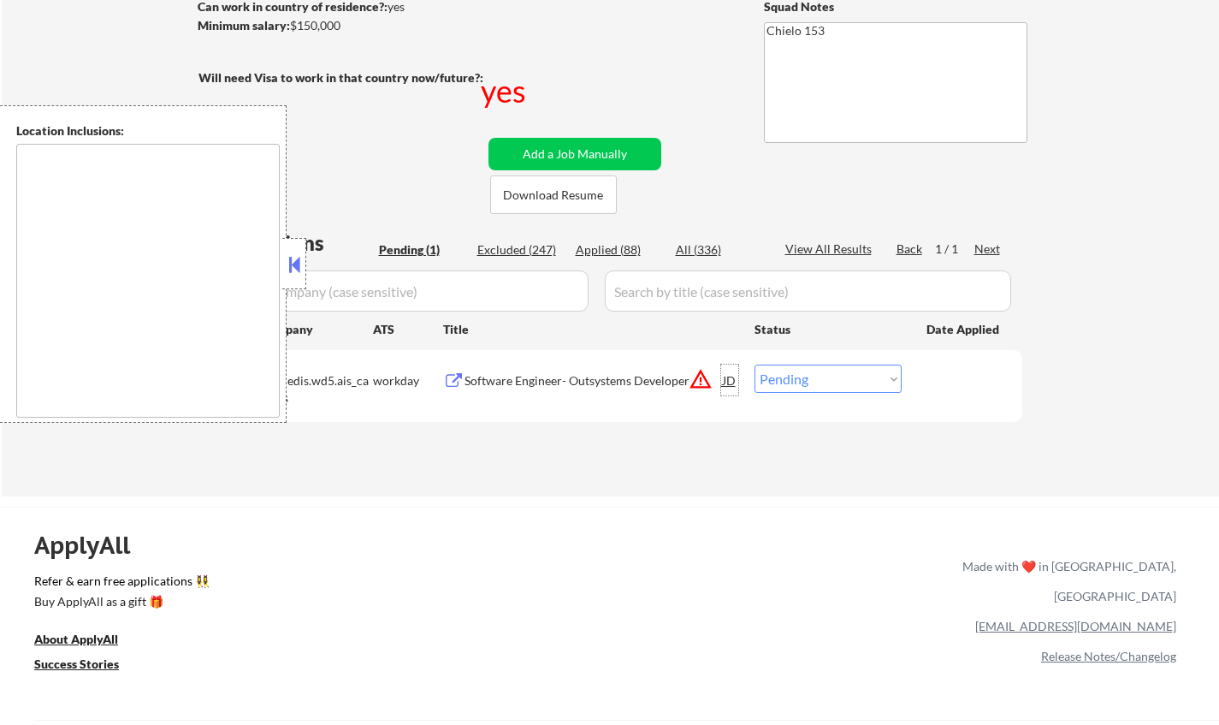
click at [733, 380] on div "JD" at bounding box center [729, 379] width 17 height 31
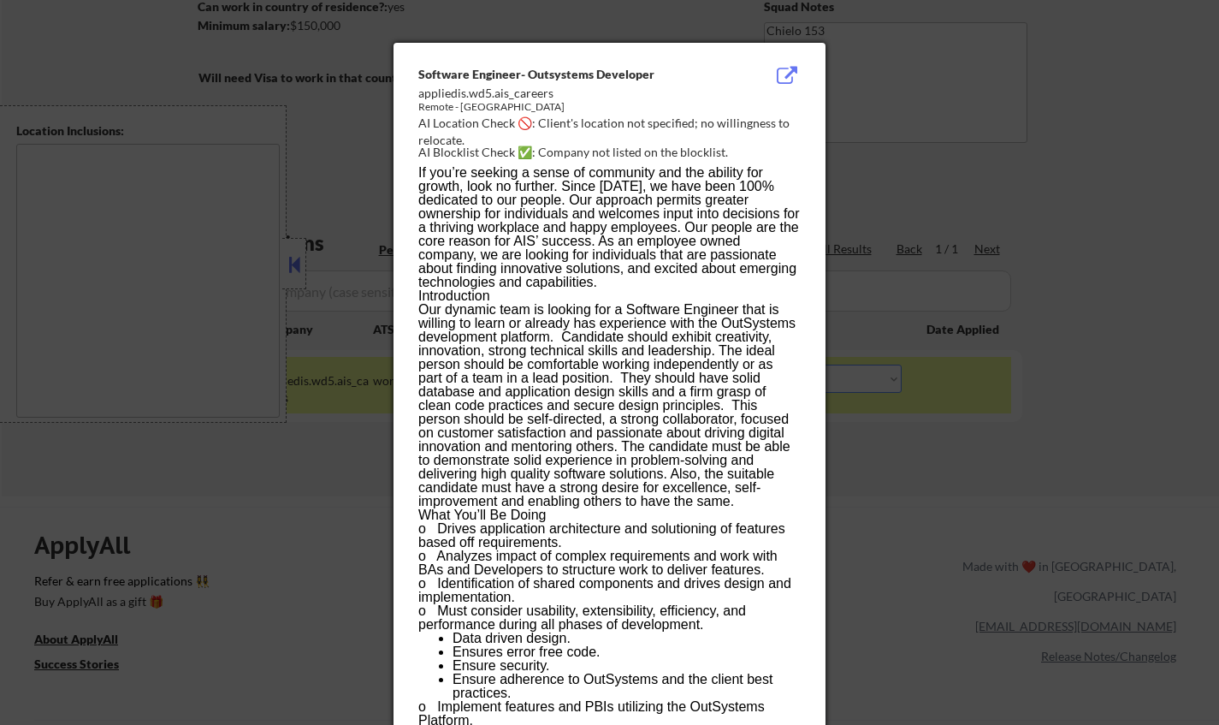
click at [923, 441] on div at bounding box center [609, 362] width 1219 height 725
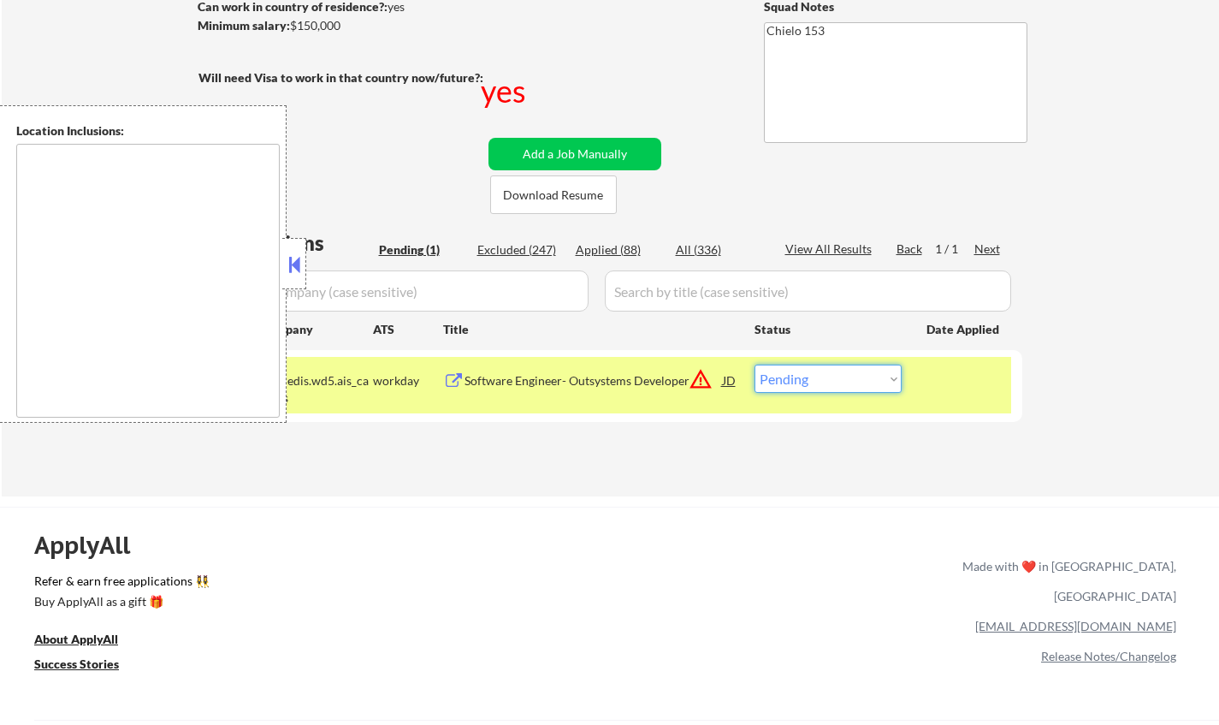
drag, startPoint x: 809, startPoint y: 374, endPoint x: 827, endPoint y: 391, distance: 24.8
click at [810, 376] on select "Choose an option... Pending Applied Excluded (Questions) Excluded (Expired) Exc…" at bounding box center [828, 378] width 147 height 28
select select ""excluded__location_""
click at [755, 364] on select "Choose an option... Pending Applied Excluded (Questions) Excluded (Expired) Exc…" at bounding box center [828, 378] width 147 height 28
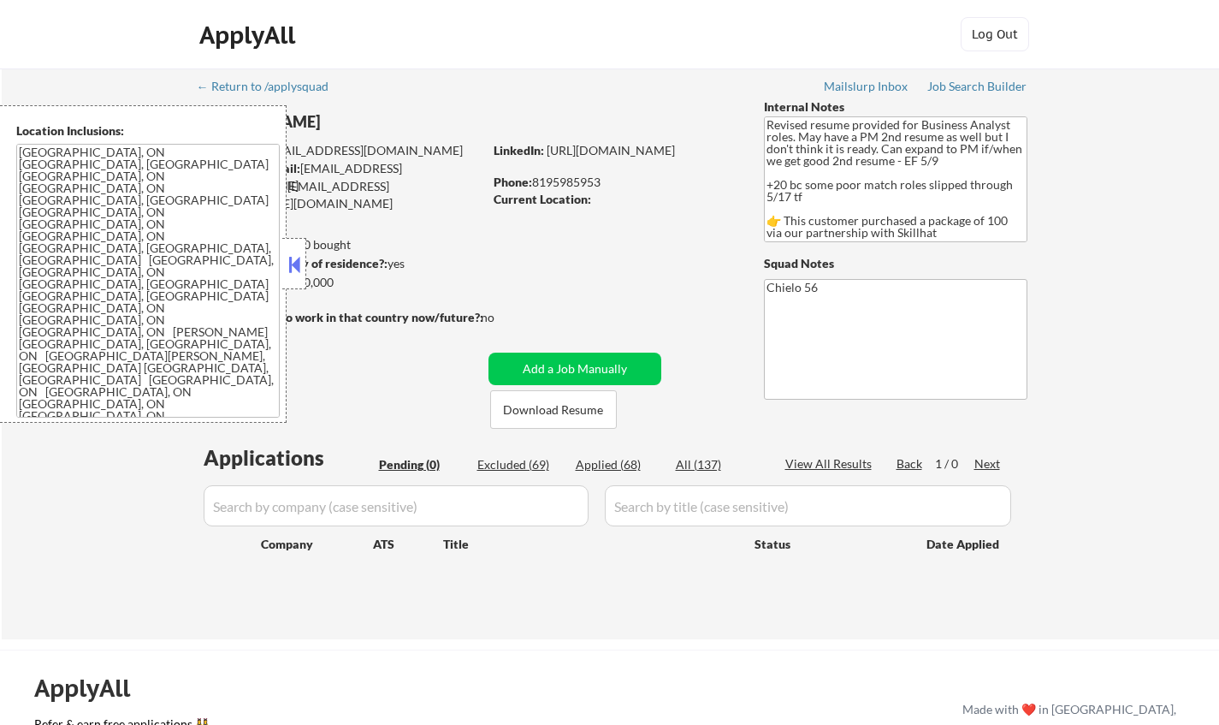
click at [302, 260] on button at bounding box center [294, 265] width 19 height 26
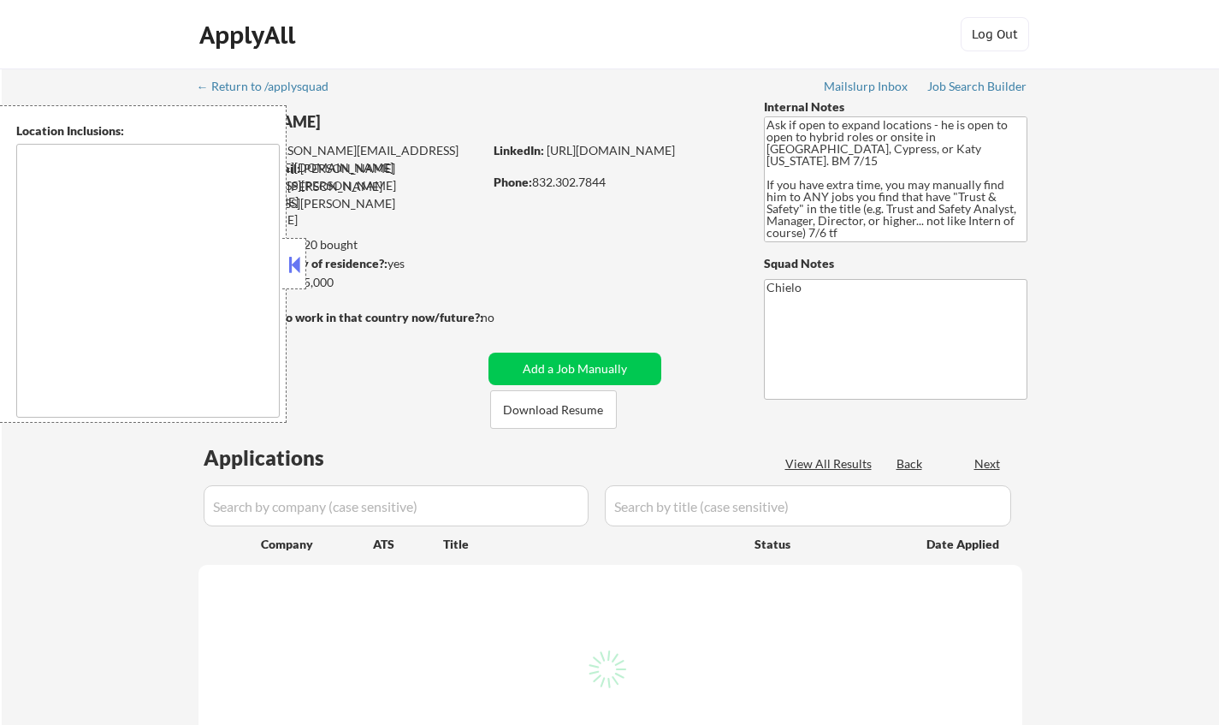
select select ""pending""
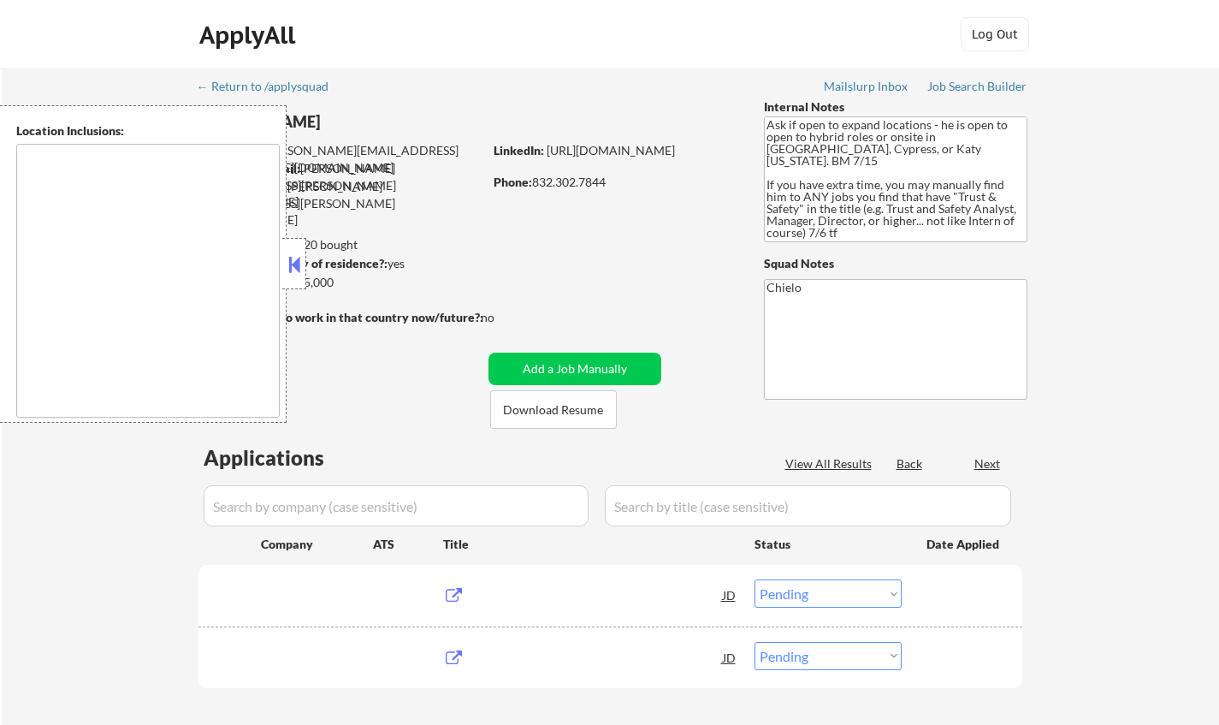
type textarea "[GEOGRAPHIC_DATA], [GEOGRAPHIC_DATA] [GEOGRAPHIC_DATA], [GEOGRAPHIC_DATA] [GEOG…"
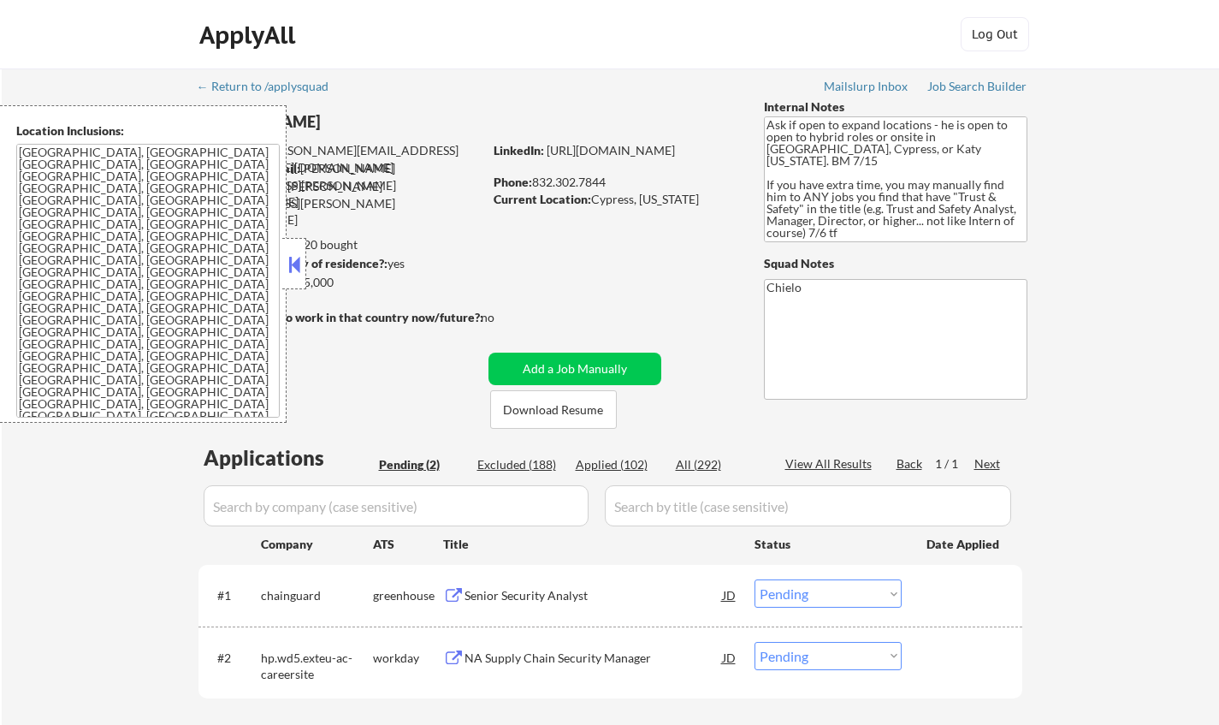
click at [282, 265] on div "Location Inclusions: [GEOGRAPHIC_DATA], [GEOGRAPHIC_DATA] [GEOGRAPHIC_DATA], [G…" at bounding box center [143, 263] width 287 height 317
click at [293, 269] on button at bounding box center [294, 265] width 19 height 26
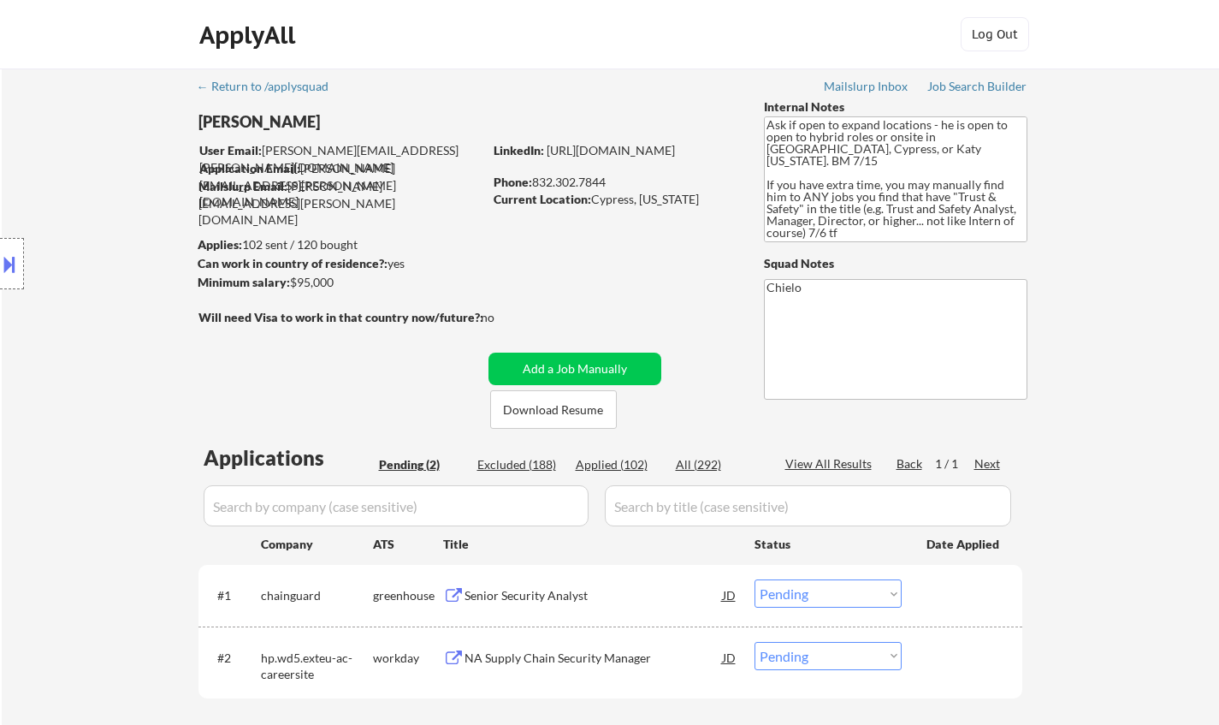
click at [517, 593] on div "Senior Security Analyst" at bounding box center [594, 595] width 258 height 17
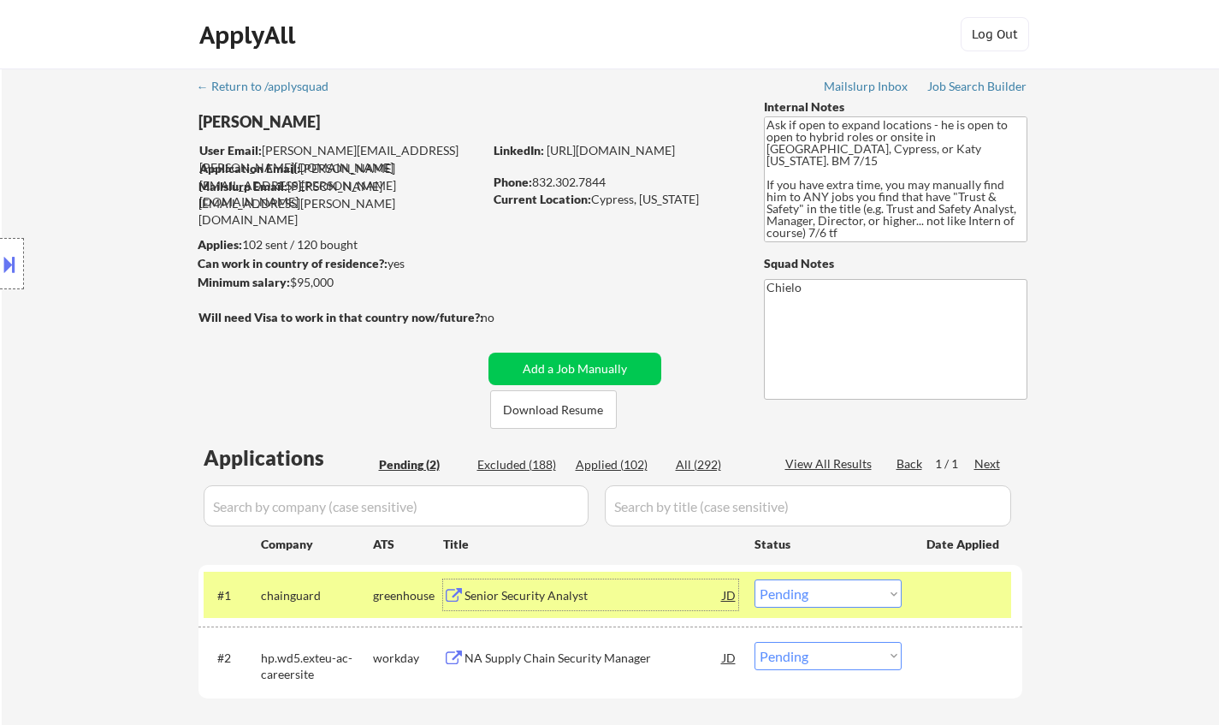
drag, startPoint x: 809, startPoint y: 614, endPoint x: 811, endPoint y: 606, distance: 8.7
click at [809, 614] on div "#1 chainguard greenhouse Senior Security Analyst JD Choose an option... Pending…" at bounding box center [608, 595] width 808 height 46
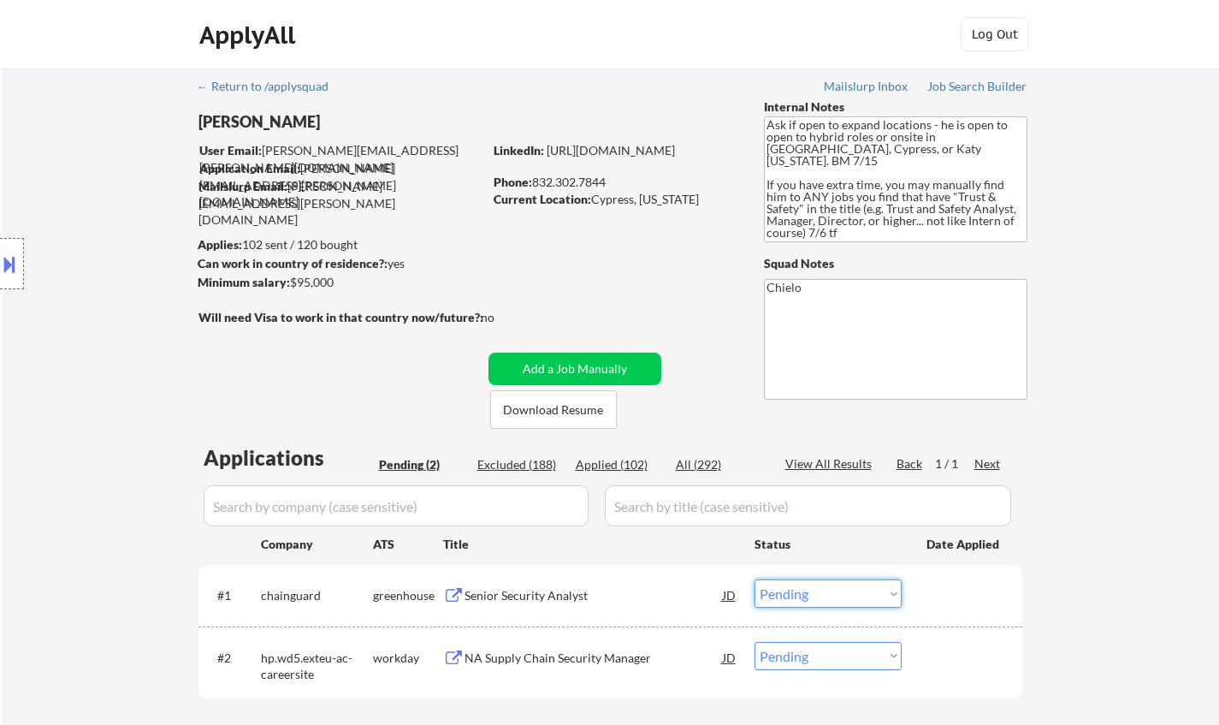
click at [817, 595] on select "Choose an option... Pending Applied Excluded (Questions) Excluded (Expired) Exc…" at bounding box center [828, 593] width 147 height 28
click at [755, 579] on select "Choose an option... Pending Applied Excluded (Questions) Excluded (Expired) Exc…" at bounding box center [828, 593] width 147 height 28
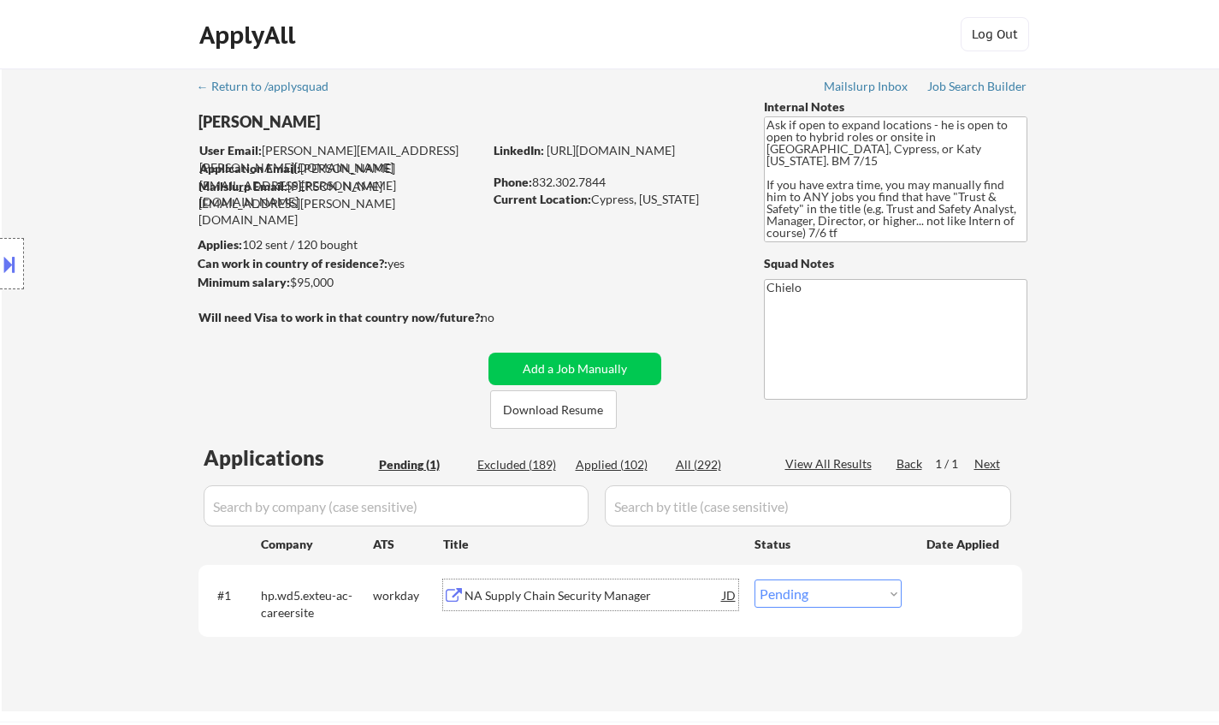
click at [568, 592] on div "NA Supply Chain Security Manager" at bounding box center [594, 595] width 258 height 17
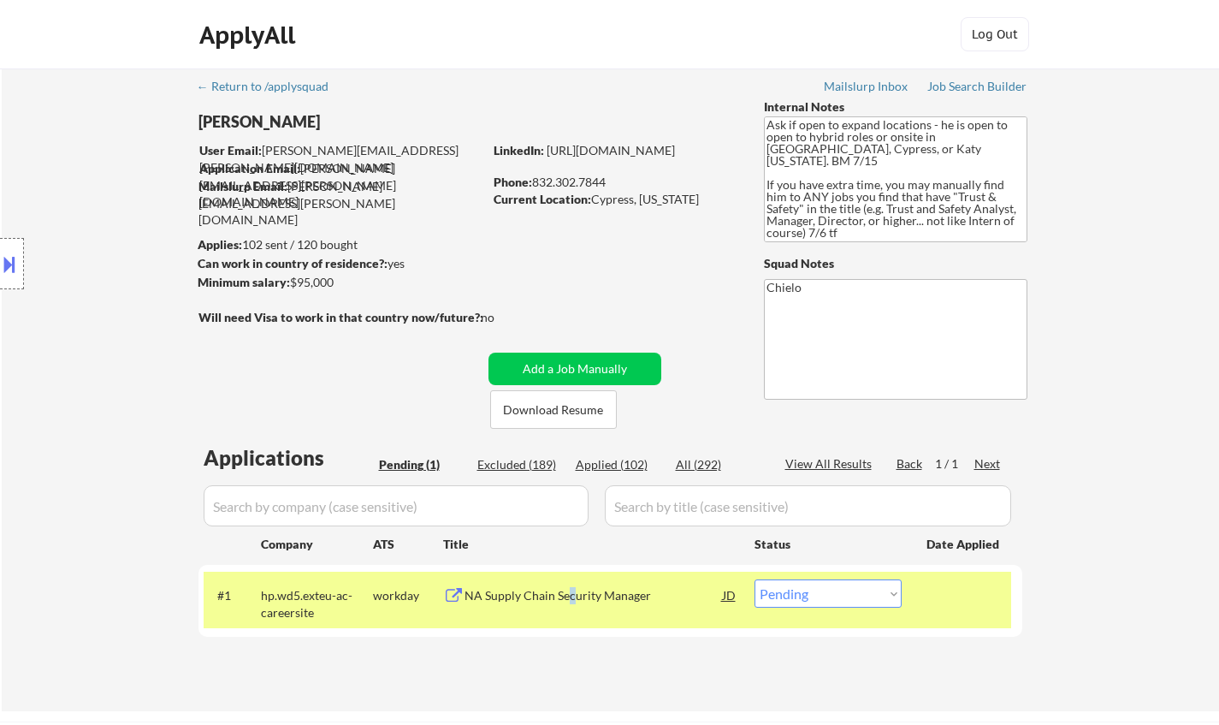
click at [0, 267] on button at bounding box center [9, 264] width 19 height 28
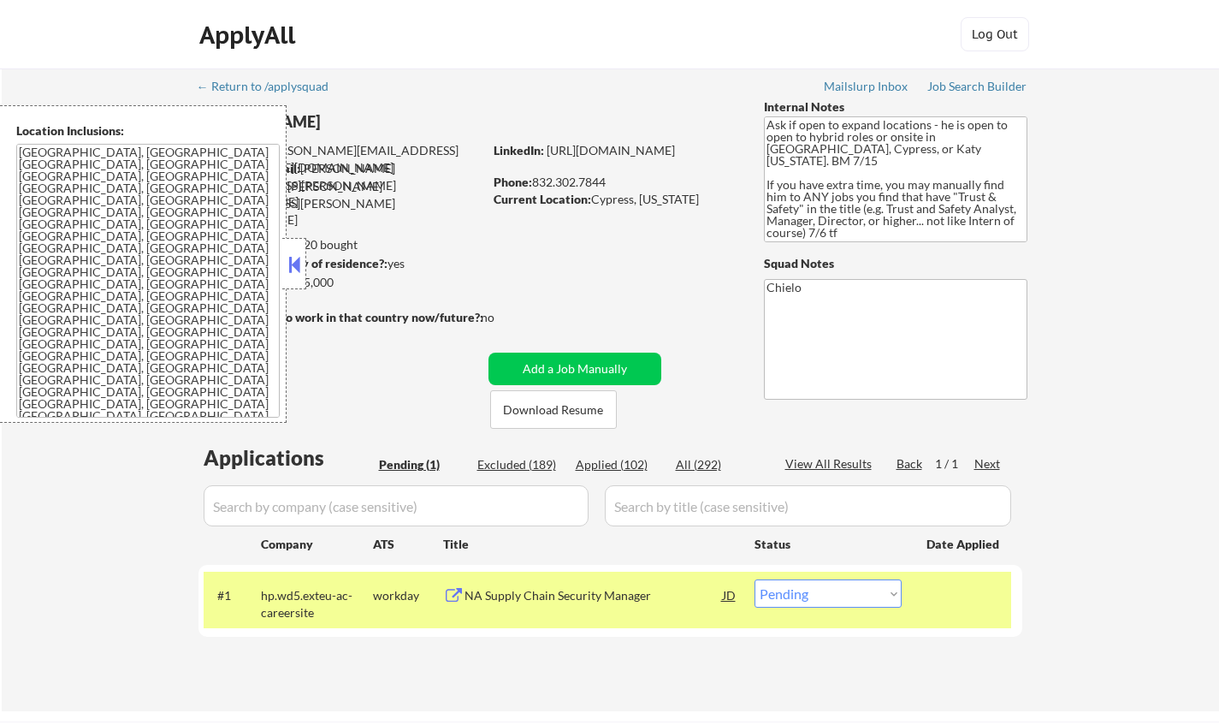
click at [865, 586] on select "Choose an option... Pending Applied Excluded (Questions) Excluded (Expired) Exc…" at bounding box center [828, 593] width 147 height 28
select select ""excluded__bad_match_""
click at [755, 579] on select "Choose an option... Pending Applied Excluded (Questions) Excluded (Expired) Exc…" at bounding box center [828, 593] width 147 height 28
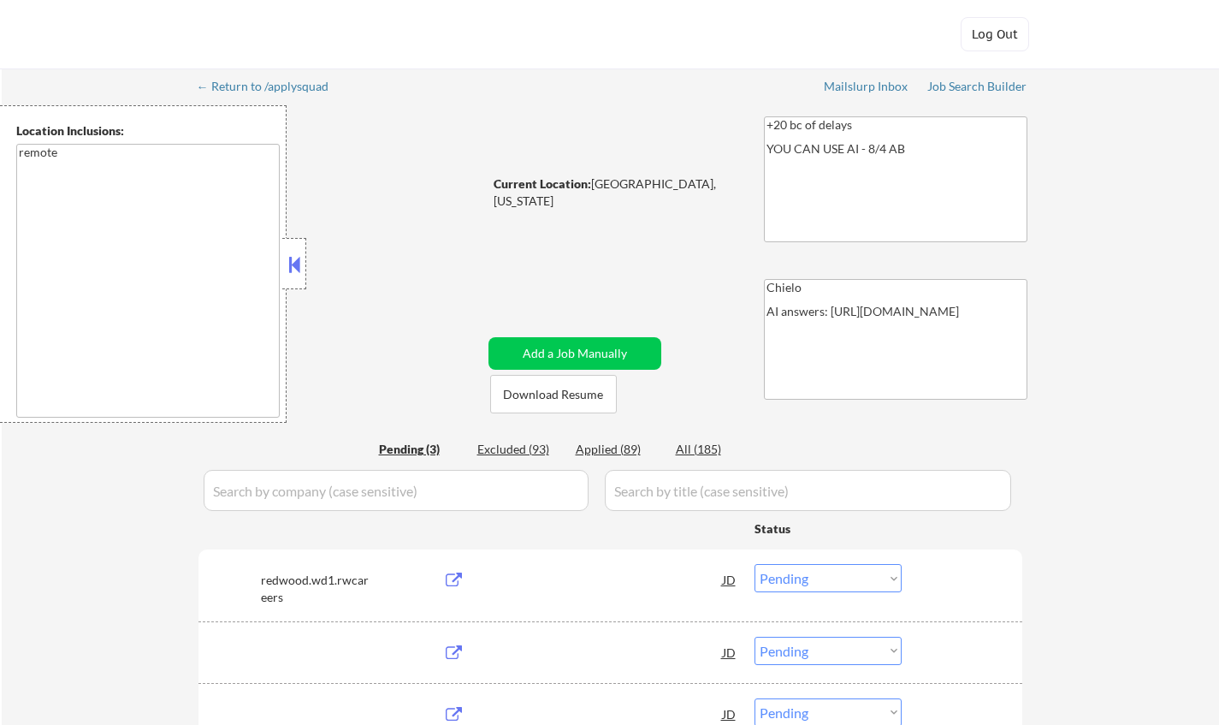
select select ""pending""
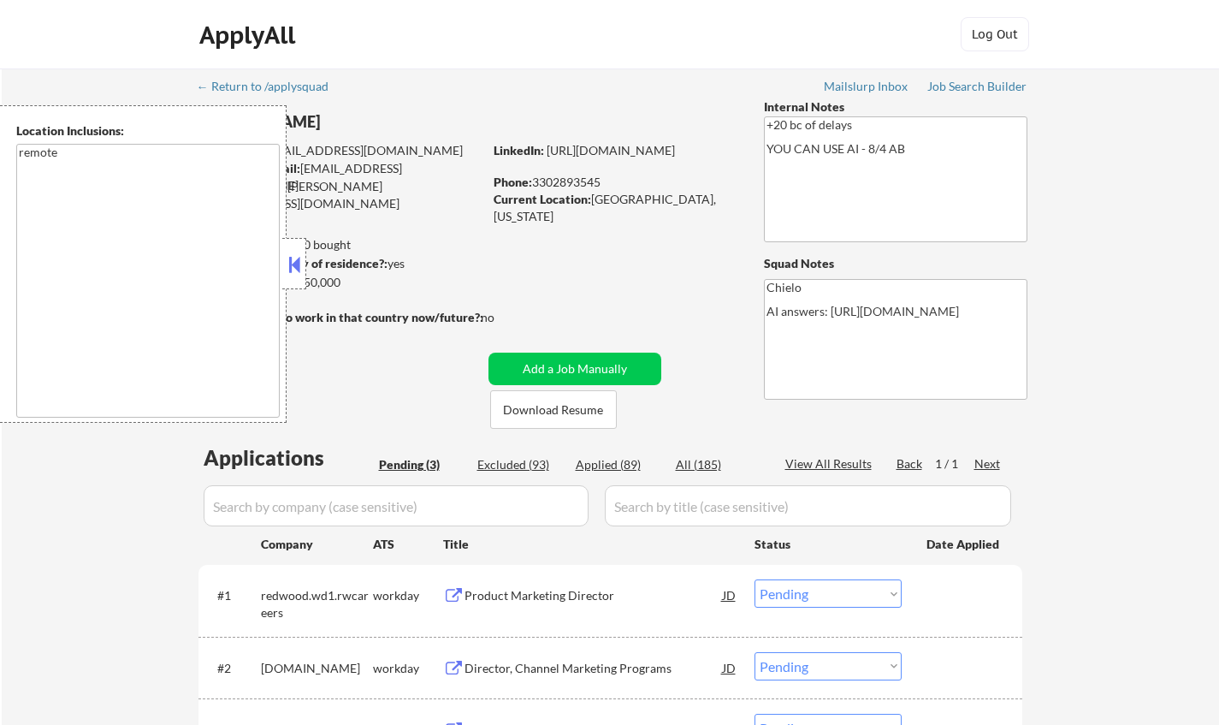
click at [302, 255] on button at bounding box center [294, 265] width 19 height 26
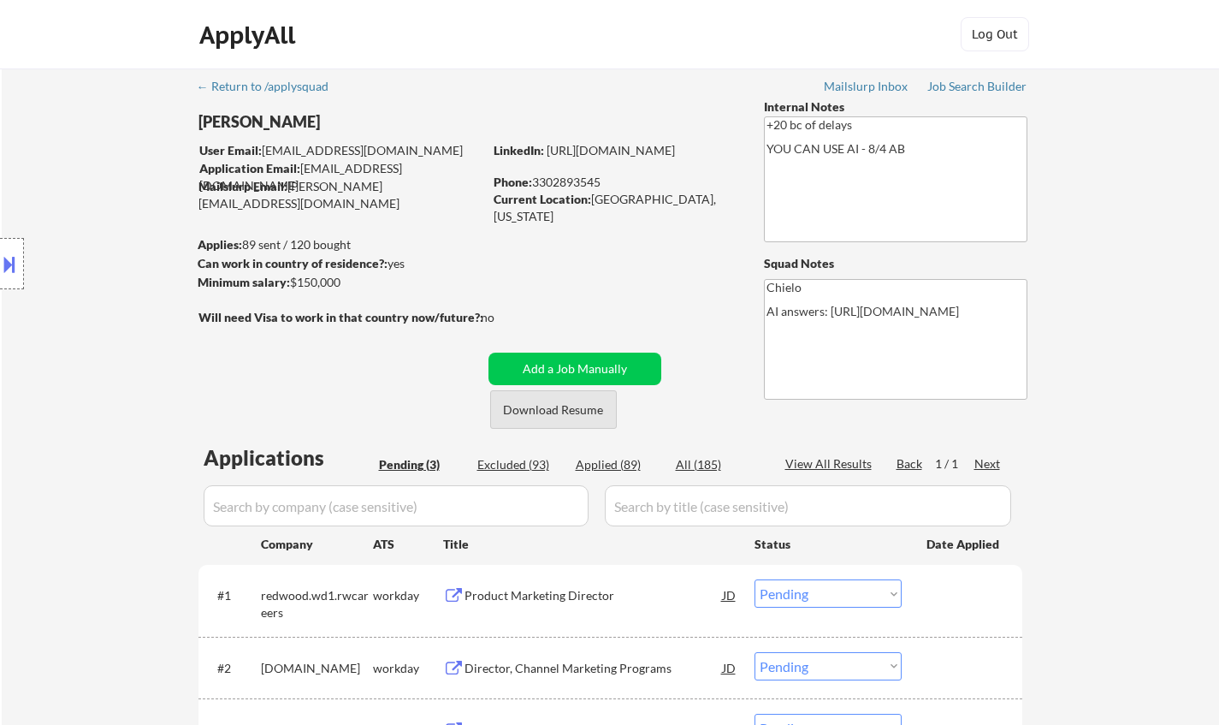
click at [576, 409] on button "Download Resume" at bounding box center [553, 409] width 127 height 39
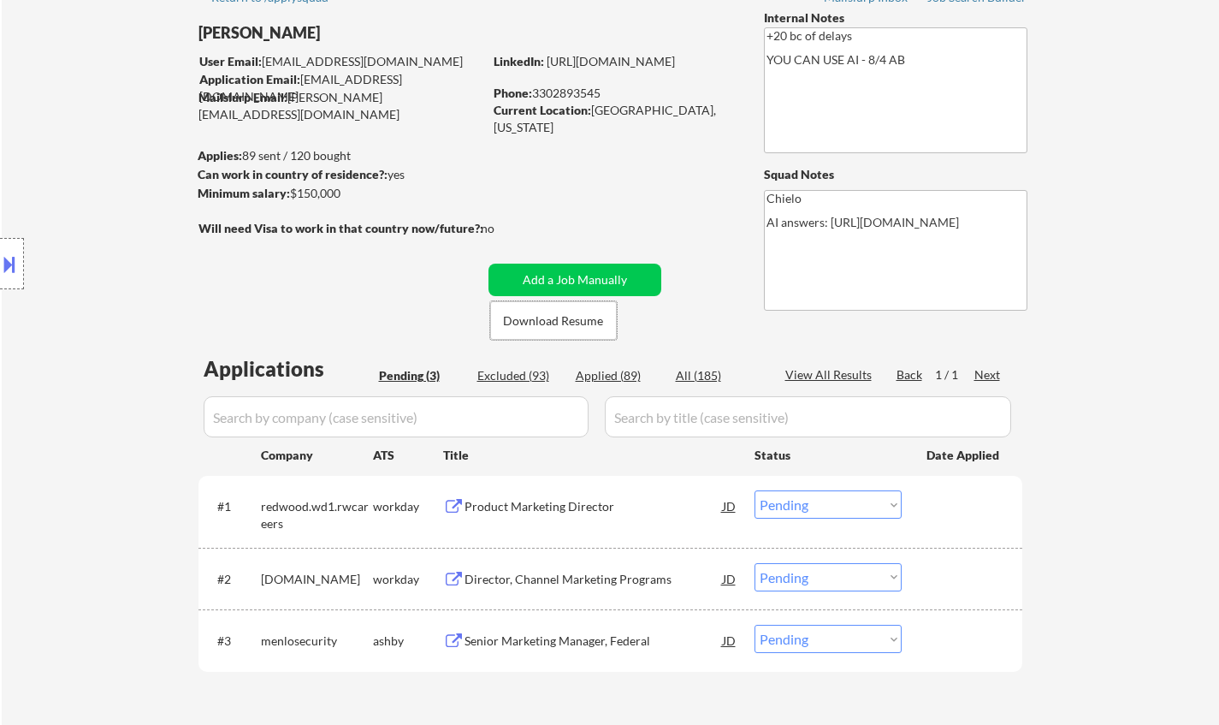
scroll to position [171, 0]
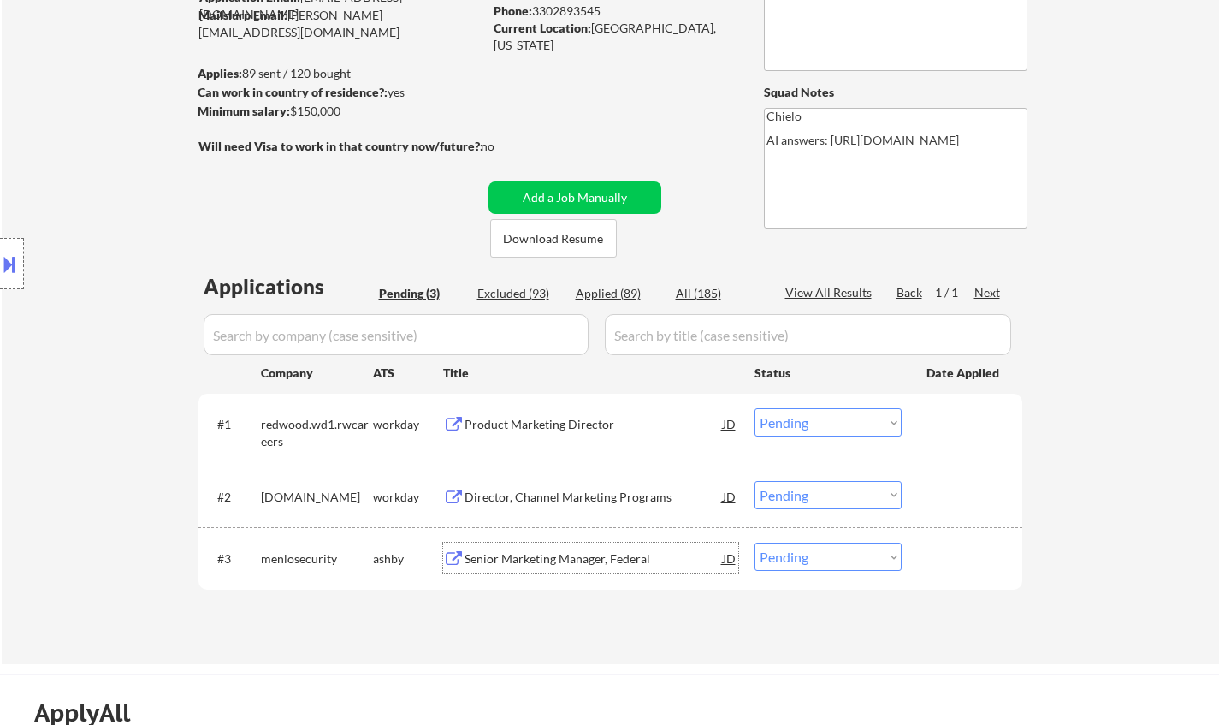
click at [588, 560] on div "Senior Marketing Manager, Federal" at bounding box center [594, 558] width 258 height 17
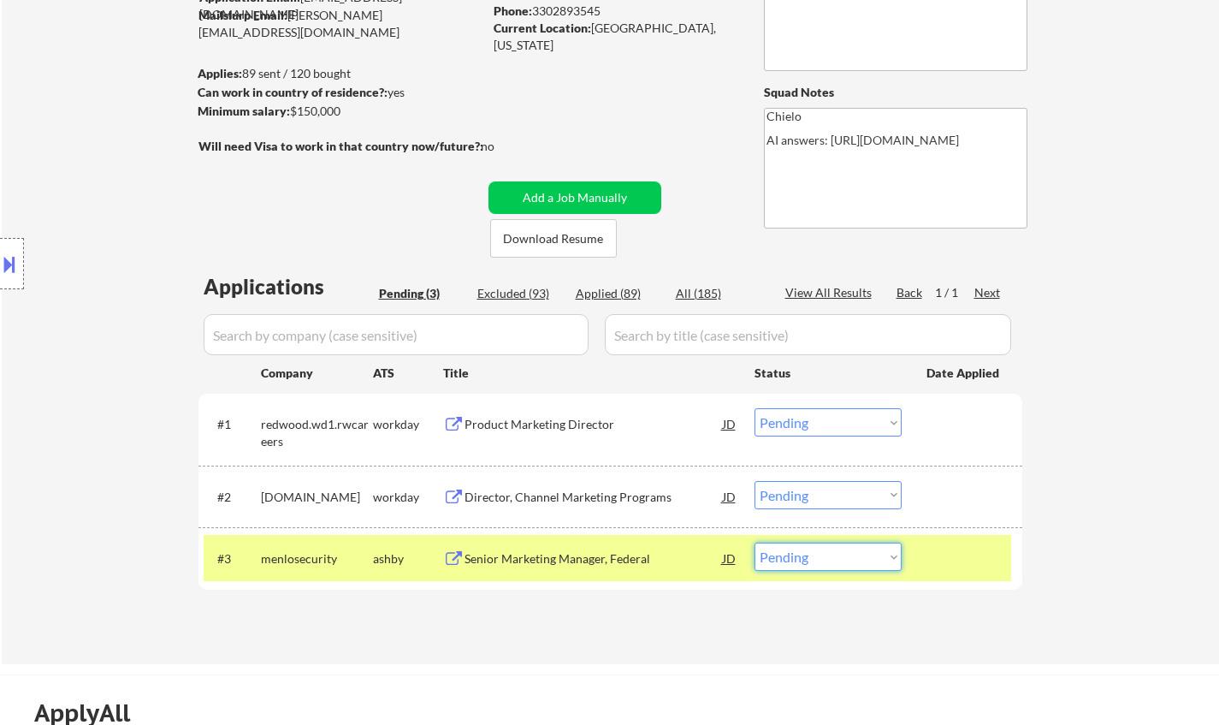
click at [897, 554] on select "Choose an option... Pending Applied Excluded (Questions) Excluded (Expired) Exc…" at bounding box center [828, 556] width 147 height 28
select select ""applied""
click at [755, 542] on select "Choose an option... Pending Applied Excluded (Questions) Excluded (Expired) Exc…" at bounding box center [828, 556] width 147 height 28
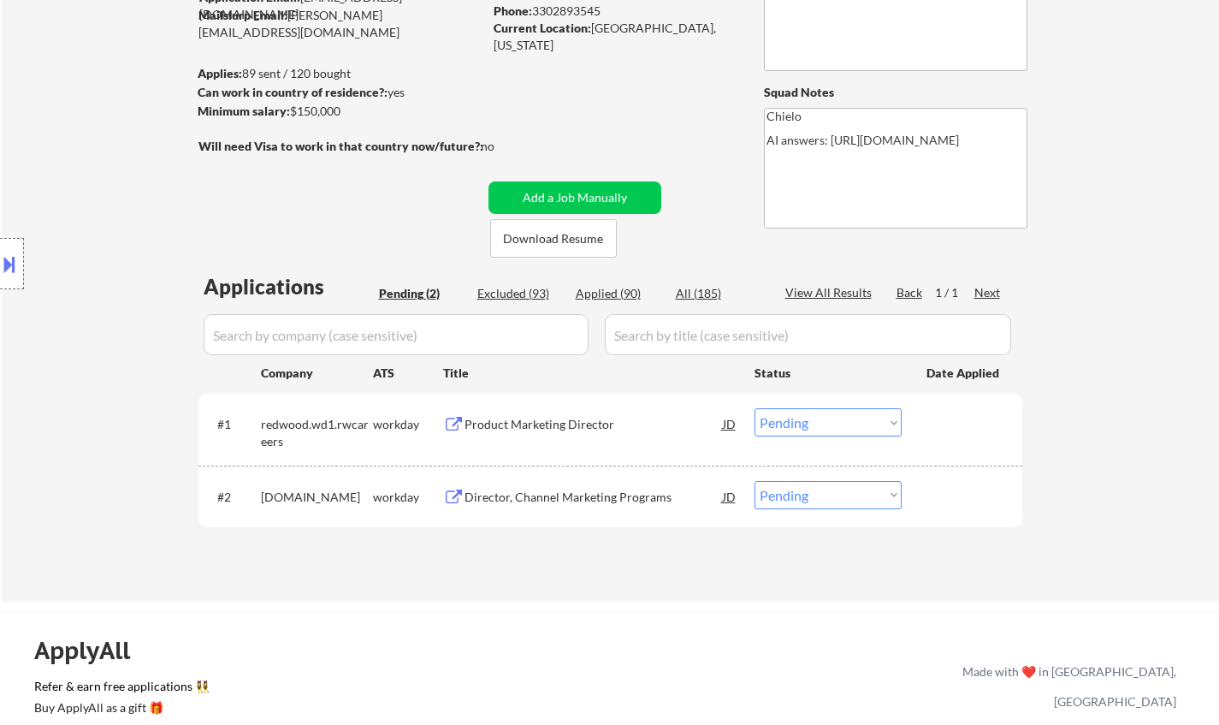
click at [530, 421] on div "Product Marketing Director" at bounding box center [594, 424] width 258 height 17
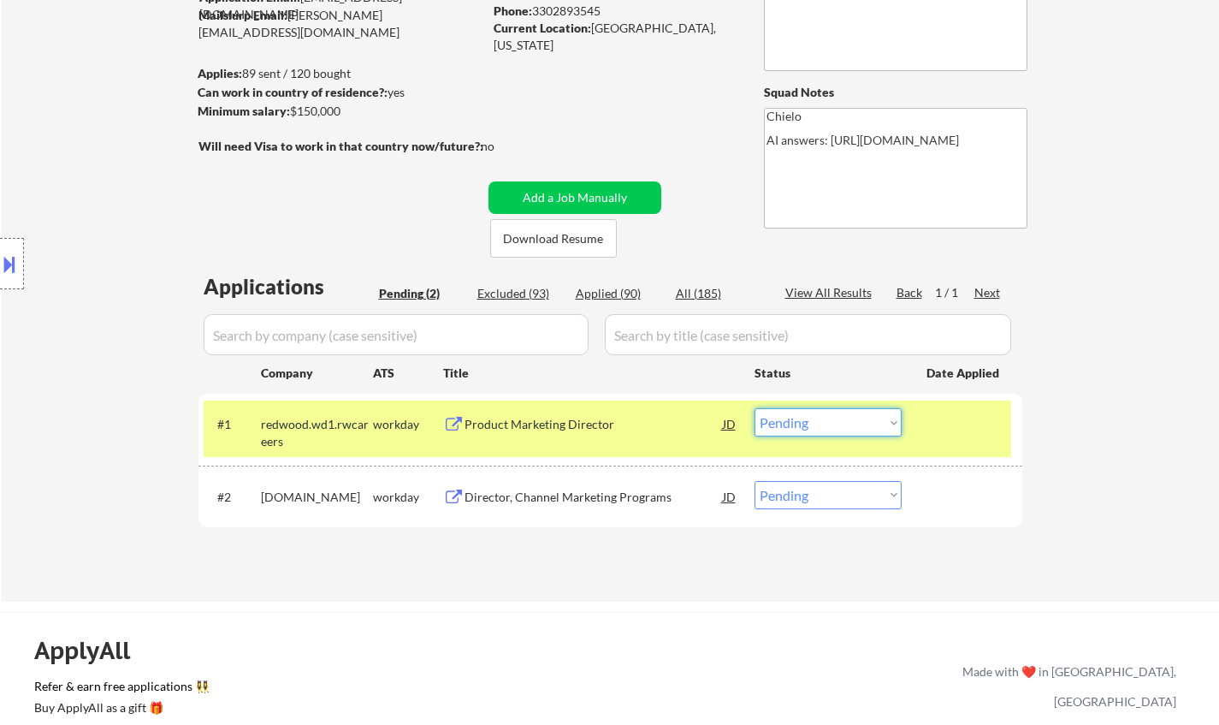
drag, startPoint x: 822, startPoint y: 427, endPoint x: 815, endPoint y: 436, distance: 11.0
click at [822, 427] on select "Choose an option... Pending Applied Excluded (Questions) Excluded (Expired) Exc…" at bounding box center [828, 422] width 147 height 28
click at [755, 408] on select "Choose an option... Pending Applied Excluded (Questions) Excluded (Expired) Exc…" at bounding box center [828, 422] width 147 height 28
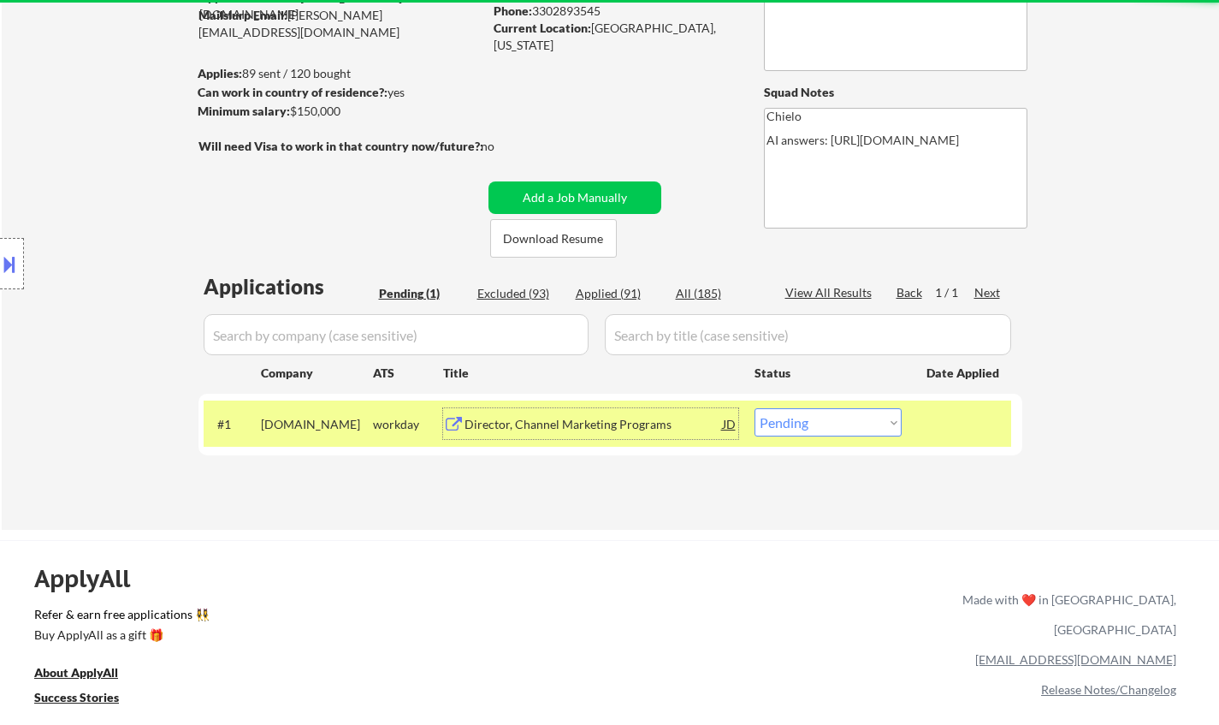
click at [570, 435] on div "Director, Channel Marketing Programs" at bounding box center [594, 423] width 258 height 31
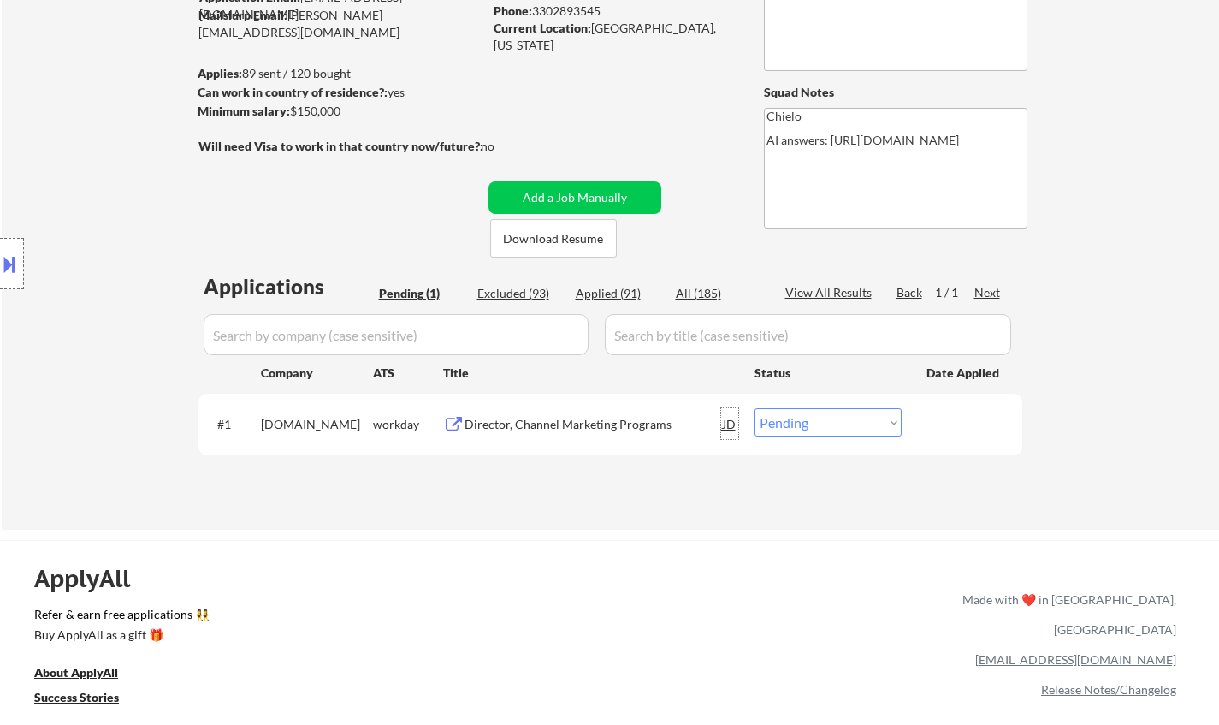
click at [731, 424] on div "JD" at bounding box center [729, 423] width 17 height 31
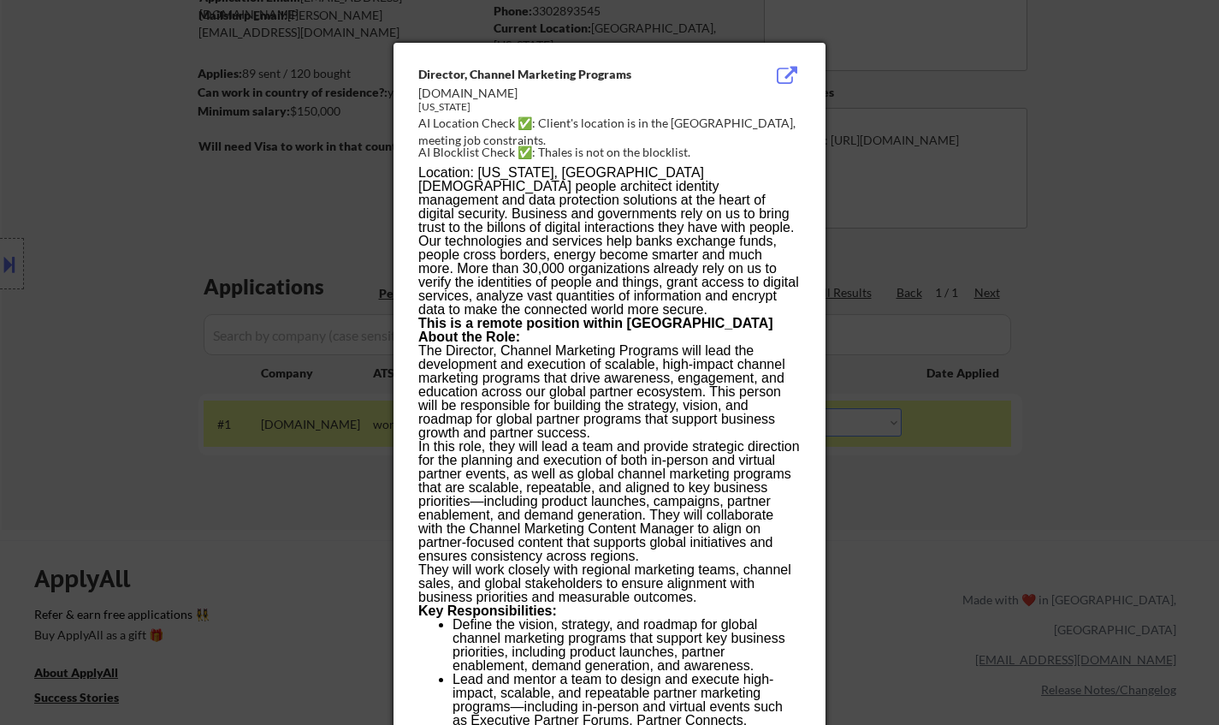
click at [967, 552] on div at bounding box center [609, 362] width 1219 height 725
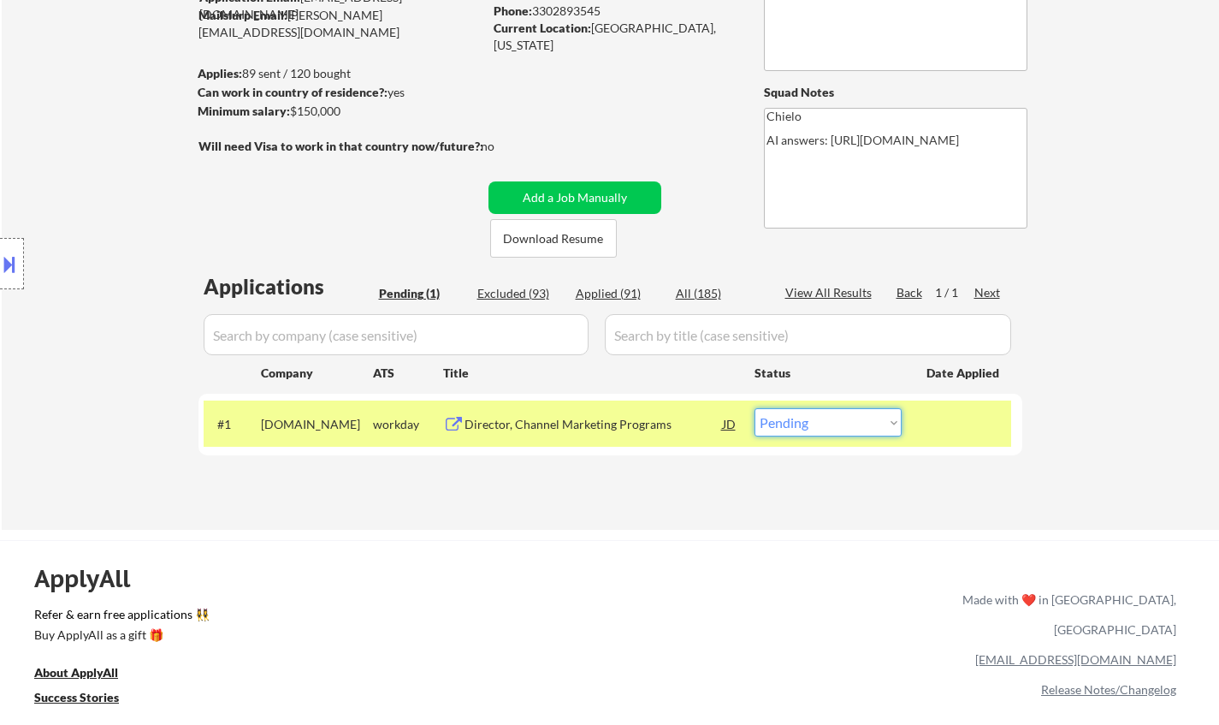
drag, startPoint x: 872, startPoint y: 418, endPoint x: 880, endPoint y: 430, distance: 14.7
click at [872, 418] on select "Choose an option... Pending Applied Excluded (Questions) Excluded (Expired) Exc…" at bounding box center [828, 422] width 147 height 28
select select ""excluded__location_""
click at [755, 408] on select "Choose an option... Pending Applied Excluded (Questions) Excluded (Expired) Exc…" at bounding box center [828, 422] width 147 height 28
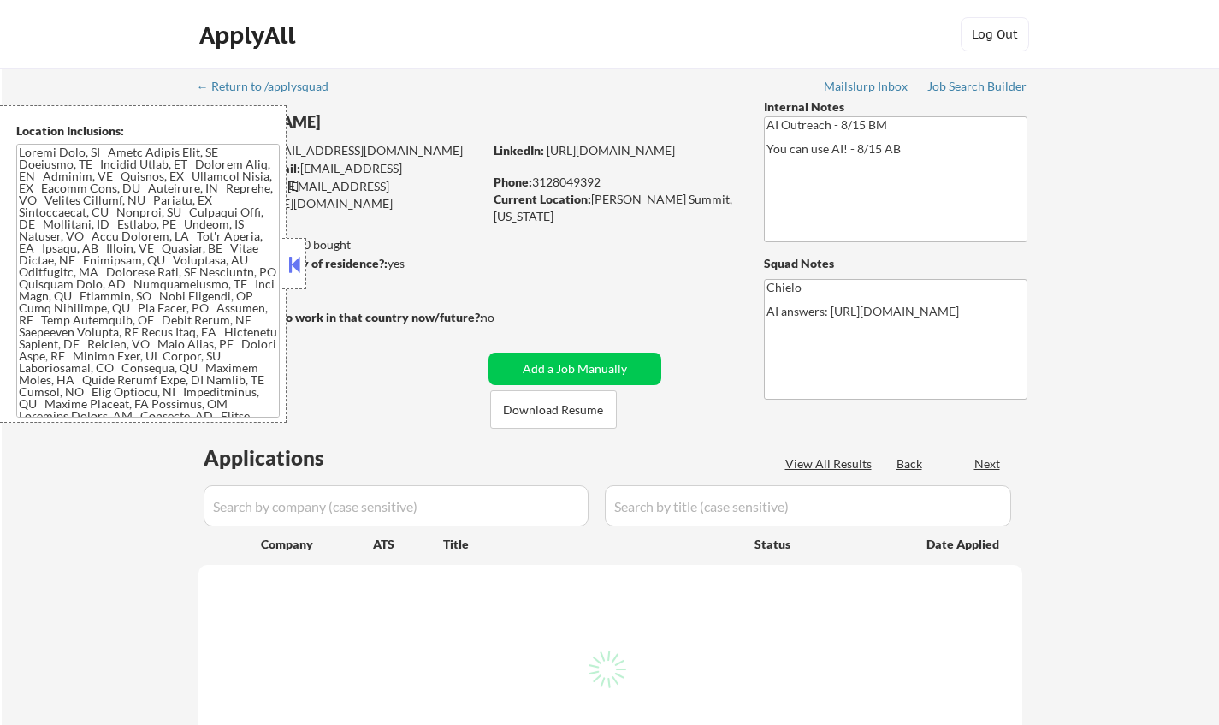
select select ""pending""
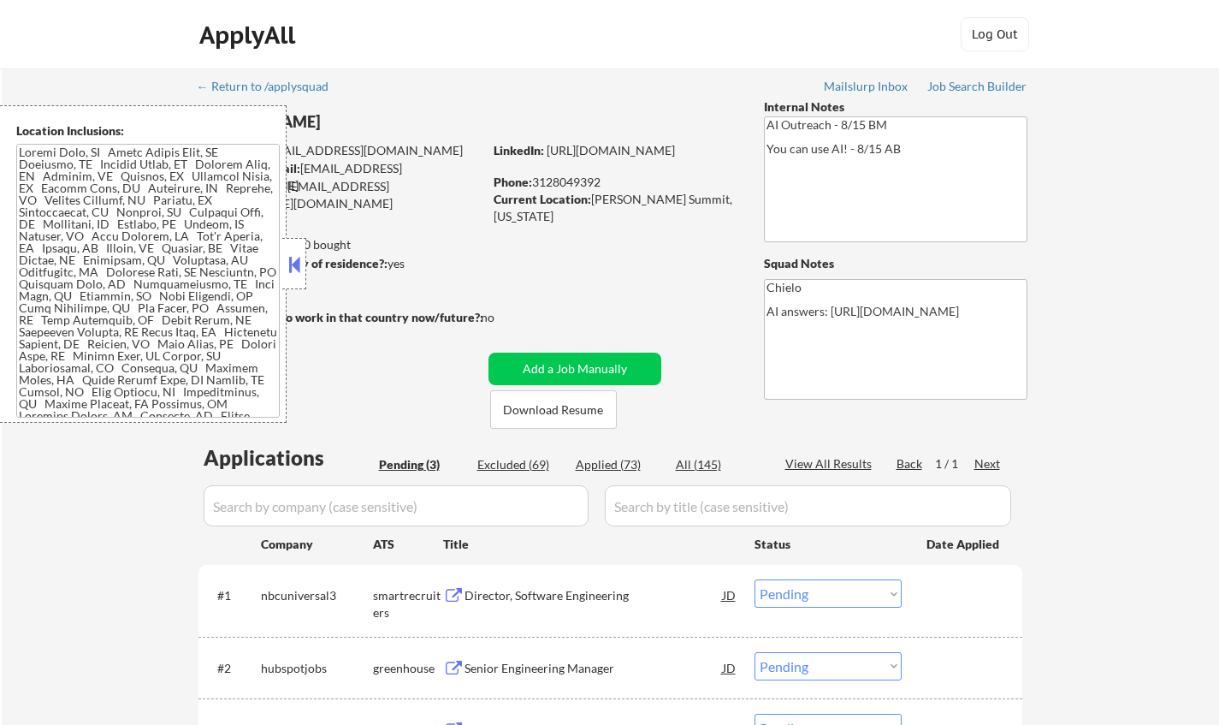
click at [299, 260] on button at bounding box center [294, 265] width 19 height 26
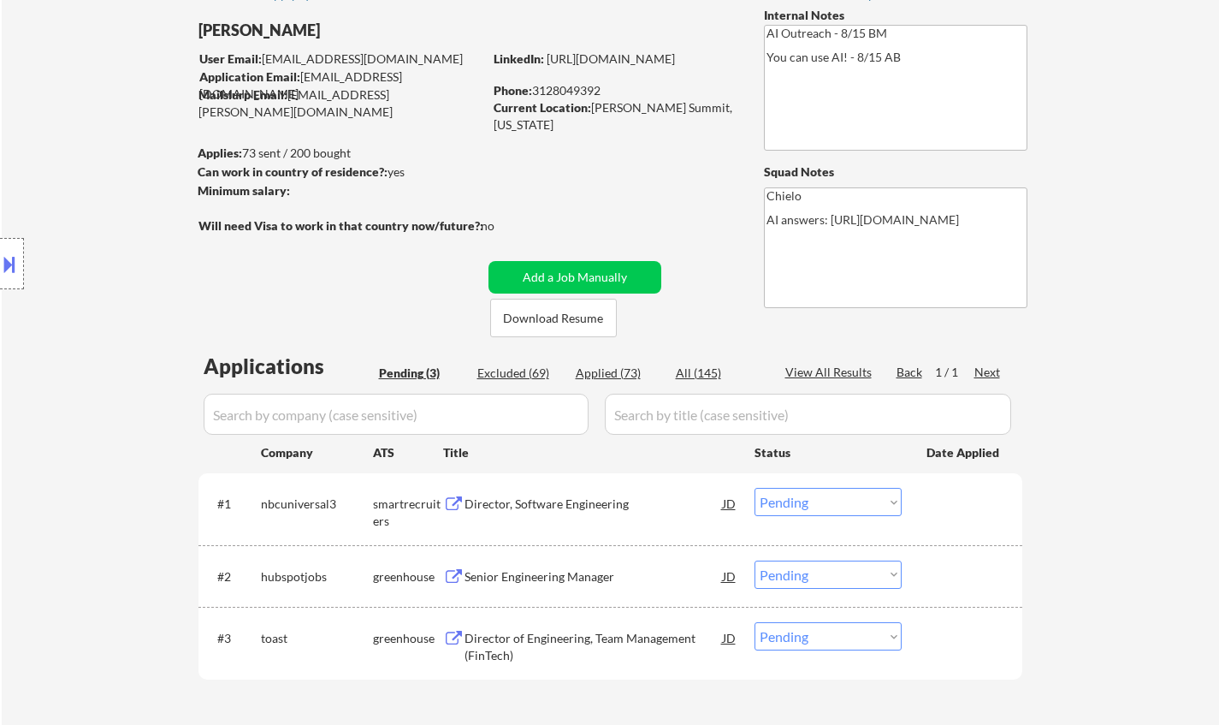
scroll to position [171, 0]
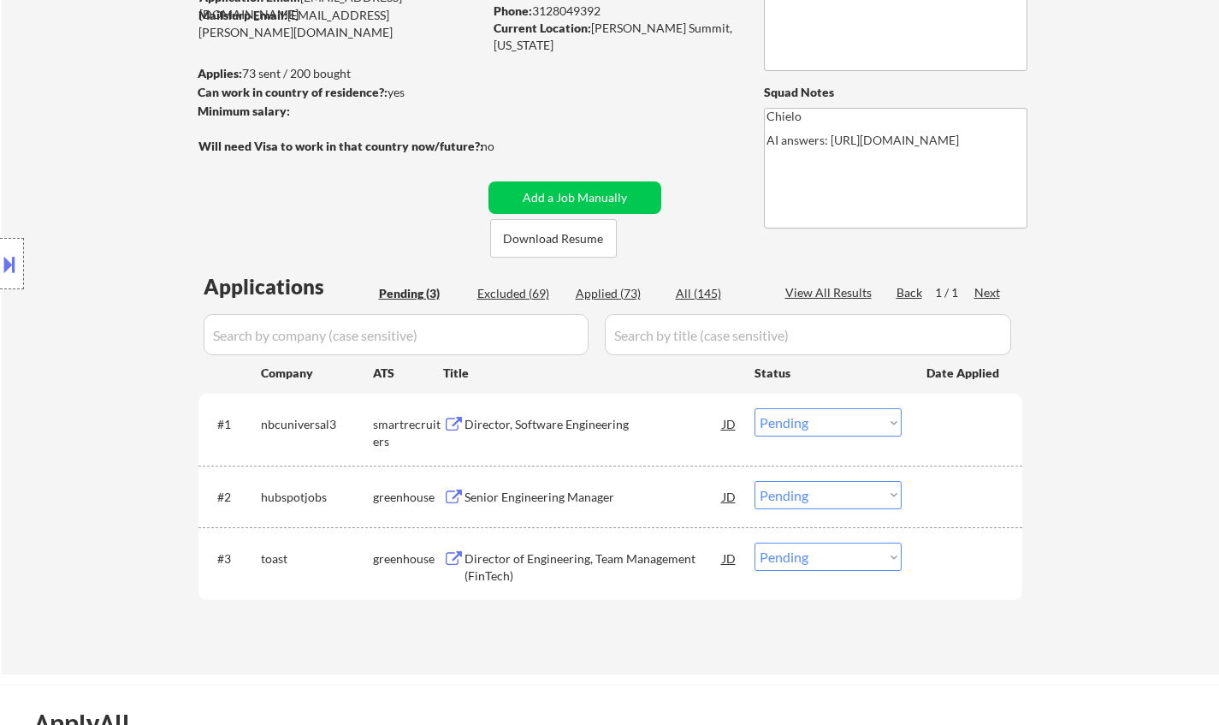
click at [545, 420] on div "Director, Software Engineering" at bounding box center [594, 424] width 258 height 17
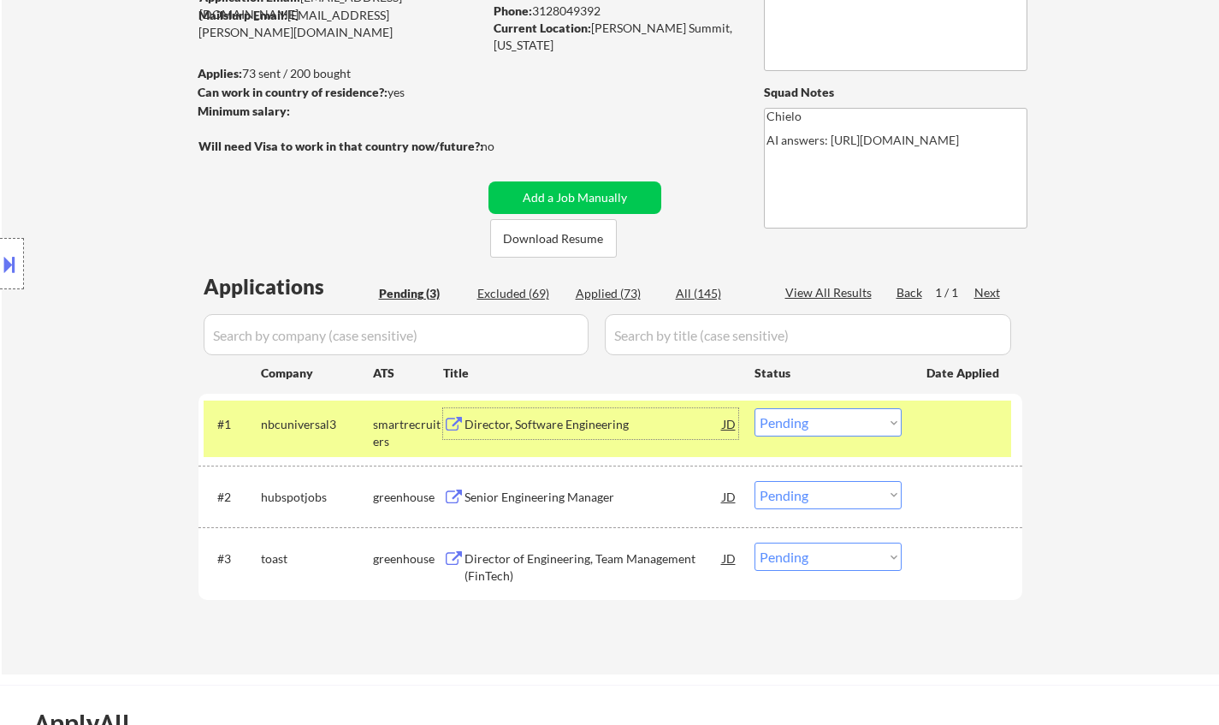
click at [519, 433] on div "Director, Software Engineering" at bounding box center [594, 423] width 258 height 31
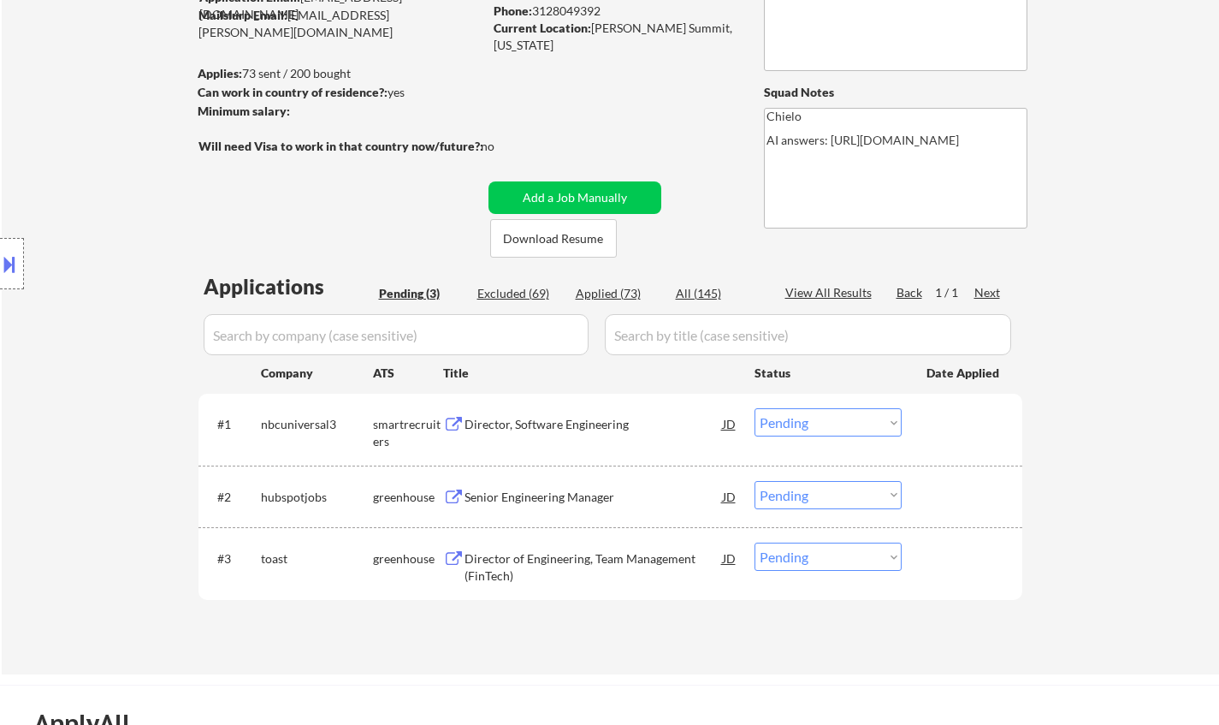
click at [7, 268] on button at bounding box center [9, 264] width 19 height 28
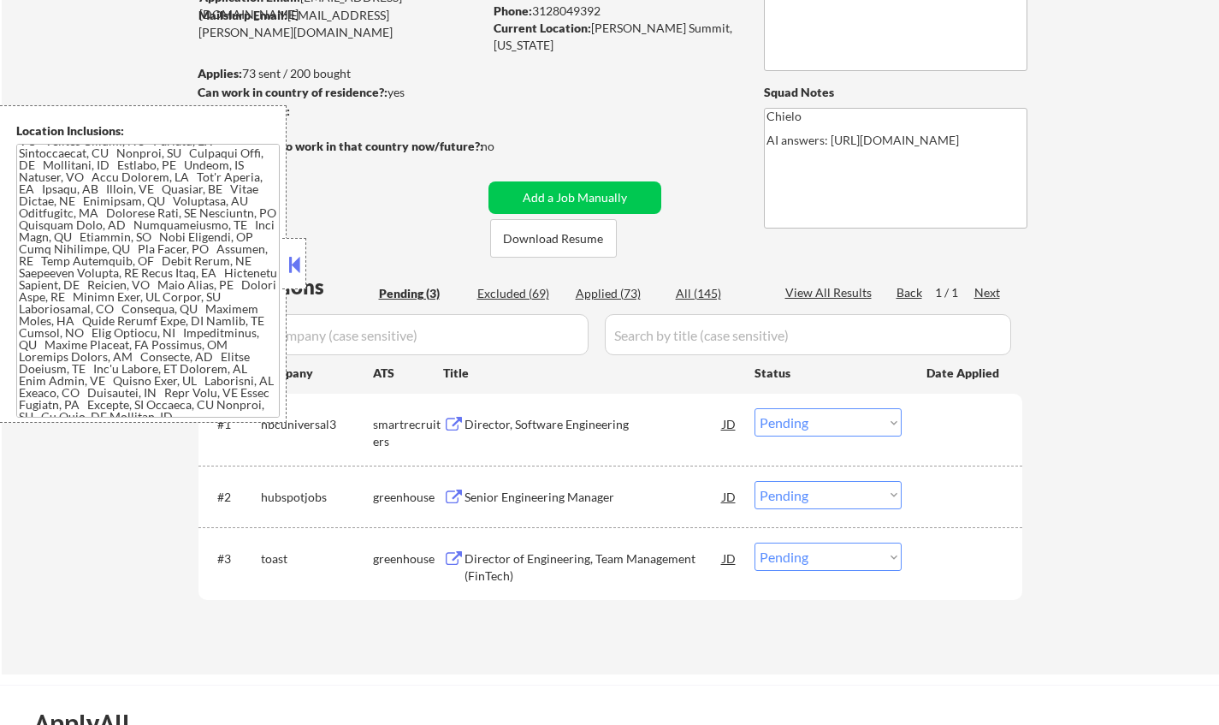
scroll to position [79, 0]
drag, startPoint x: 293, startPoint y: 270, endPoint x: 302, endPoint y: 142, distance: 127.8
click at [293, 258] on button at bounding box center [294, 265] width 19 height 26
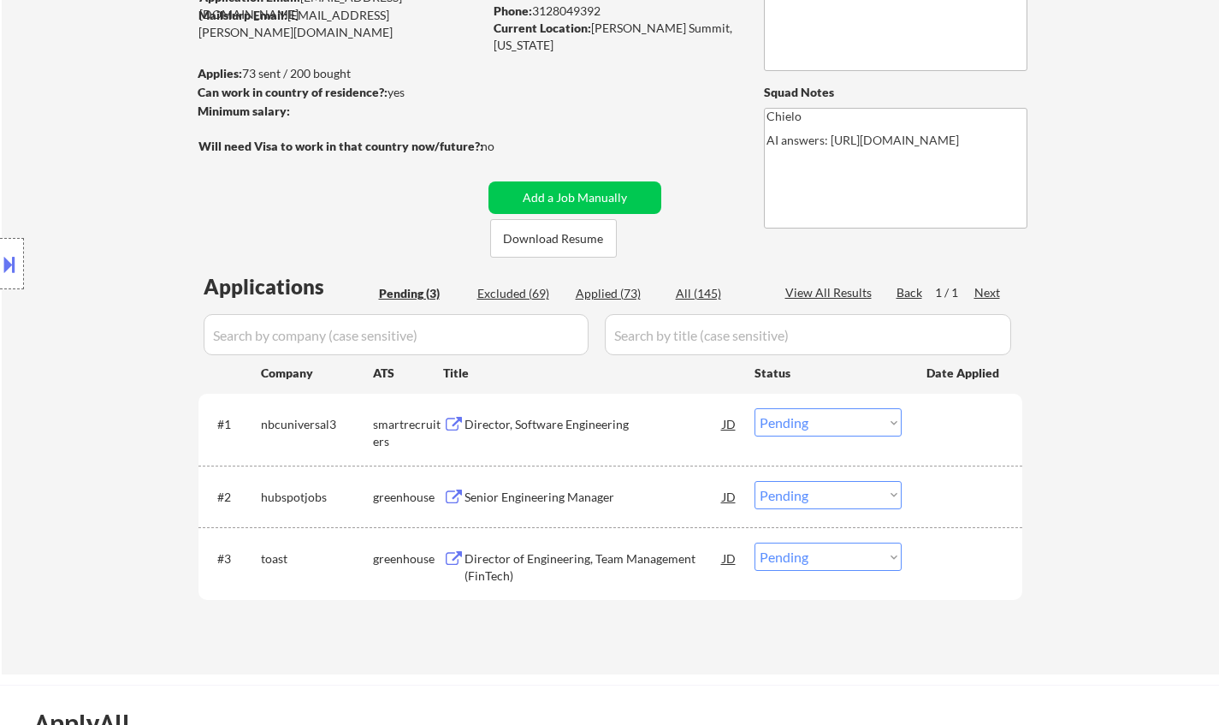
click at [844, 412] on select "Choose an option... Pending Applied Excluded (Questions) Excluded (Expired) Exc…" at bounding box center [828, 422] width 147 height 28
click at [755, 408] on select "Choose an option... Pending Applied Excluded (Questions) Excluded (Expired) Exc…" at bounding box center [828, 422] width 147 height 28
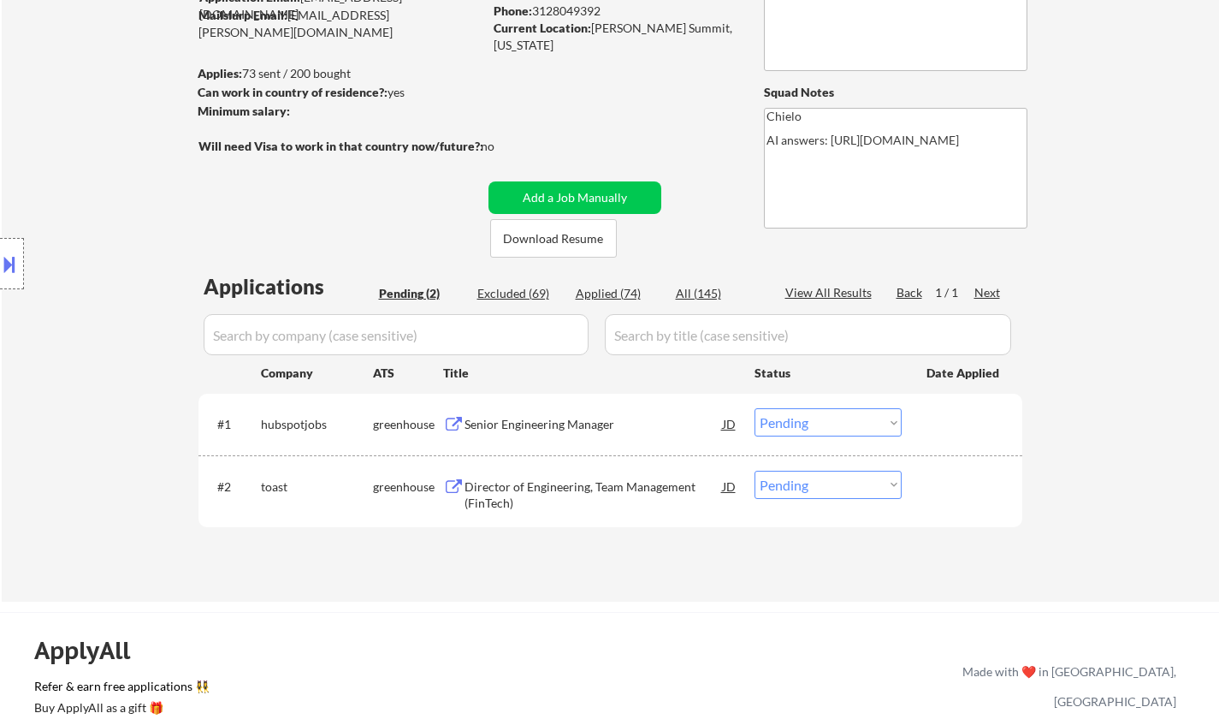
click at [571, 419] on div "Senior Engineering Manager" at bounding box center [594, 424] width 258 height 17
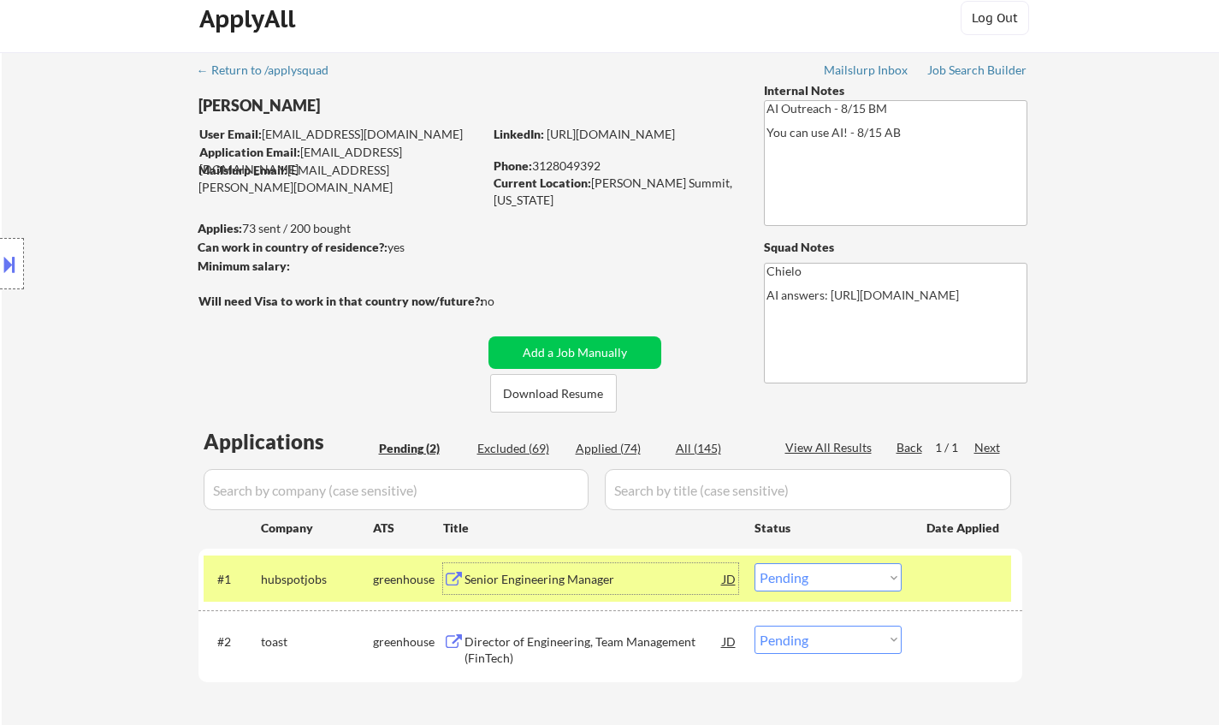
scroll to position [0, 0]
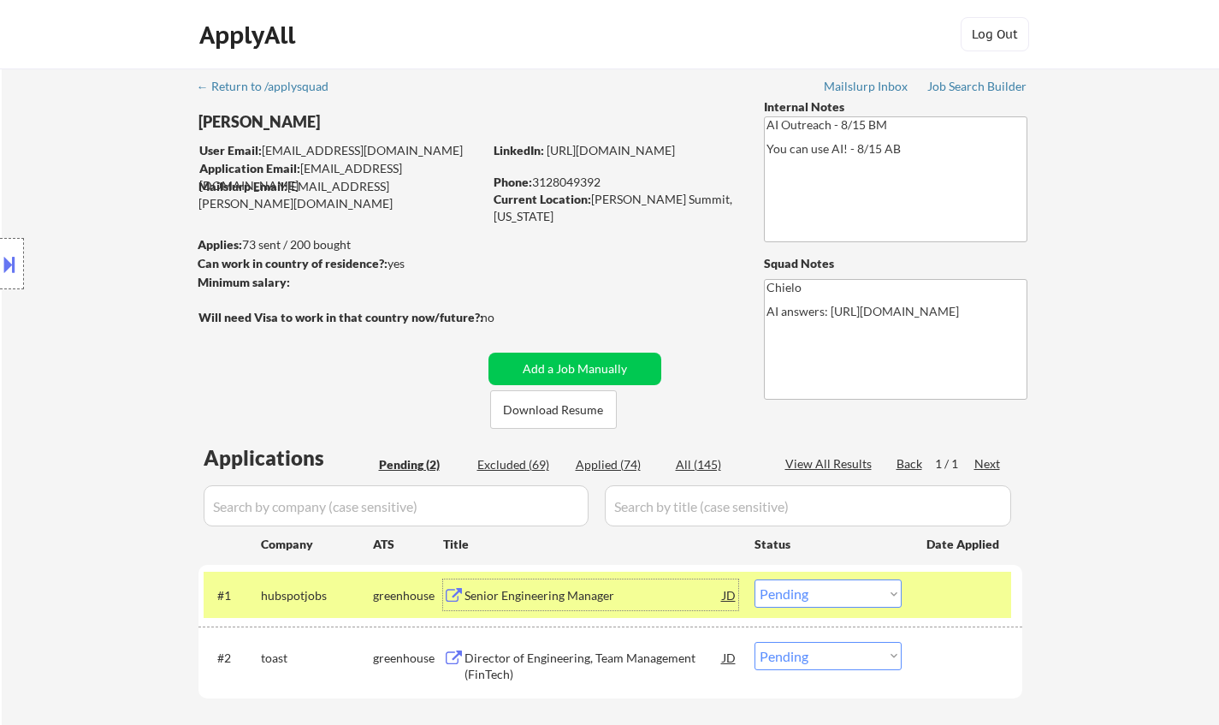
click at [873, 596] on select "Choose an option... Pending Applied Excluded (Questions) Excluded (Expired) Exc…" at bounding box center [828, 593] width 147 height 28
click at [755, 579] on select "Choose an option... Pending Applied Excluded (Questions) Excluded (Expired) Exc…" at bounding box center [828, 593] width 147 height 28
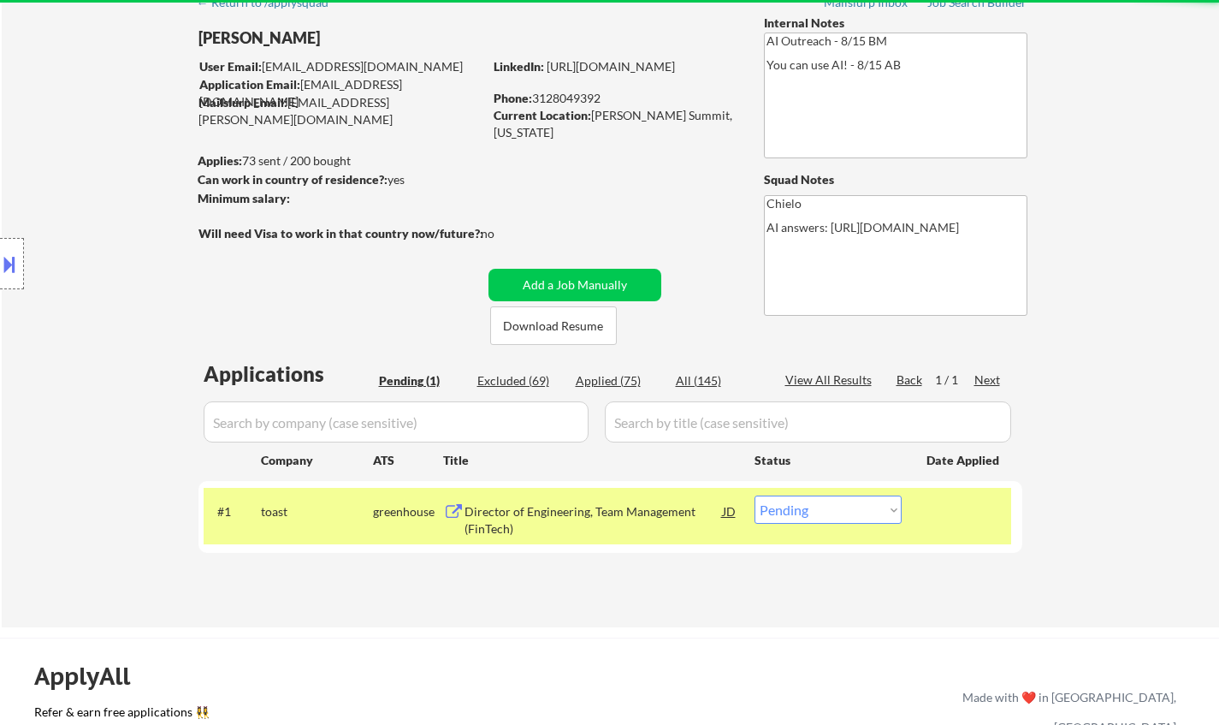
scroll to position [171, 0]
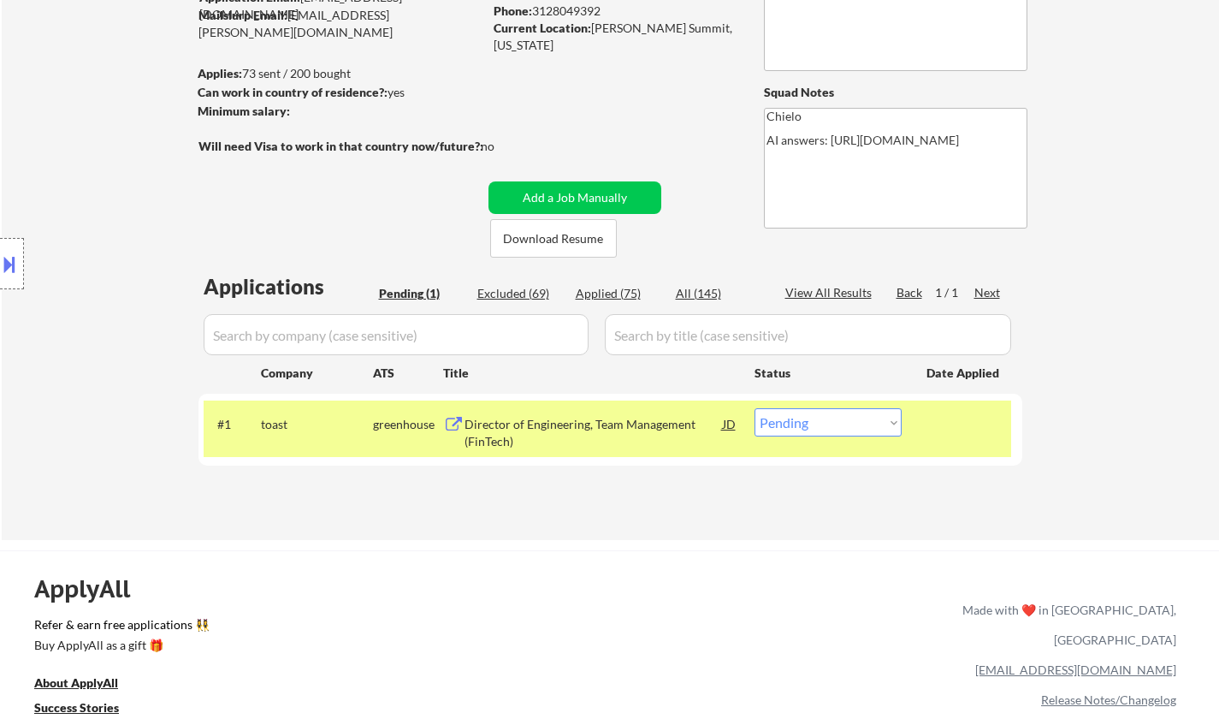
click at [542, 420] on div "Director of Engineering, Team Management (FinTech)" at bounding box center [594, 432] width 258 height 33
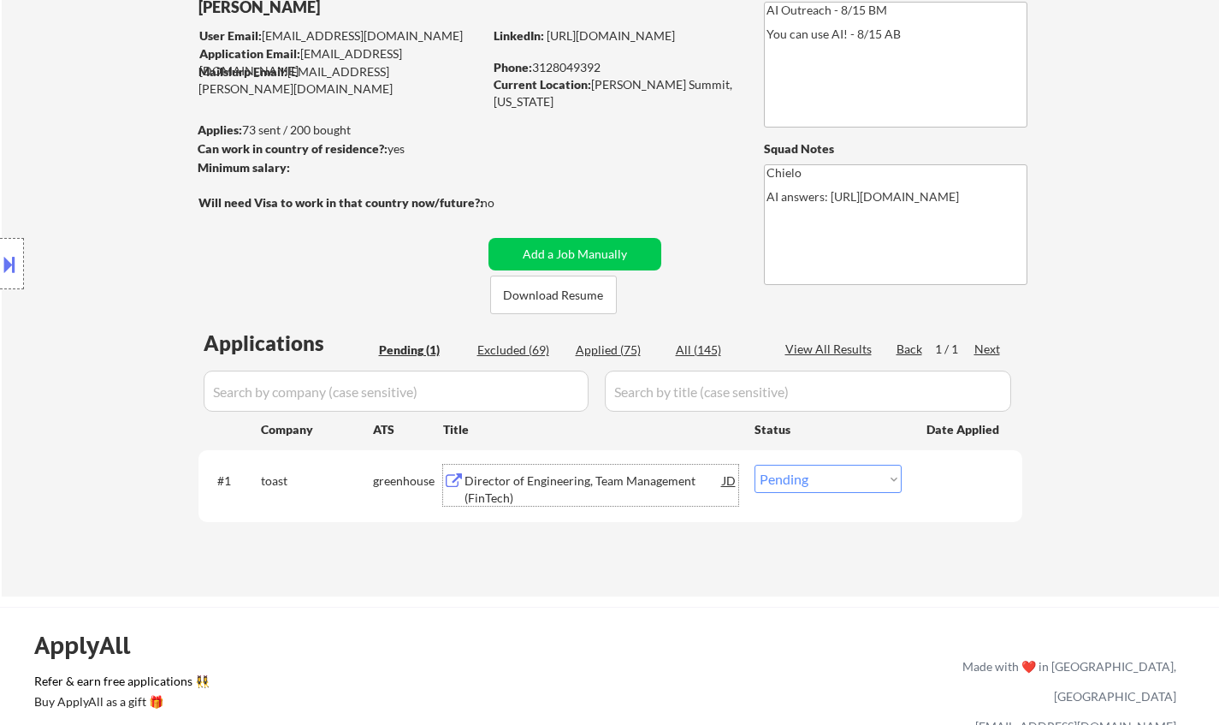
scroll to position [86, 0]
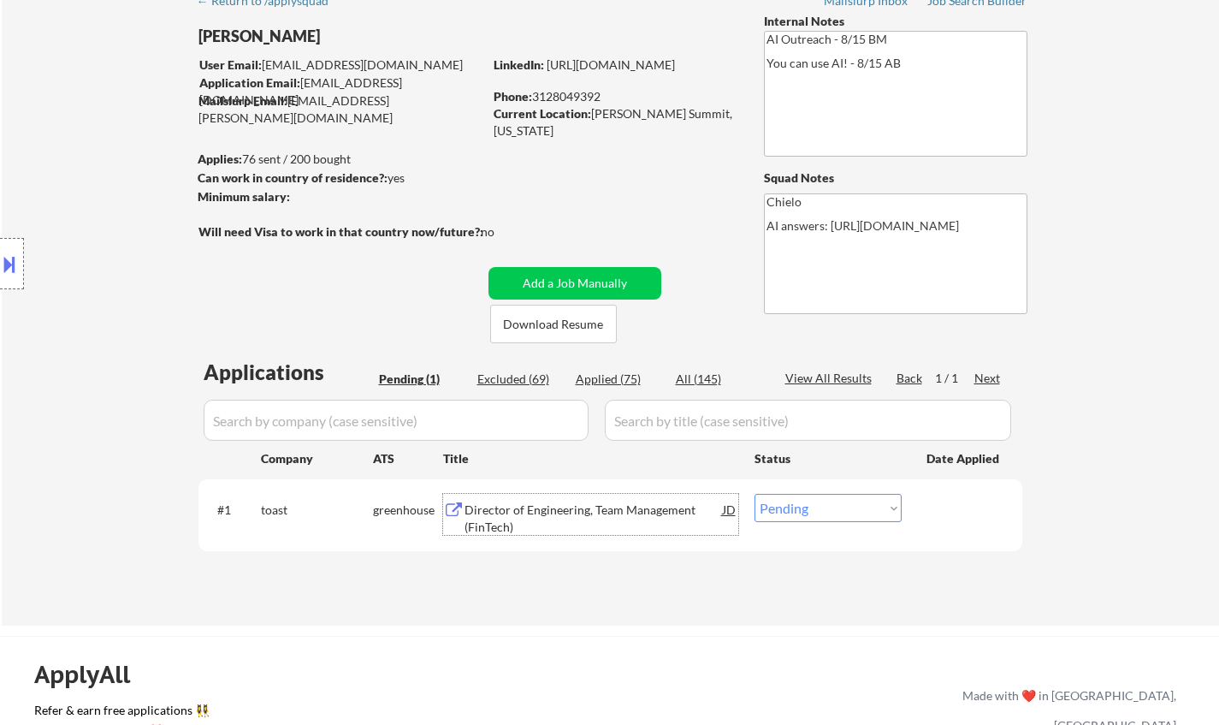
drag, startPoint x: 808, startPoint y: 509, endPoint x: 818, endPoint y: 519, distance: 13.9
click at [808, 509] on select "Choose an option... Pending Applied Excluded (Questions) Excluded (Expired) Exc…" at bounding box center [828, 508] width 147 height 28
select select ""applied""
click at [755, 494] on select "Choose an option... Pending Applied Excluded (Questions) Excluded (Expired) Exc…" at bounding box center [828, 508] width 147 height 28
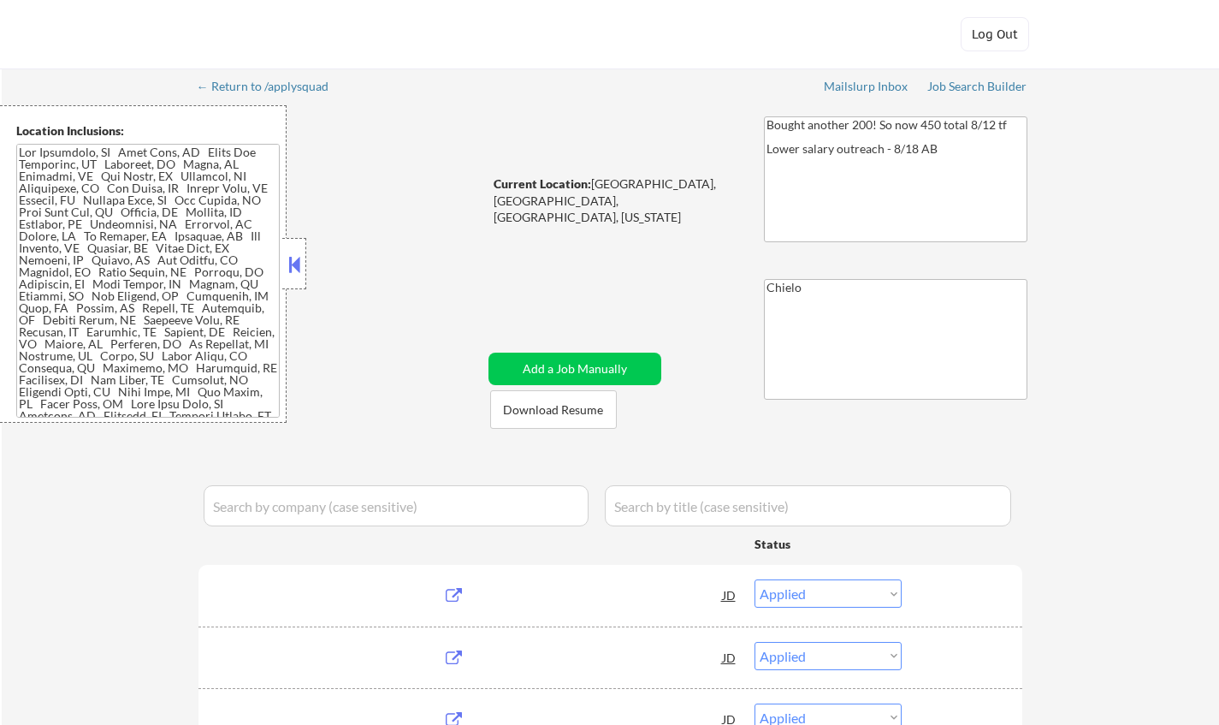
select select ""applied""
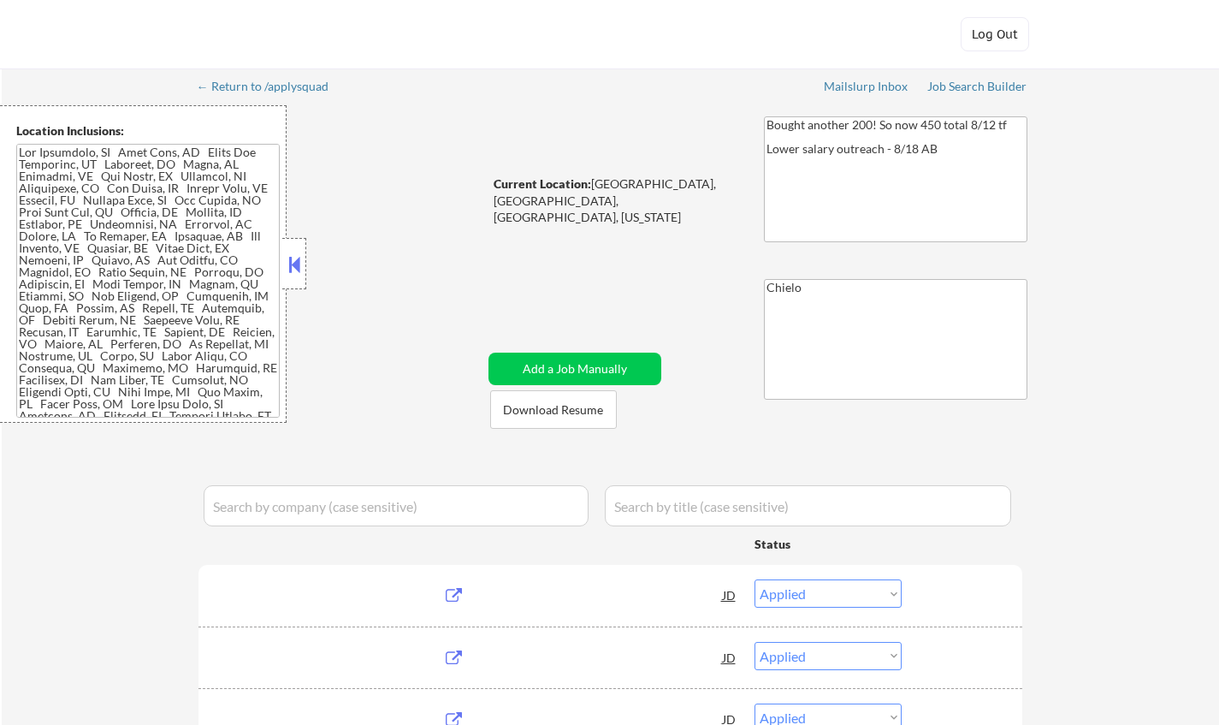
select select ""applied""
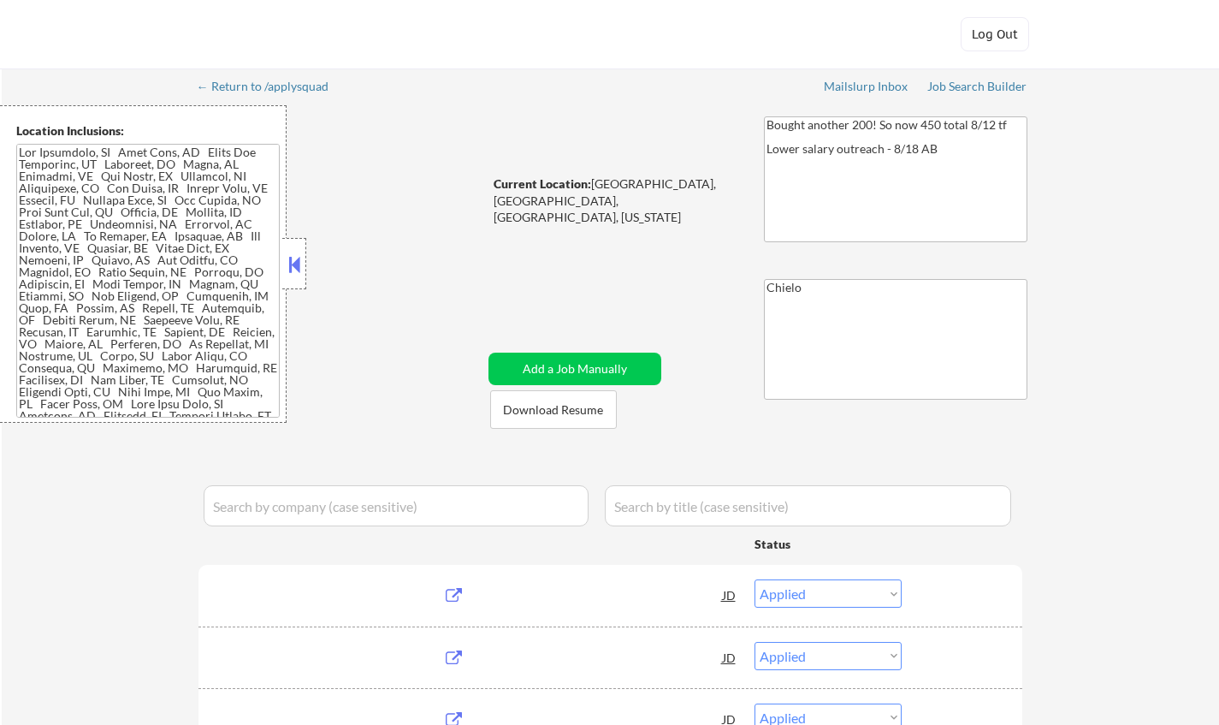
select select ""applied""
select select ""pending""
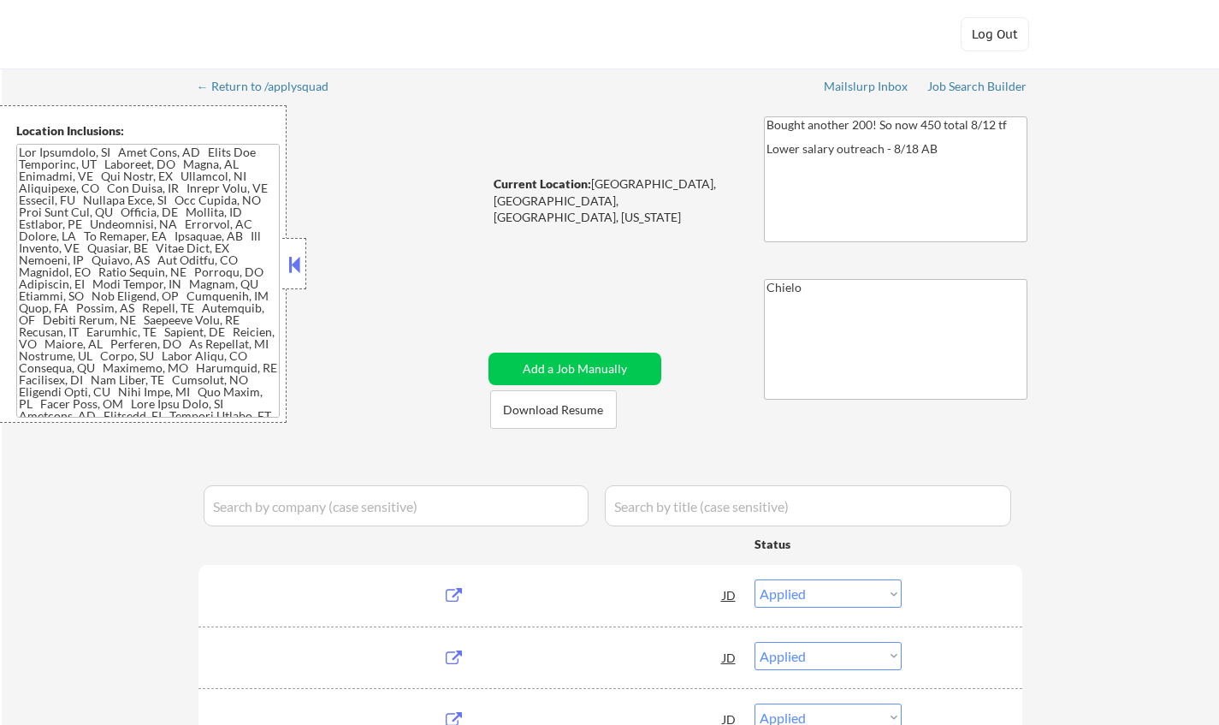
select select ""pending""
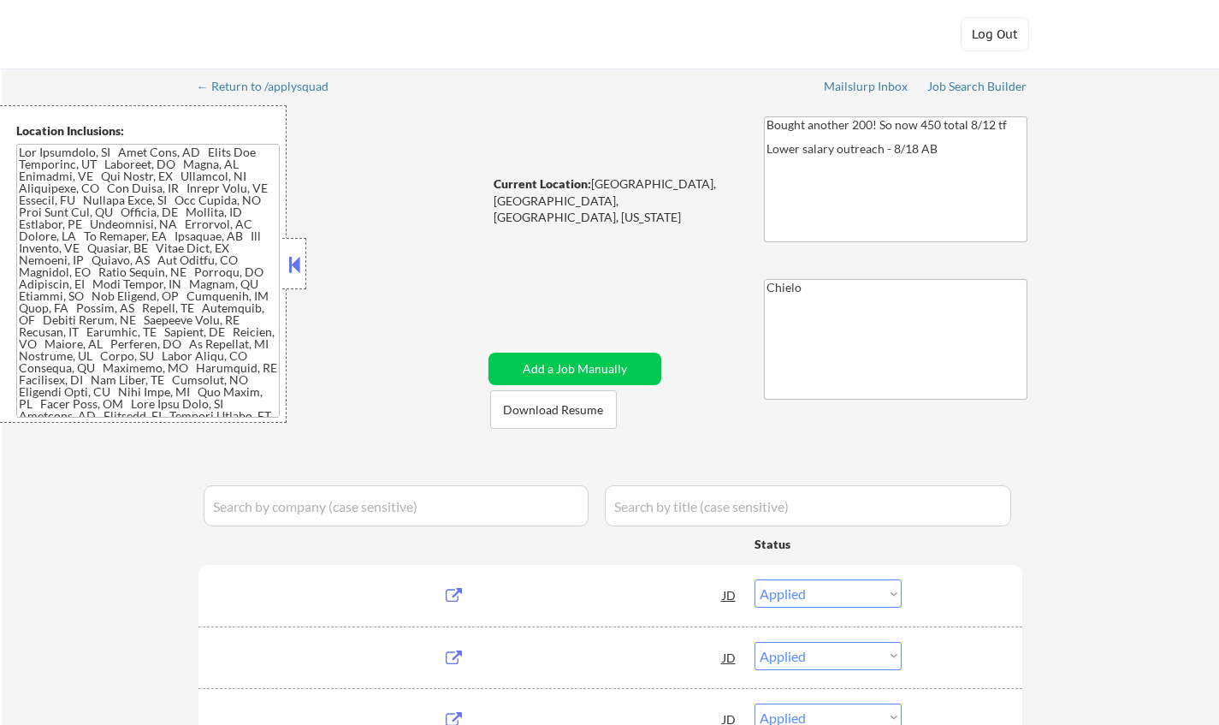
select select ""pending""
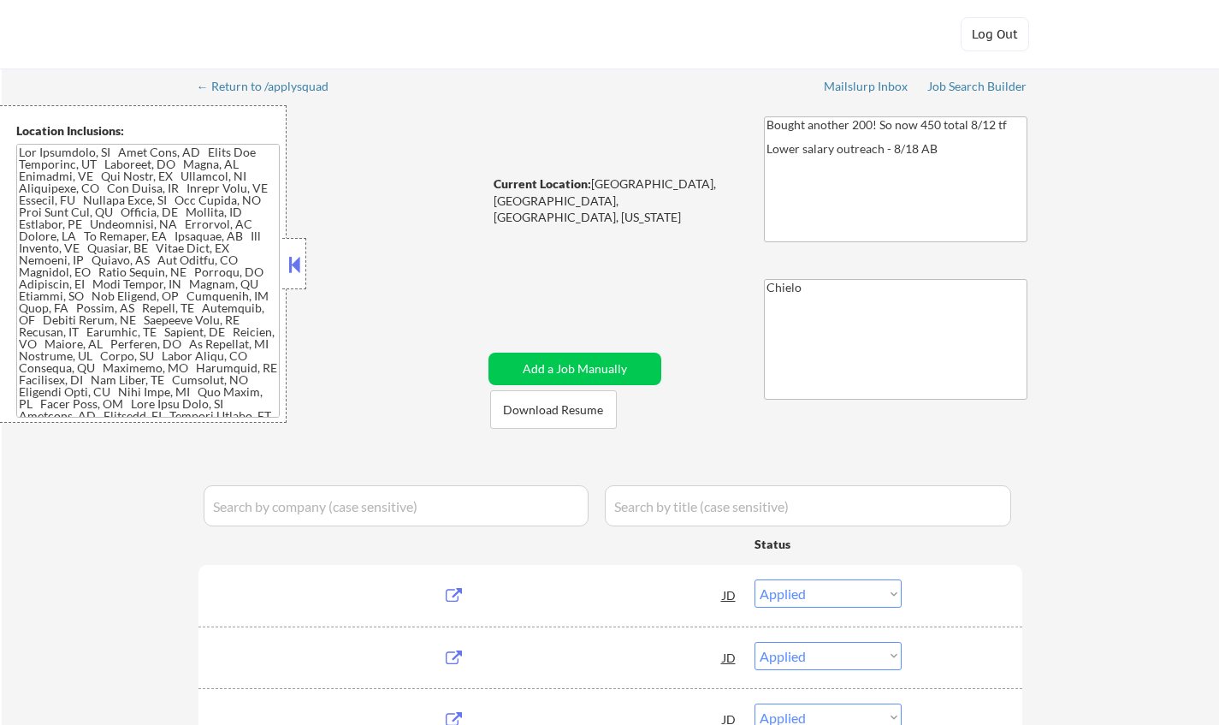
select select ""pending""
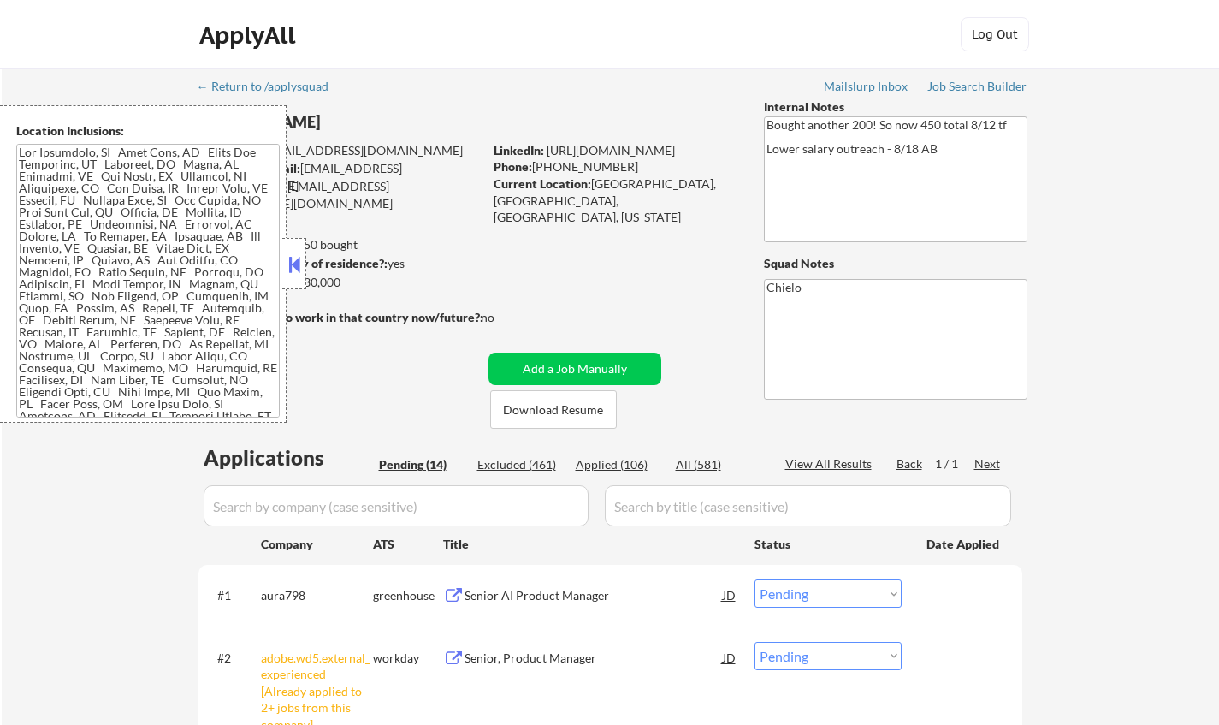
click at [293, 256] on button at bounding box center [294, 265] width 19 height 26
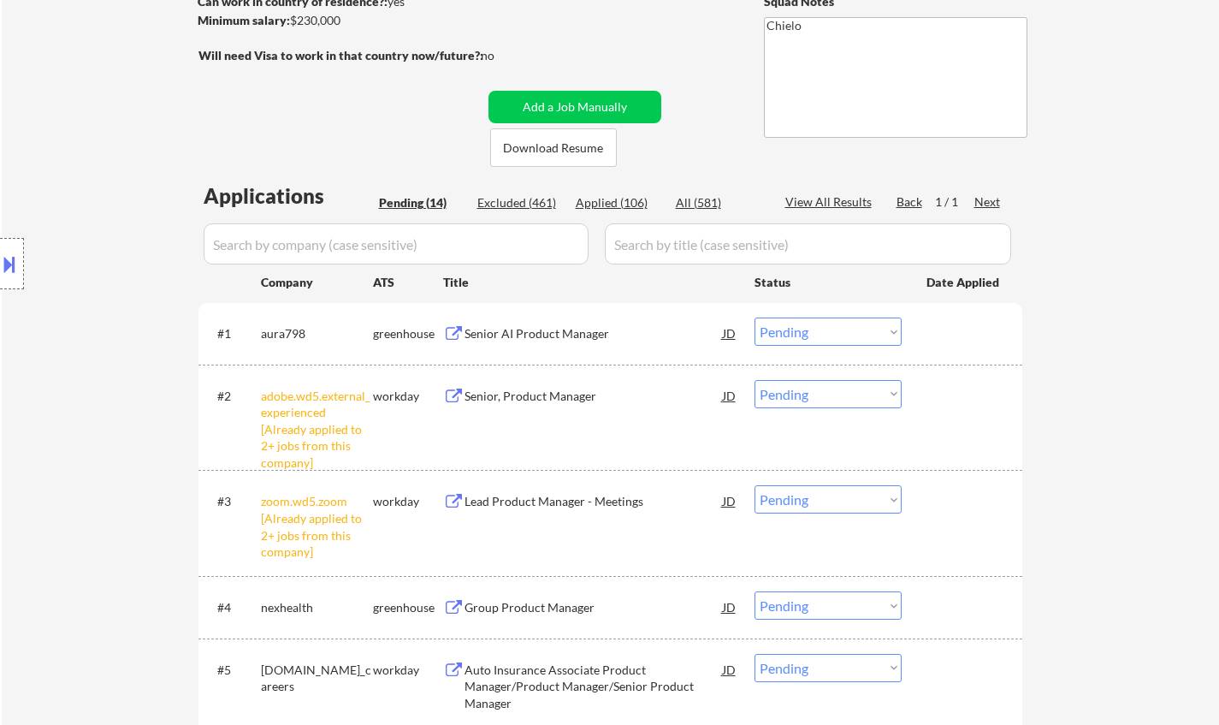
scroll to position [428, 0]
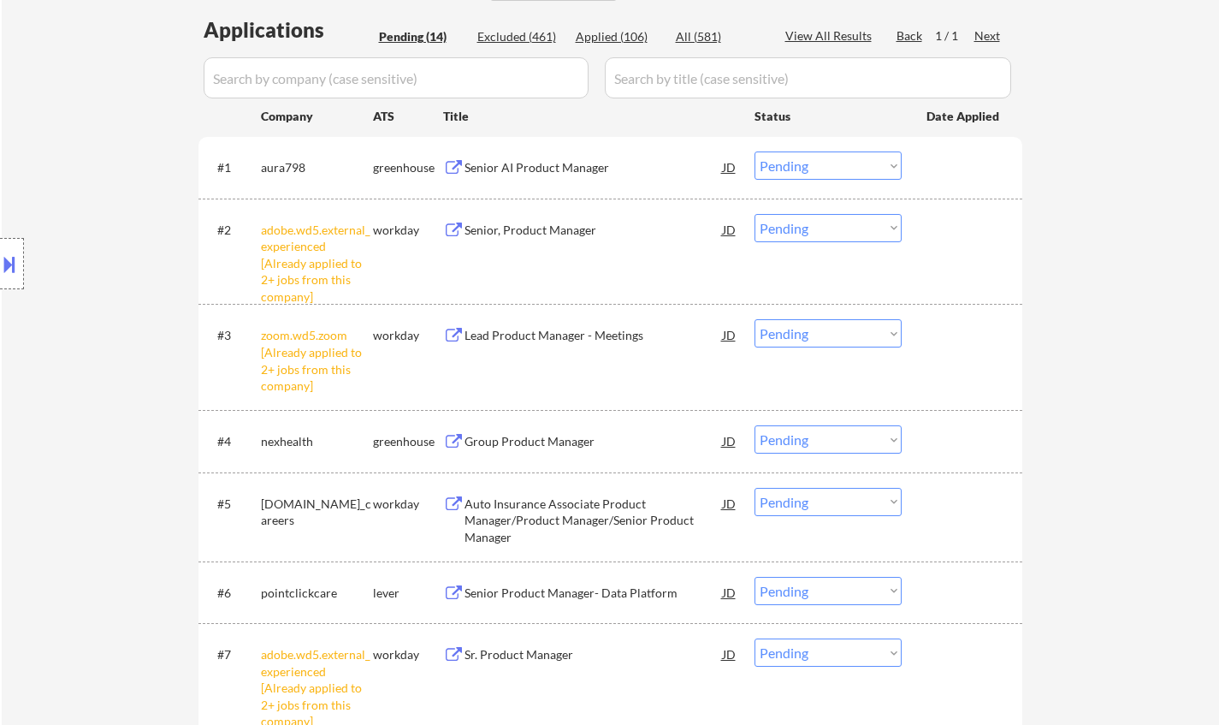
drag, startPoint x: 834, startPoint y: 223, endPoint x: 835, endPoint y: 238, distance: 14.6
click at [834, 223] on select "Choose an option... Pending Applied Excluded (Questions) Excluded (Expired) Exc…" at bounding box center [828, 228] width 147 height 28
click at [755, 214] on select "Choose an option... Pending Applied Excluded (Questions) Excluded (Expired) Exc…" at bounding box center [828, 228] width 147 height 28
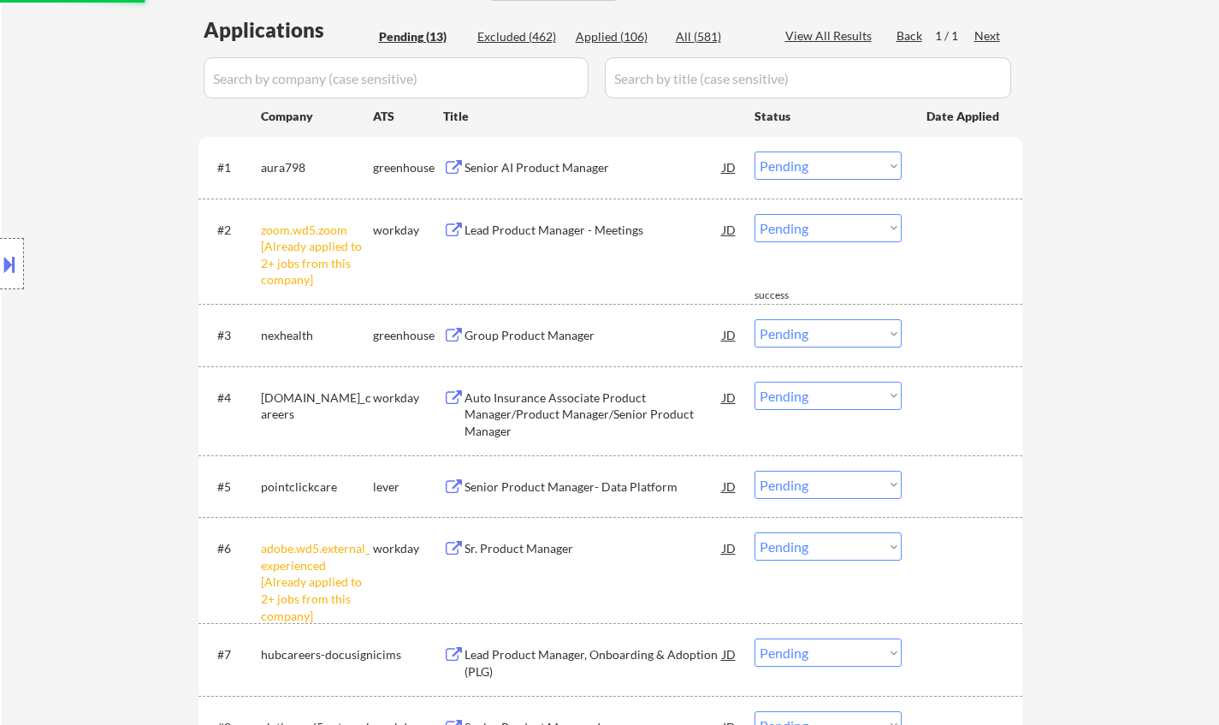
drag, startPoint x: 827, startPoint y: 227, endPoint x: 835, endPoint y: 238, distance: 14.0
click at [827, 227] on select "Choose an option... Pending Applied Excluded (Questions) Excluded (Expired) Exc…" at bounding box center [828, 228] width 147 height 28
click at [755, 214] on select "Choose an option... Pending Applied Excluded (Questions) Excluded (Expired) Exc…" at bounding box center [828, 228] width 147 height 28
select select ""pending""
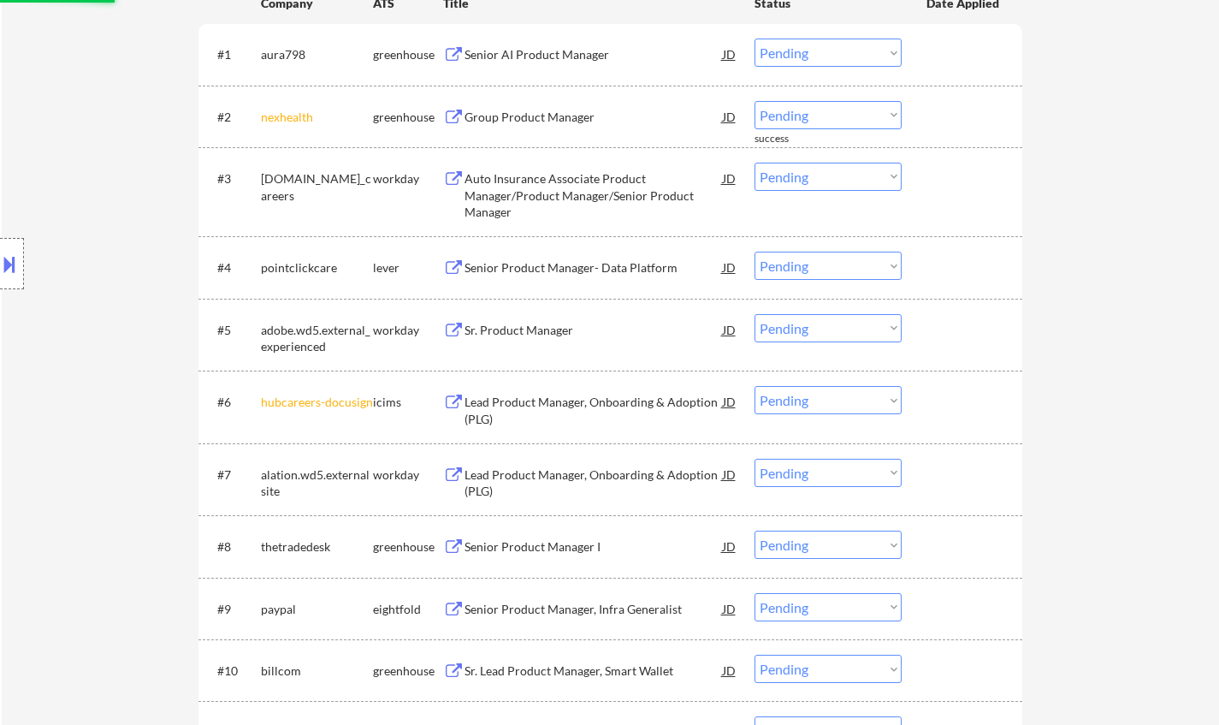
scroll to position [599, 0]
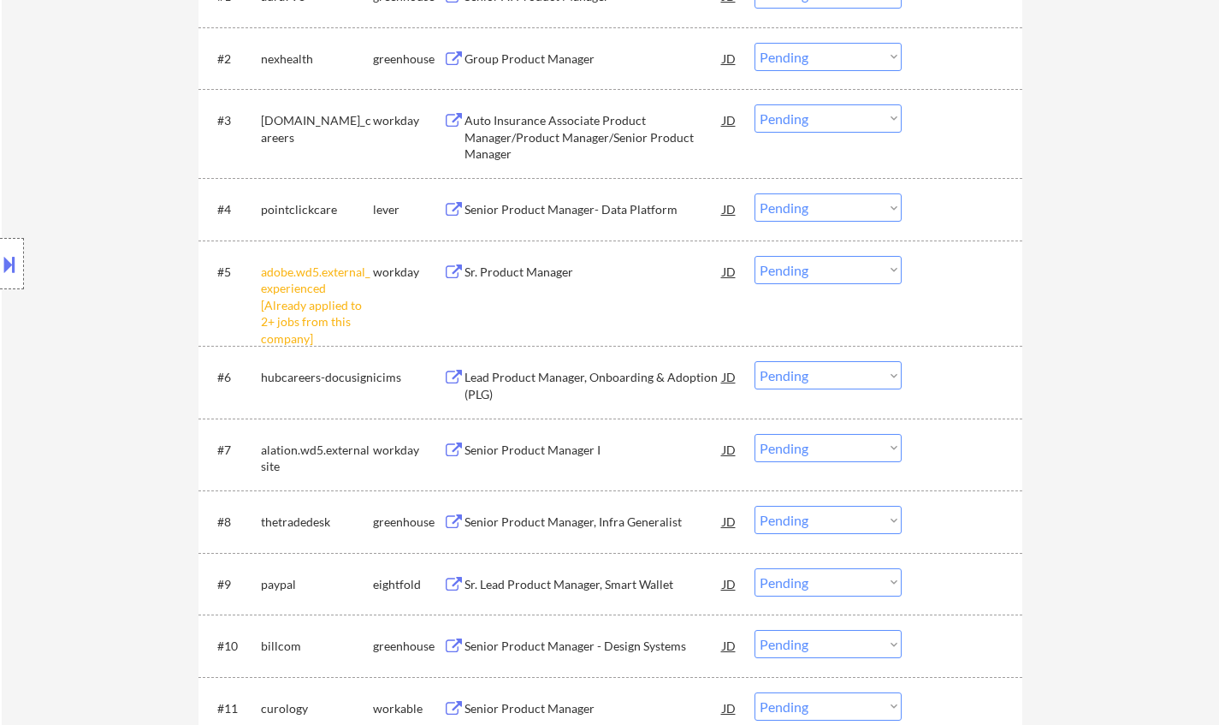
drag, startPoint x: 820, startPoint y: 265, endPoint x: 828, endPoint y: 271, distance: 10.4
click at [820, 265] on select "Choose an option... Pending Applied Excluded (Questions) Excluded (Expired) Exc…" at bounding box center [828, 270] width 147 height 28
click at [755, 256] on select "Choose an option... Pending Applied Excluded (Questions) Excluded (Expired) Exc…" at bounding box center [828, 270] width 147 height 28
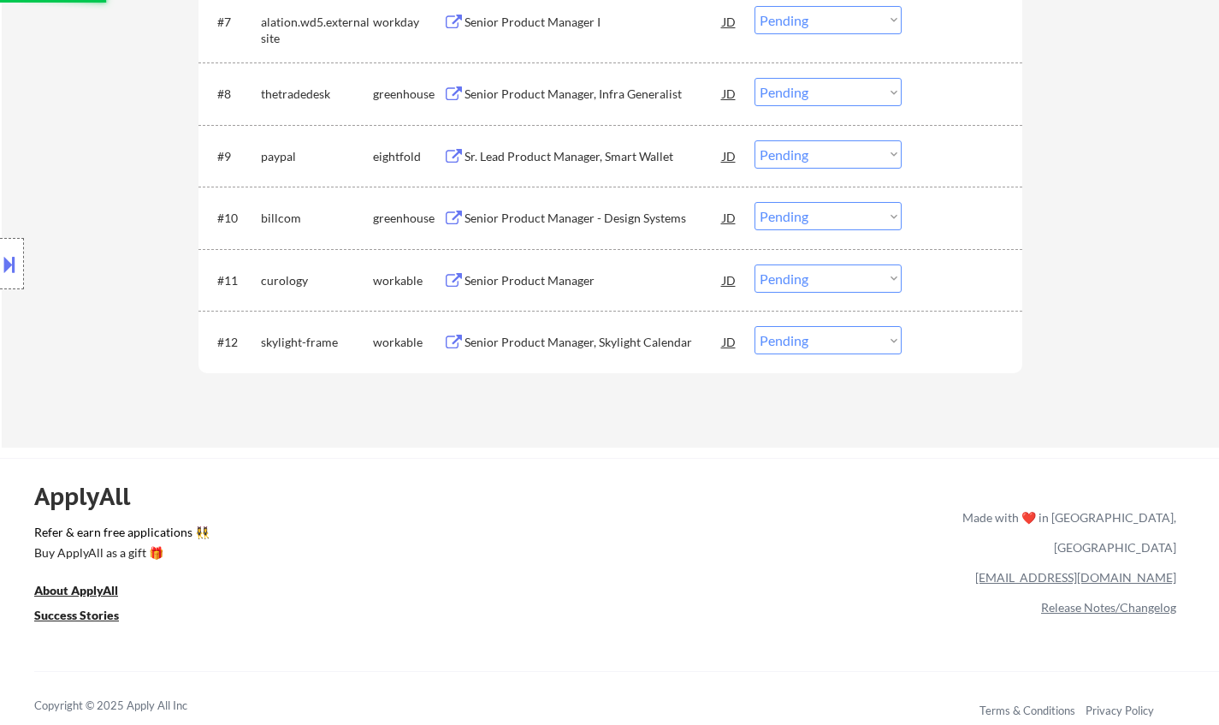
select select ""pending""
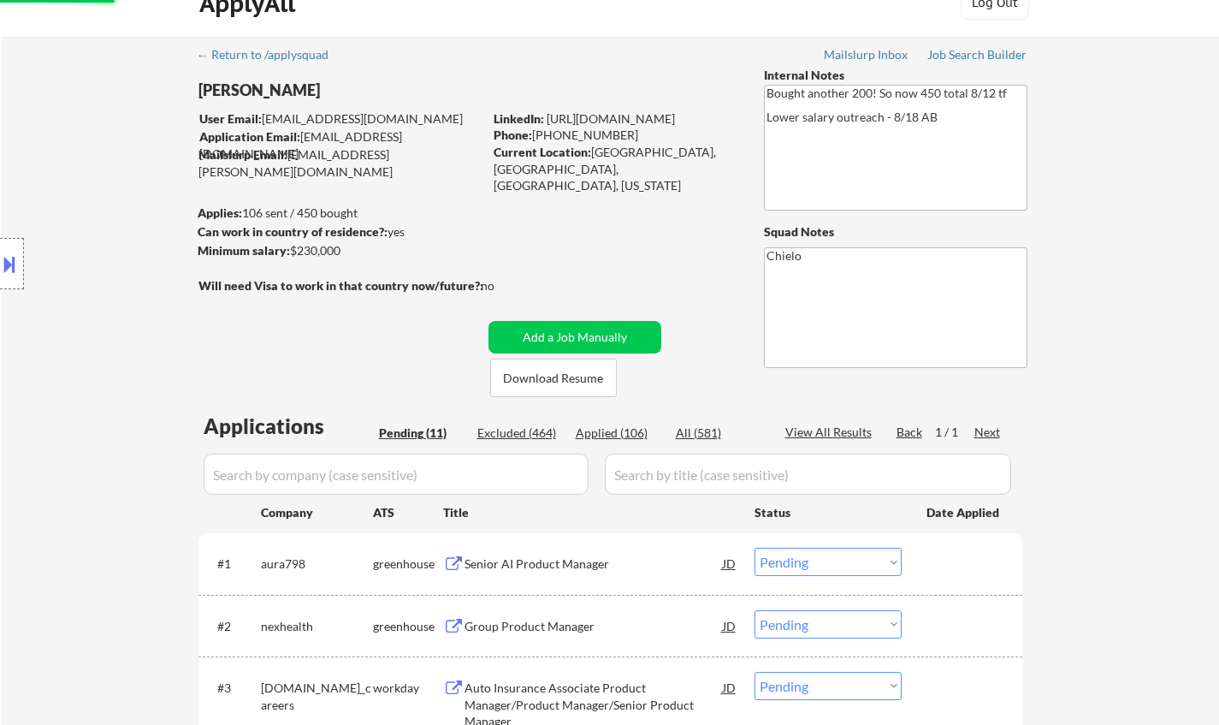
scroll to position [0, 0]
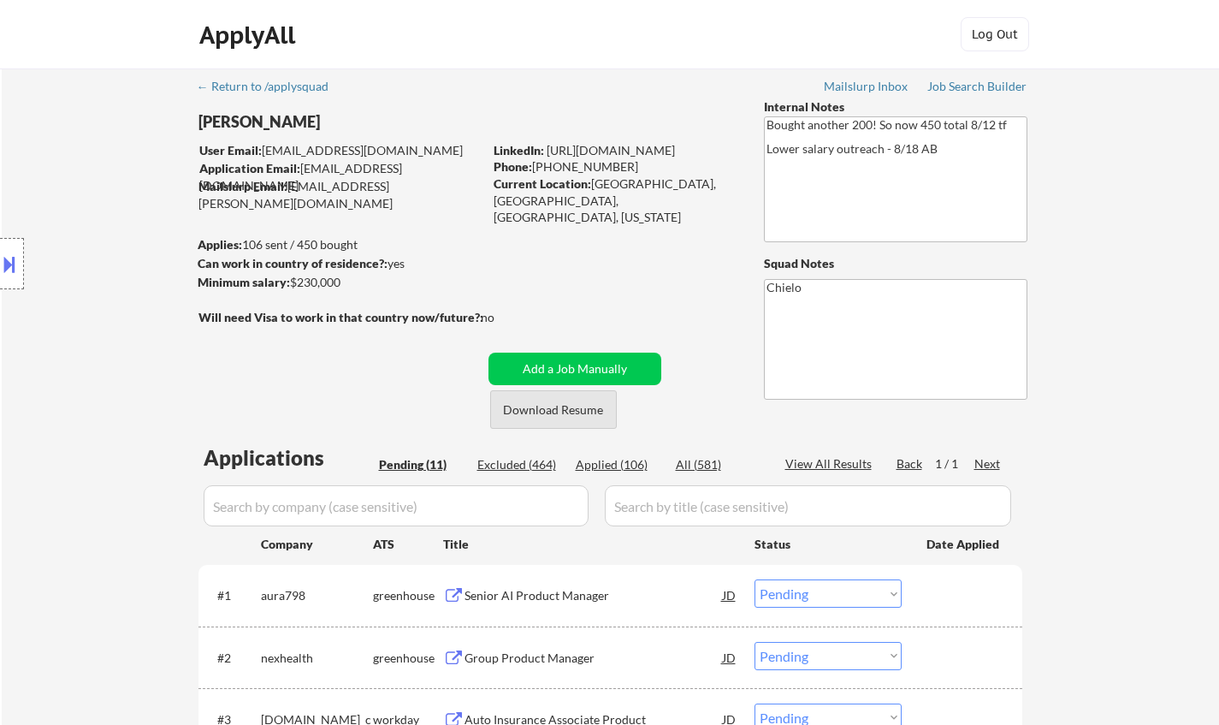
click at [573, 401] on button "Download Resume" at bounding box center [553, 409] width 127 height 39
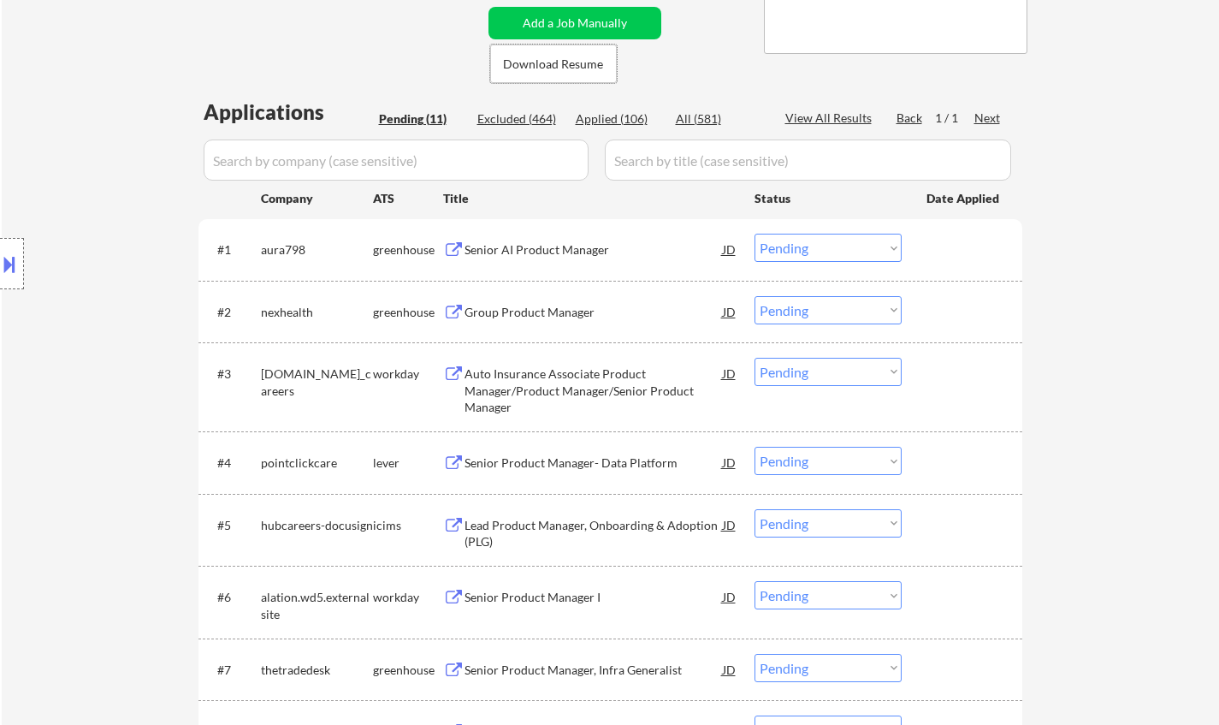
scroll to position [428, 0]
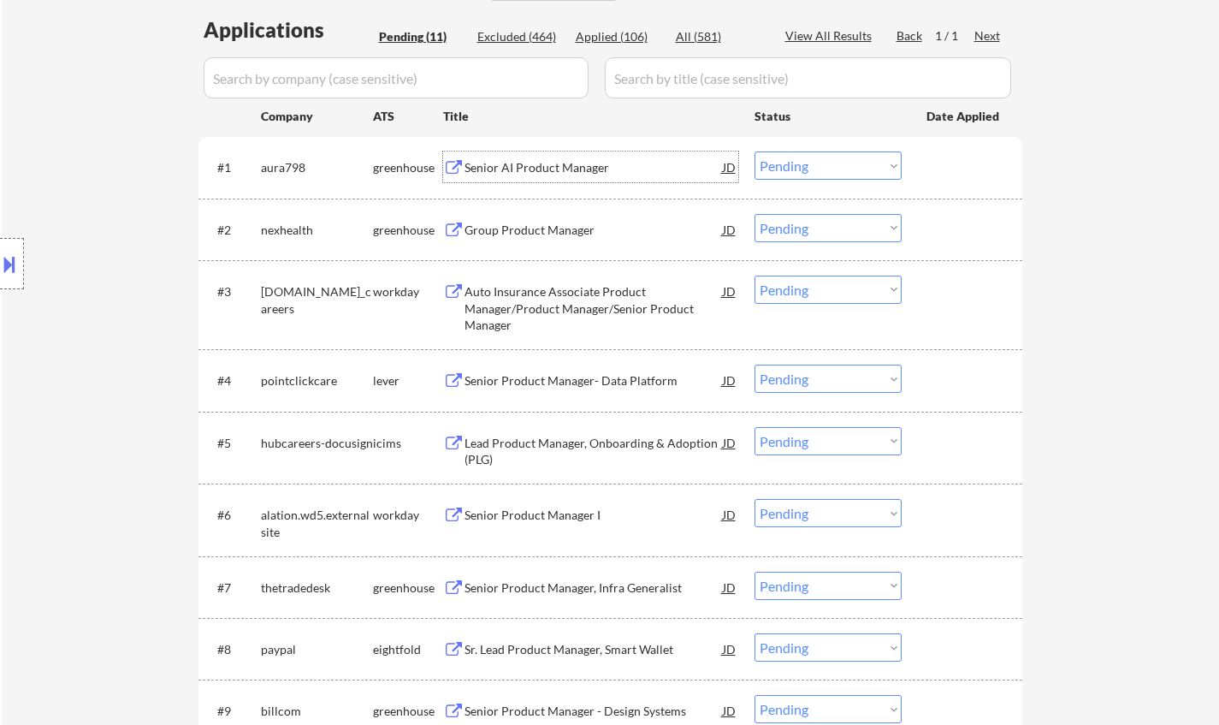
click at [537, 157] on div "Senior AI Product Manager" at bounding box center [594, 166] width 258 height 31
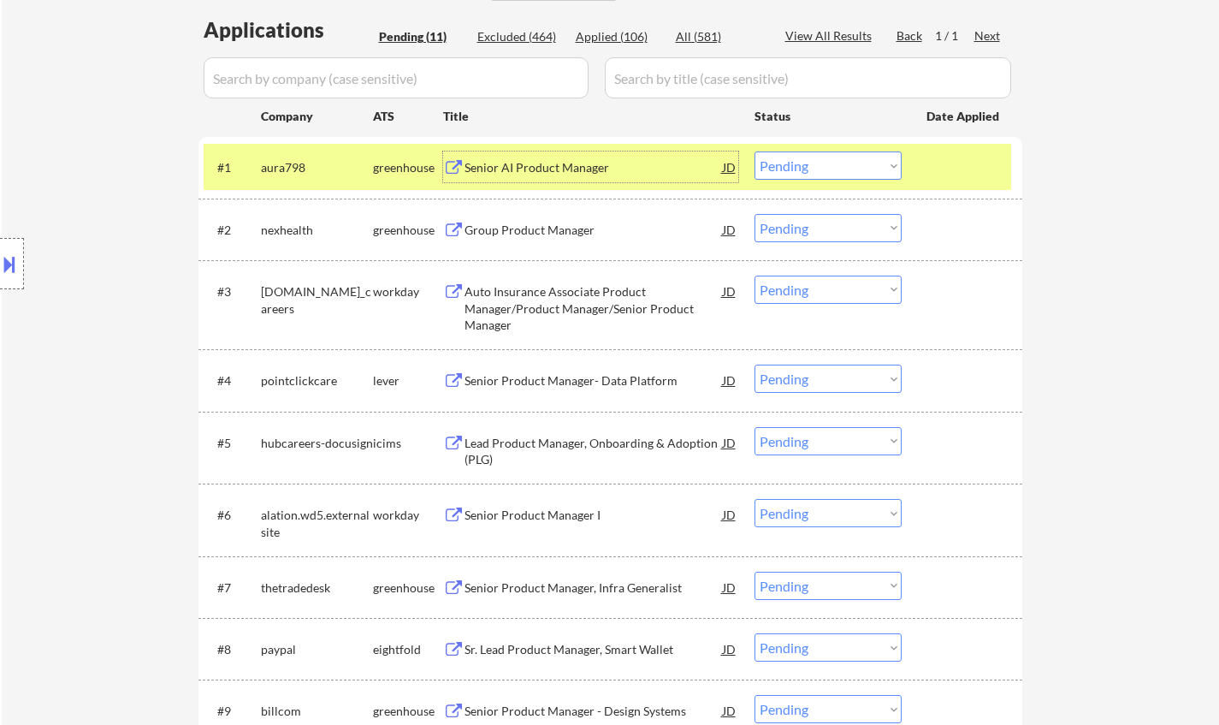
click at [813, 167] on select "Choose an option... Pending Applied Excluded (Questions) Excluded (Expired) Exc…" at bounding box center [828, 165] width 147 height 28
click at [755, 151] on select "Choose an option... Pending Applied Excluded (Questions) Excluded (Expired) Exc…" at bounding box center [828, 165] width 147 height 28
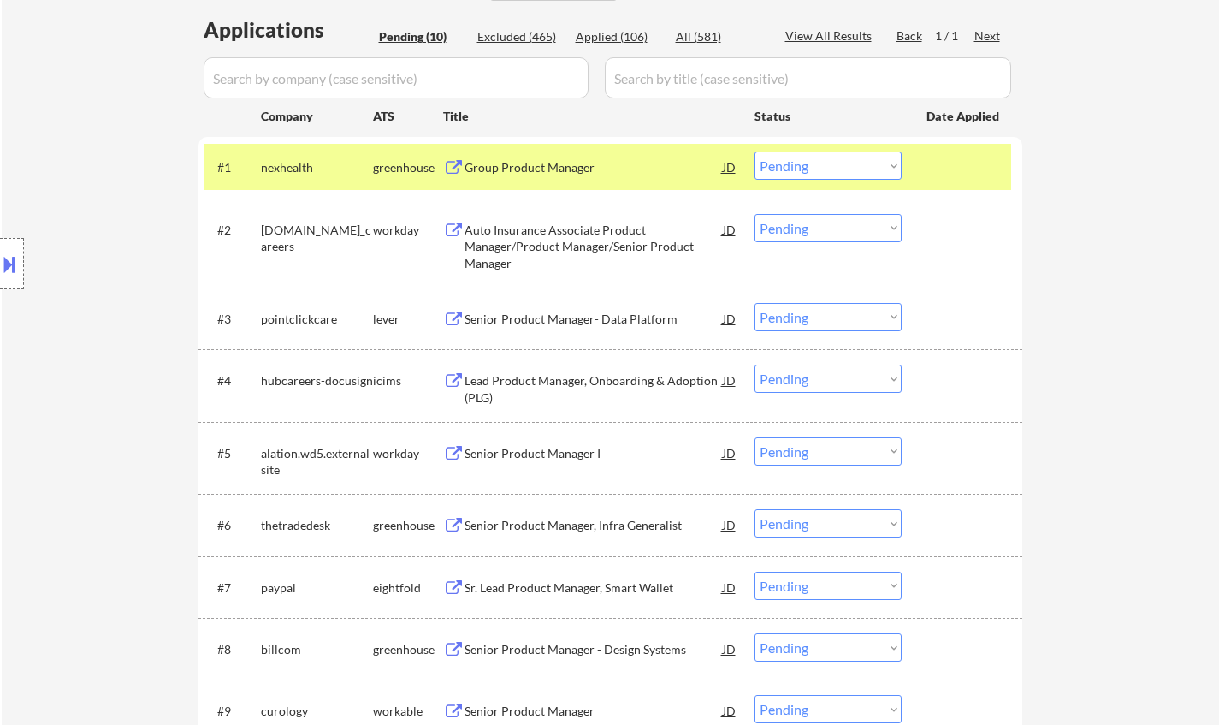
click at [530, 175] on div "Group Product Manager" at bounding box center [594, 167] width 258 height 17
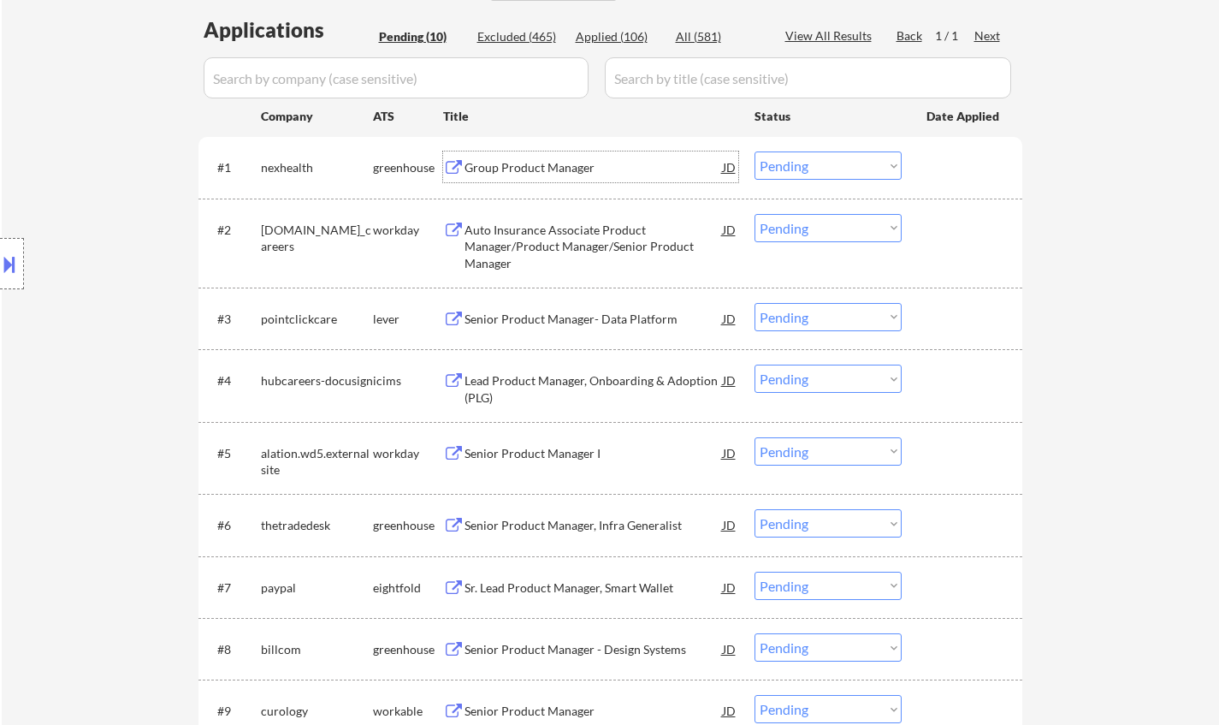
click at [803, 173] on select "Choose an option... Pending Applied Excluded (Questions) Excluded (Expired) Exc…" at bounding box center [828, 165] width 147 height 28
click at [755, 151] on select "Choose an option... Pending Applied Excluded (Questions) Excluded (Expired) Exc…" at bounding box center [828, 165] width 147 height 28
select select ""pending""
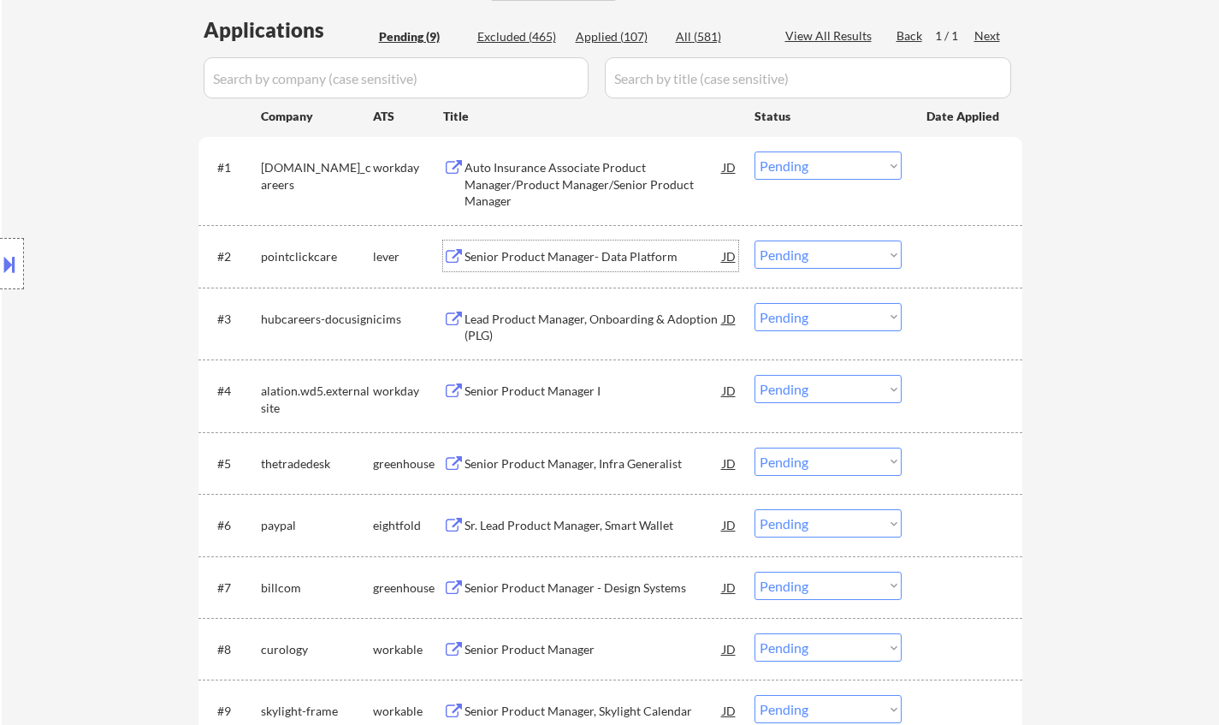
click at [622, 255] on div "Senior Product Manager- Data Platform" at bounding box center [594, 256] width 258 height 17
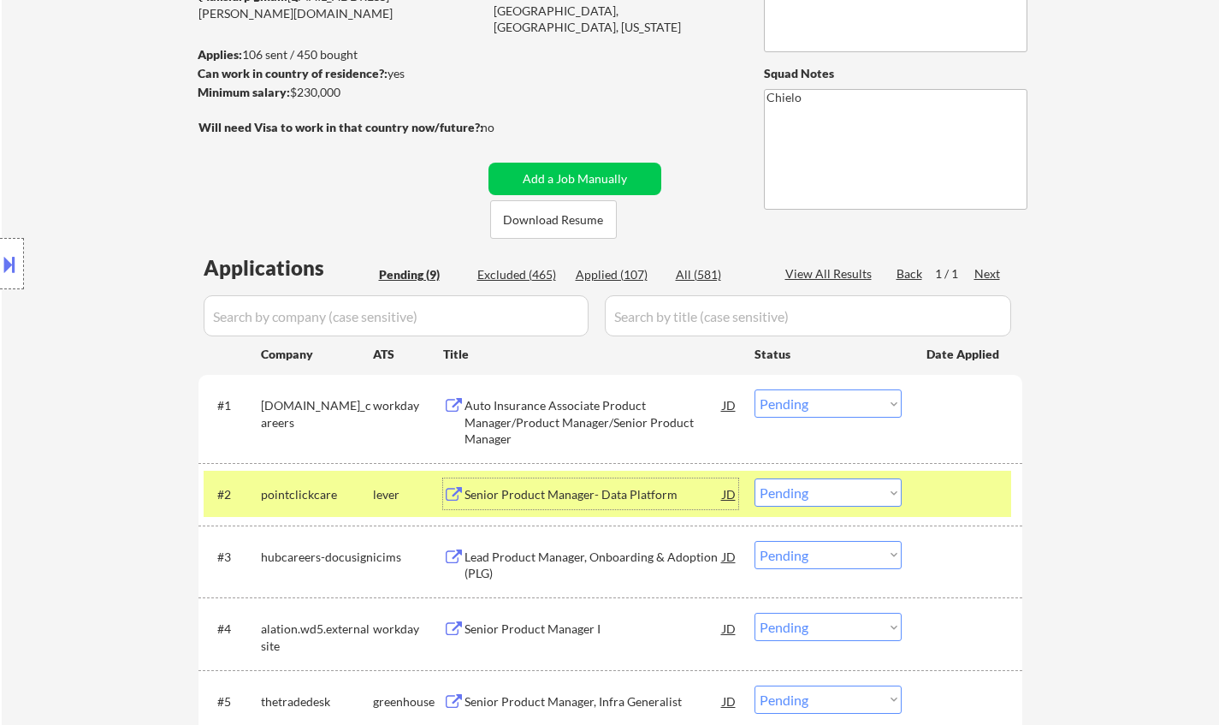
scroll to position [342, 0]
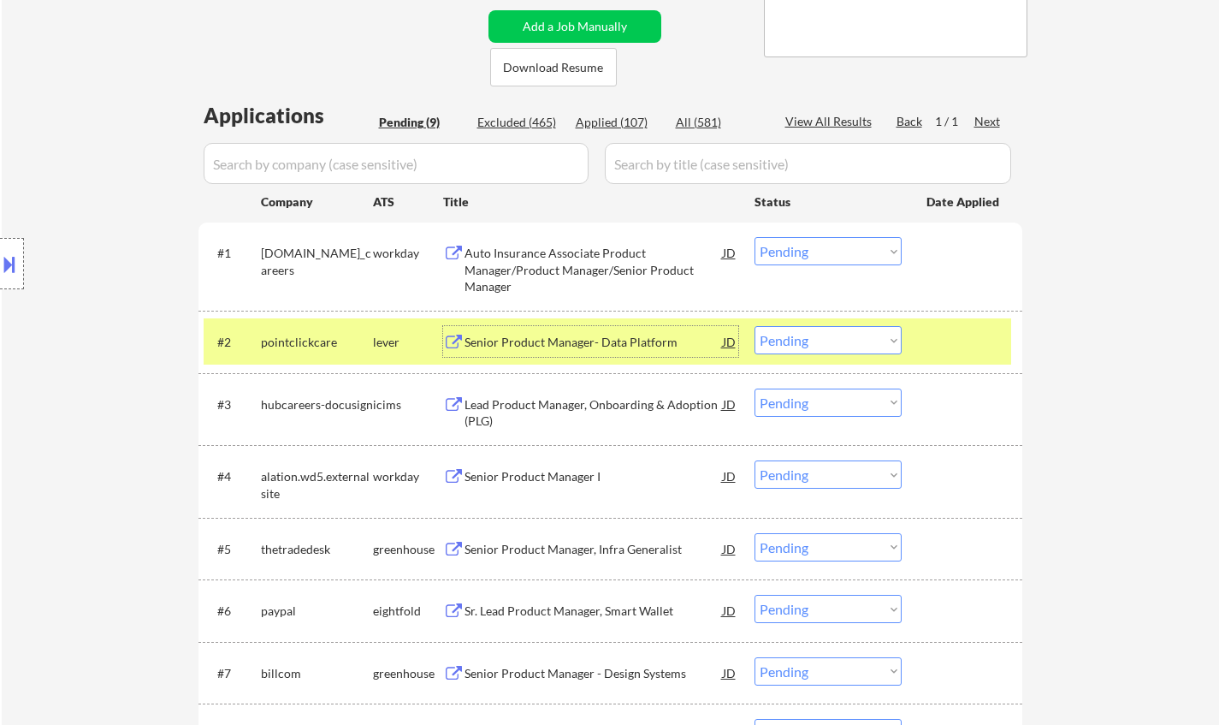
drag, startPoint x: 832, startPoint y: 334, endPoint x: 844, endPoint y: 350, distance: 20.2
click at [833, 333] on select "Choose an option... Pending Applied Excluded (Questions) Excluded (Expired) Exc…" at bounding box center [828, 340] width 147 height 28
click at [755, 326] on select "Choose an option... Pending Applied Excluded (Questions) Excluded (Expired) Exc…" at bounding box center [828, 340] width 147 height 28
select select ""pending""
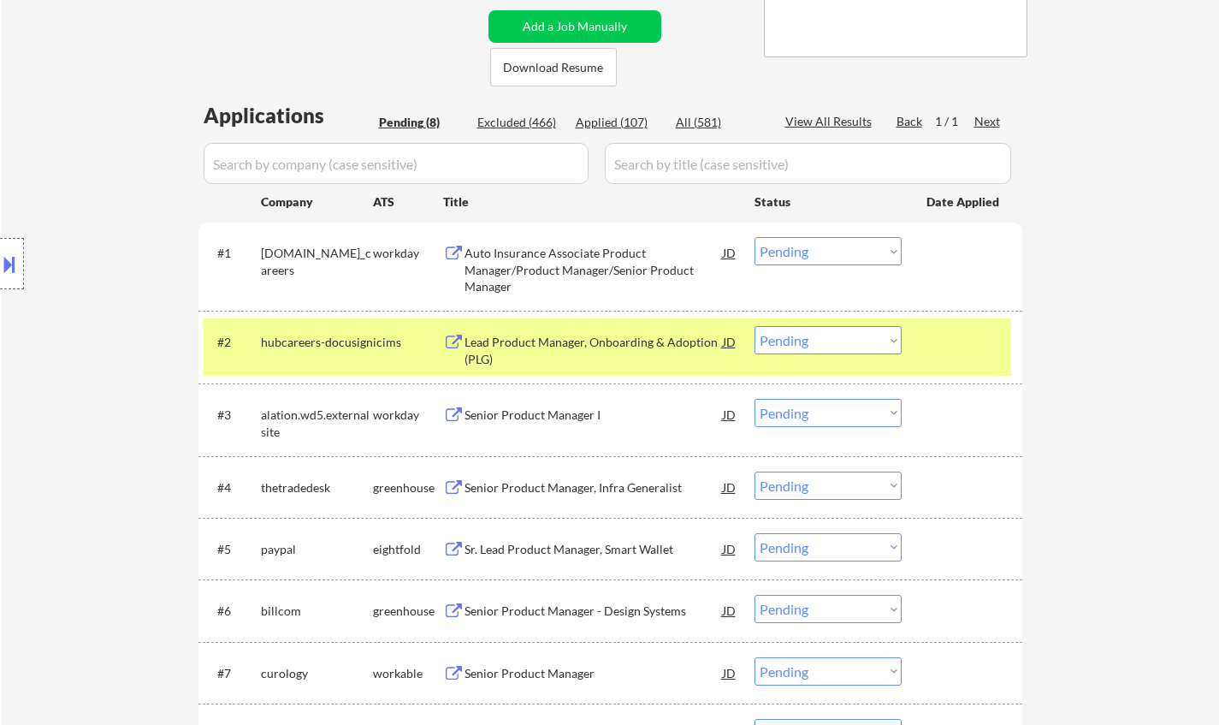
click at [536, 479] on div "Senior Product Manager, Infra Generalist" at bounding box center [594, 487] width 258 height 17
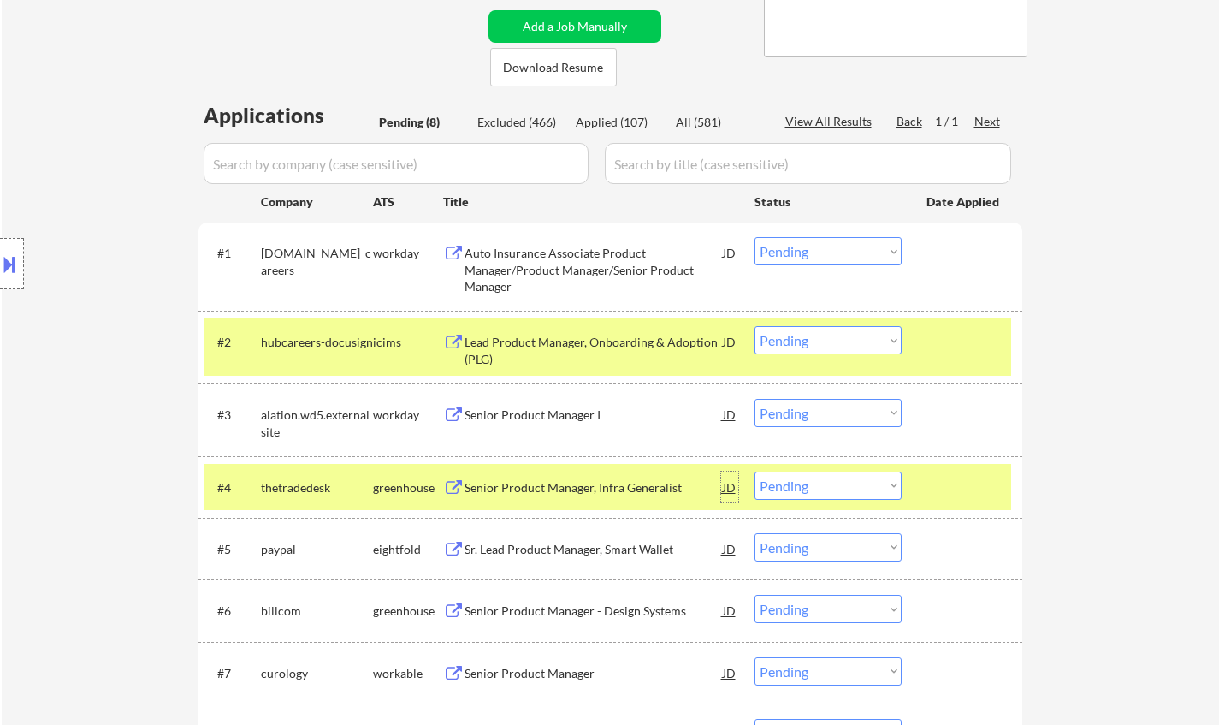
click at [726, 487] on div "JD" at bounding box center [729, 486] width 17 height 31
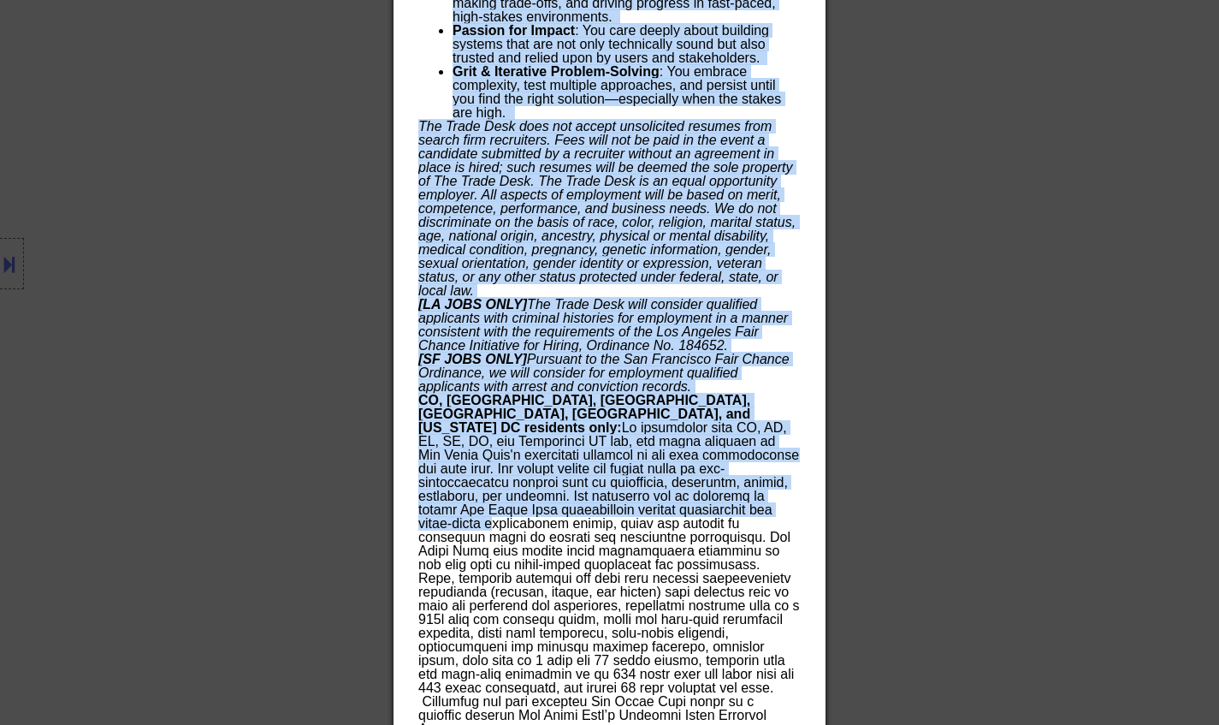
scroll to position [1849, 0]
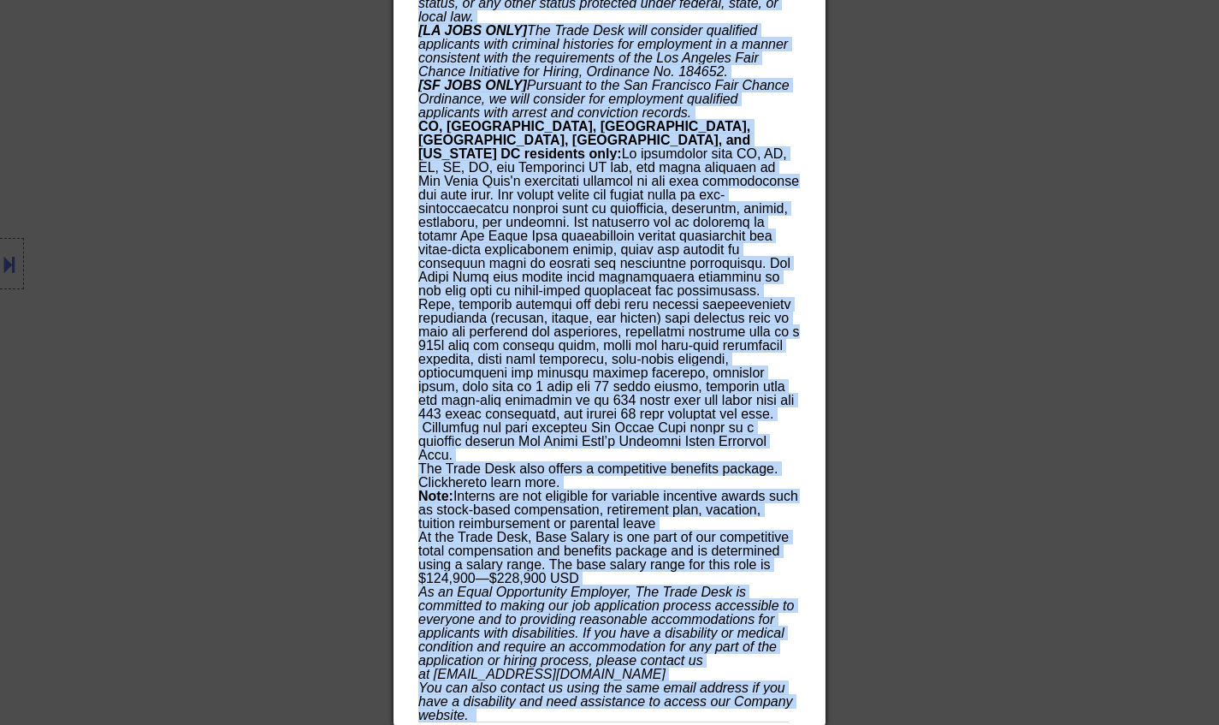
drag, startPoint x: 416, startPoint y: 70, endPoint x: 615, endPoint y: 548, distance: 518.2
copy div "Loremi Dolorsi Ametcon, Adipi Elitseddoe temporincidi Utlabore; Etdolo; Mag Ali…"
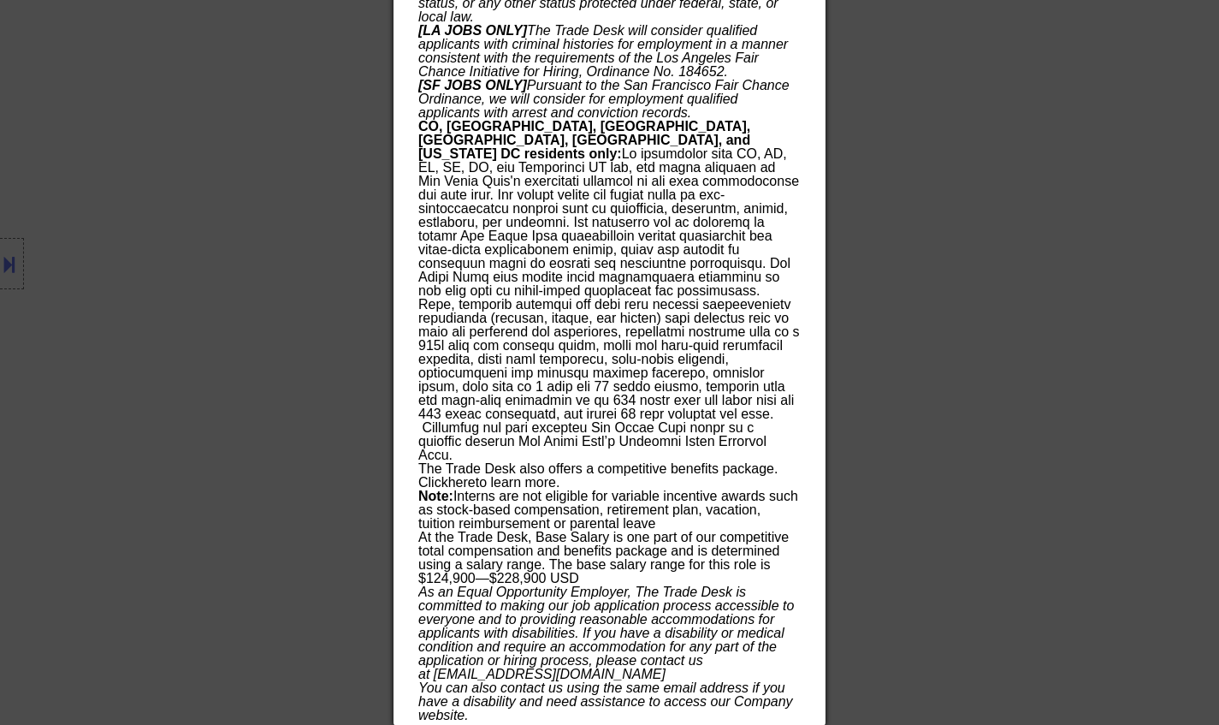
drag, startPoint x: 1097, startPoint y: 405, endPoint x: 946, endPoint y: 375, distance: 153.5
click at [1093, 400] on div at bounding box center [609, 362] width 1219 height 725
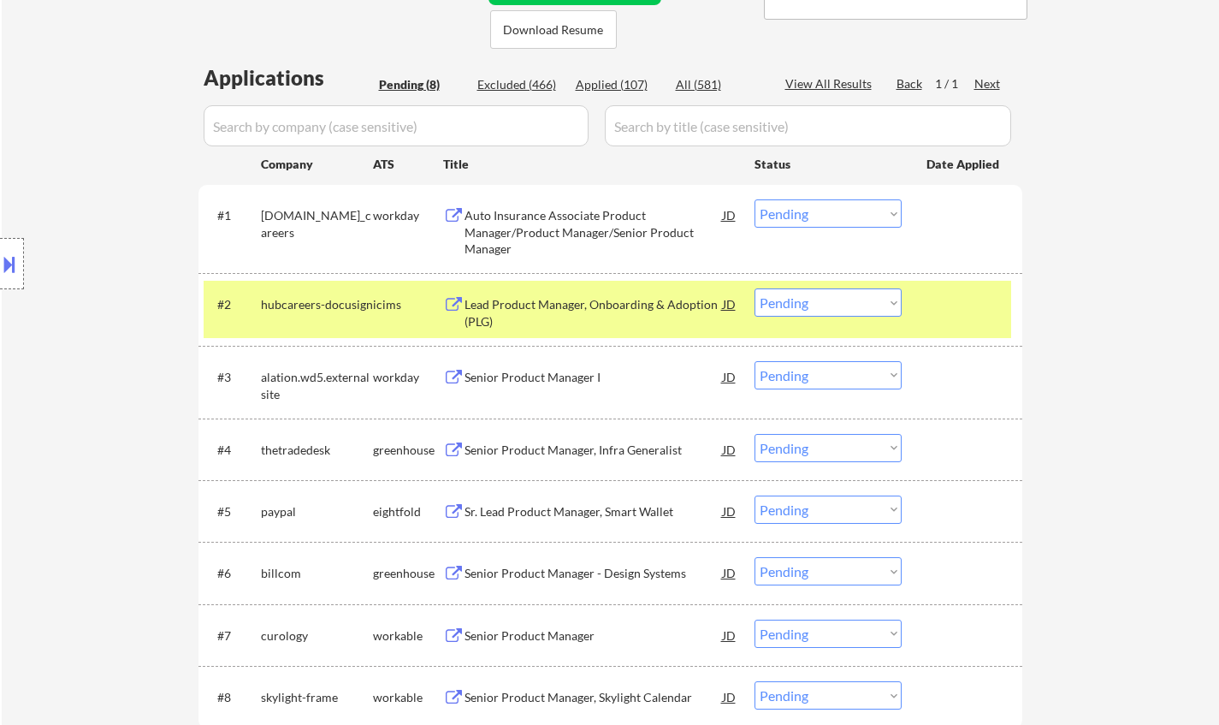
scroll to position [393, 0]
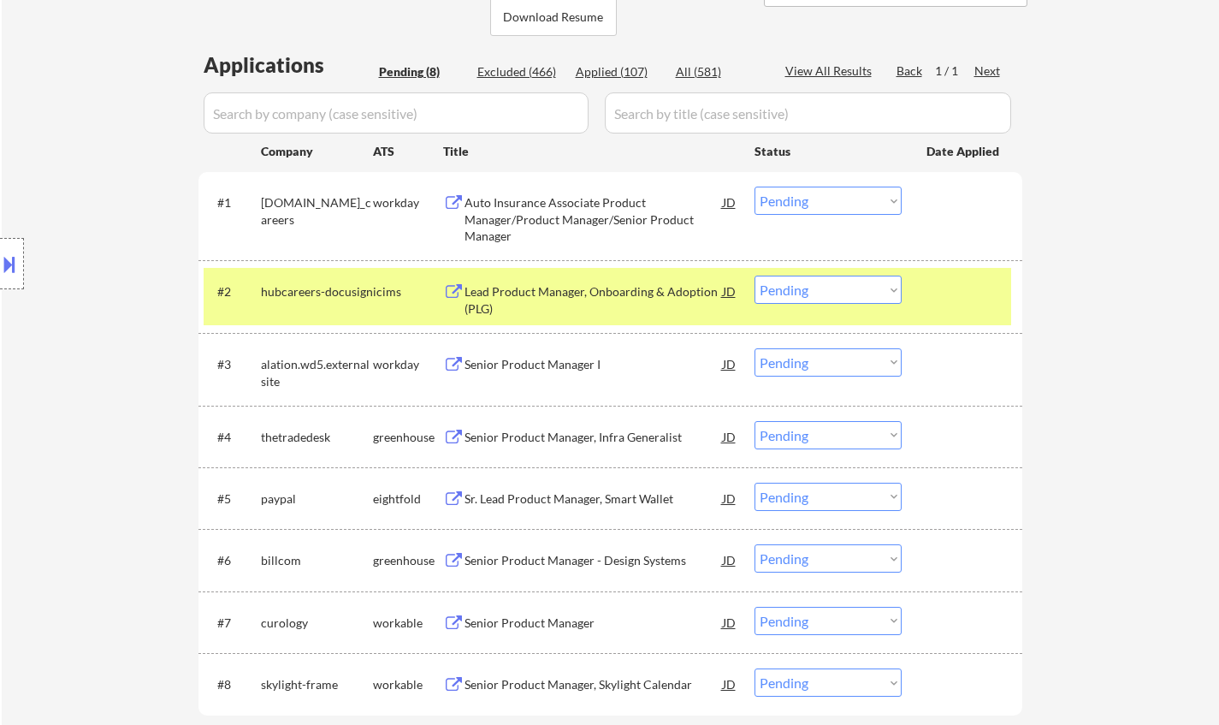
drag, startPoint x: 829, startPoint y: 438, endPoint x: 838, endPoint y: 445, distance: 11.0
click at [829, 438] on select "Choose an option... Pending Applied Excluded (Questions) Excluded (Expired) Exc…" at bounding box center [828, 435] width 147 height 28
click at [755, 421] on select "Choose an option... Pending Applied Excluded (Questions) Excluded (Expired) Exc…" at bounding box center [828, 435] width 147 height 28
select select ""pending""
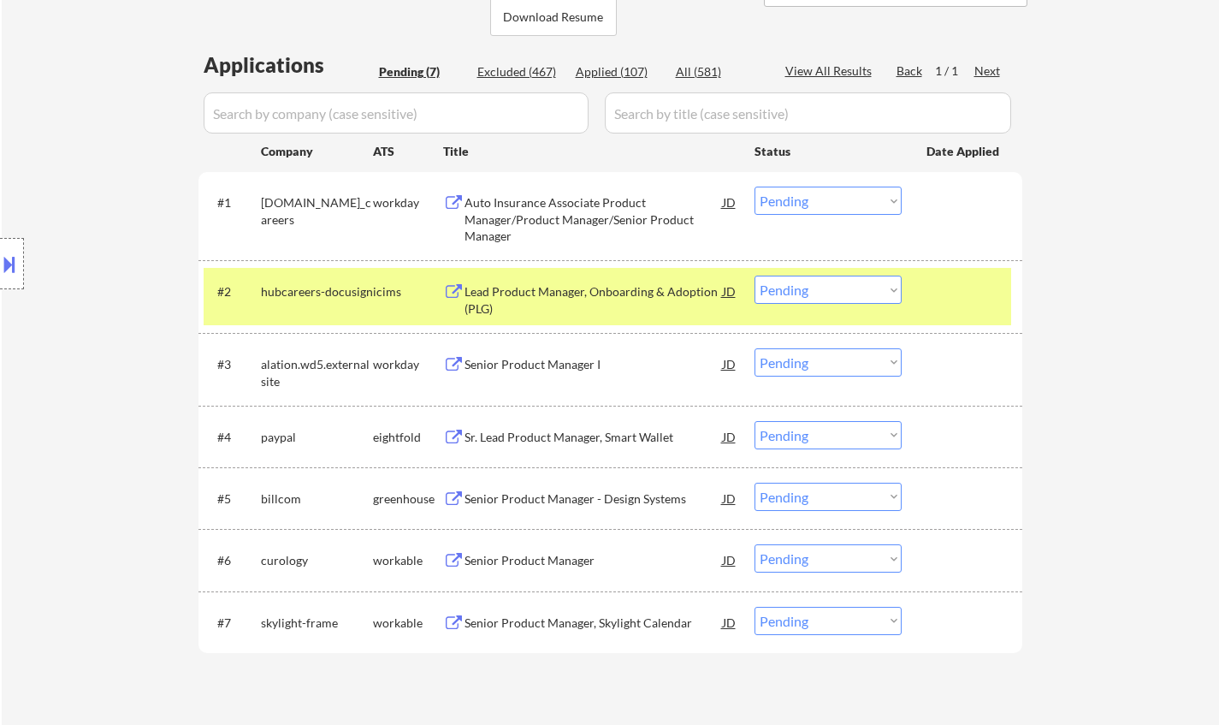
click at [542, 556] on div "Senior Product Manager" at bounding box center [594, 560] width 258 height 17
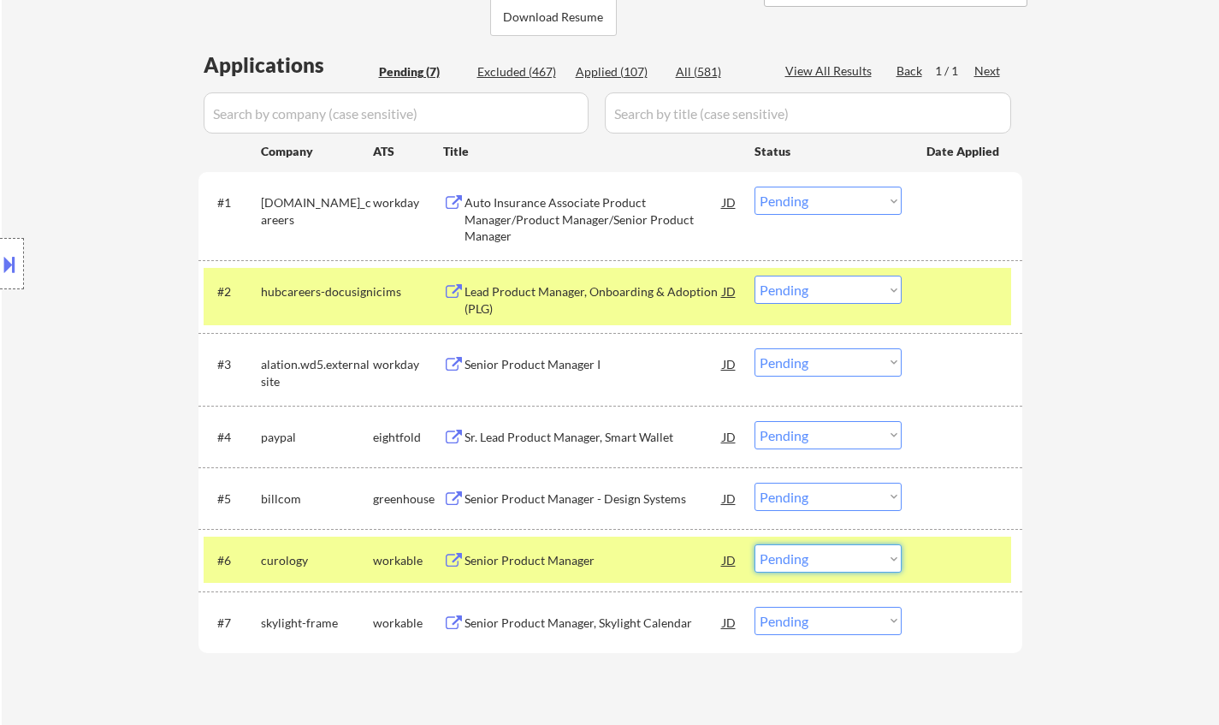
click at [845, 561] on select "Choose an option... Pending Applied Excluded (Questions) Excluded (Expired) Exc…" at bounding box center [828, 558] width 147 height 28
click at [755, 544] on select "Choose an option... Pending Applied Excluded (Questions) Excluded (Expired) Exc…" at bounding box center [828, 558] width 147 height 28
select select ""pending""
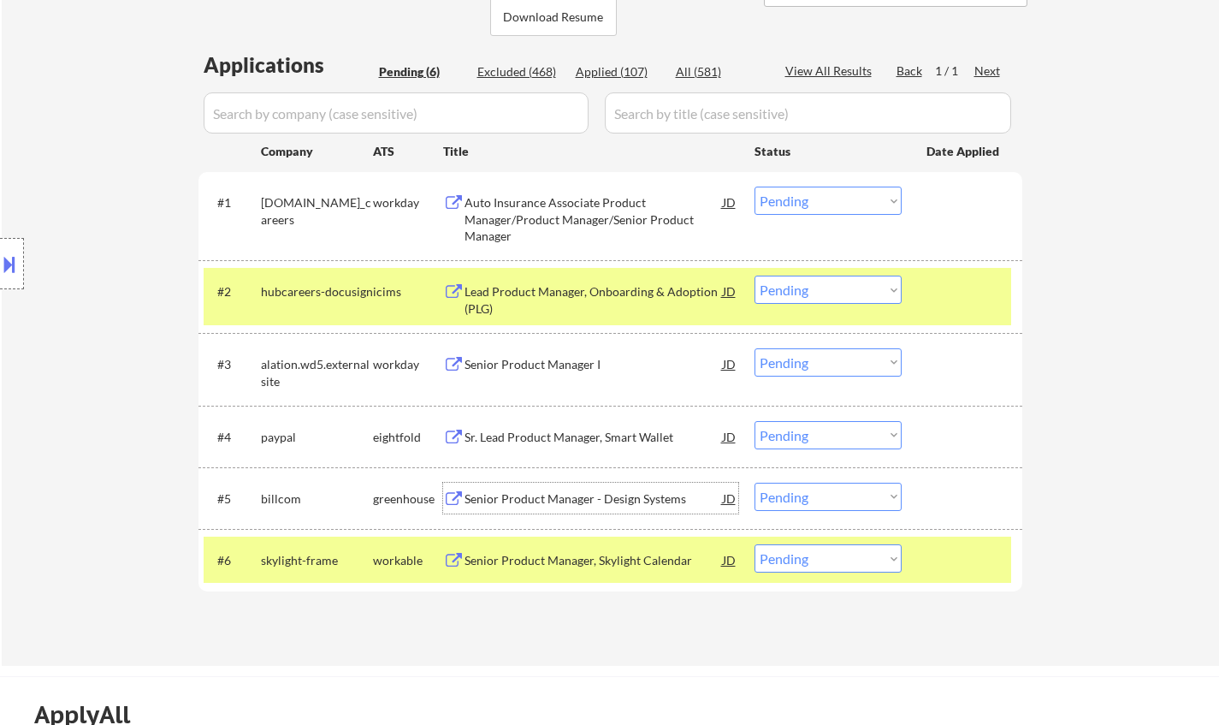
click at [551, 495] on div "Senior Product Manager - Design Systems" at bounding box center [594, 498] width 258 height 17
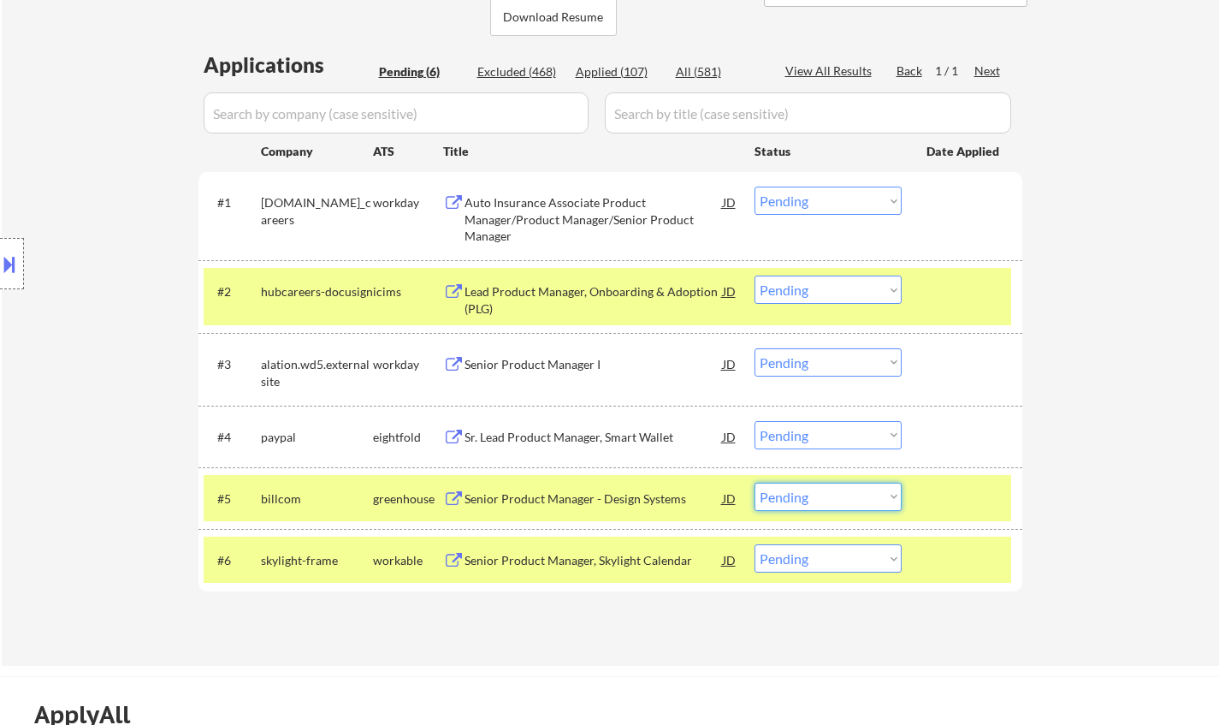
click at [803, 502] on select "Choose an option... Pending Applied Excluded (Questions) Excluded (Expired) Exc…" at bounding box center [828, 497] width 147 height 28
click at [755, 483] on select "Choose an option... Pending Applied Excluded (Questions) Excluded (Expired) Exc…" at bounding box center [828, 497] width 147 height 28
select select ""pending""
